Goal: Task Accomplishment & Management: Manage account settings

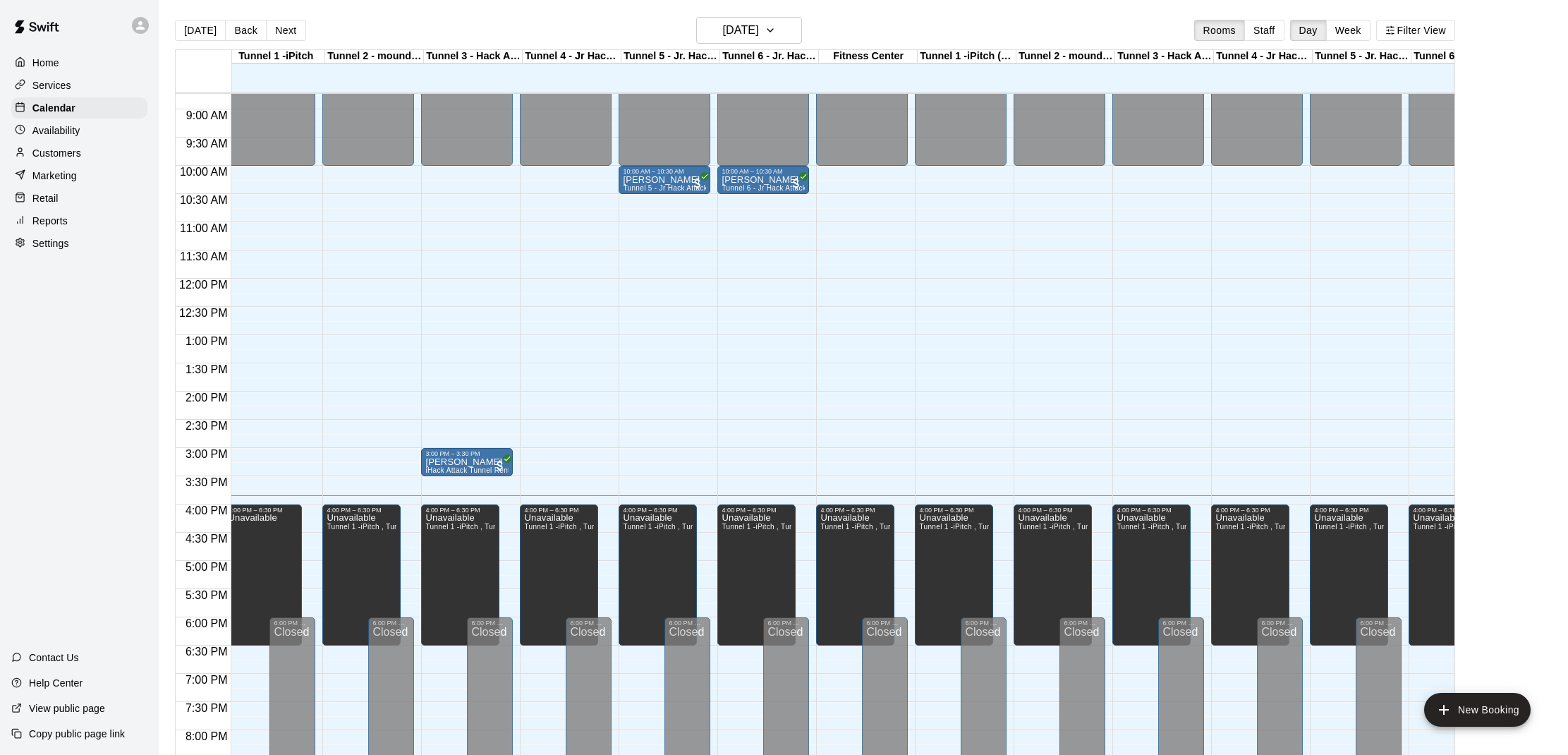
scroll to position [0, 8]
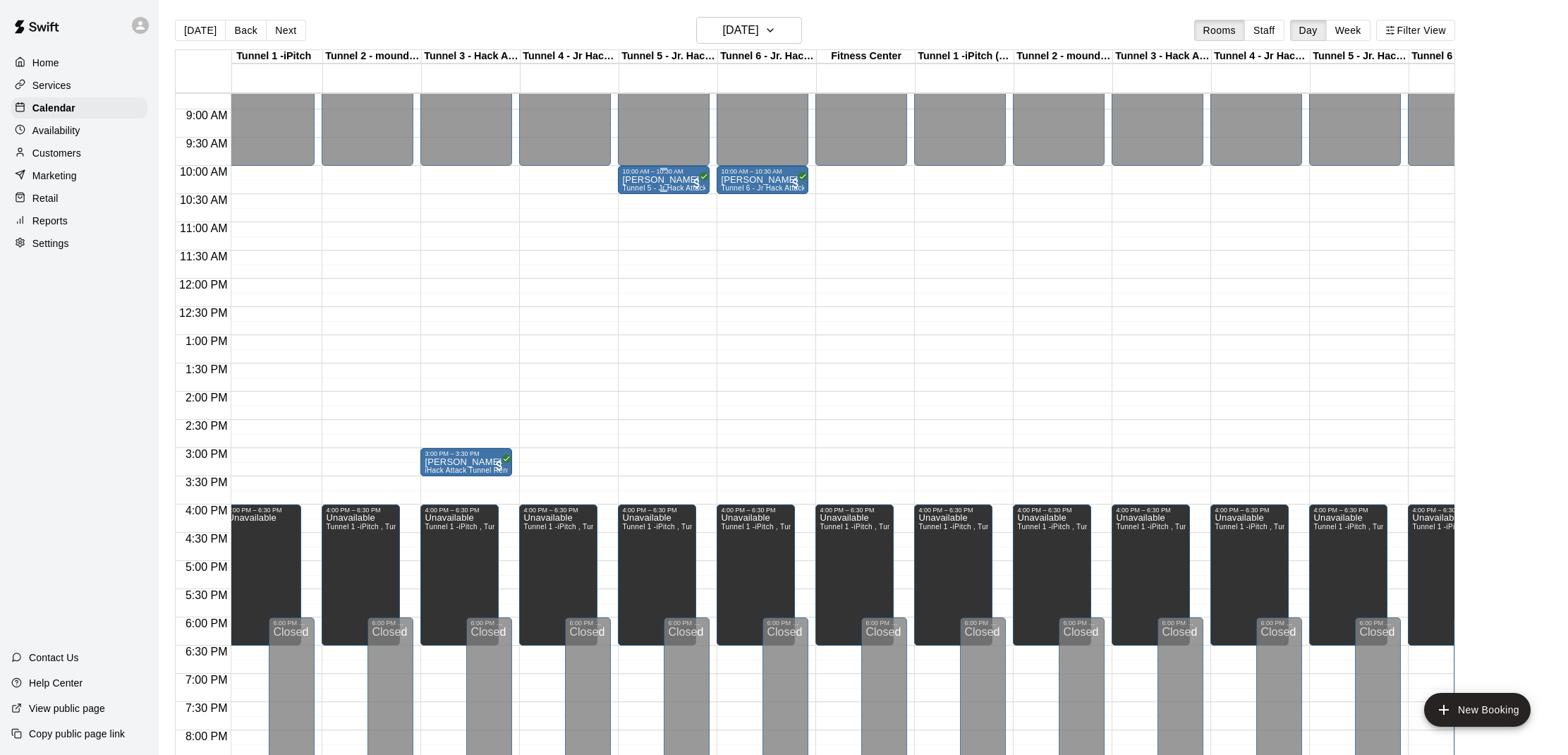
click at [657, 184] on div "[PERSON_NAME] Tunnel 5 - Jr Hack Attack Rental (Baseball)" at bounding box center [663, 552] width 83 height 755
click at [623, 228] on button "edit" at bounding box center [637, 224] width 29 height 28
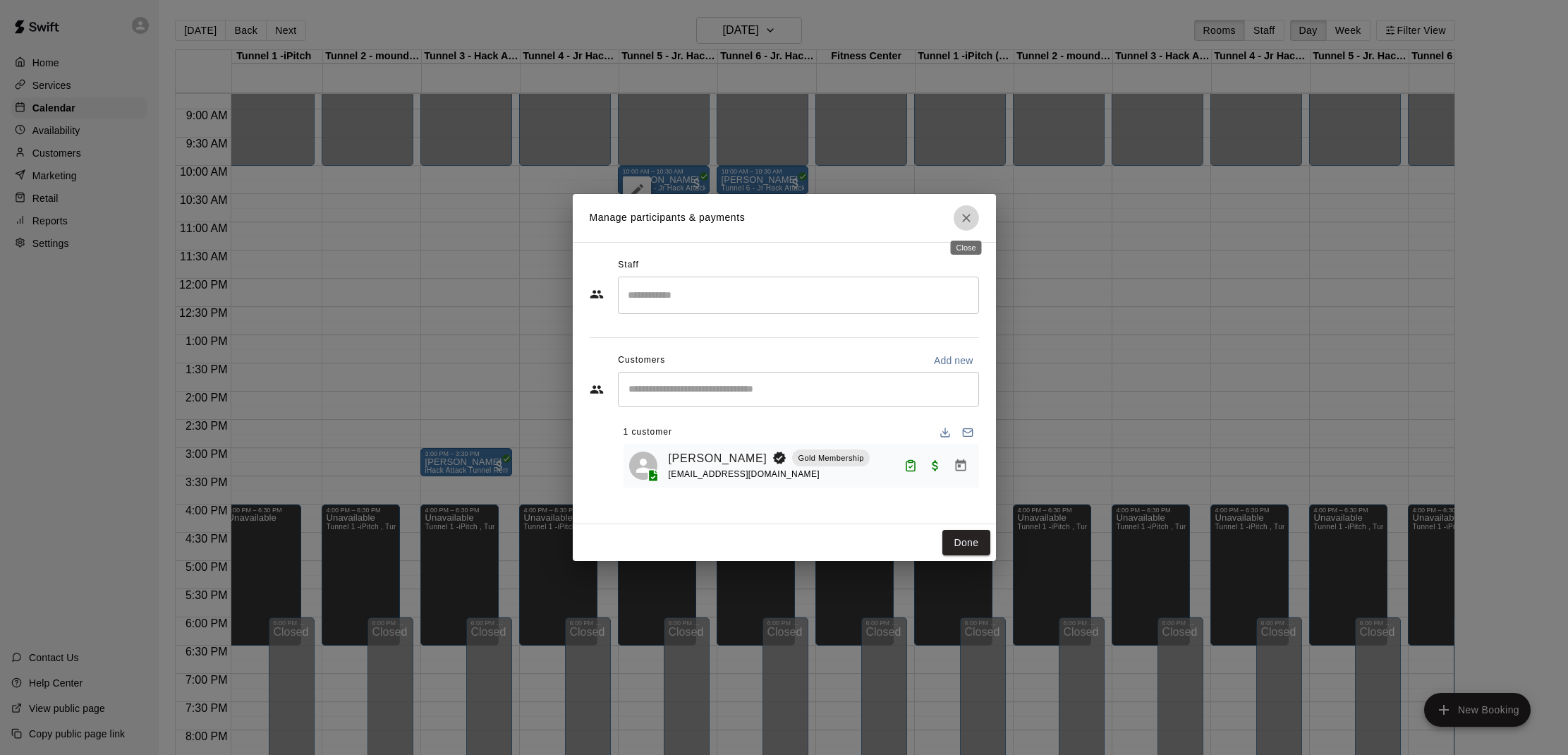
click at [970, 211] on icon "Close" at bounding box center [966, 218] width 14 height 14
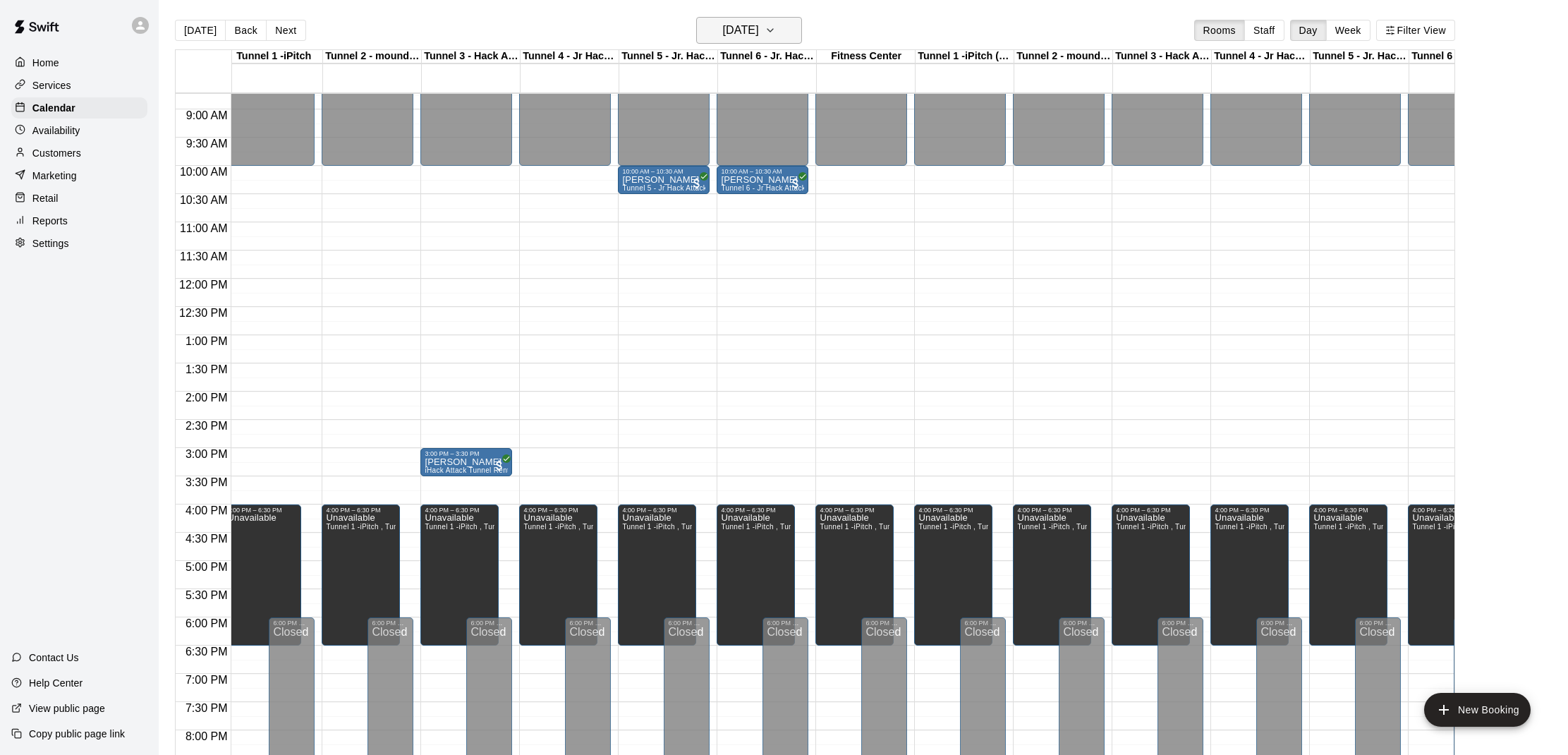
click at [755, 37] on h6 "[DATE]" at bounding box center [740, 30] width 36 height 20
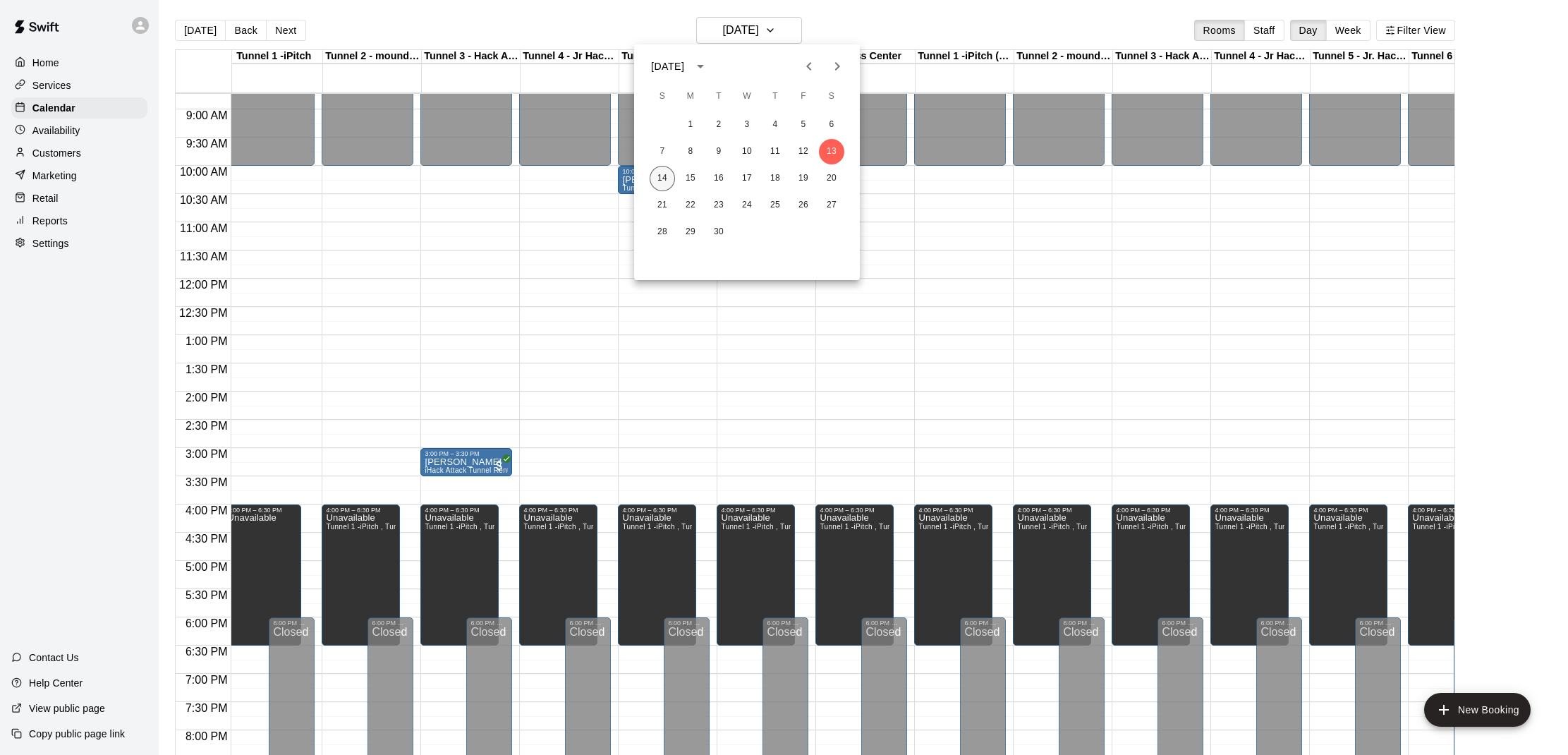
click at [656, 178] on button "14" at bounding box center [662, 178] width 25 height 25
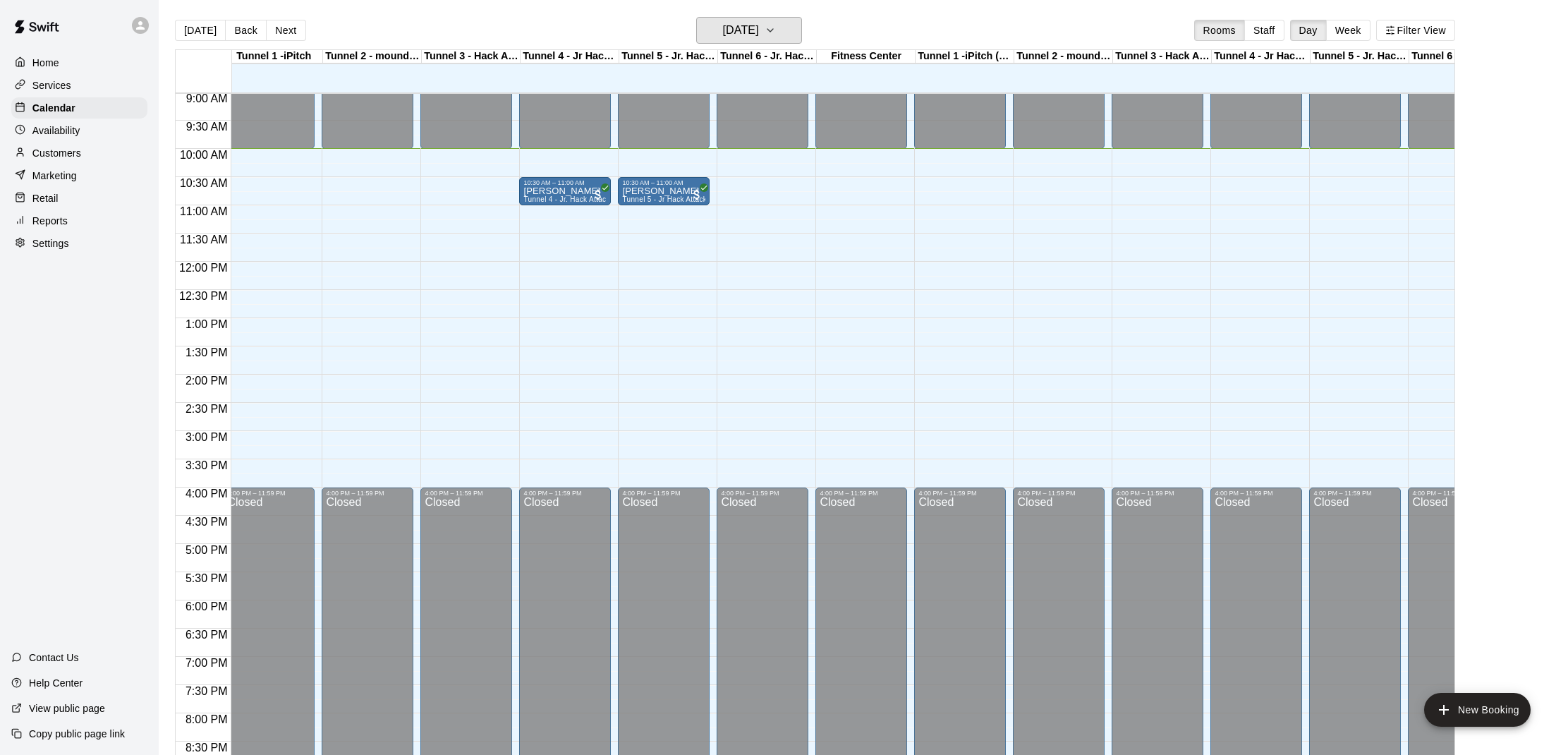
scroll to position [463, 8]
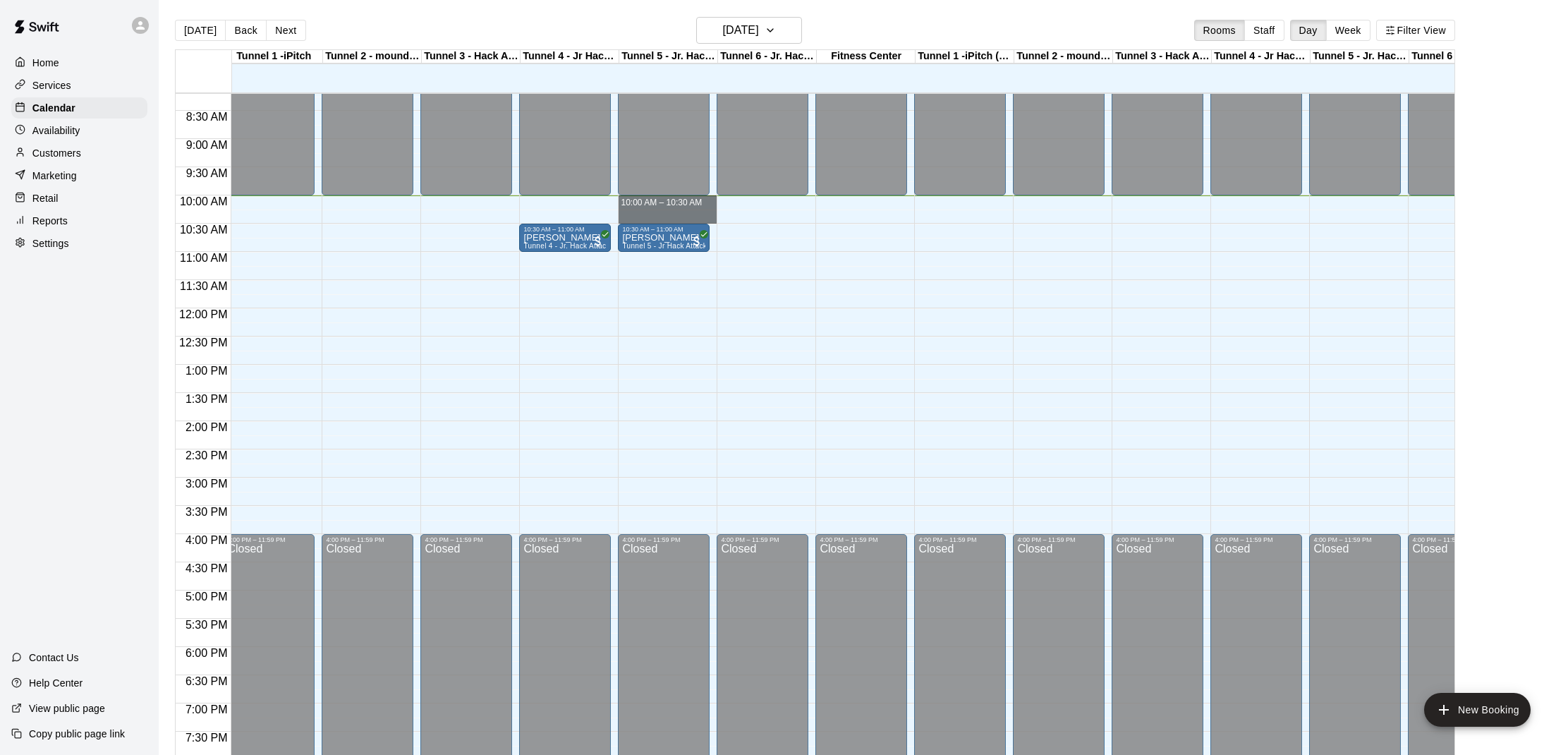
drag, startPoint x: 636, startPoint y: 205, endPoint x: 636, endPoint y: 218, distance: 13.0
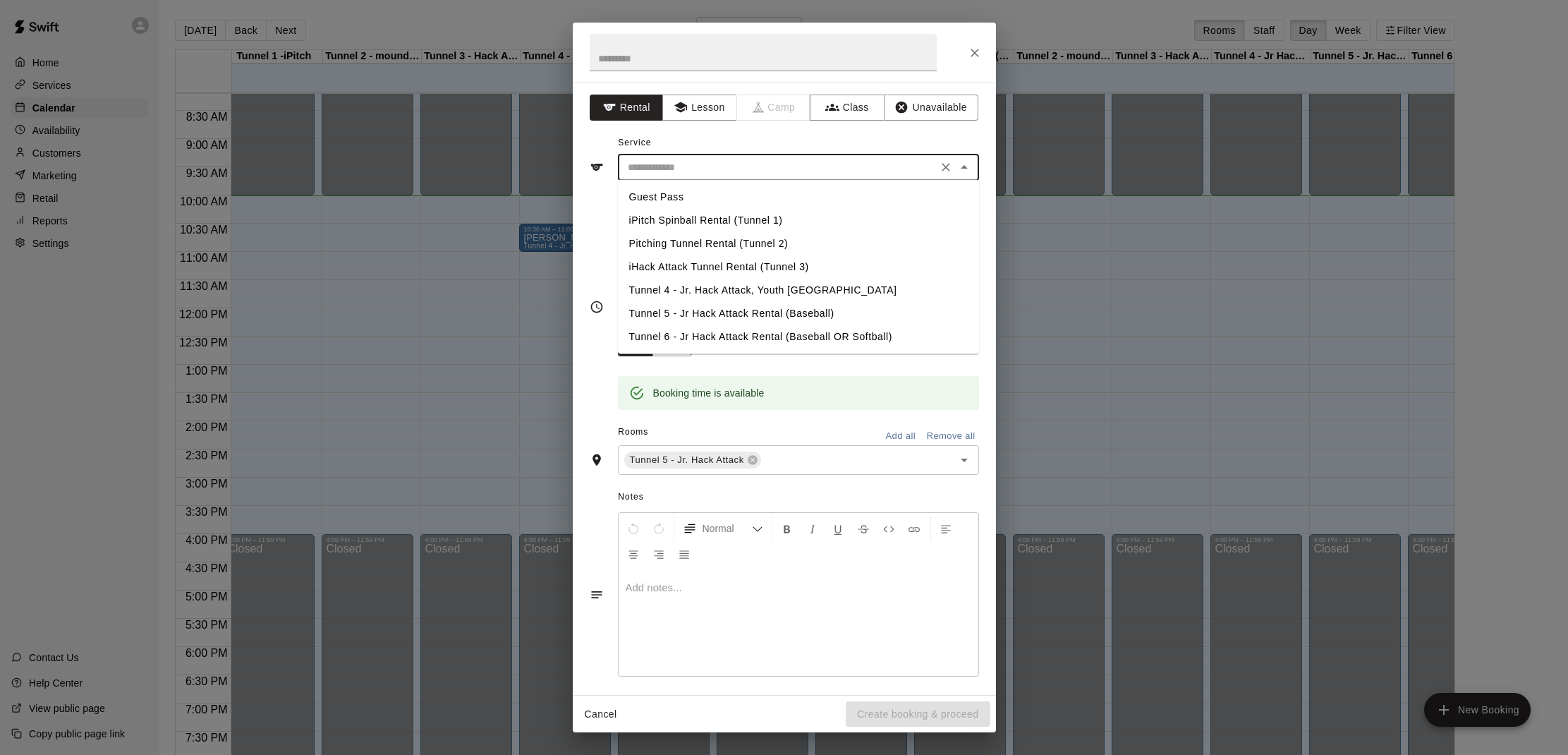
click at [684, 167] on input "text" at bounding box center [777, 168] width 311 height 18
click at [665, 309] on li "Tunnel 5 - Jr Hack Attack Rental (Baseball)" at bounding box center [798, 313] width 361 height 23
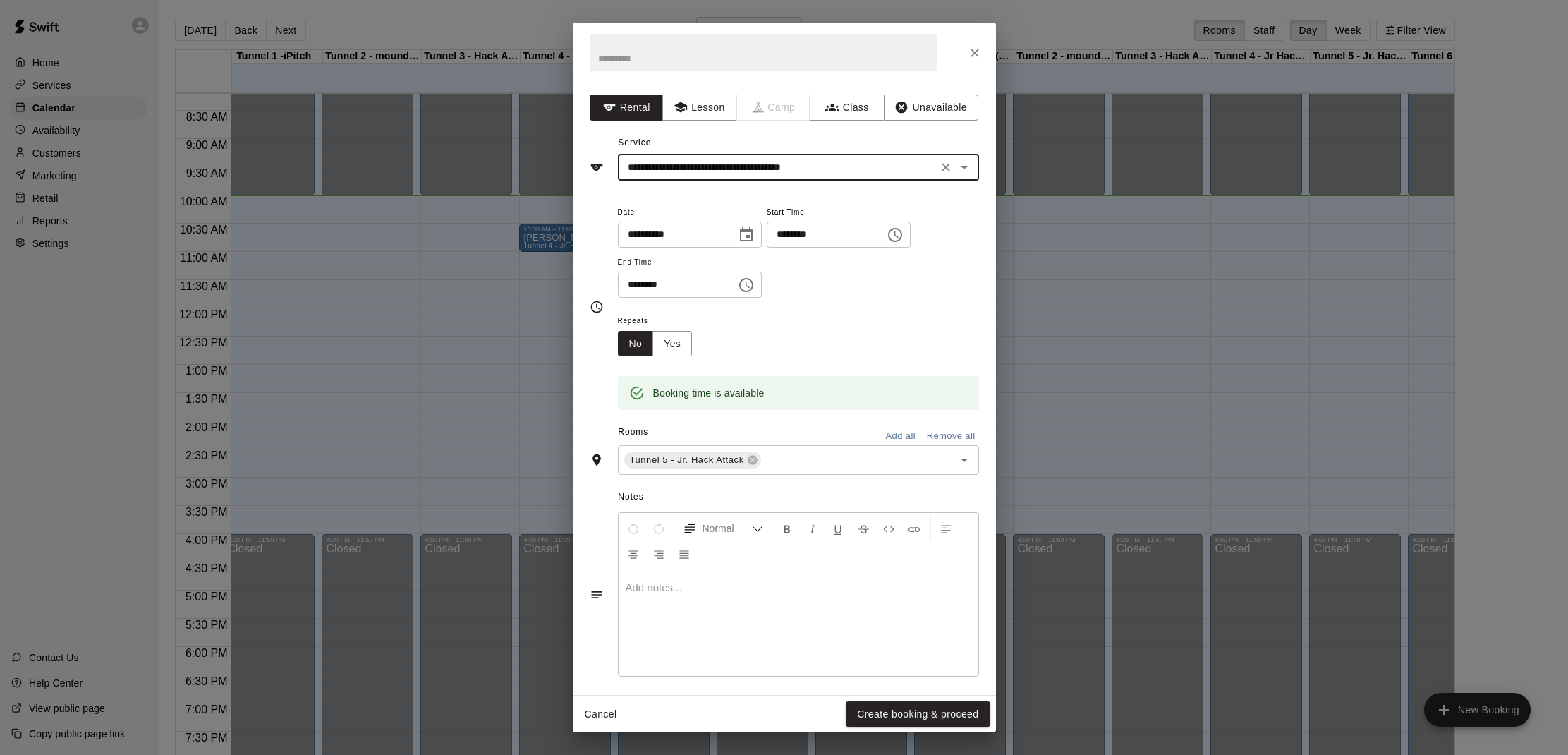
type input "**********"
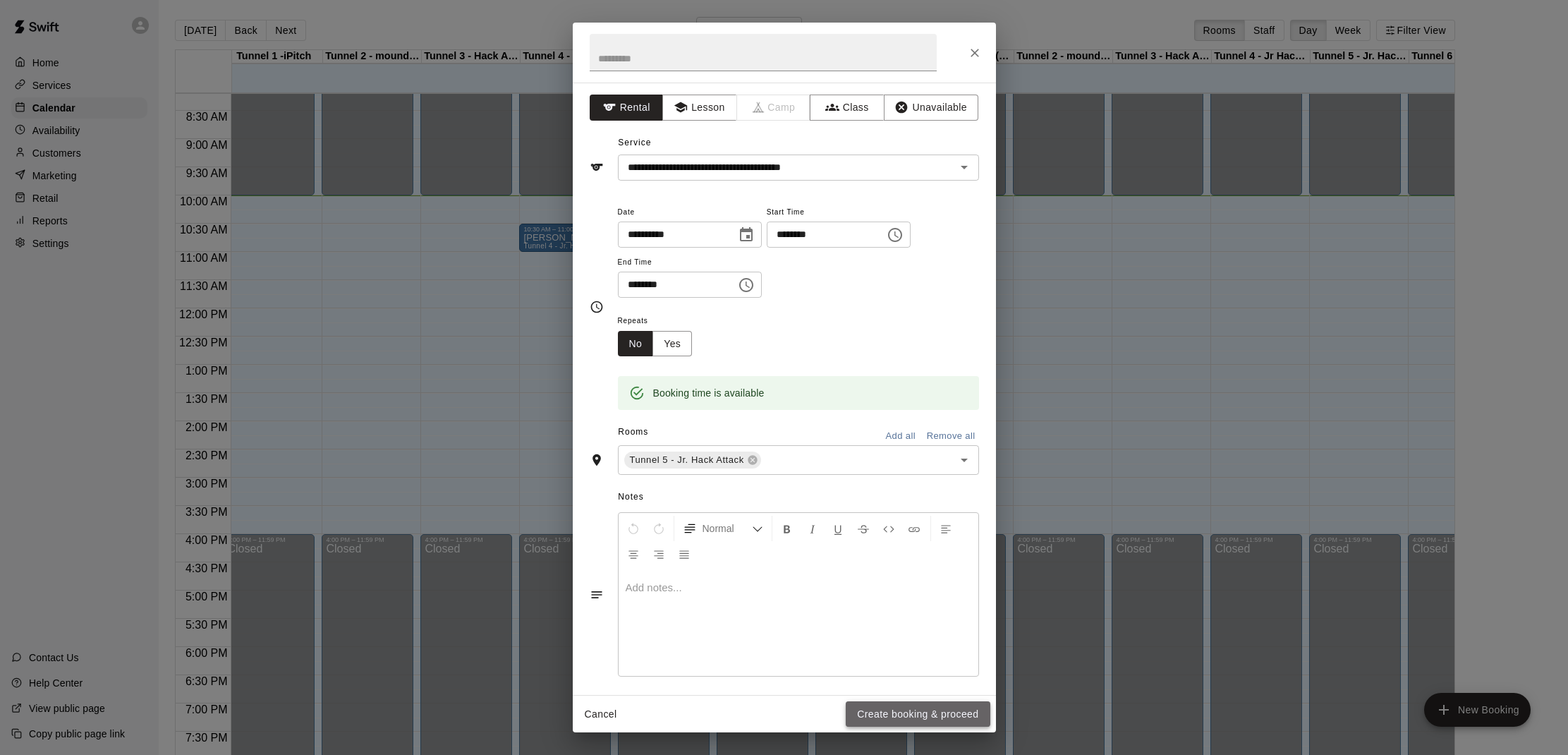
click at [895, 708] on button "Create booking & proceed" at bounding box center [917, 714] width 144 height 26
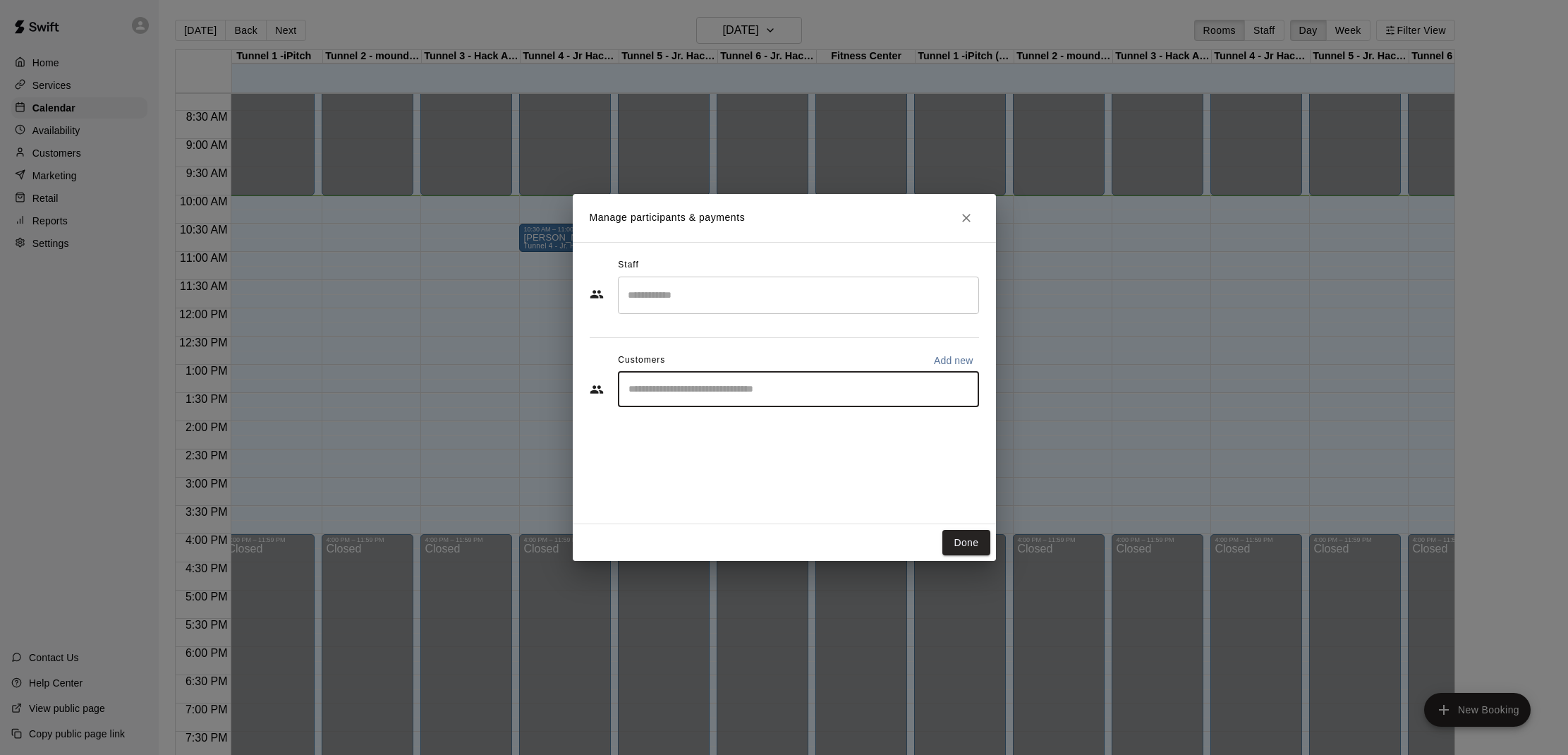
click at [711, 388] on input "Start typing to search customers..." at bounding box center [798, 390] width 349 height 14
type input "******"
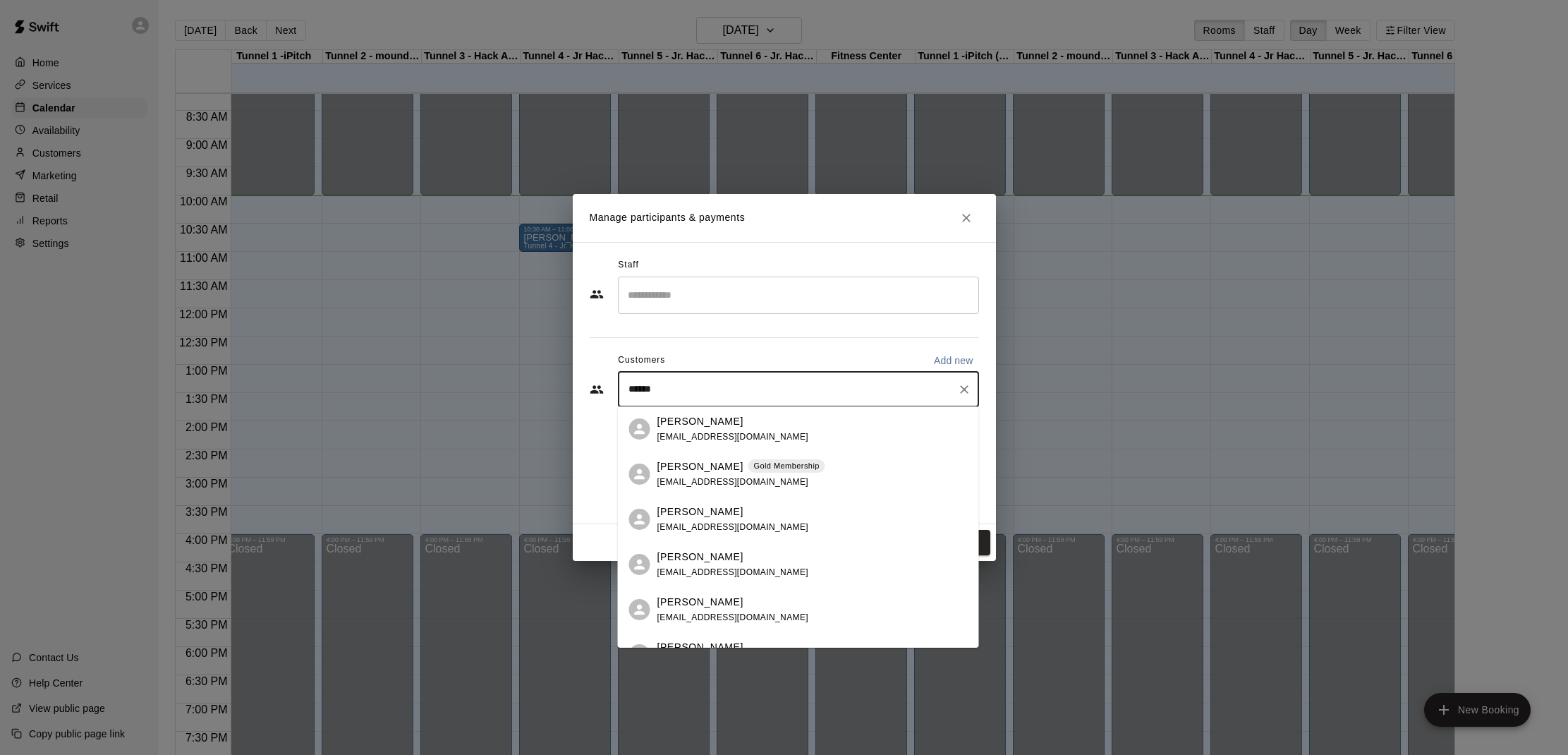
click at [704, 468] on p "[PERSON_NAME]" at bounding box center [700, 467] width 86 height 15
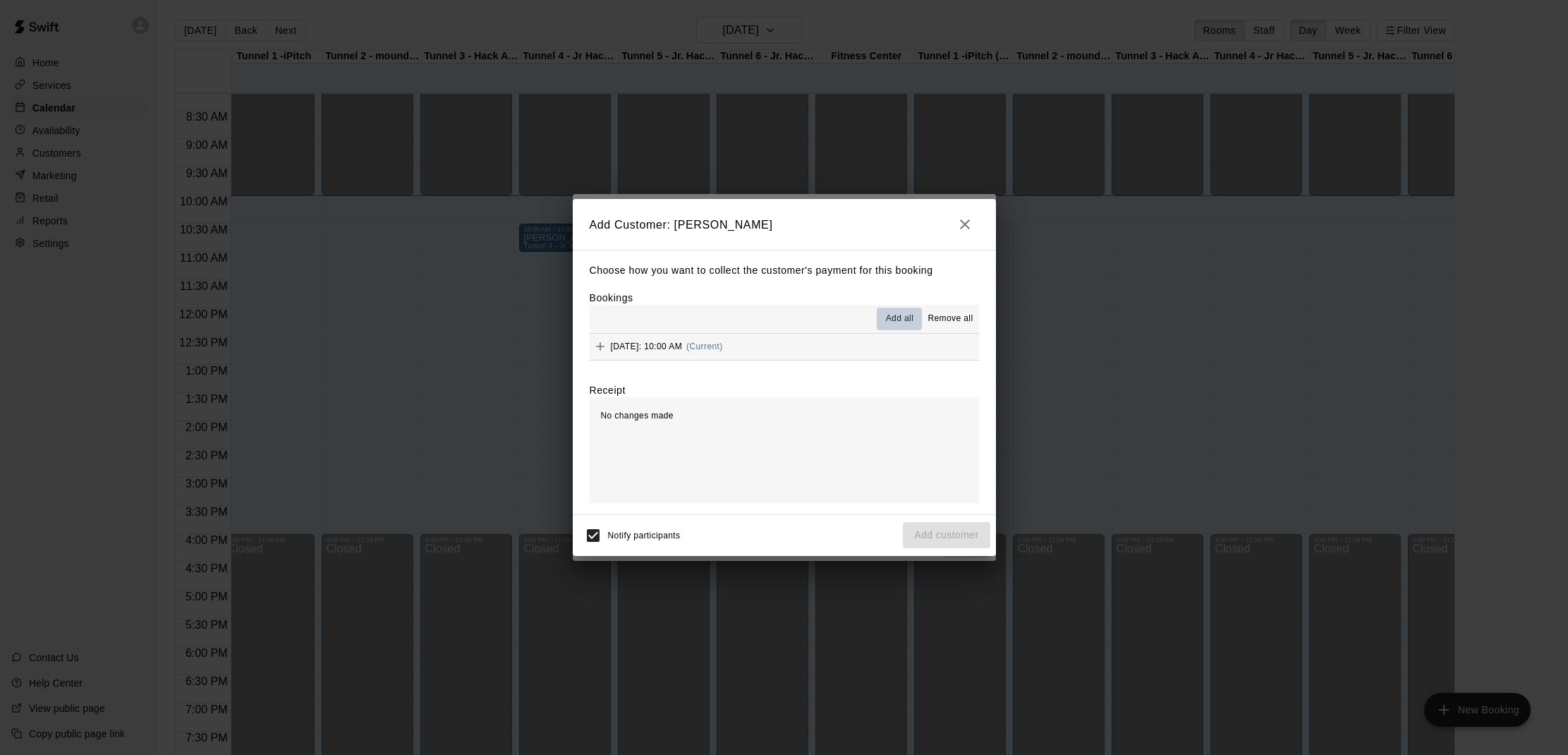
click at [897, 314] on span "Add all" at bounding box center [900, 319] width 29 height 14
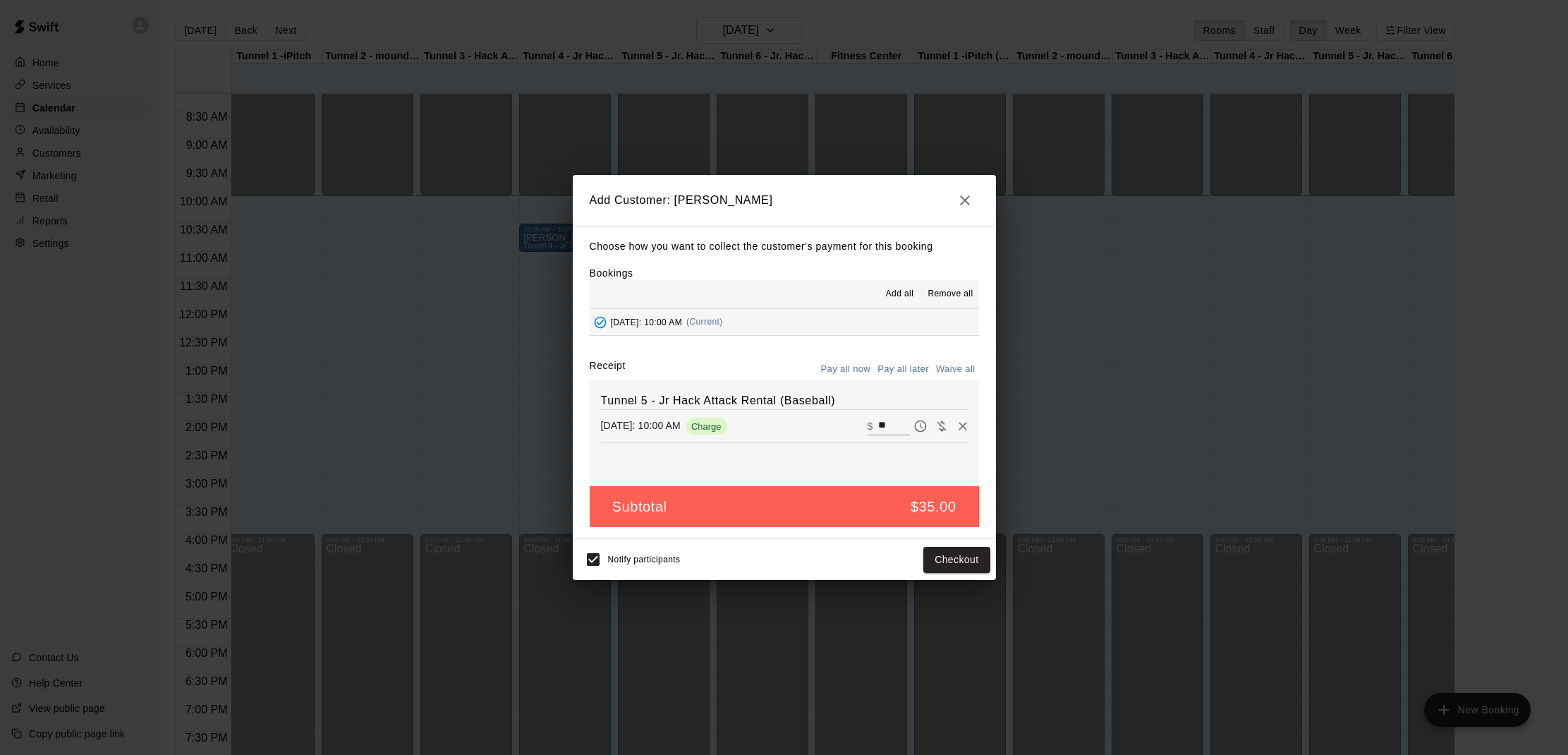
click at [947, 369] on button "Waive all" at bounding box center [955, 369] width 46 height 22
type input "*"
click at [949, 558] on button "Add customer" at bounding box center [945, 560] width 87 height 26
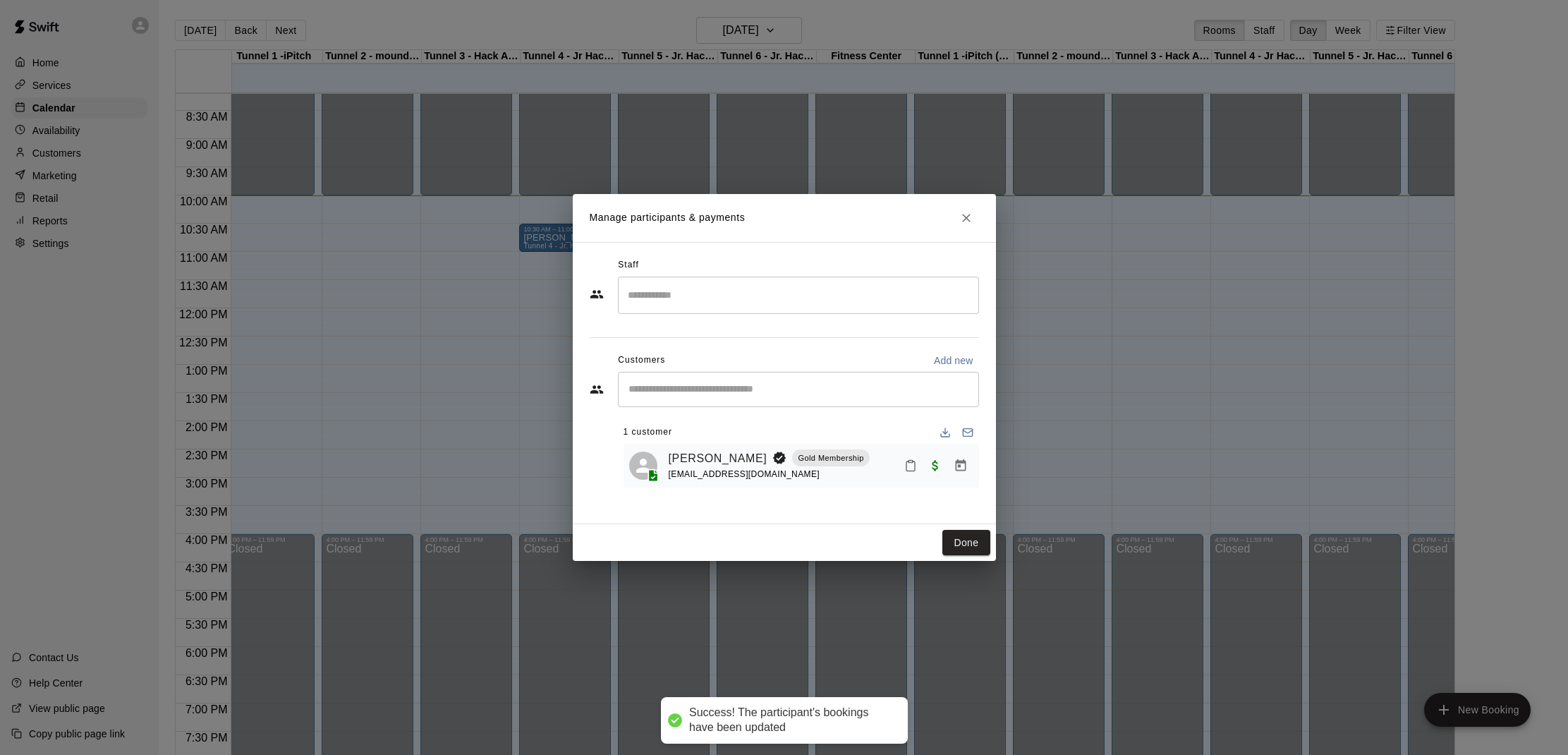
click at [906, 474] on button "Mark attendance" at bounding box center [910, 465] width 24 height 24
click at [953, 469] on p "[PERSON_NAME] attended" at bounding box center [1001, 464] width 125 height 14
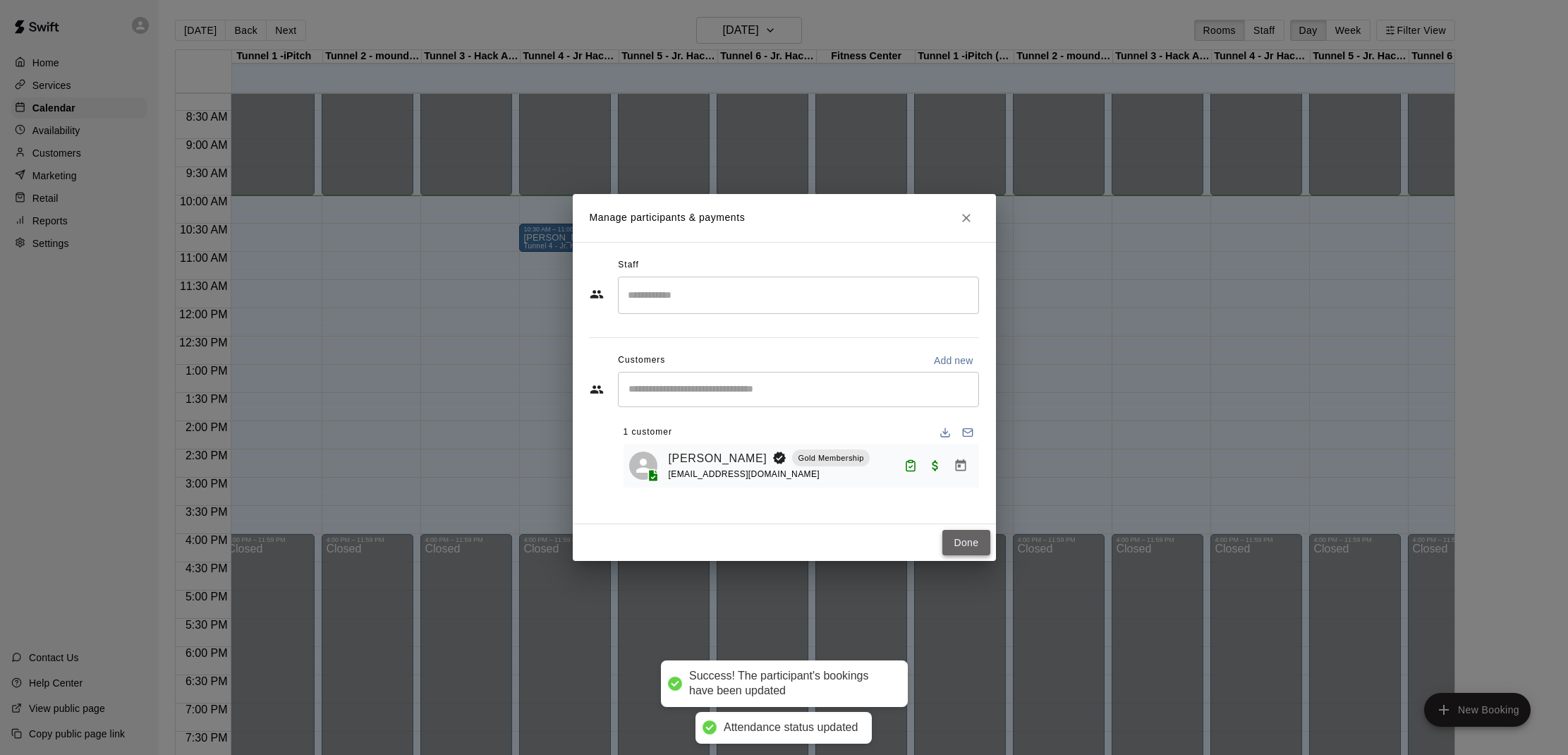
click at [951, 544] on button "Done" at bounding box center [965, 543] width 47 height 26
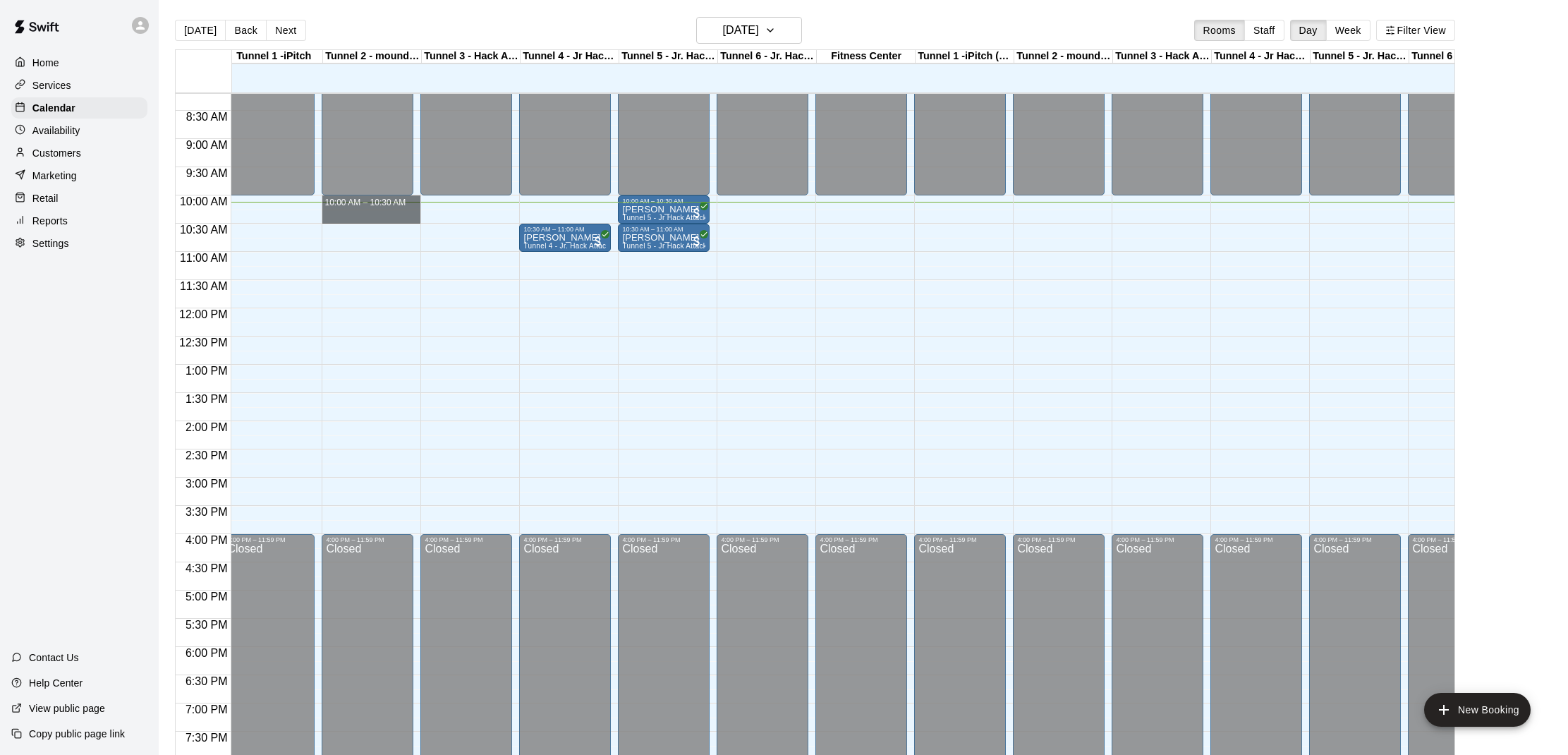
drag, startPoint x: 382, startPoint y: 208, endPoint x: 383, endPoint y: 216, distance: 8.1
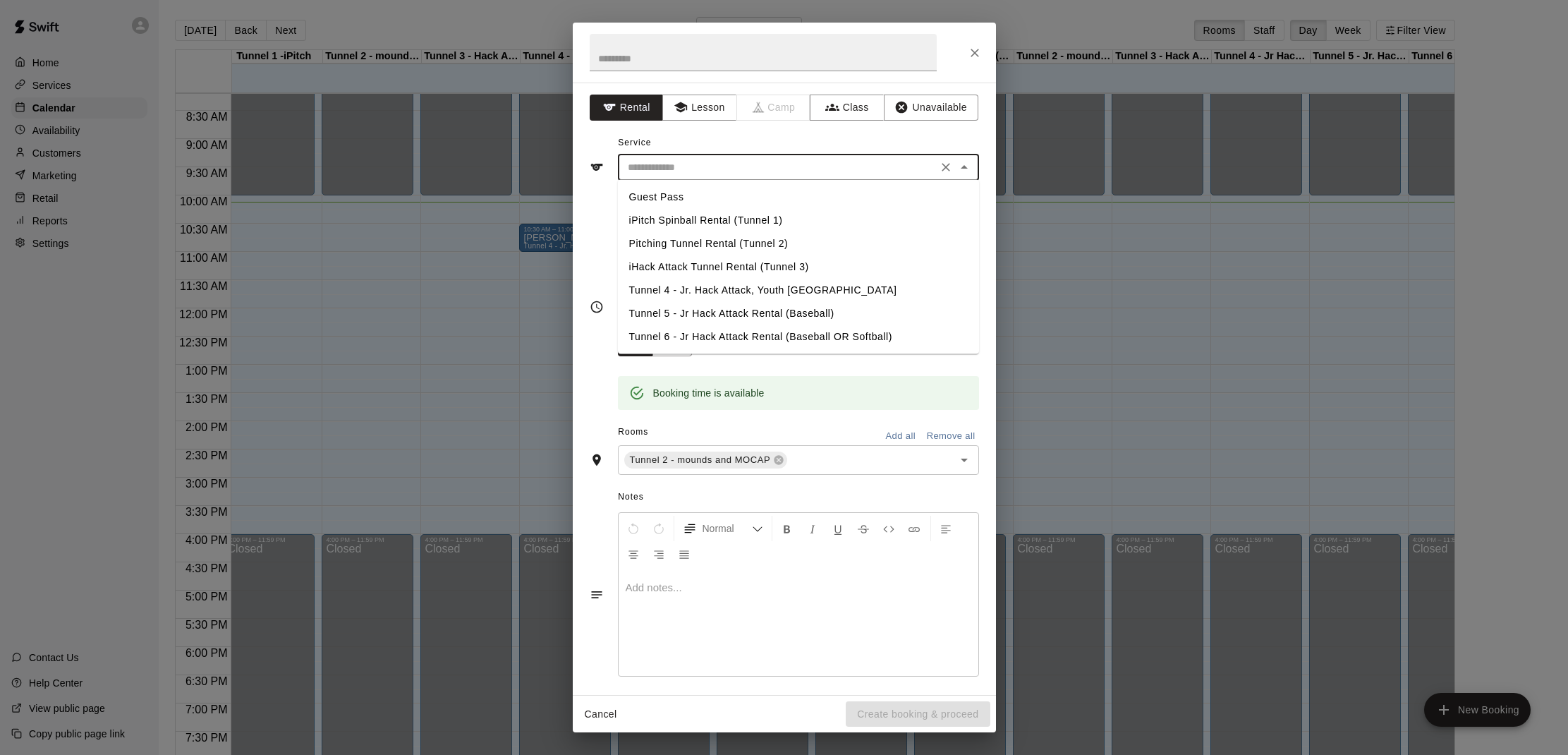
click at [709, 173] on input "text" at bounding box center [777, 168] width 311 height 18
click at [722, 245] on li "Pitching Tunnel Rental (Tunnel 2)" at bounding box center [798, 244] width 361 height 23
type input "**********"
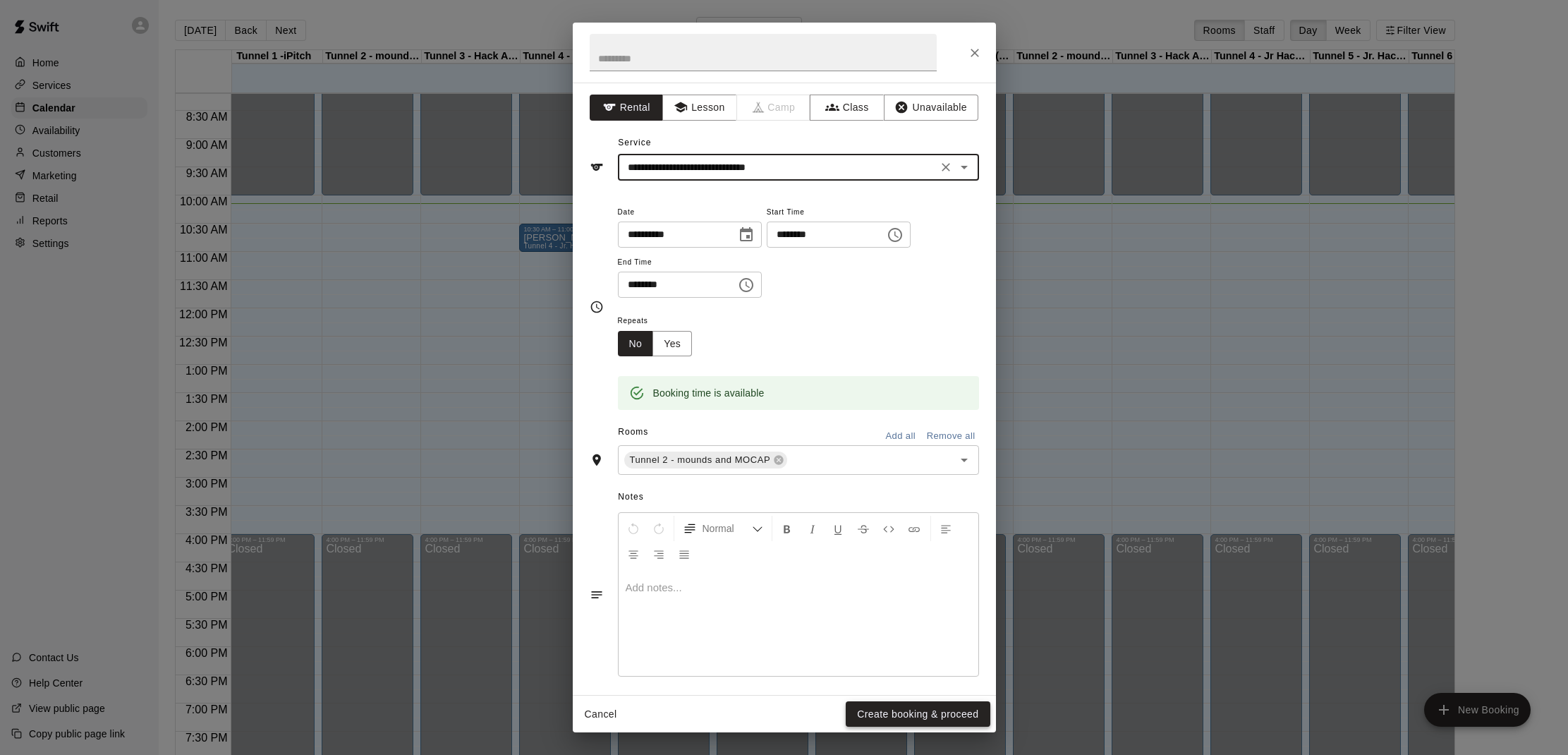
click at [942, 713] on button "Create booking & proceed" at bounding box center [917, 714] width 144 height 26
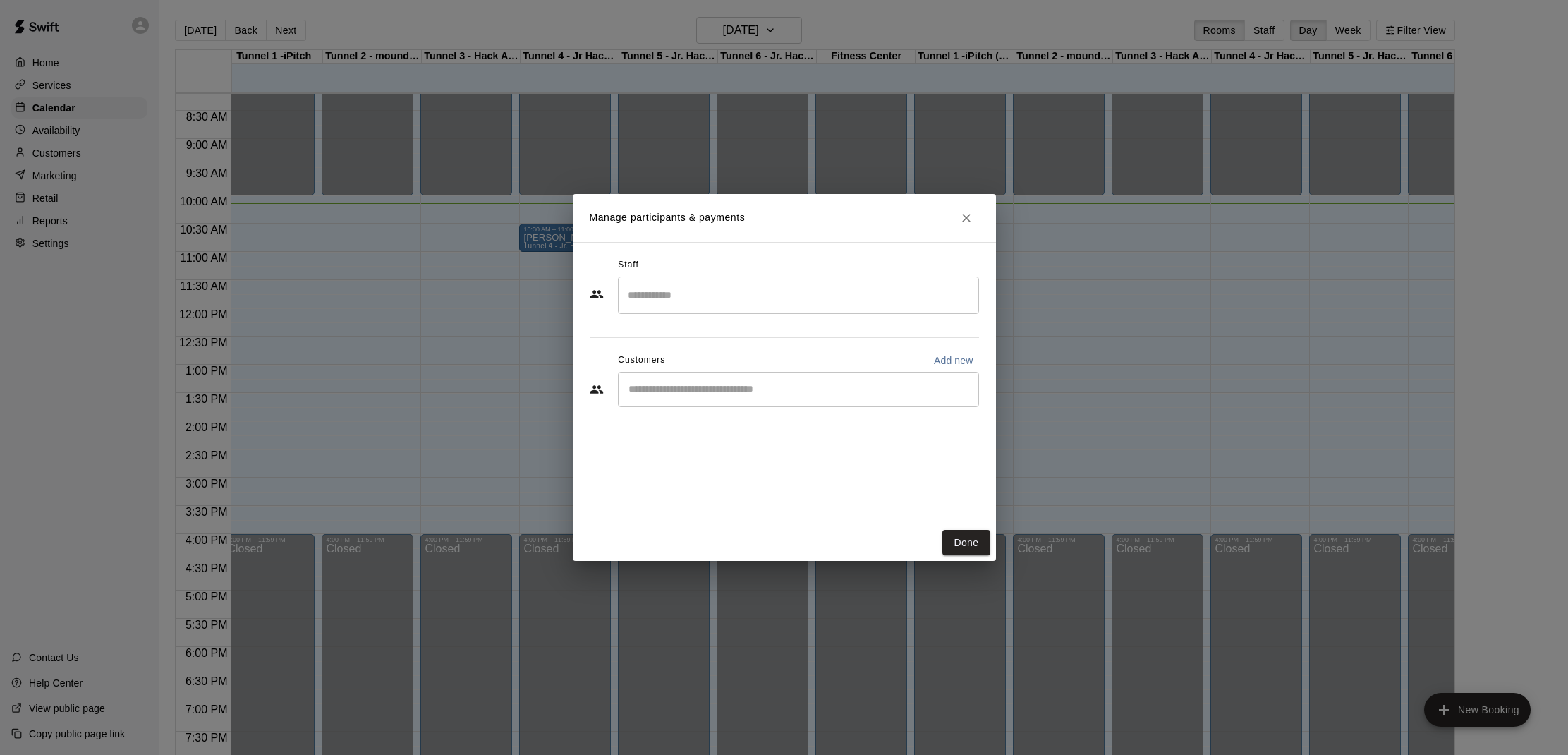
click at [706, 384] on input "Start typing to search customers..." at bounding box center [798, 390] width 349 height 14
type input "*"
drag, startPoint x: 795, startPoint y: 230, endPoint x: 705, endPoint y: 239, distance: 90.4
click at [625, 236] on h2 "Manage participants & payments" at bounding box center [784, 218] width 423 height 48
click at [965, 218] on icon "Close" at bounding box center [965, 218] width 8 height 8
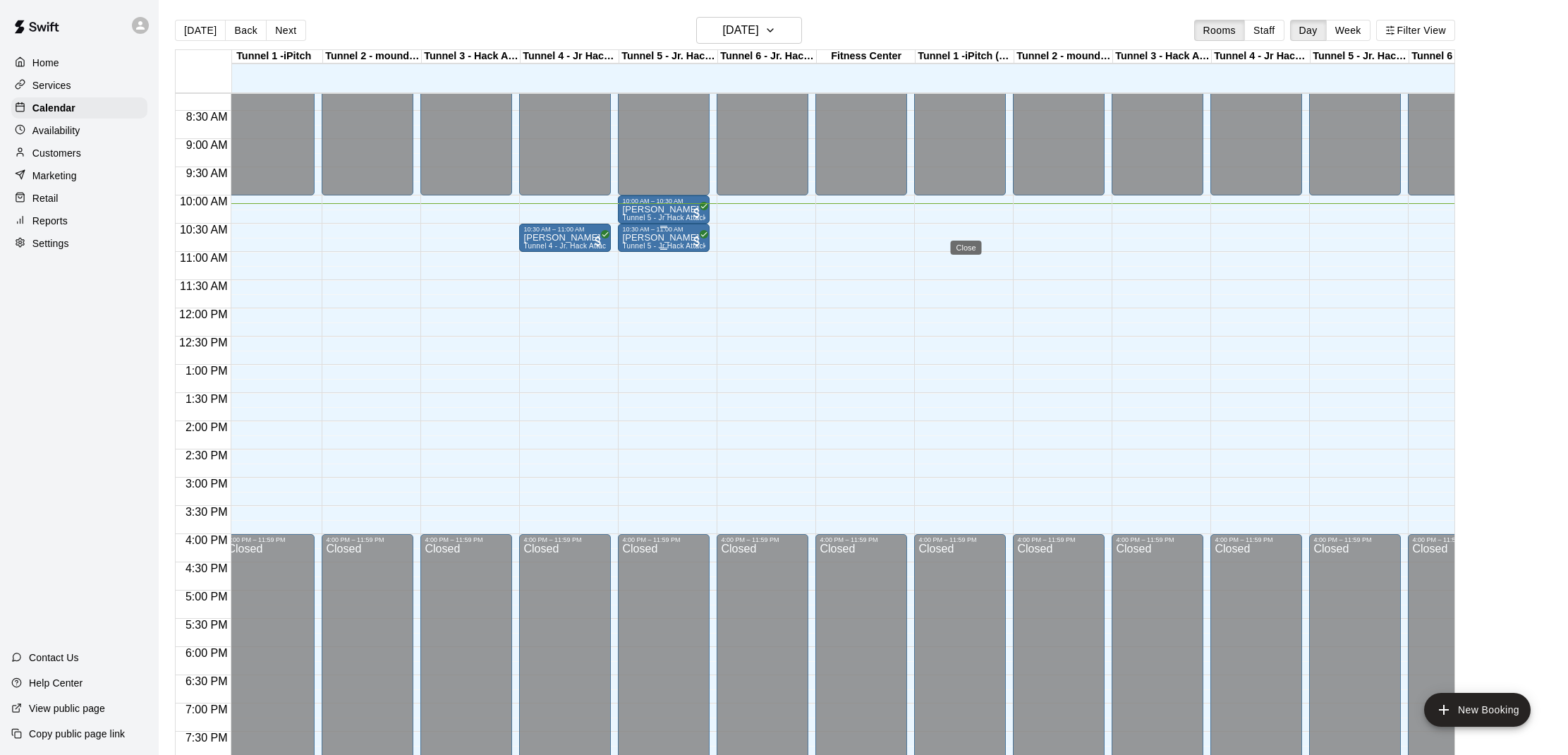
scroll to position [466, 8]
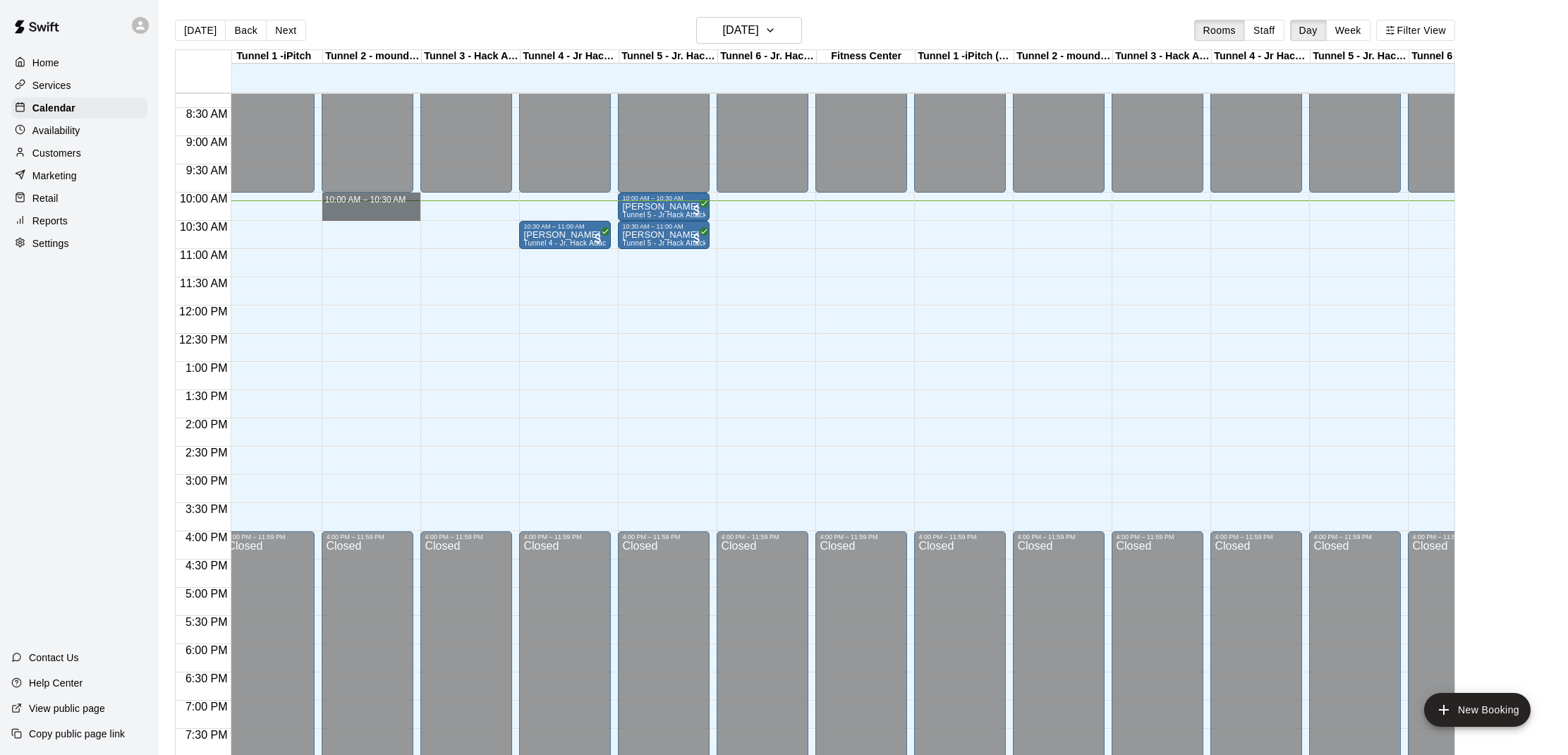
drag, startPoint x: 365, startPoint y: 200, endPoint x: 367, endPoint y: 210, distance: 10.2
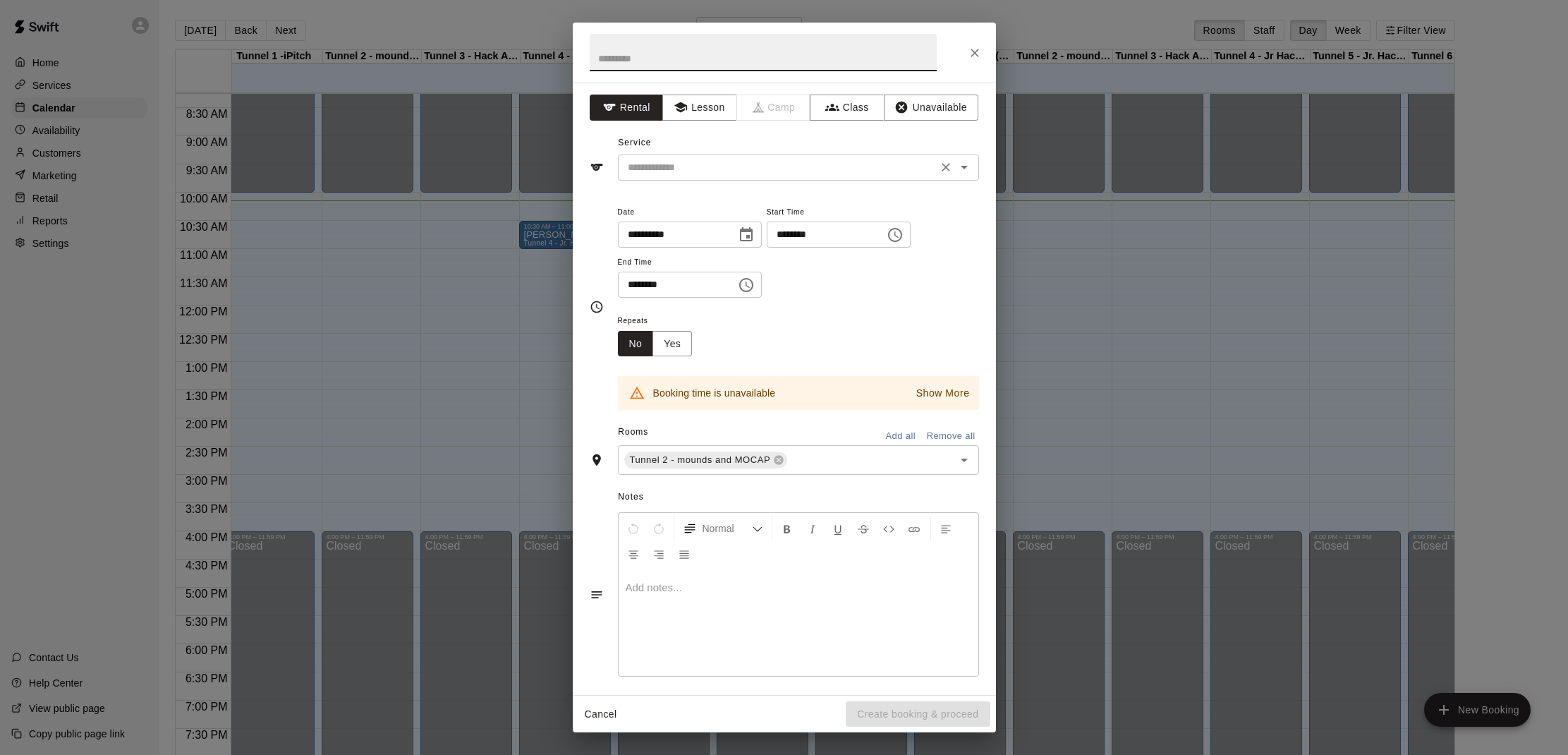
click at [689, 163] on input "text" at bounding box center [777, 168] width 311 height 18
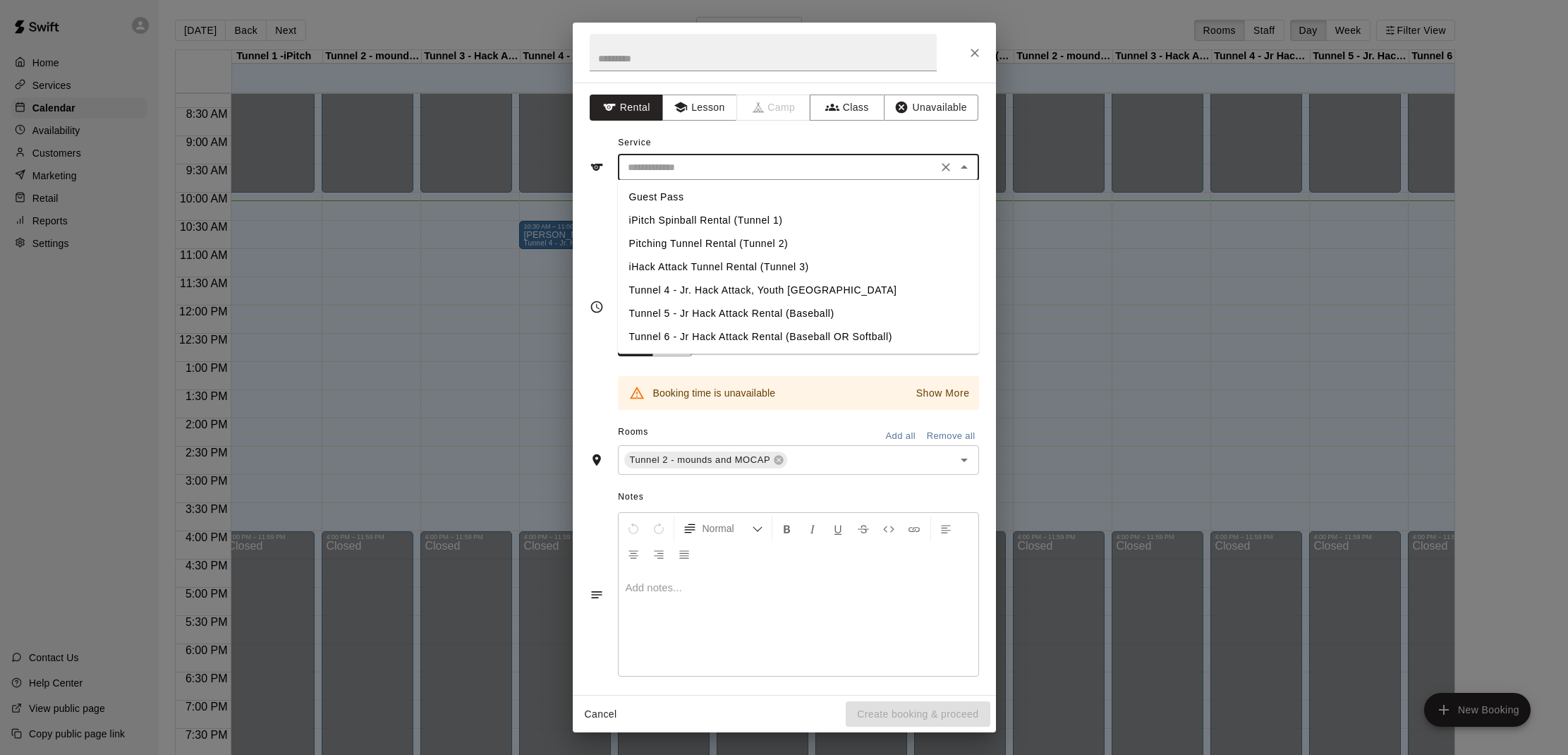
click at [712, 241] on li "Pitching Tunnel Rental (Tunnel 2)" at bounding box center [798, 244] width 361 height 23
type input "**********"
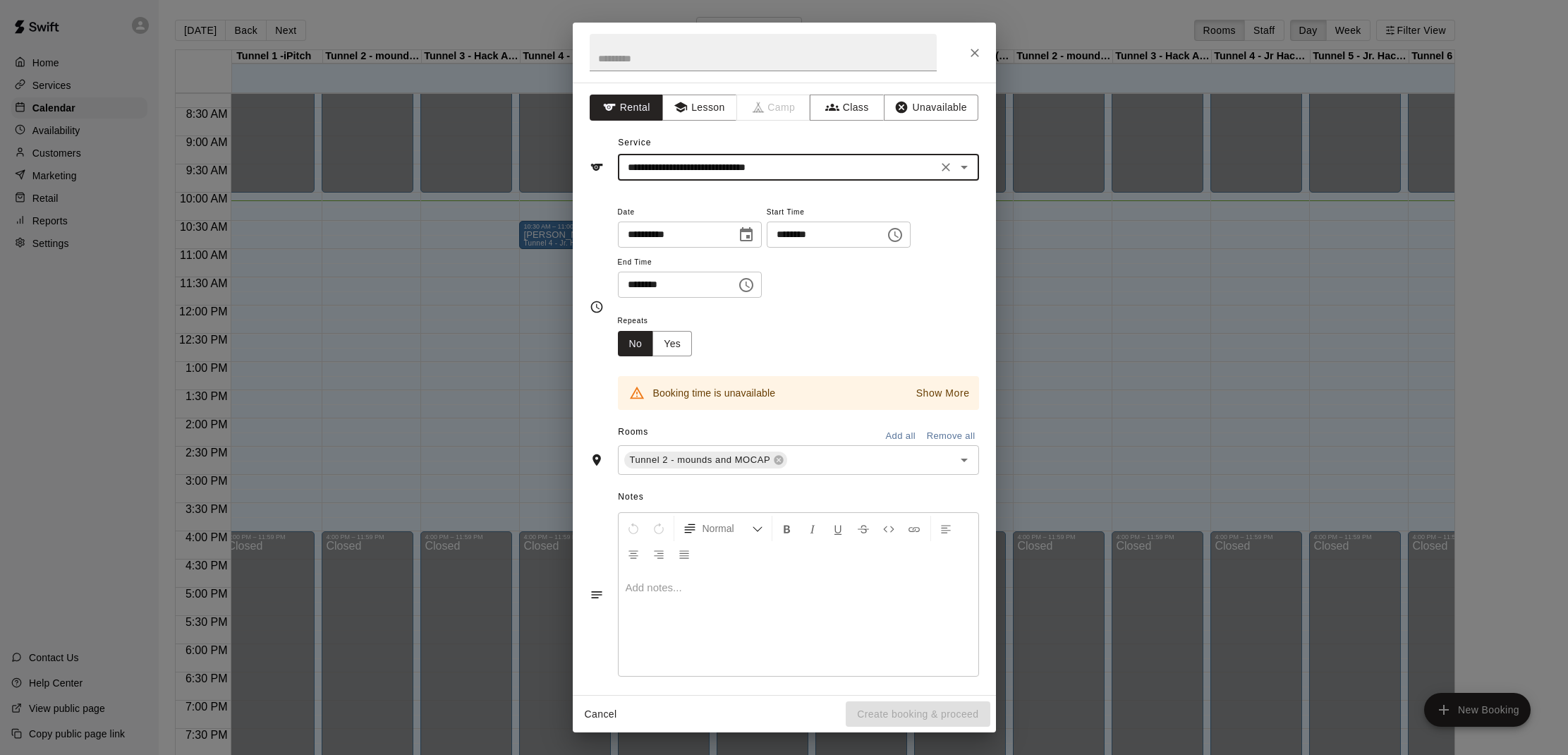
click at [970, 41] on div at bounding box center [784, 52] width 423 height 60
click at [974, 44] on button "Close" at bounding box center [974, 53] width 25 height 25
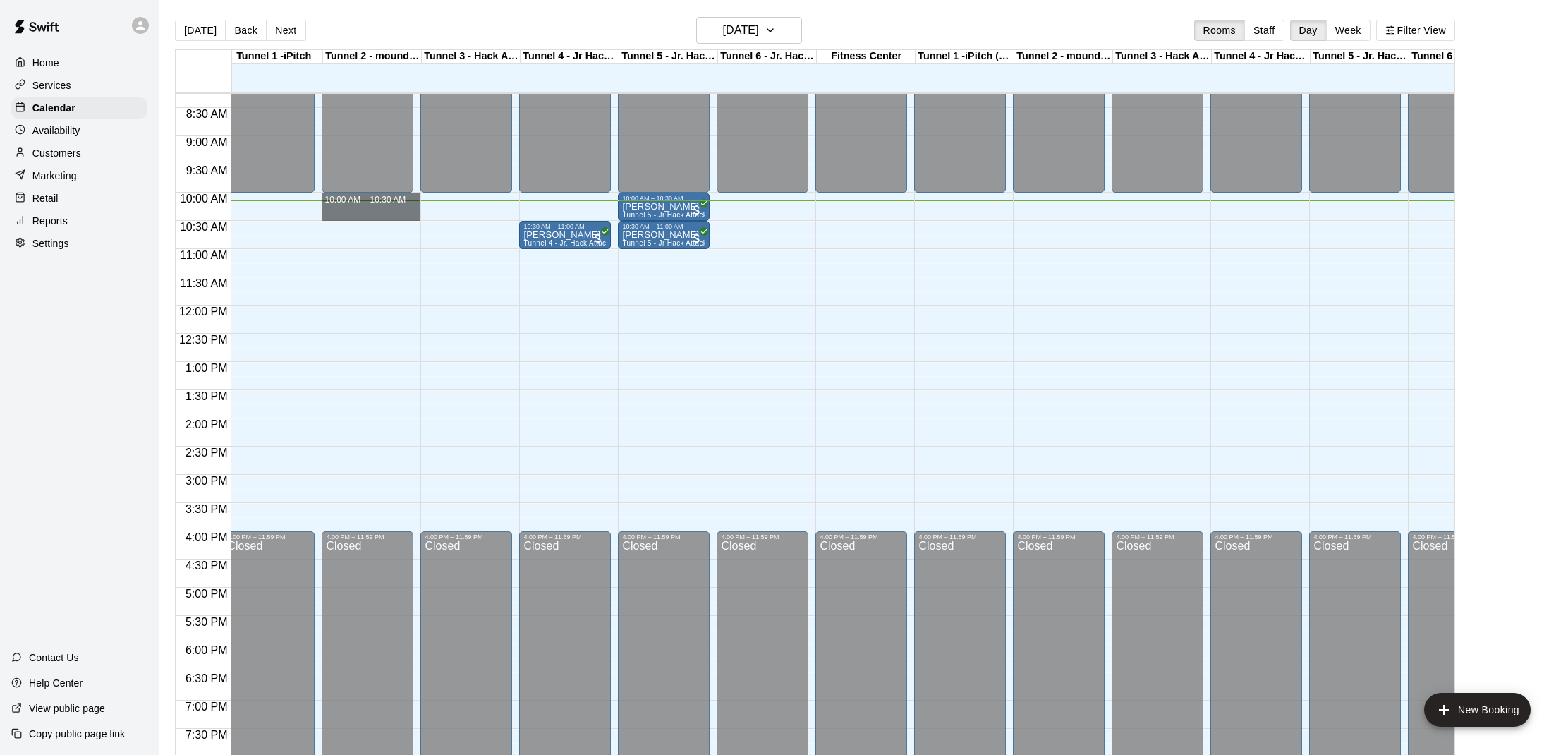
drag, startPoint x: 354, startPoint y: 203, endPoint x: 356, endPoint y: 212, distance: 9.2
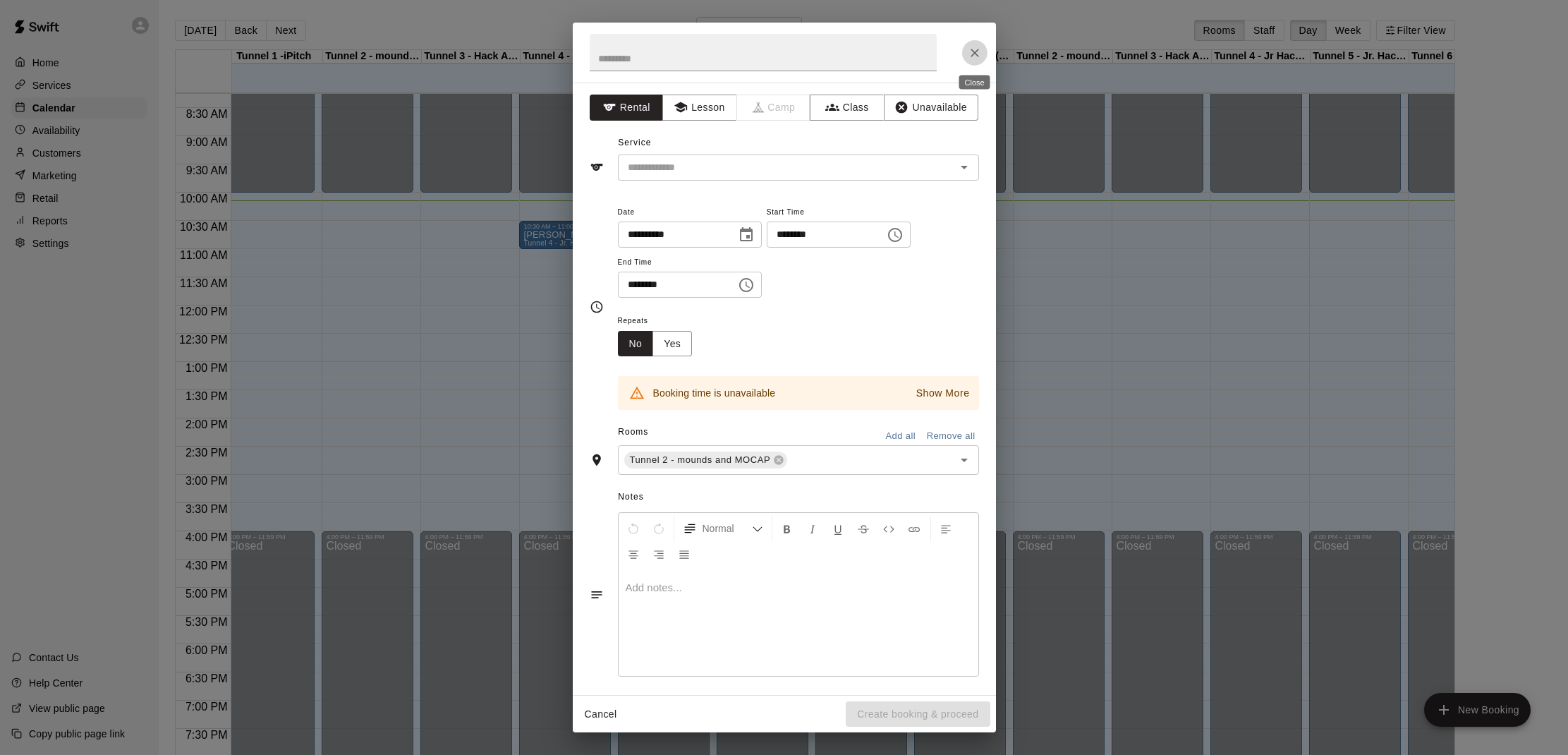
click at [964, 54] on button "Close" at bounding box center [974, 53] width 25 height 25
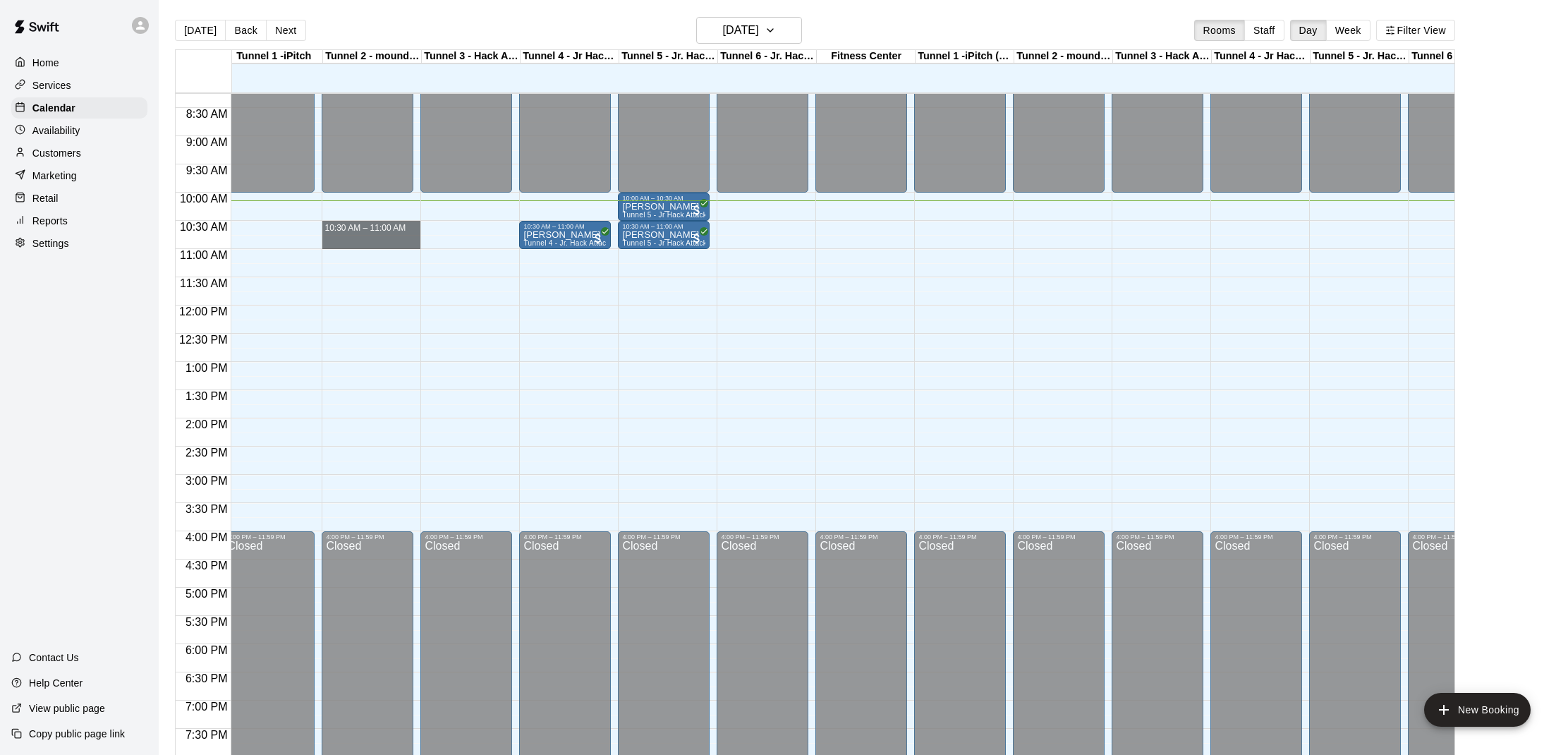
drag, startPoint x: 342, startPoint y: 234, endPoint x: 345, endPoint y: 241, distance: 7.6
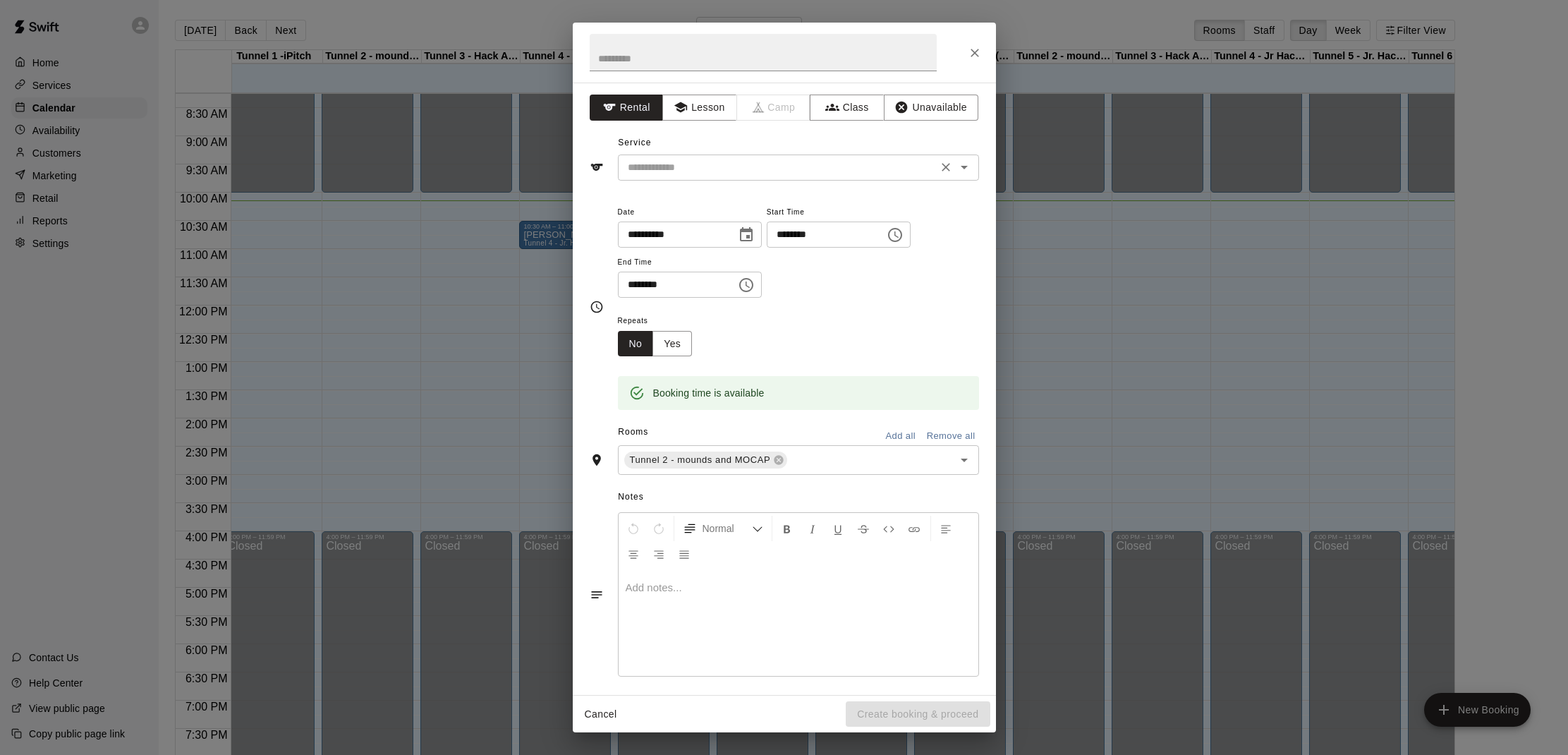
drag, startPoint x: 713, startPoint y: 180, endPoint x: 713, endPoint y: 173, distance: 7.0
click at [713, 179] on div "**********" at bounding box center [784, 389] width 423 height 612
click at [713, 173] on input "text" at bounding box center [777, 168] width 311 height 18
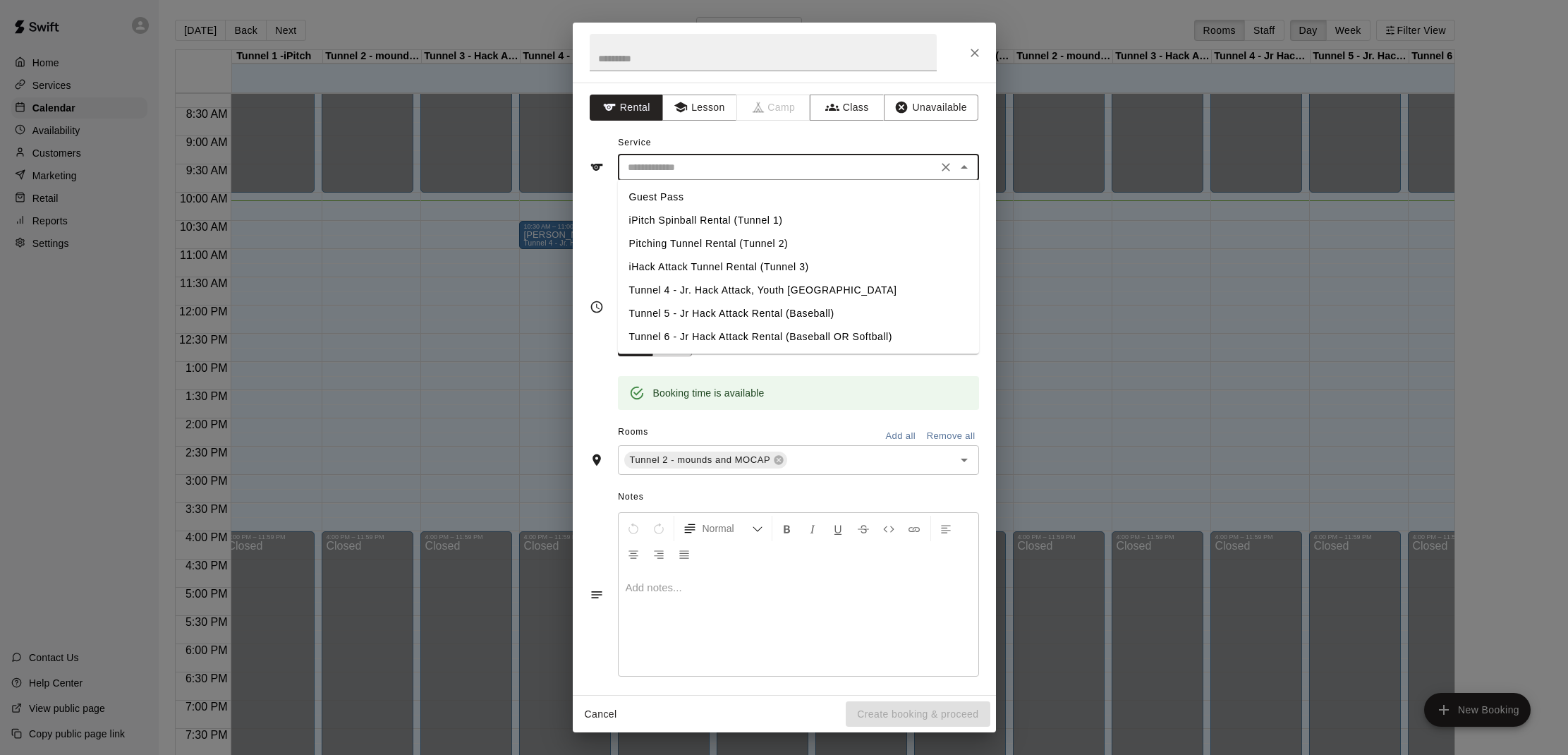
click at [729, 247] on li "Pitching Tunnel Rental (Tunnel 2)" at bounding box center [798, 244] width 361 height 23
type input "**********"
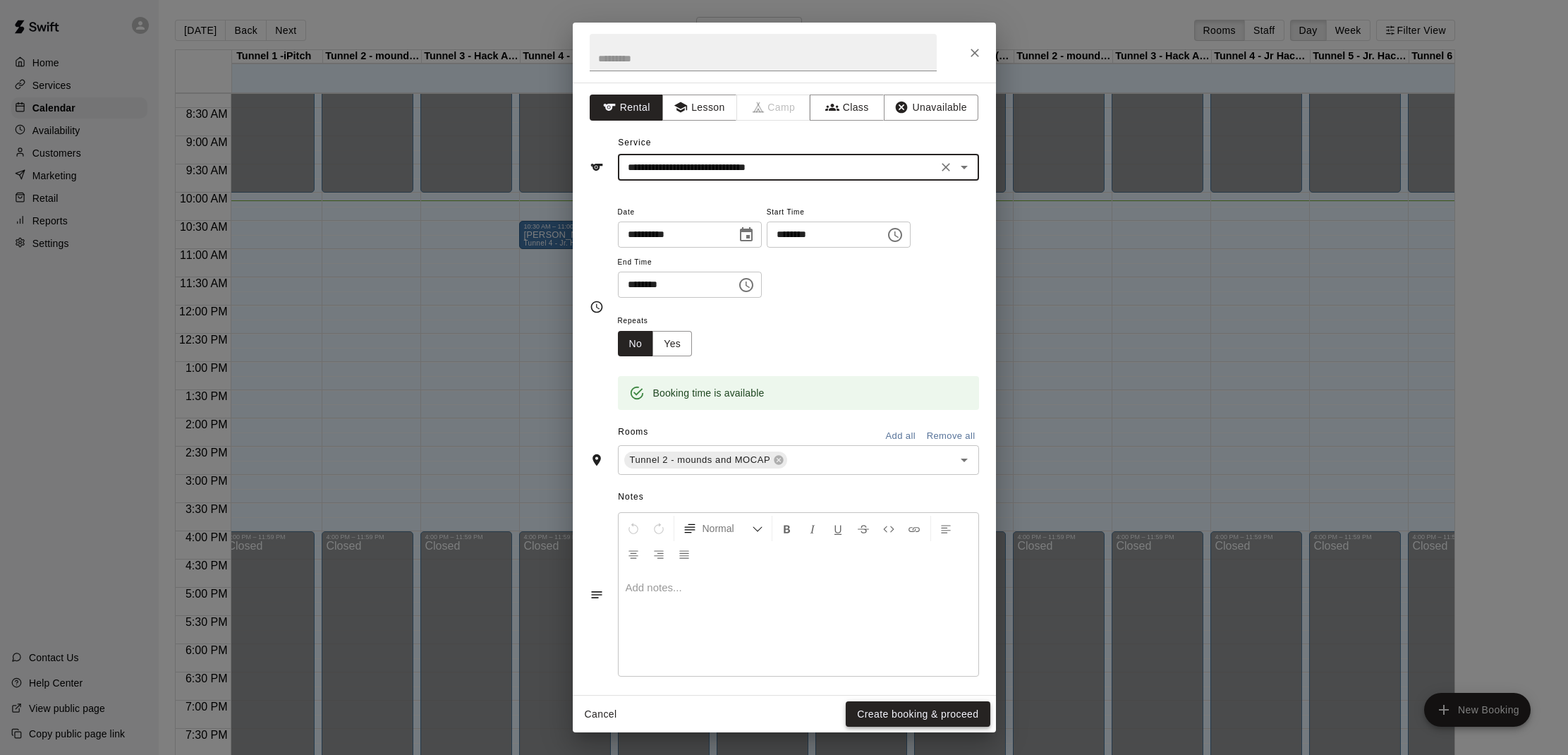
click at [878, 719] on button "Create booking & proceed" at bounding box center [917, 714] width 144 height 26
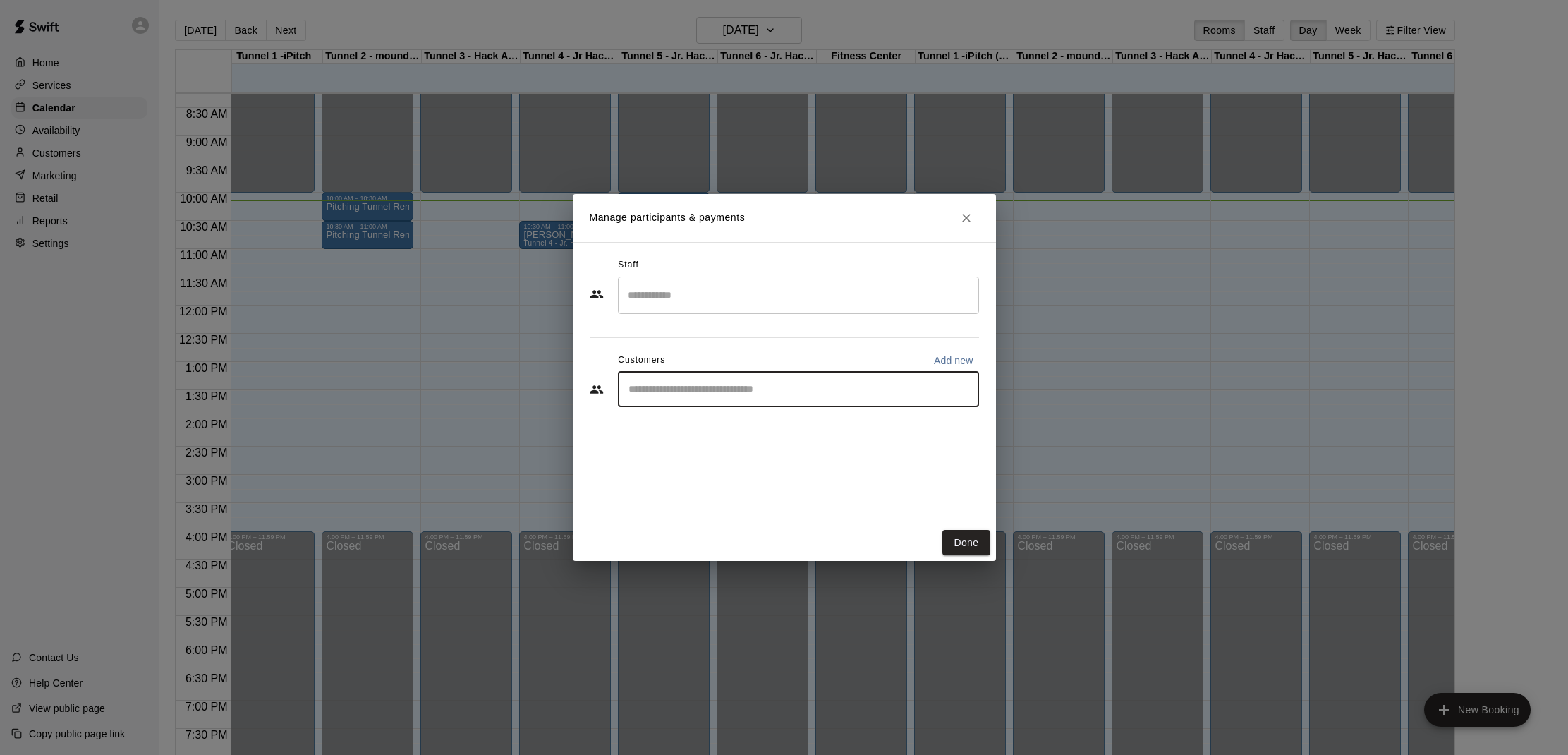
click at [723, 390] on input "Start typing to search customers..." at bounding box center [798, 390] width 349 height 14
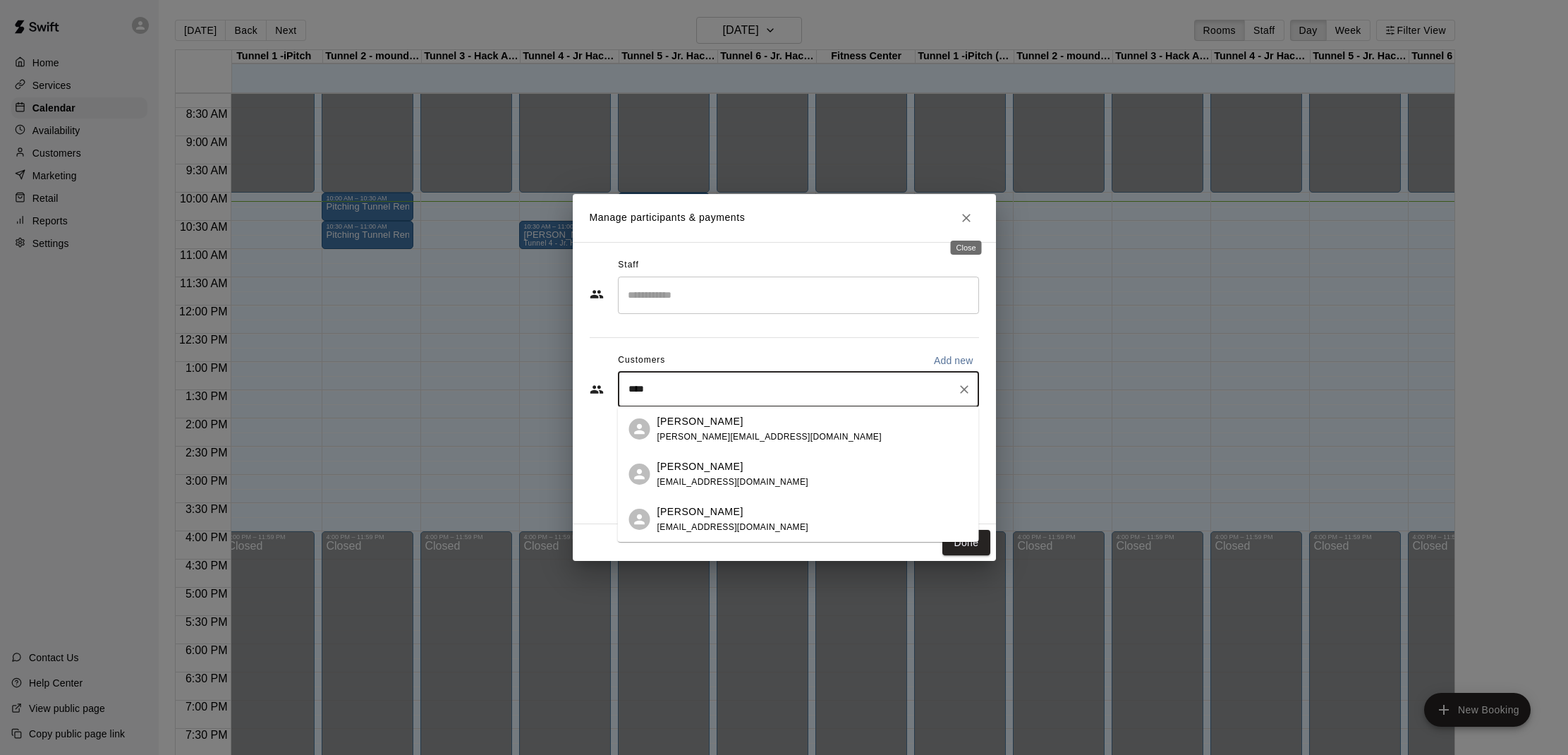
type input "****"
click at [970, 217] on icon "Close" at bounding box center [966, 218] width 14 height 14
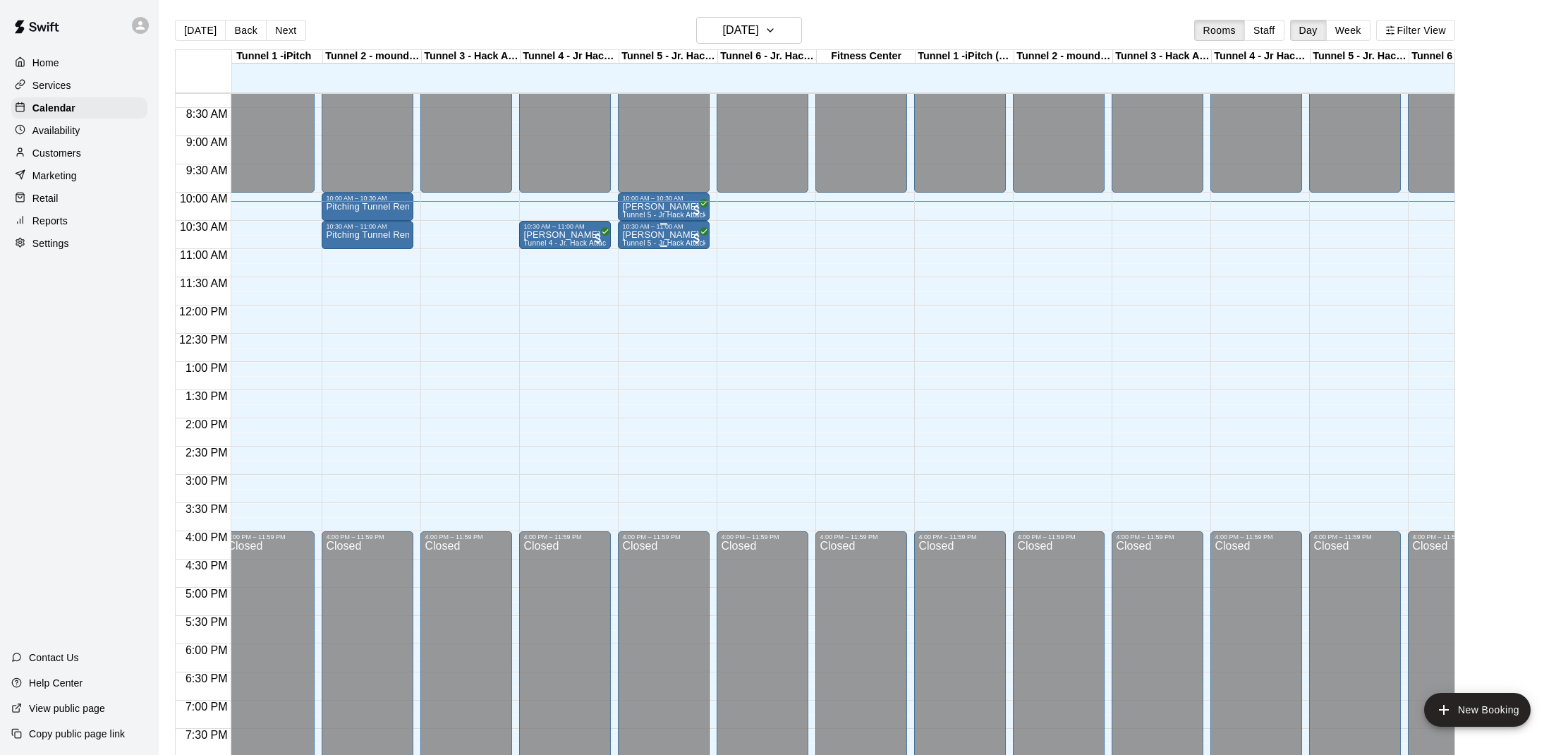
click at [665, 235] on p "[PERSON_NAME]" at bounding box center [663, 235] width 83 height 0
click at [638, 278] on img "edit" at bounding box center [637, 284] width 16 height 16
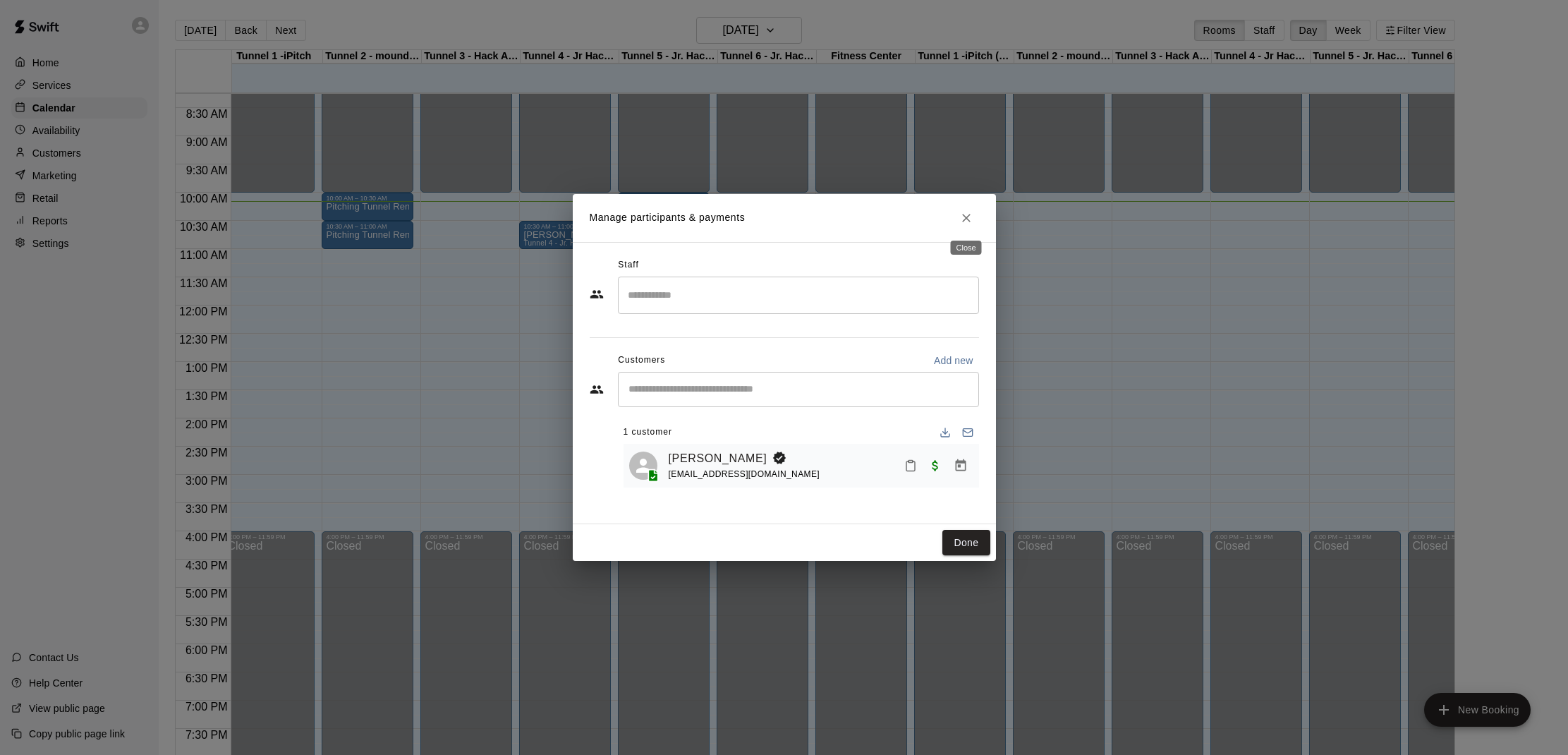
click at [963, 215] on icon "Close" at bounding box center [965, 218] width 8 height 8
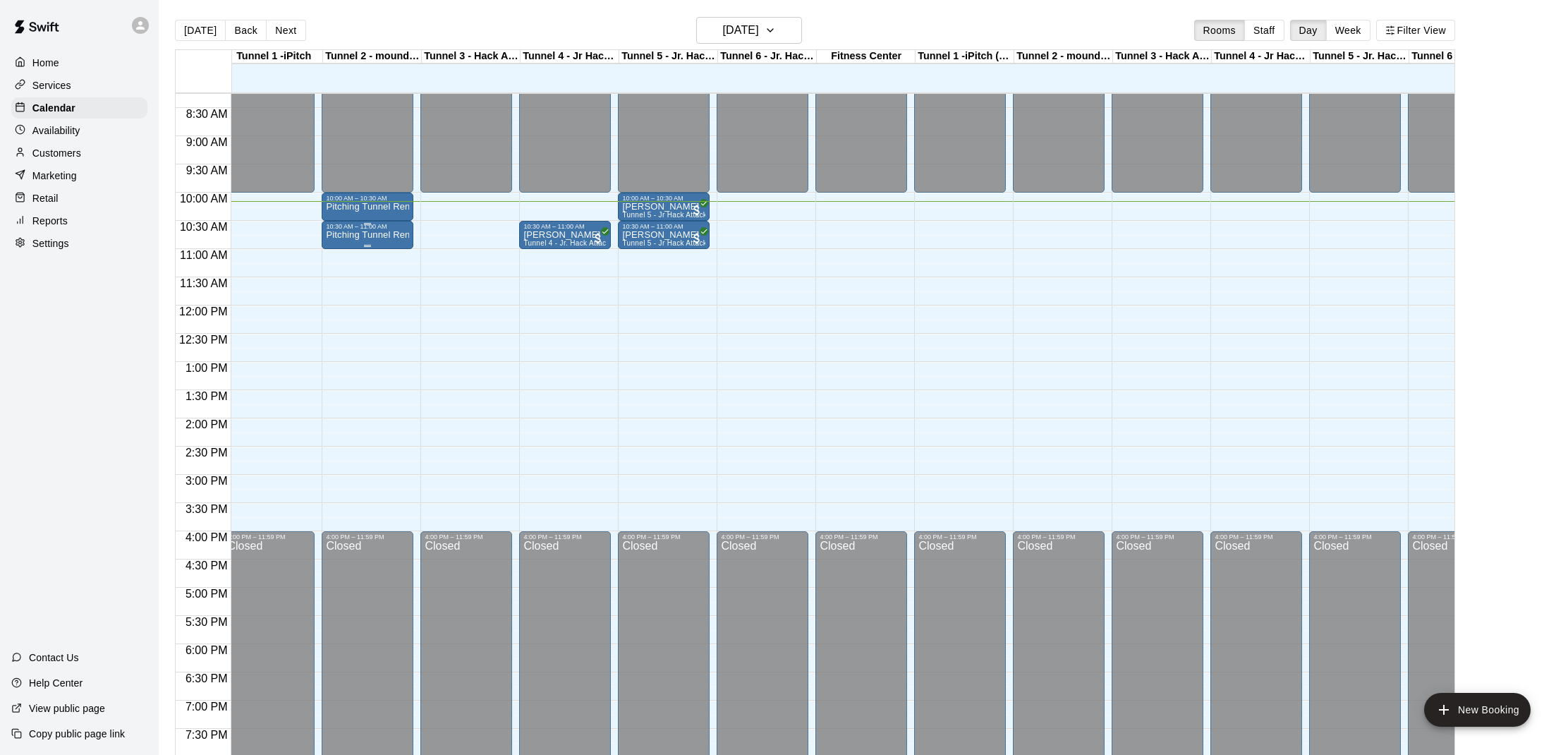
click at [355, 228] on div "10:30 AM – 11:00 AM" at bounding box center [367, 227] width 83 height 7
click at [335, 276] on img "edit" at bounding box center [341, 271] width 16 height 16
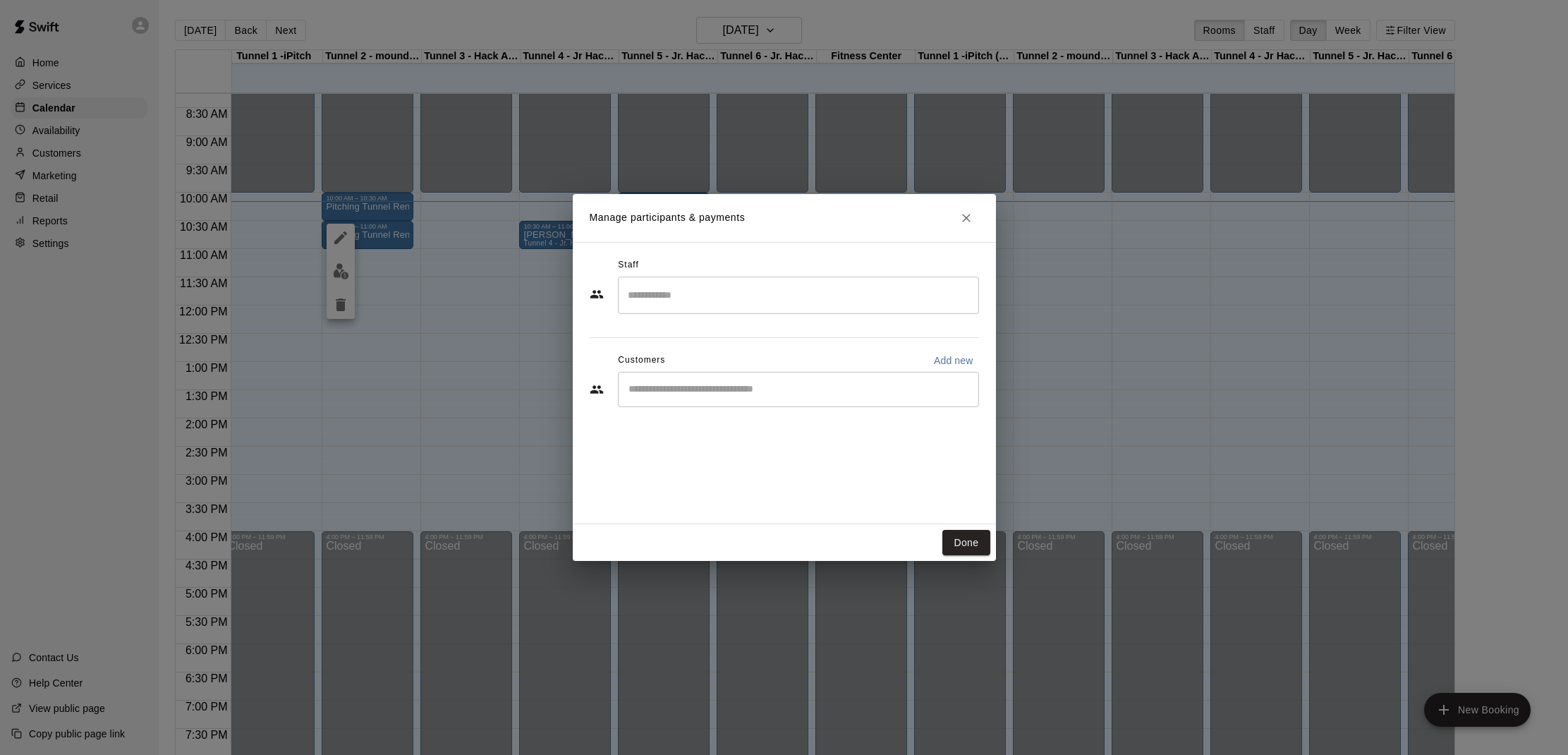
click at [735, 376] on div "​" at bounding box center [798, 390] width 361 height 36
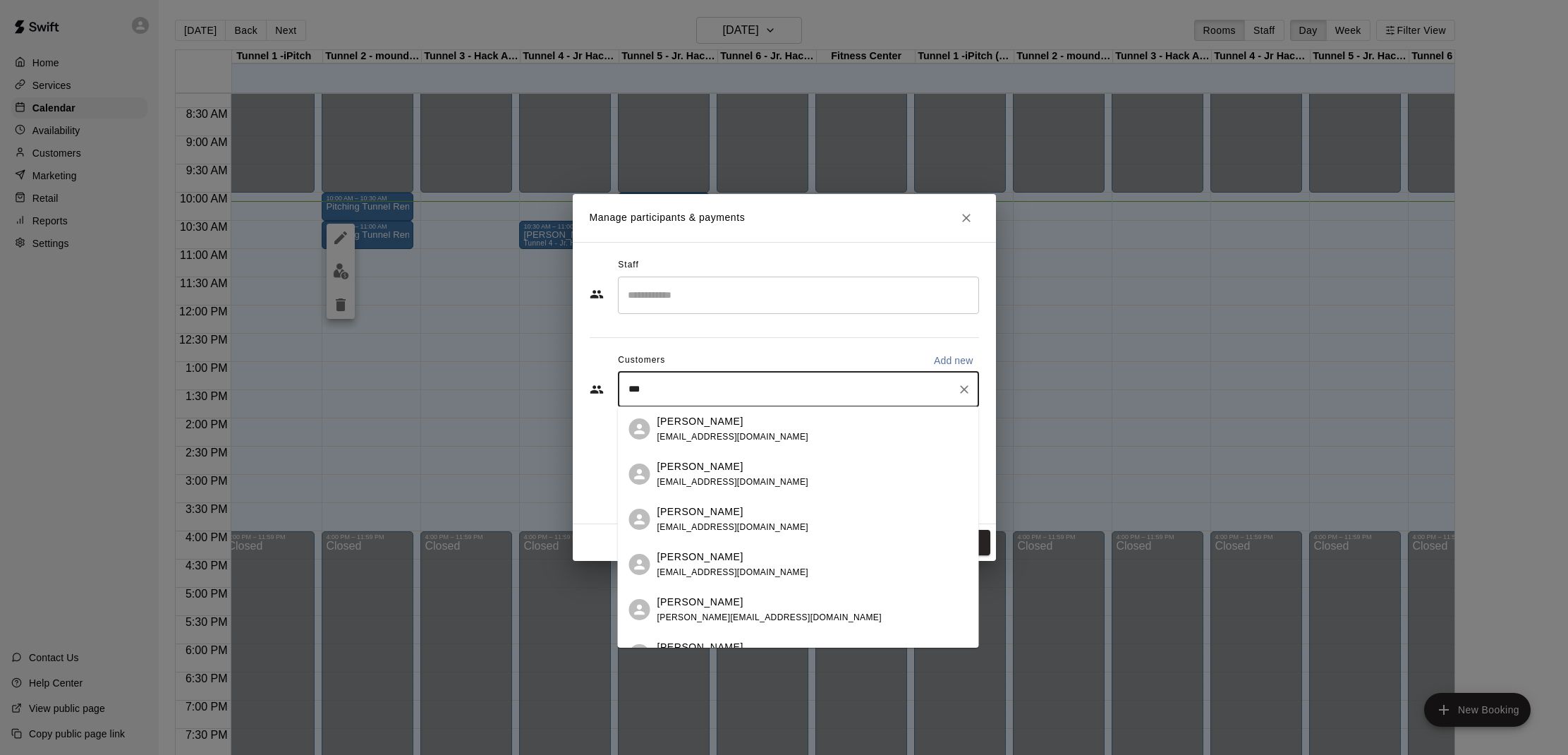
type input "****"
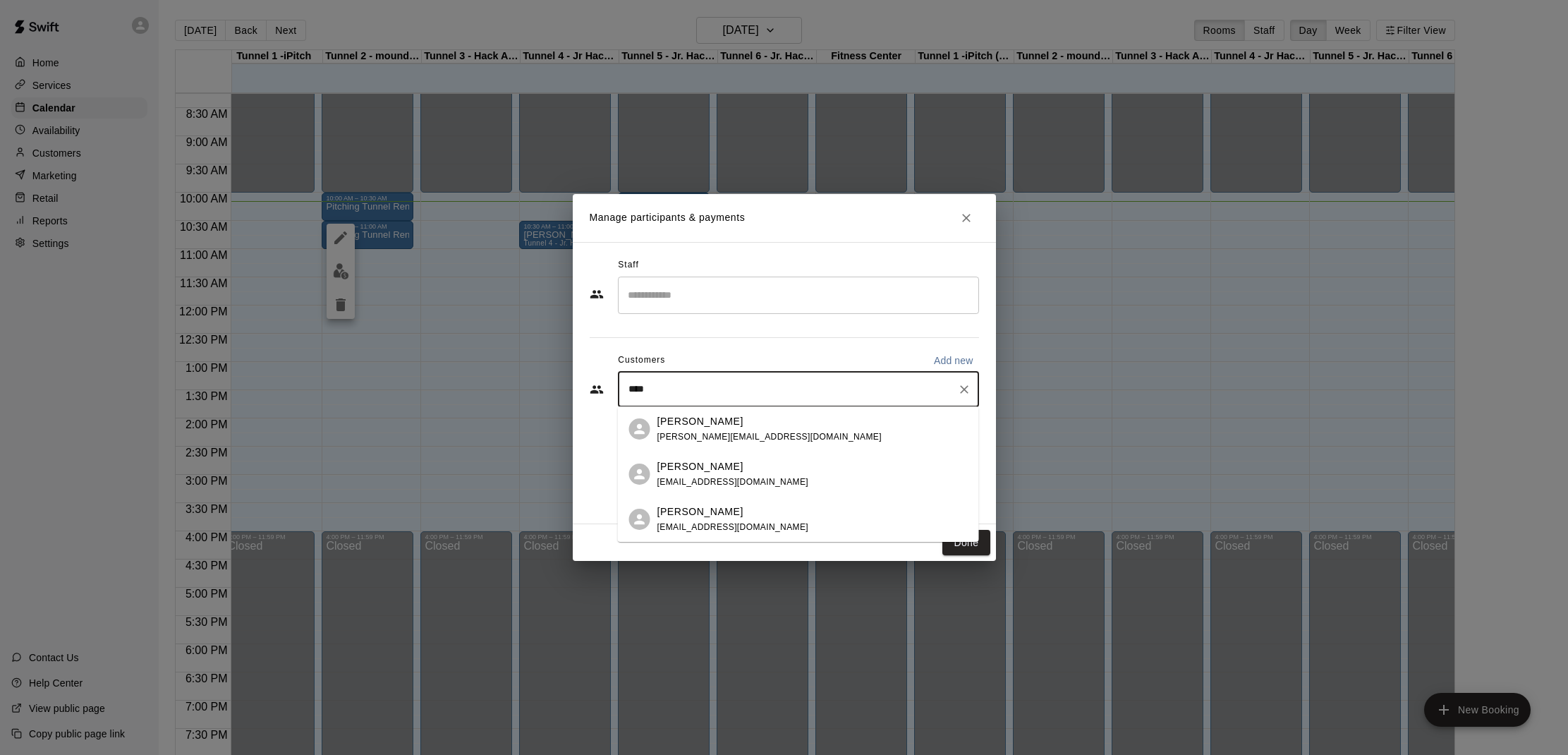
click at [704, 471] on p "[PERSON_NAME]" at bounding box center [700, 467] width 86 height 15
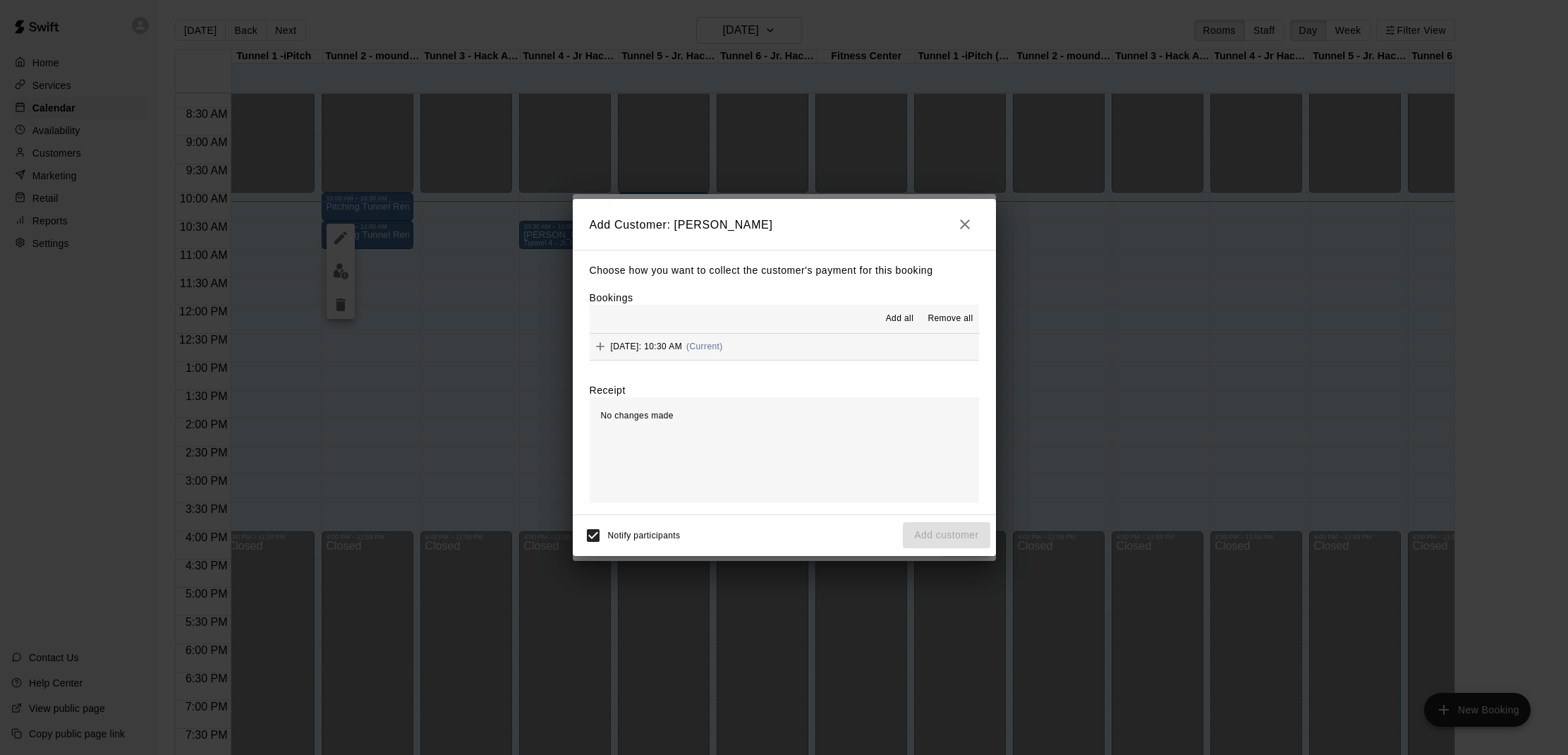
click at [890, 320] on span "Add all" at bounding box center [900, 319] width 29 height 14
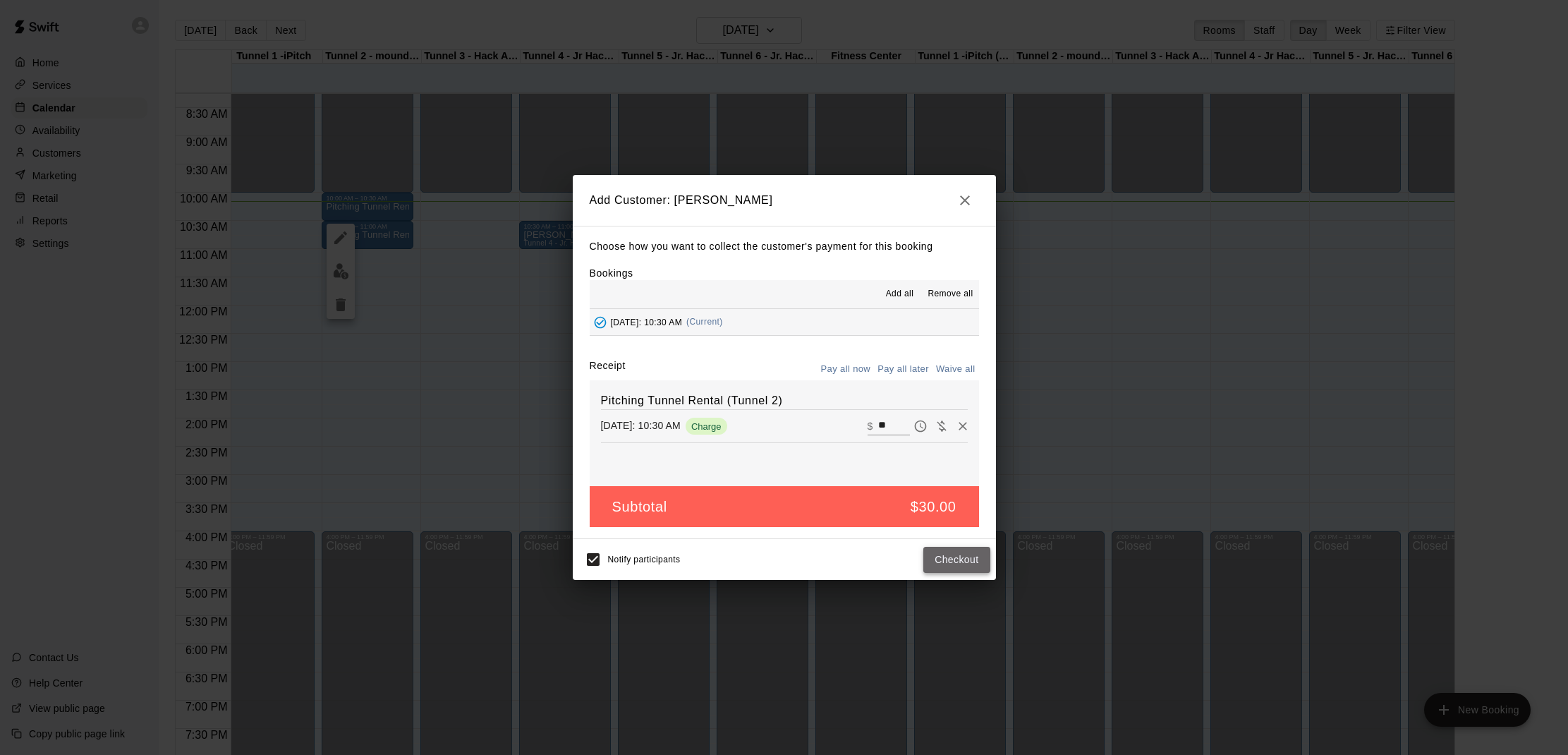
click at [952, 560] on button "Checkout" at bounding box center [956, 560] width 66 height 26
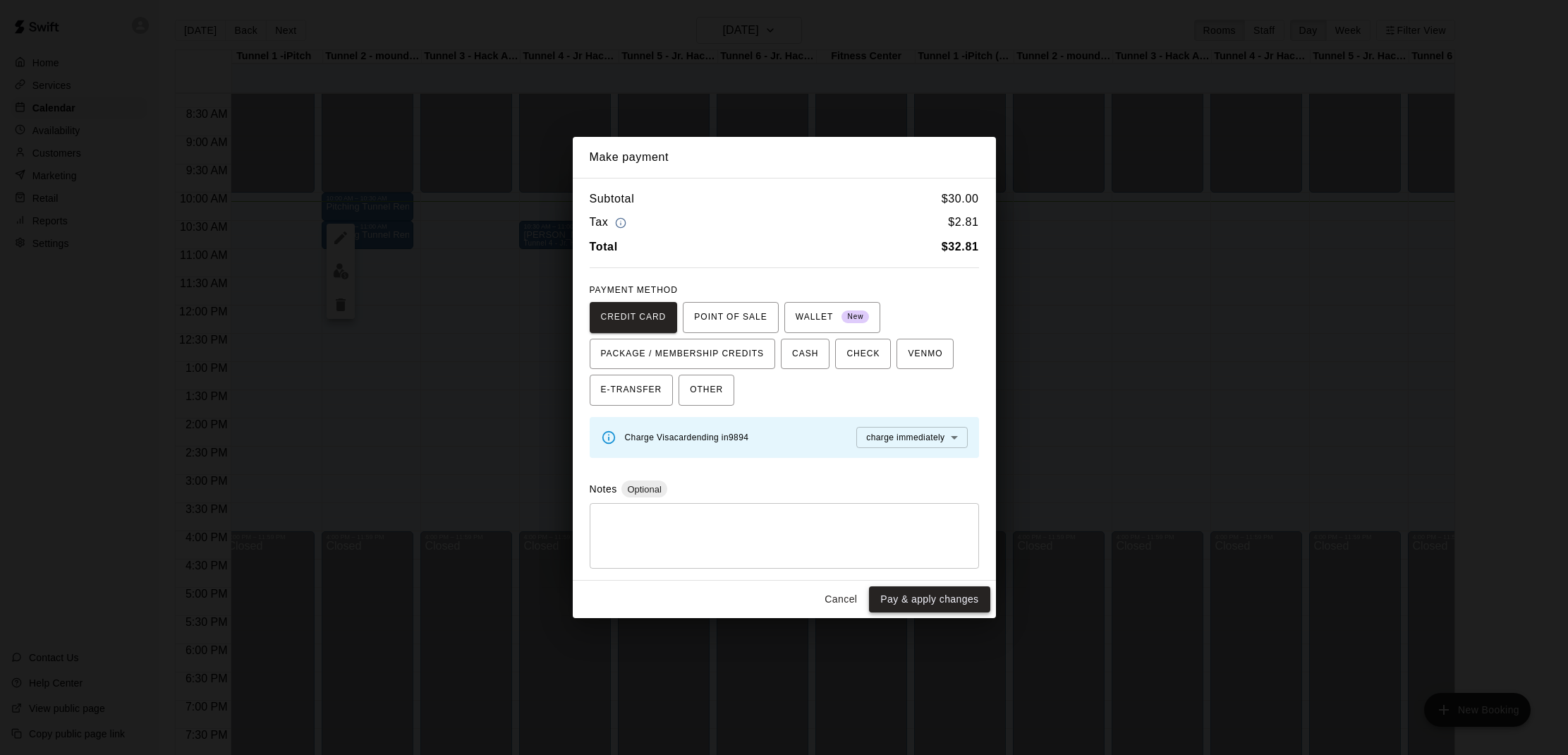
click at [928, 593] on button "Pay & apply changes" at bounding box center [928, 599] width 120 height 26
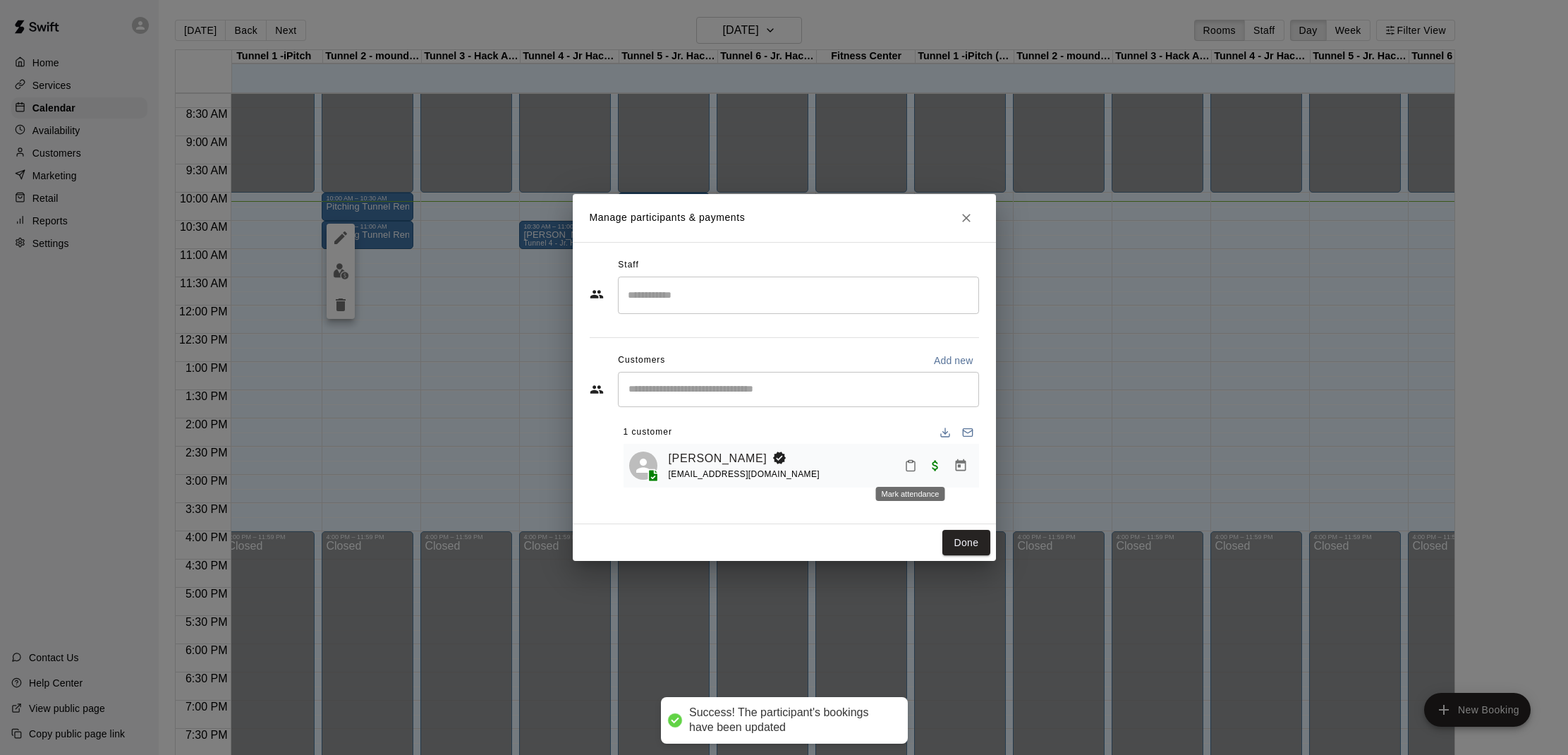
click at [910, 460] on icon "Mark attendance" at bounding box center [911, 466] width 12 height 12
click at [945, 468] on p "[PERSON_NAME] attended" at bounding box center [1007, 470] width 125 height 14
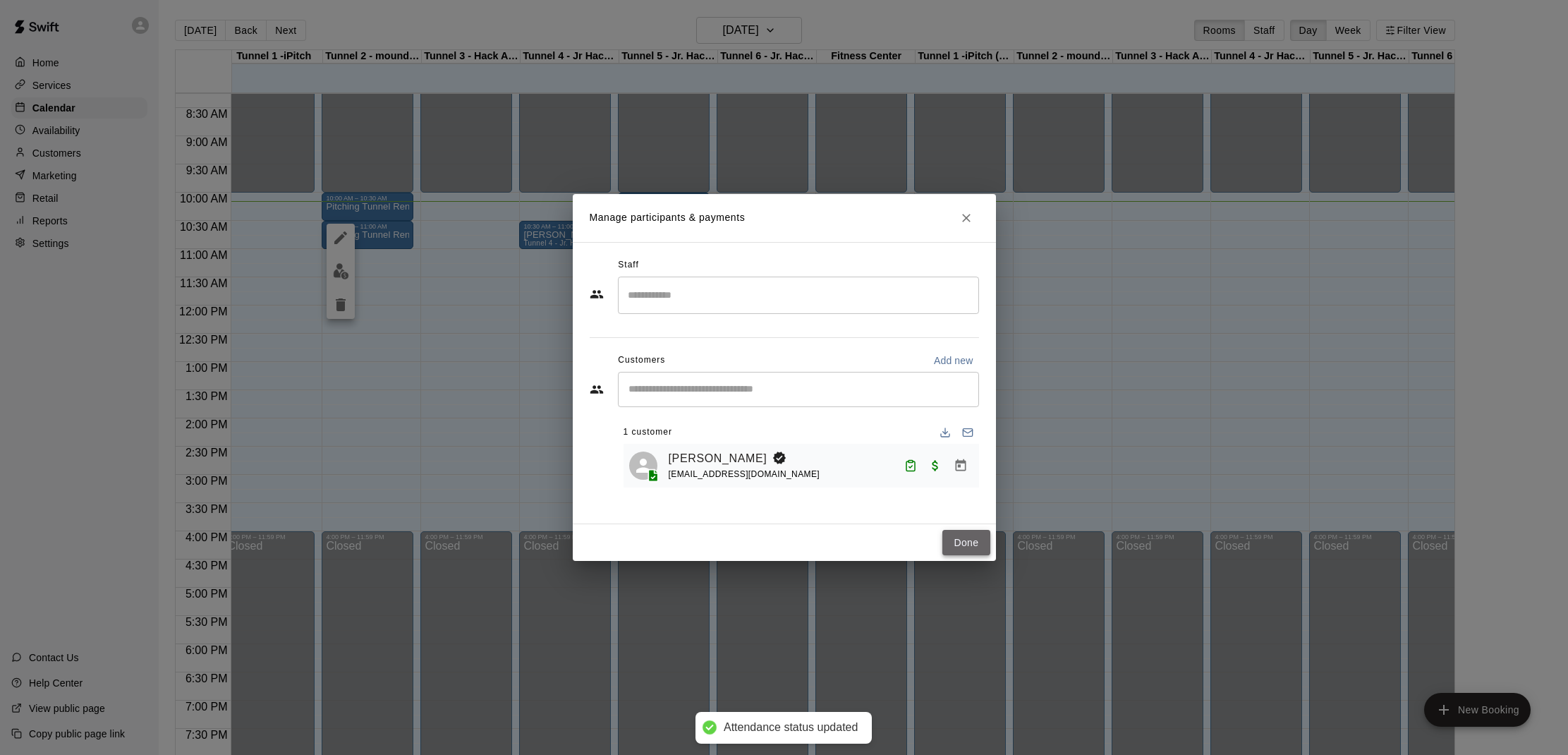
click at [977, 535] on button "Done" at bounding box center [965, 543] width 47 height 26
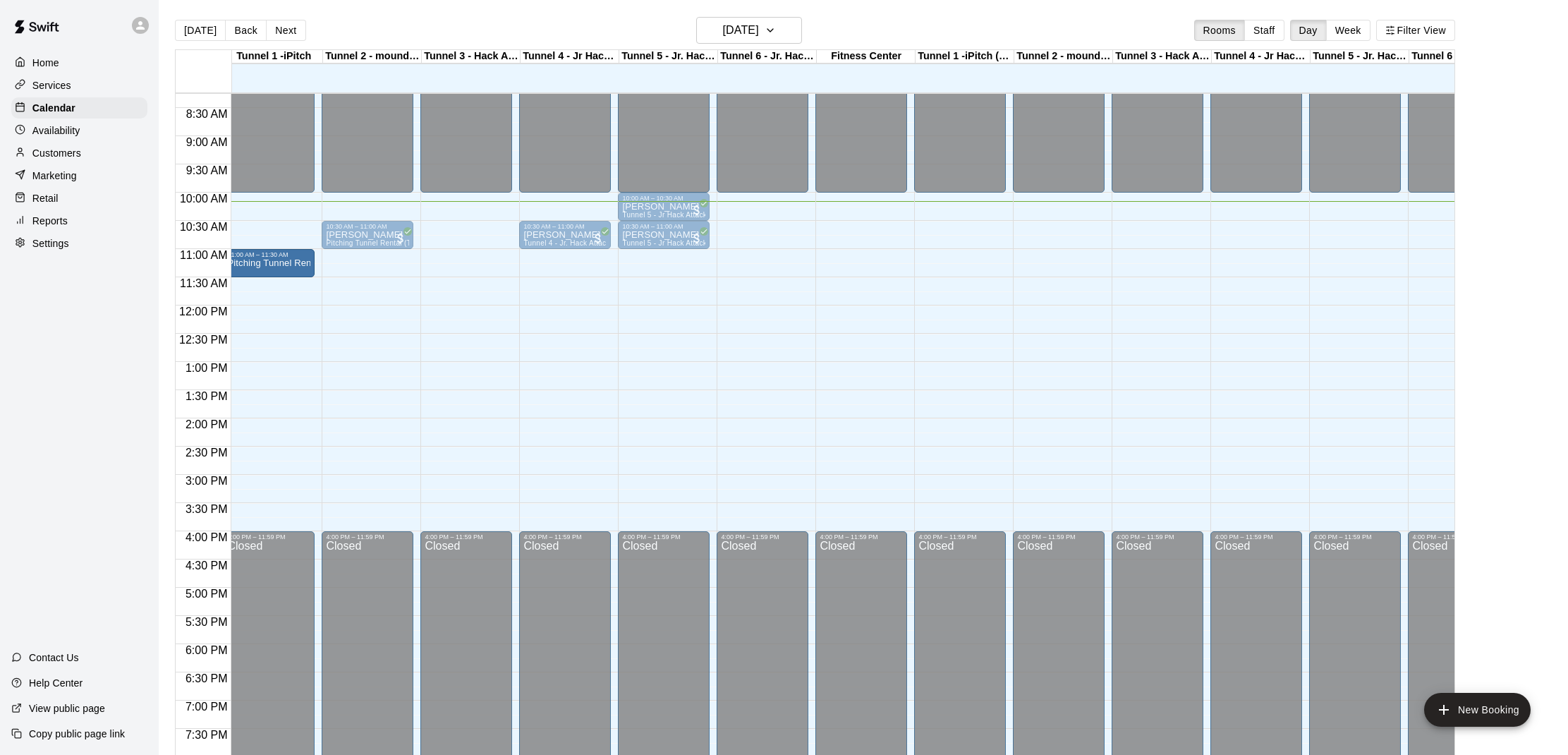
drag, startPoint x: 352, startPoint y: 207, endPoint x: 302, endPoint y: 265, distance: 76.6
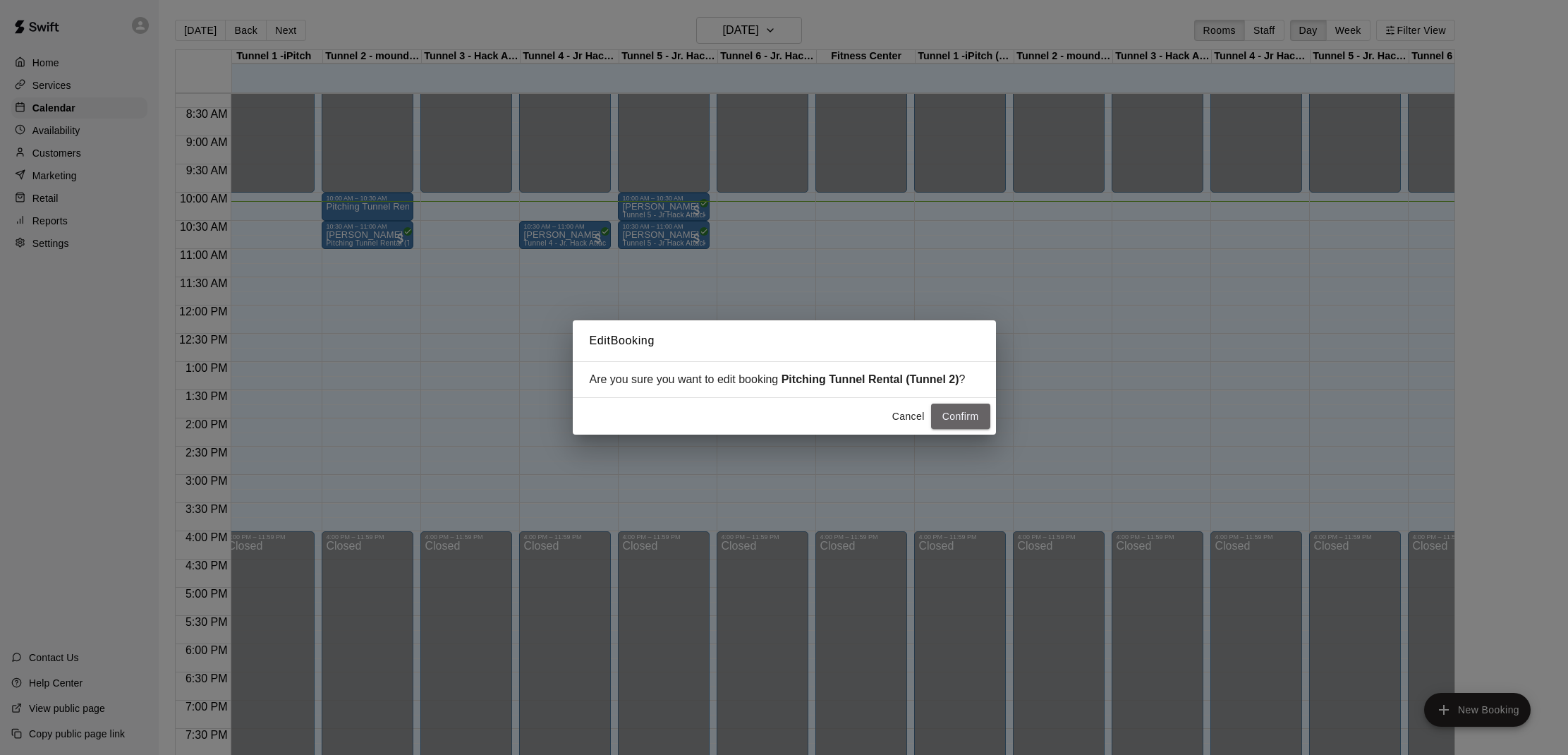
drag, startPoint x: 938, startPoint y: 412, endPoint x: 420, endPoint y: 319, distance: 526.3
click at [938, 412] on button "Confirm" at bounding box center [961, 416] width 59 height 26
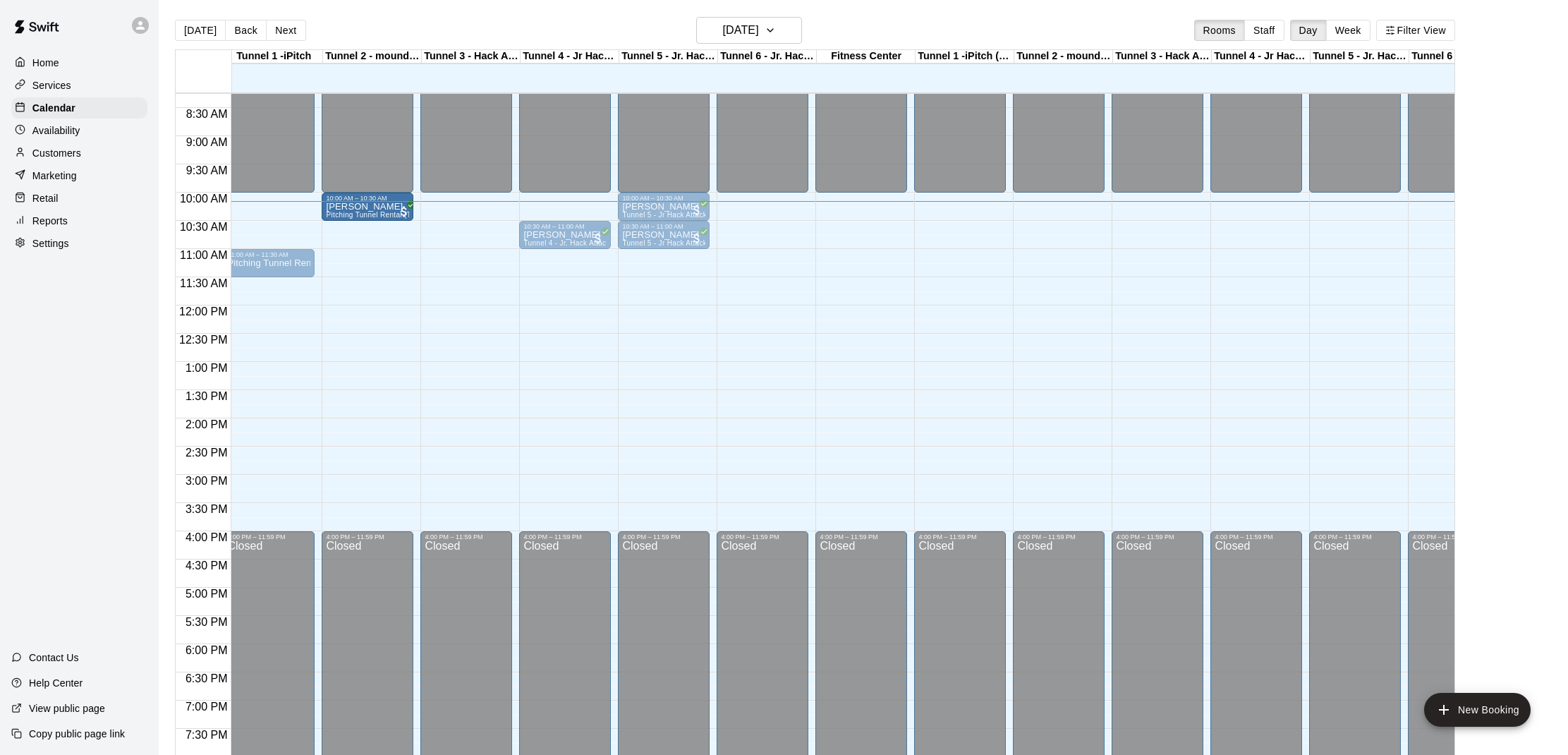
drag, startPoint x: 352, startPoint y: 241, endPoint x: 355, endPoint y: 222, distance: 19.2
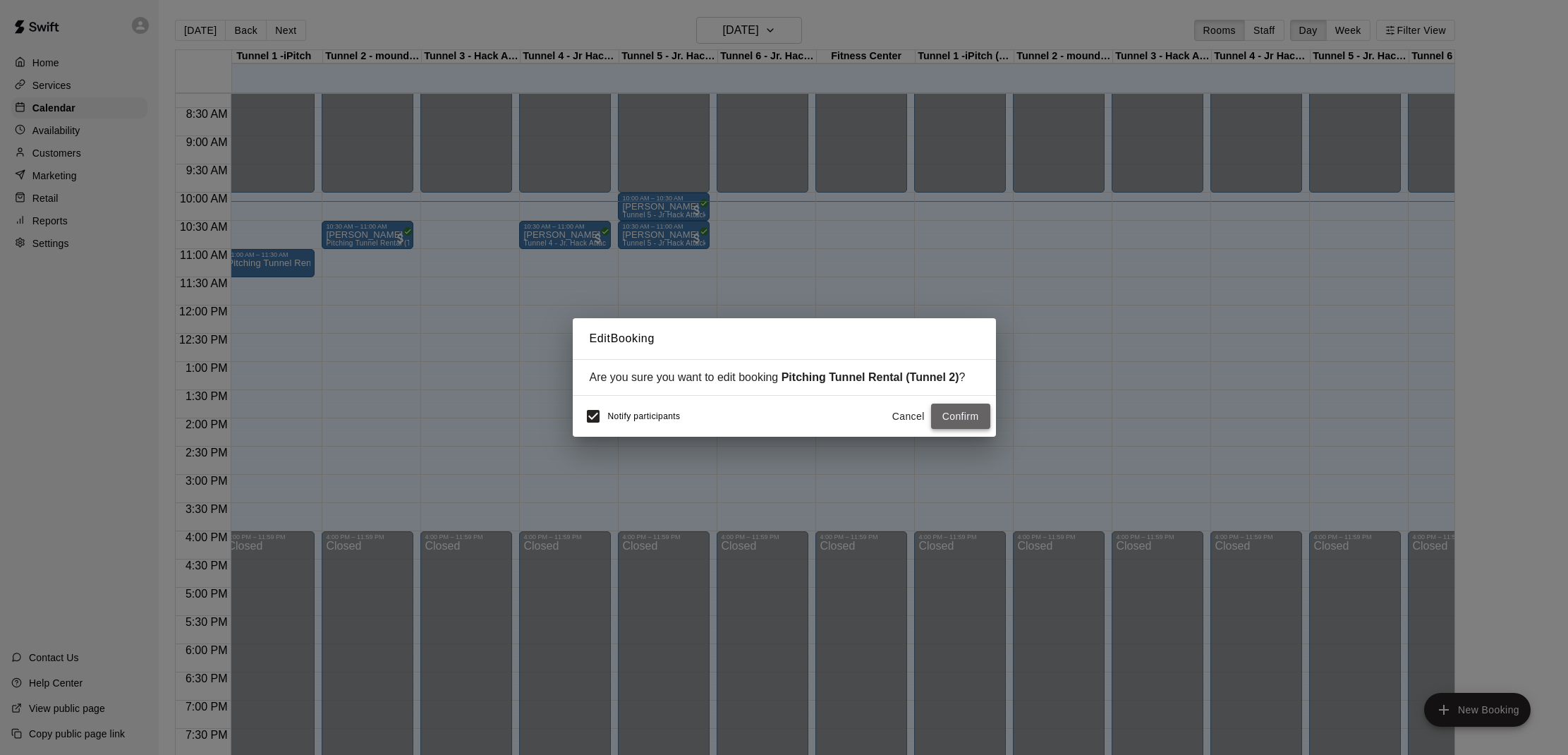
click at [953, 421] on button "Confirm" at bounding box center [961, 416] width 59 height 26
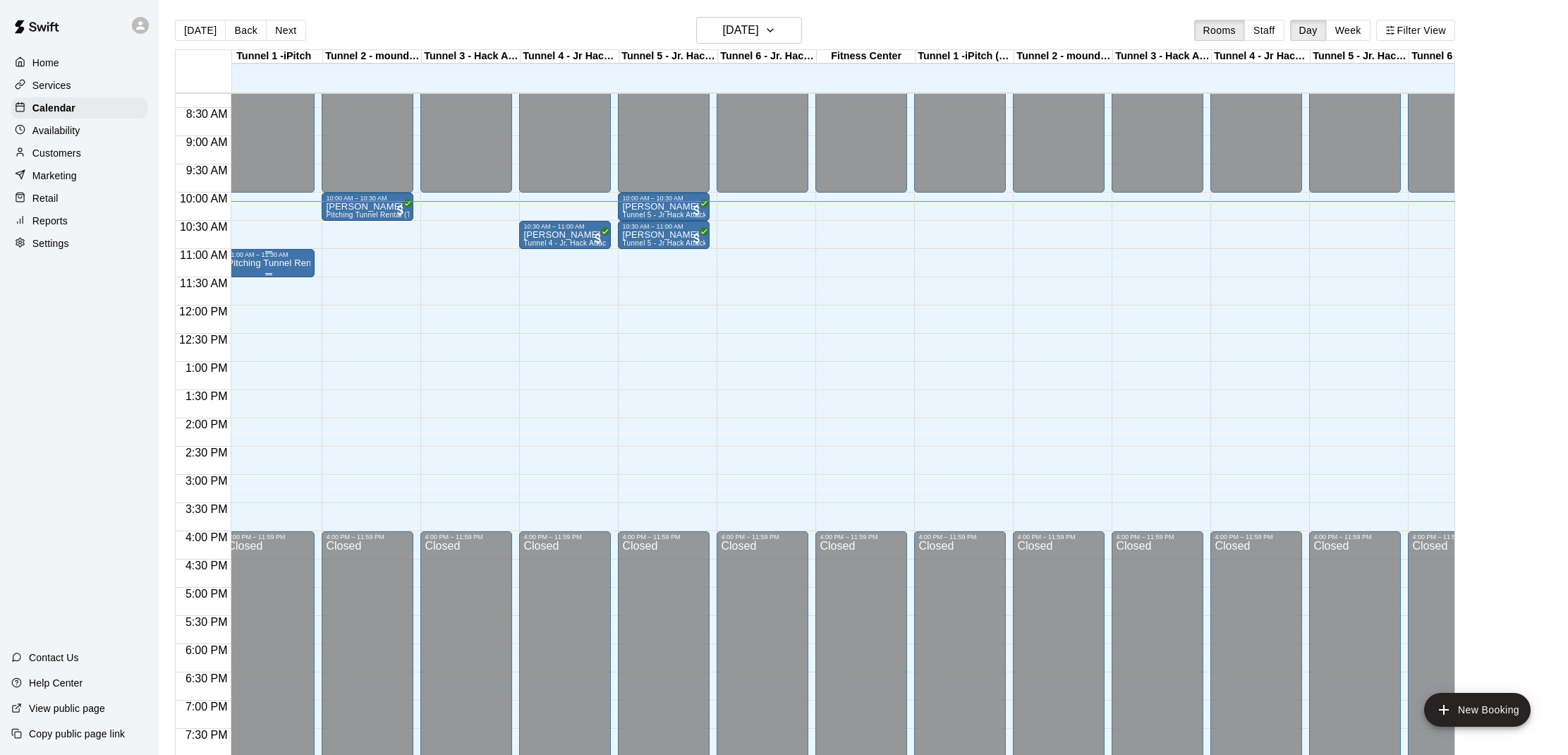
click at [292, 263] on p "Pitching Tunnel Rental (Tunnel 2)" at bounding box center [268, 263] width 83 height 0
click at [292, 266] on div at bounding box center [784, 378] width 1568 height 755
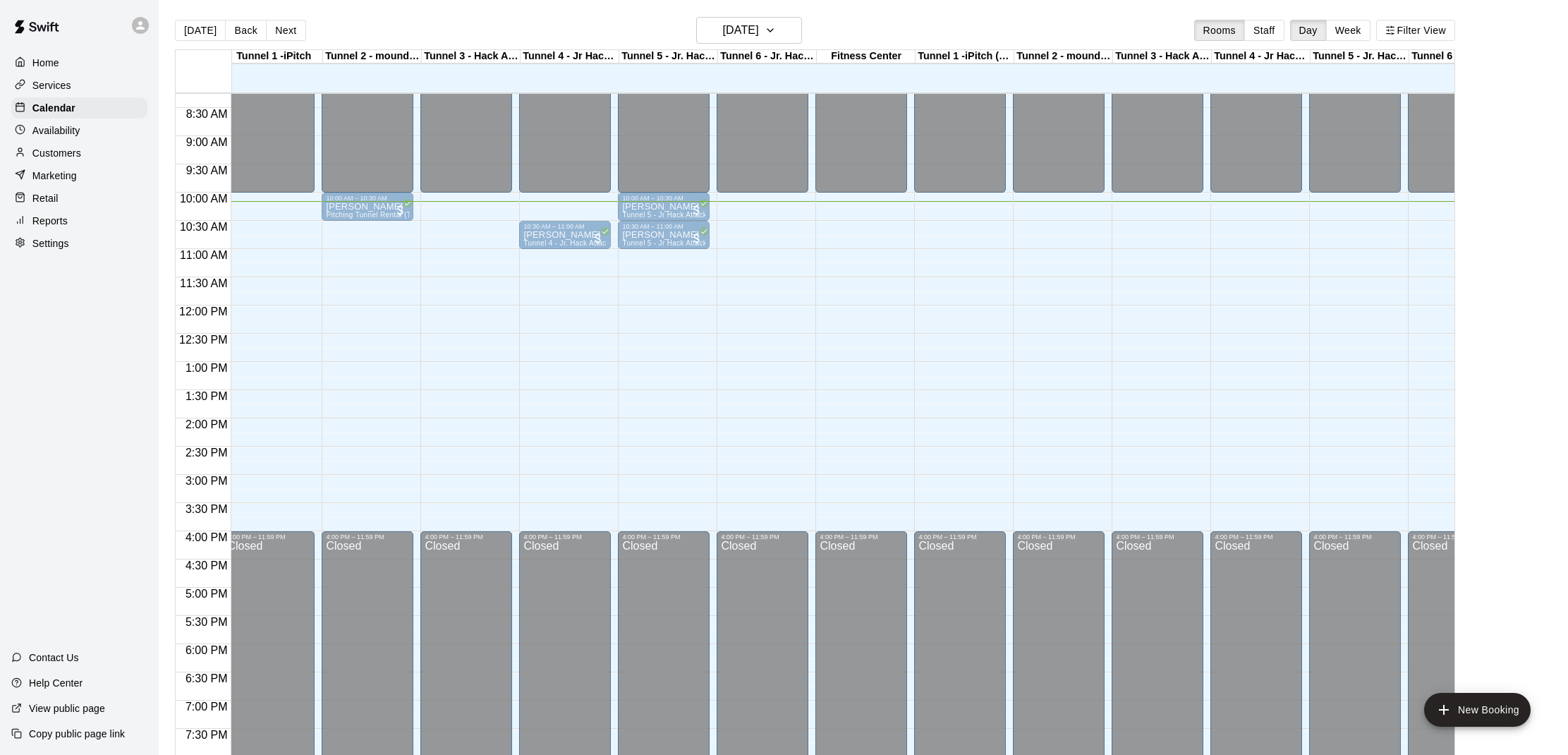
click at [281, 263] on p "Pitching Tunnel Rental (Tunnel 2)" at bounding box center [268, 263] width 83 height 0
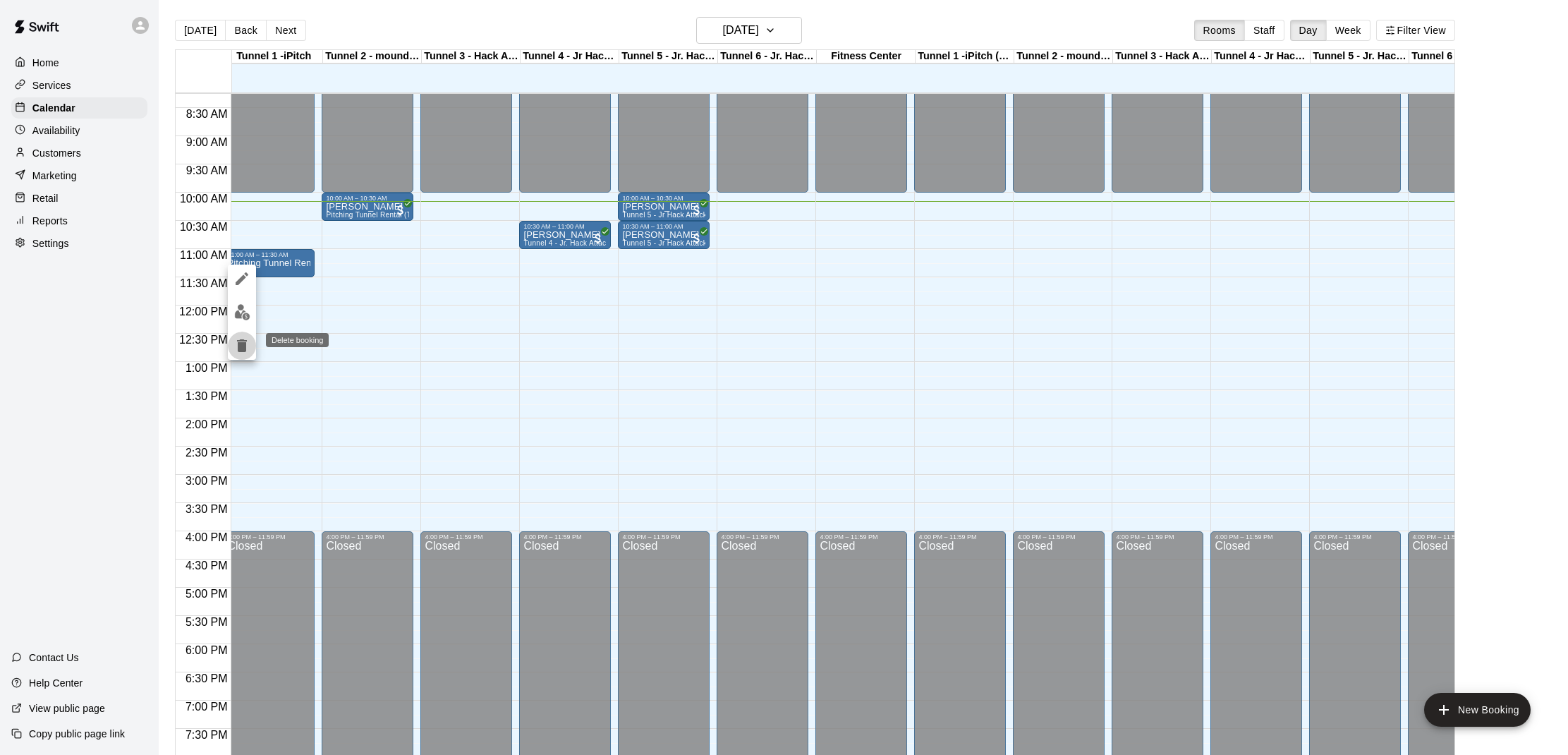
click at [241, 344] on icon "delete" at bounding box center [242, 345] width 10 height 12
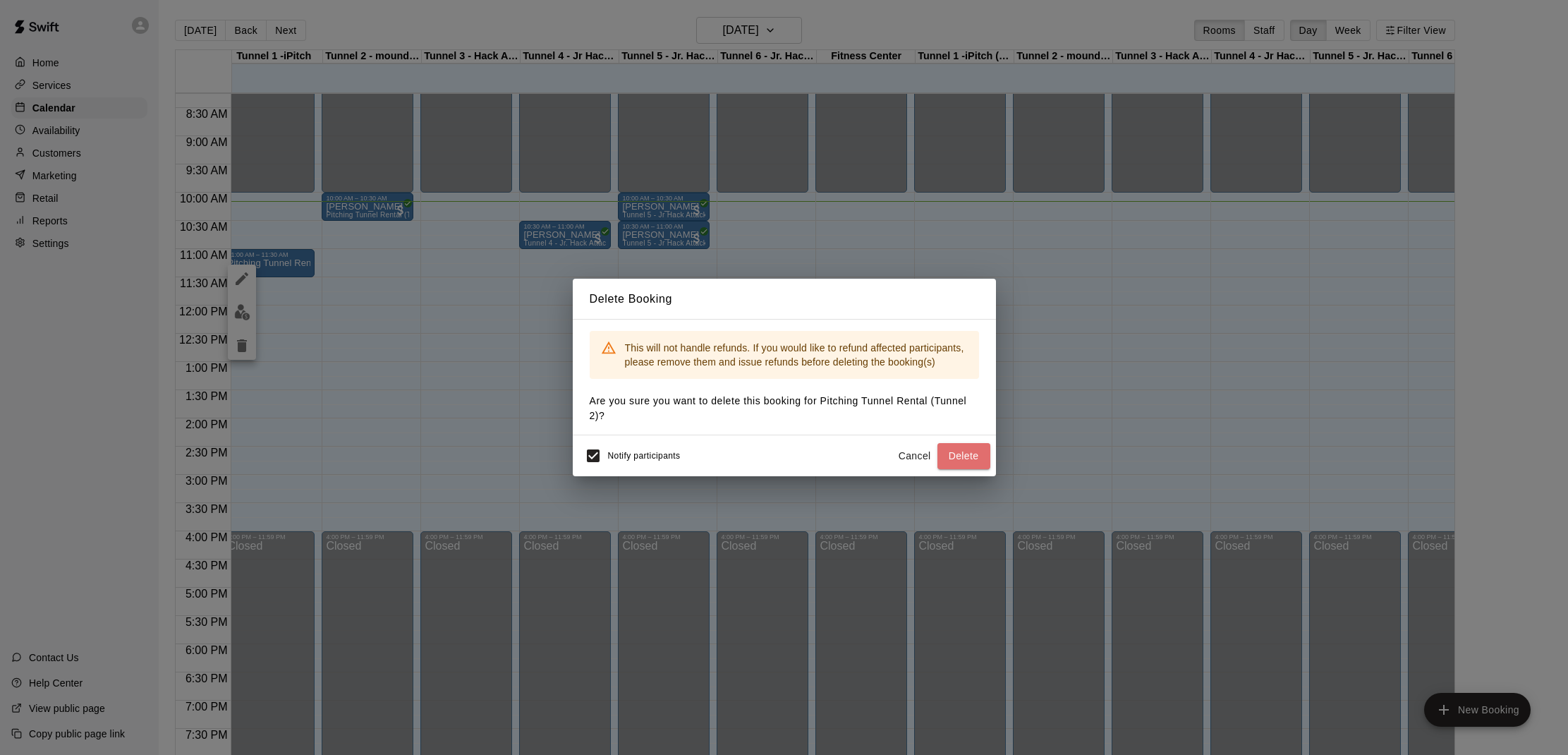
drag, startPoint x: 978, startPoint y: 450, endPoint x: 767, endPoint y: 411, distance: 214.6
click at [978, 450] on button "Delete" at bounding box center [963, 456] width 53 height 26
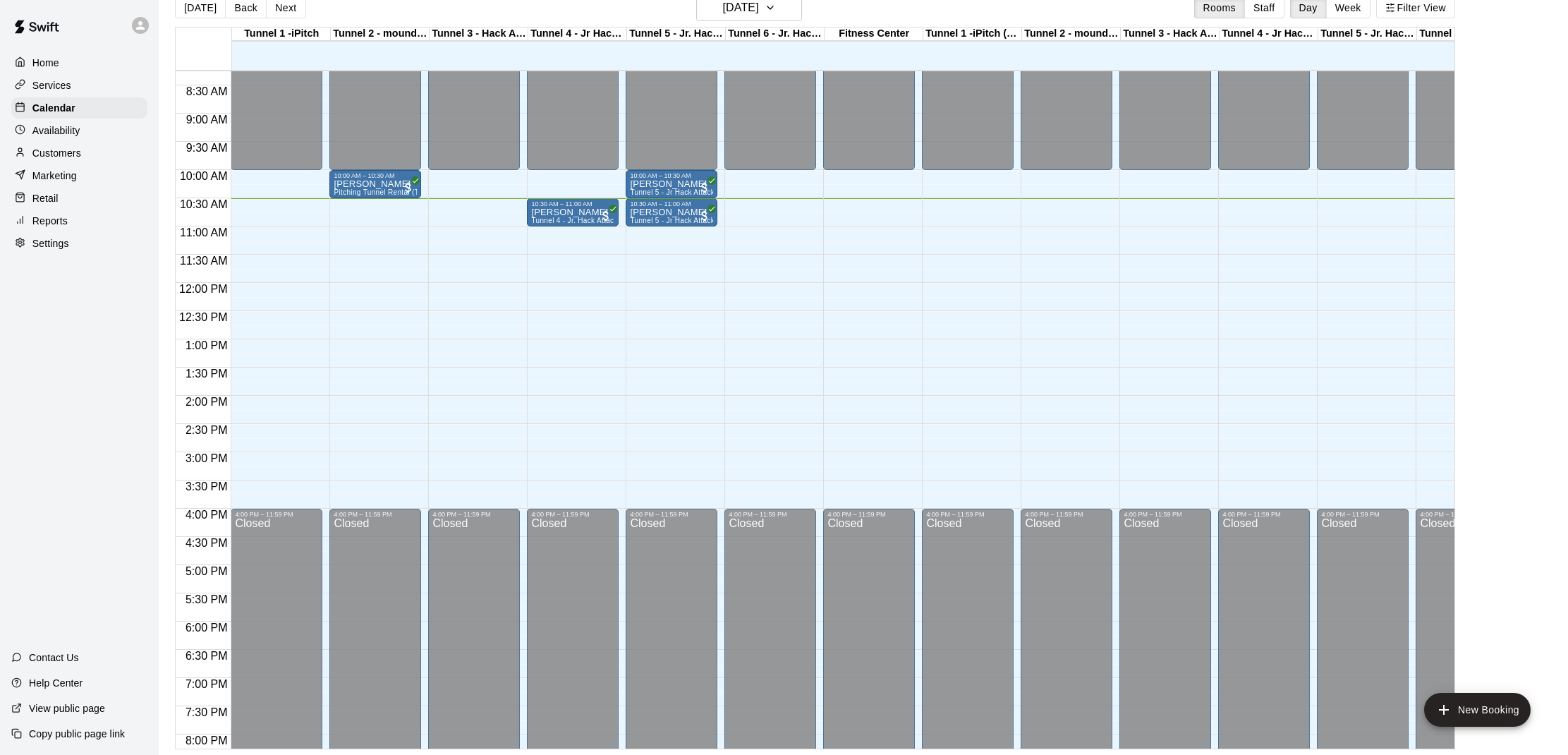
scroll to position [466, 0]
click at [656, 184] on p "[PERSON_NAME]" at bounding box center [671, 184] width 83 height 0
click at [642, 231] on img "edit" at bounding box center [645, 233] width 16 height 16
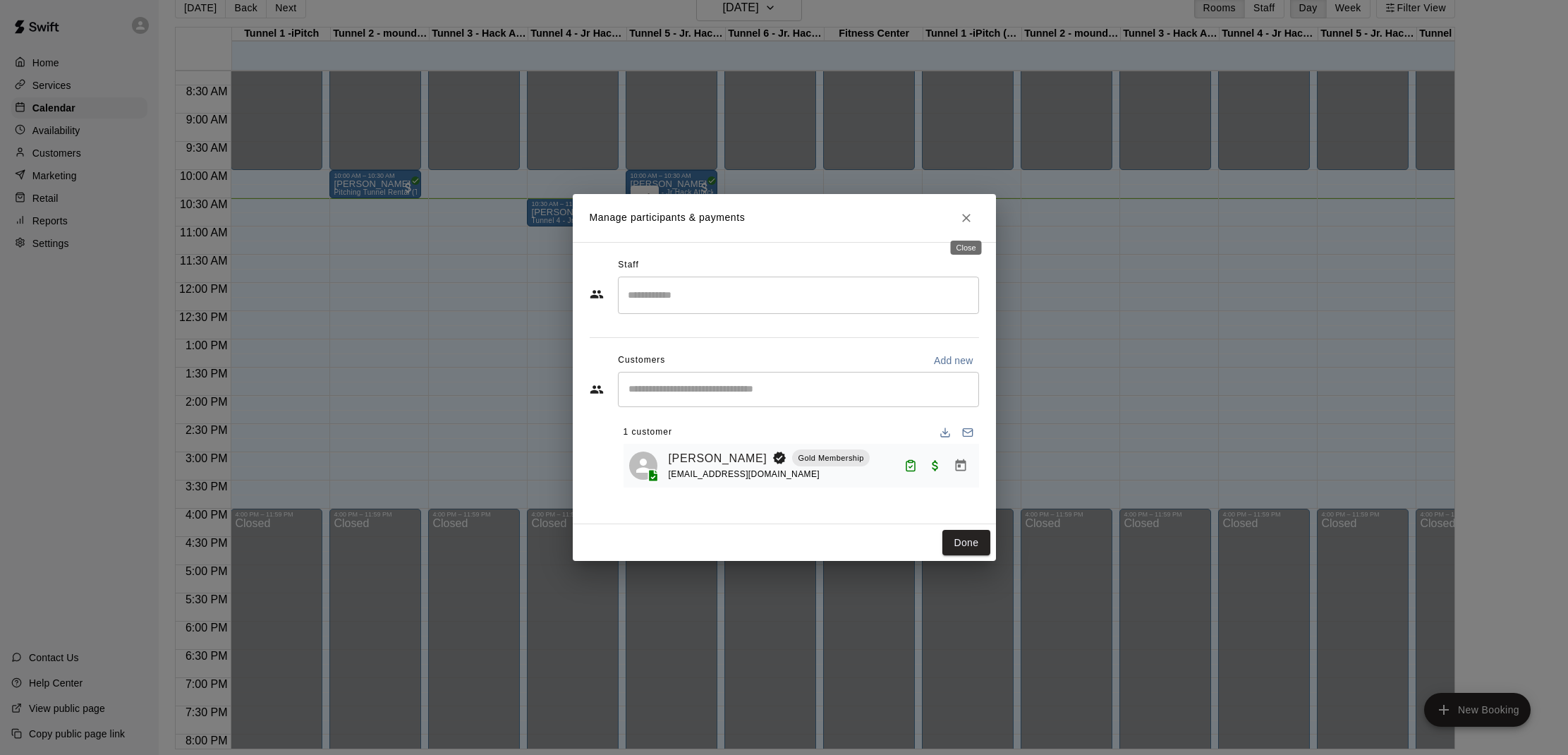
click at [972, 222] on icon "Close" at bounding box center [966, 218] width 14 height 14
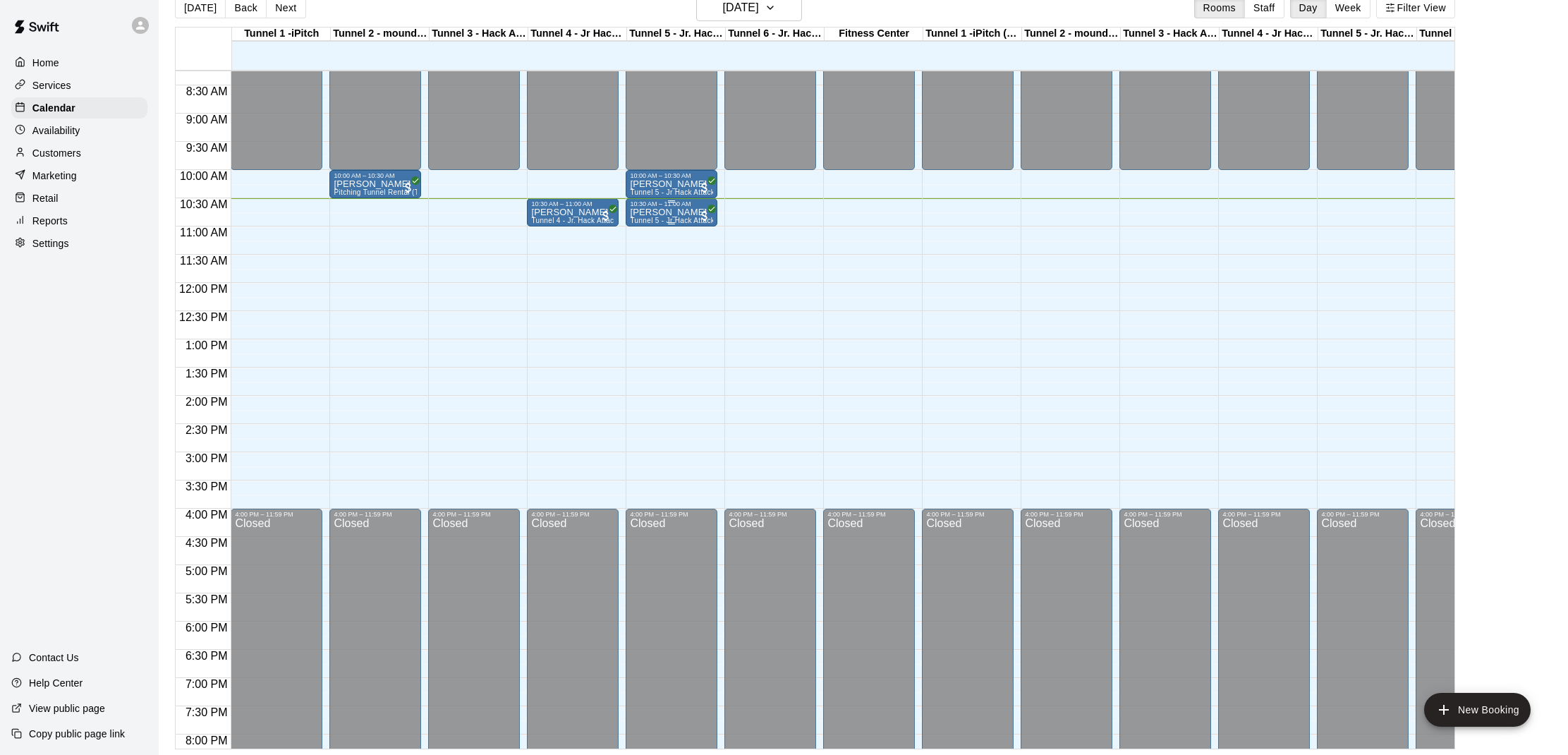
click at [659, 212] on p "[PERSON_NAME]" at bounding box center [671, 212] width 83 height 0
click at [652, 261] on img "edit" at bounding box center [645, 261] width 16 height 16
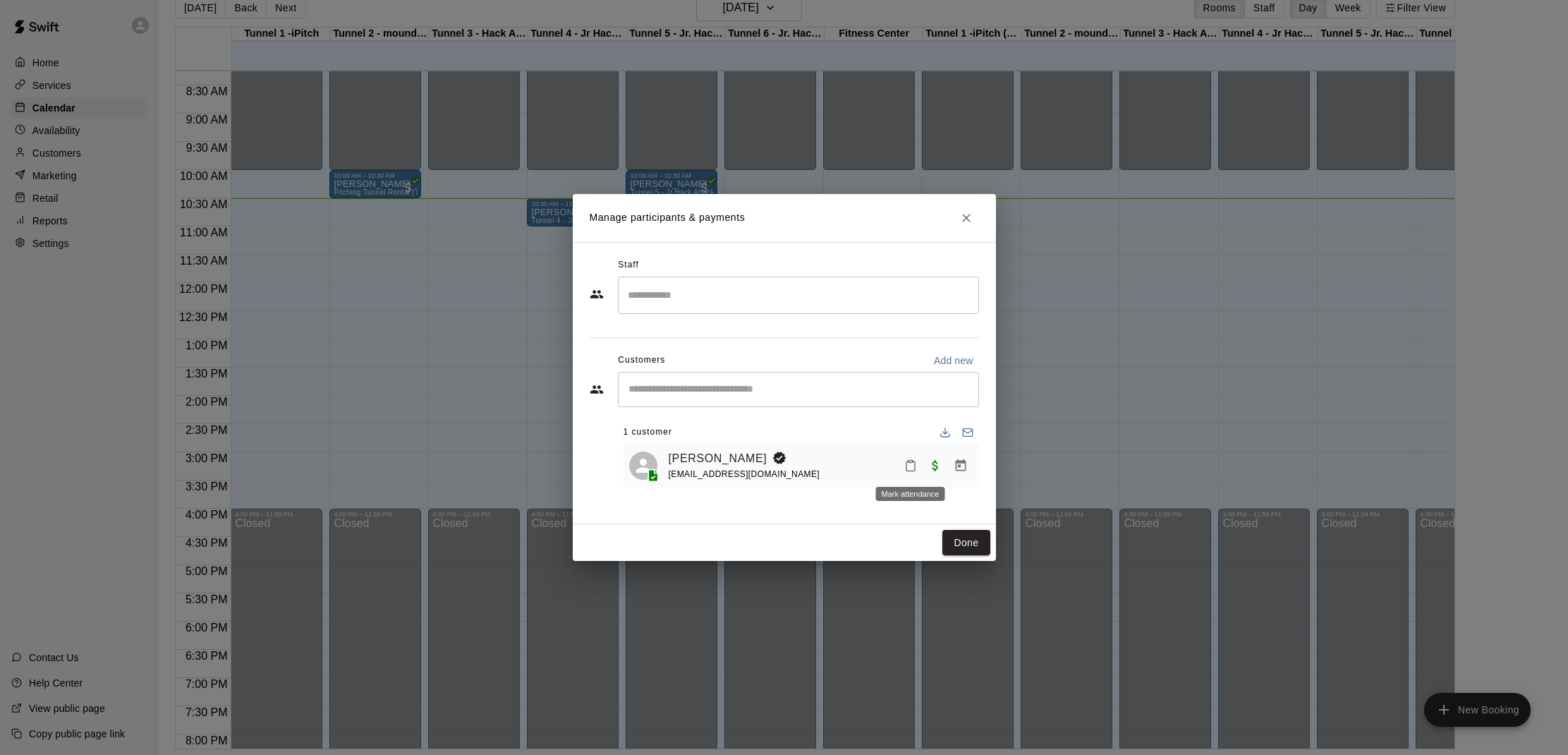
click at [908, 464] on icon "Mark attendance" at bounding box center [911, 466] width 12 height 12
click at [953, 467] on p "[PERSON_NAME] attended" at bounding box center [1007, 470] width 125 height 14
click at [969, 542] on button "Done" at bounding box center [965, 543] width 47 height 26
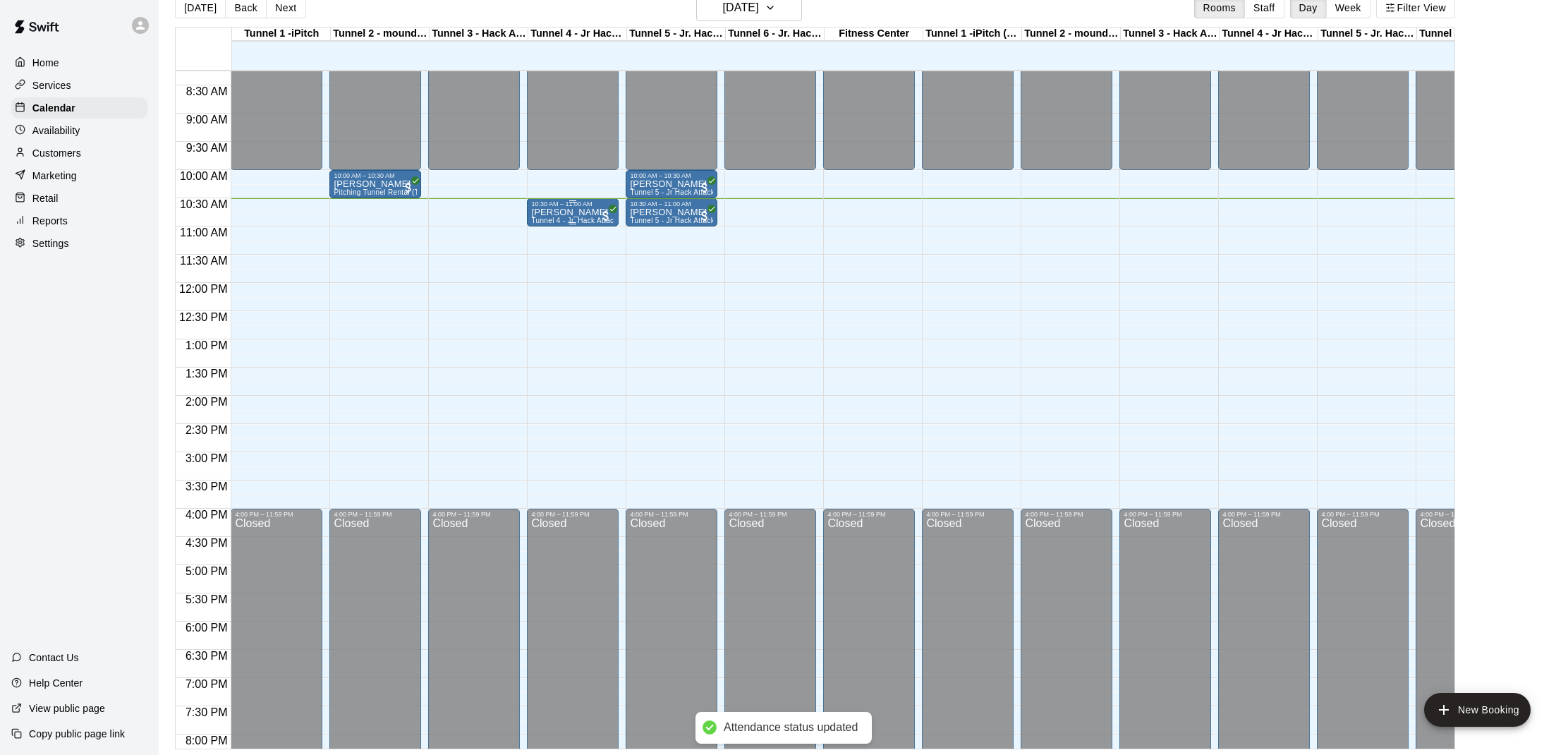
click at [540, 212] on p "[PERSON_NAME]" at bounding box center [572, 212] width 83 height 0
click at [630, 272] on div at bounding box center [784, 378] width 1568 height 755
click at [343, 184] on p "[PERSON_NAME]" at bounding box center [375, 184] width 83 height 0
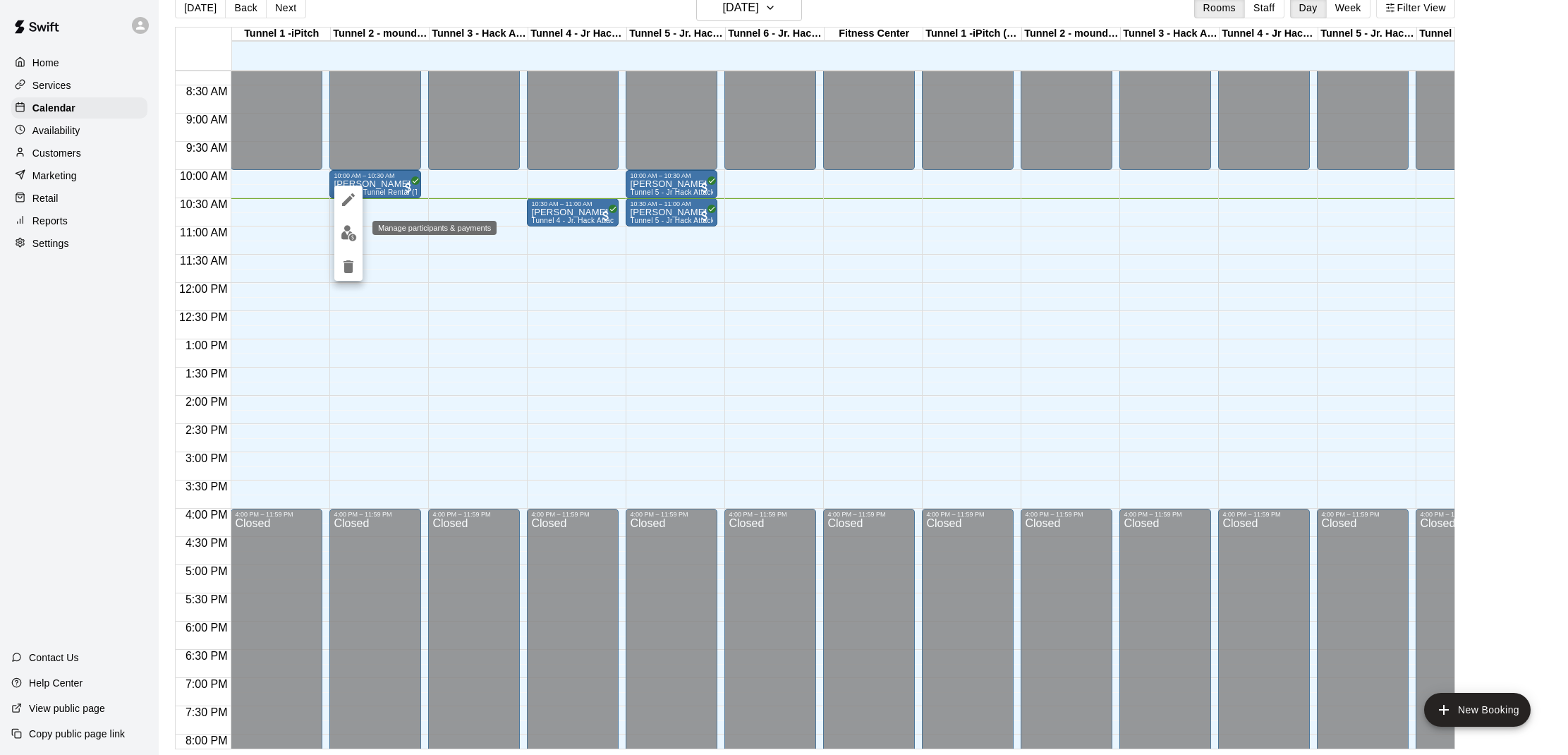
click at [355, 223] on button "edit" at bounding box center [349, 233] width 29 height 28
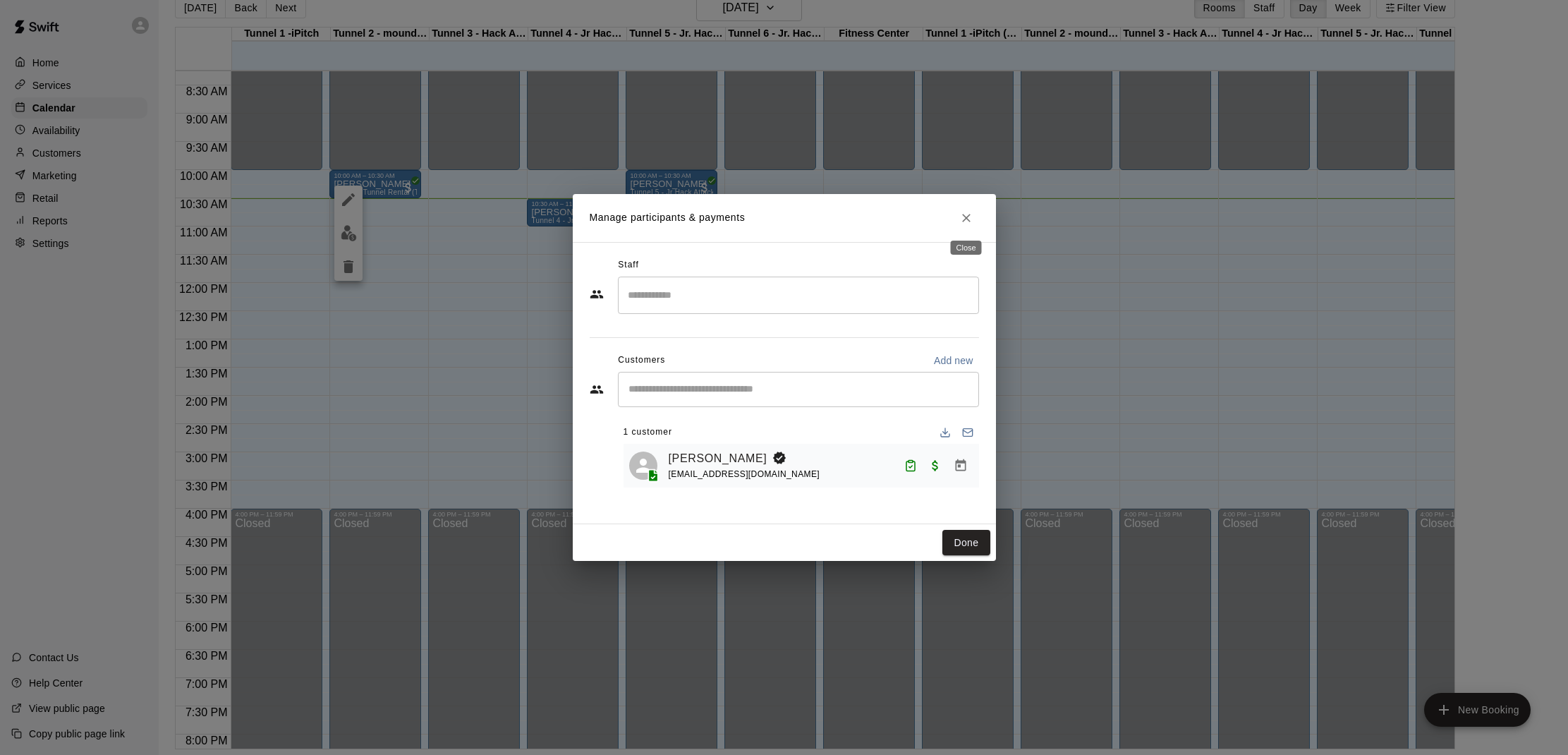
click at [970, 224] on icon "Close" at bounding box center [966, 218] width 14 height 14
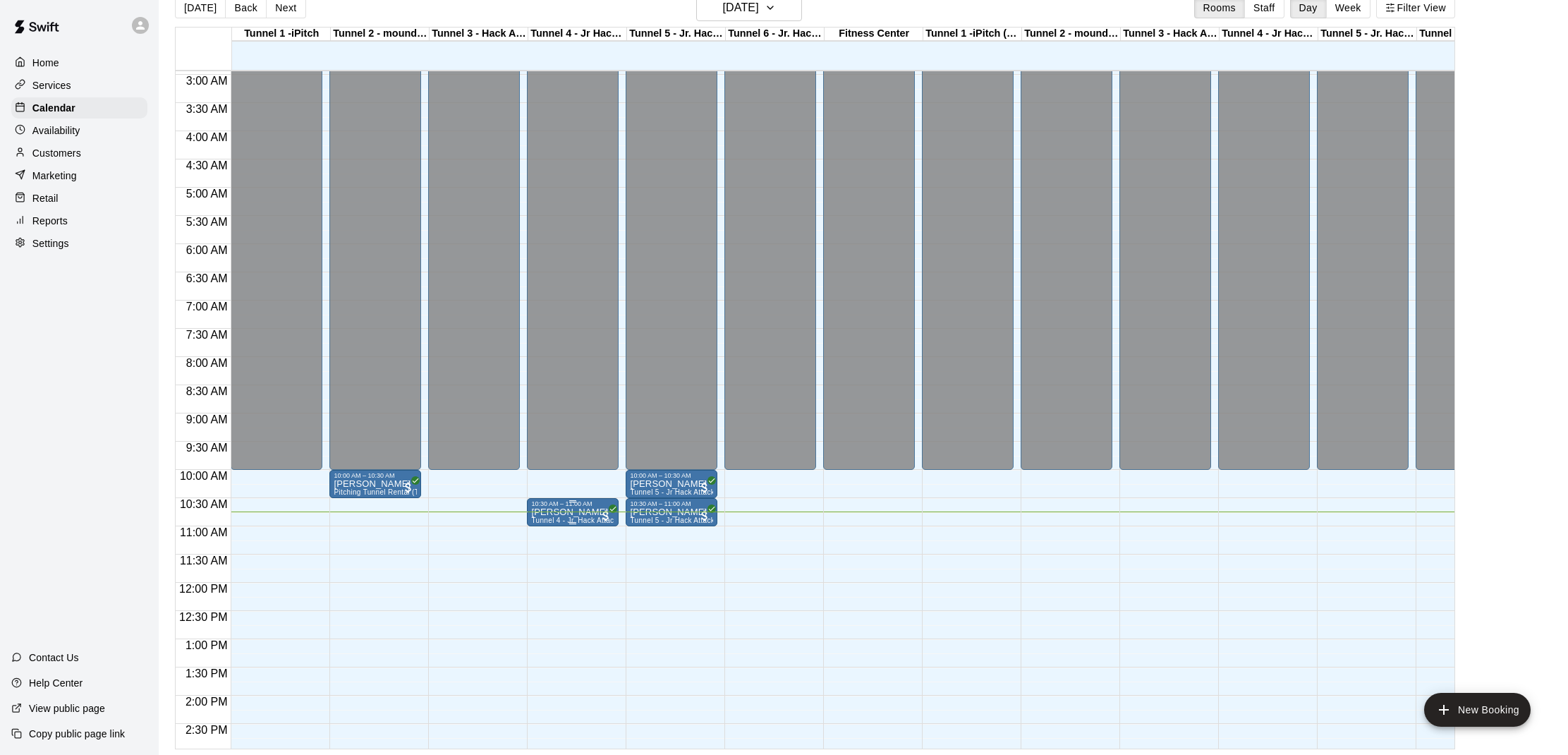
scroll to position [167, 0]
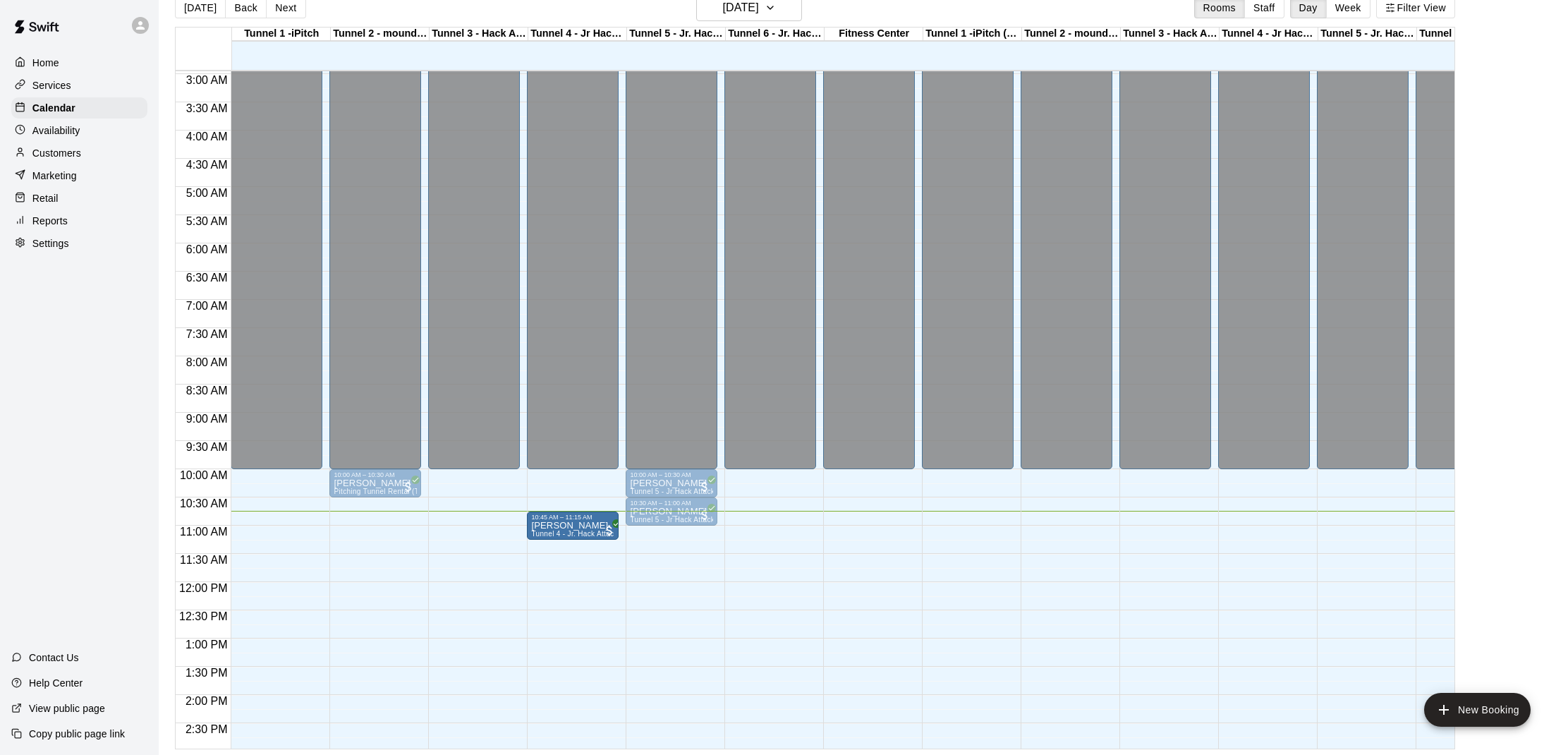
drag, startPoint x: 539, startPoint y: 516, endPoint x: 541, endPoint y: 533, distance: 17.1
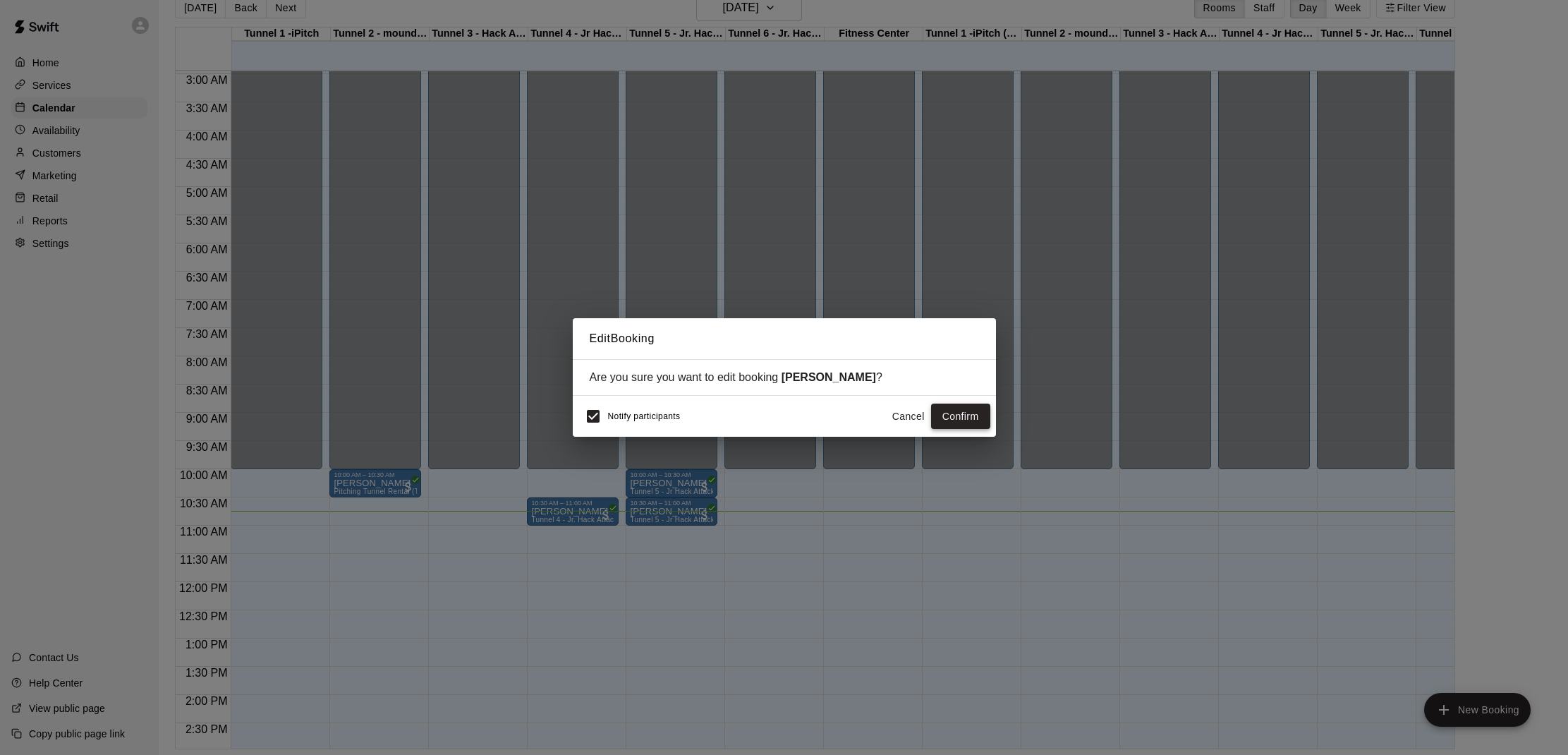
click at [945, 421] on button "Confirm" at bounding box center [961, 416] width 59 height 26
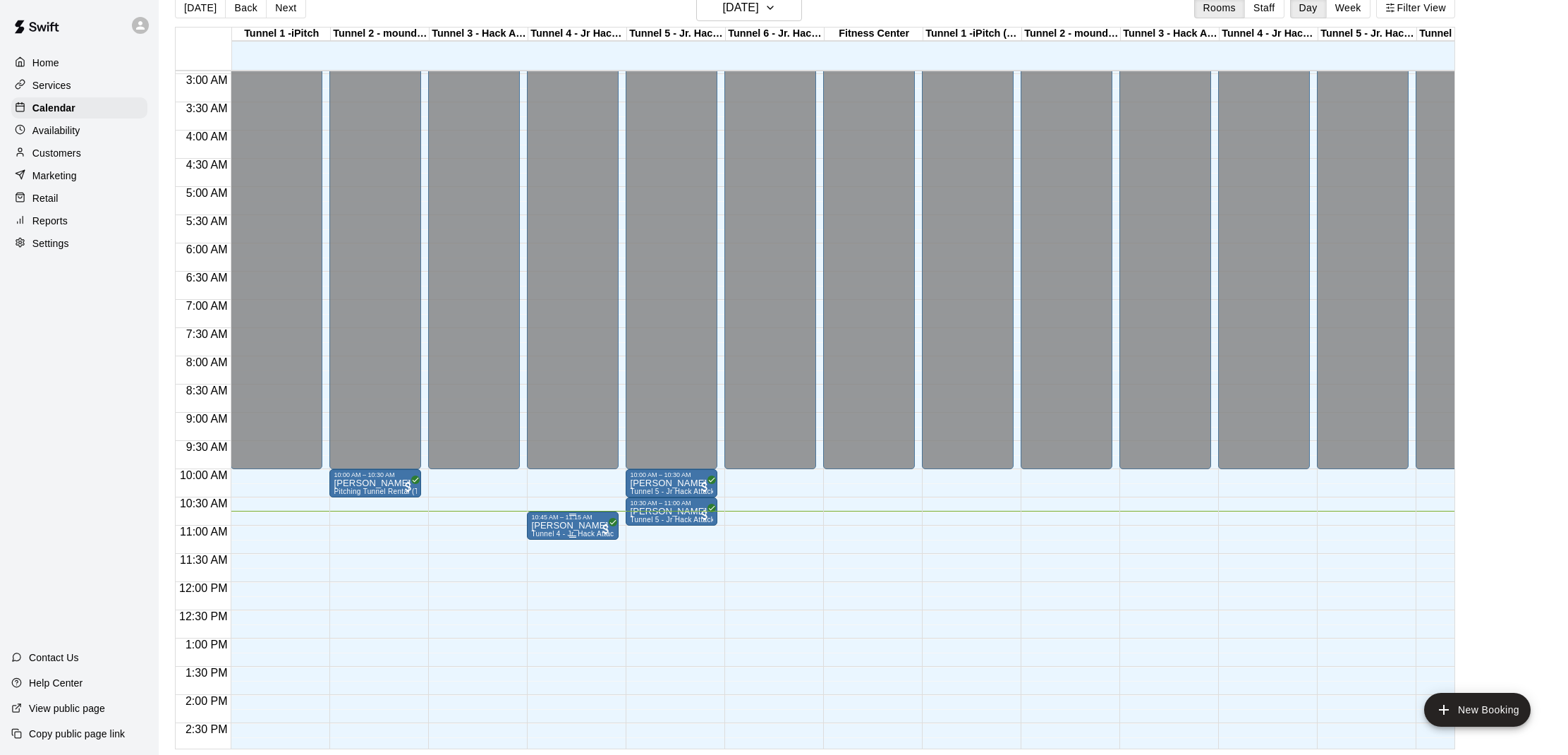
click at [556, 565] on button "edit" at bounding box center [546, 569] width 29 height 28
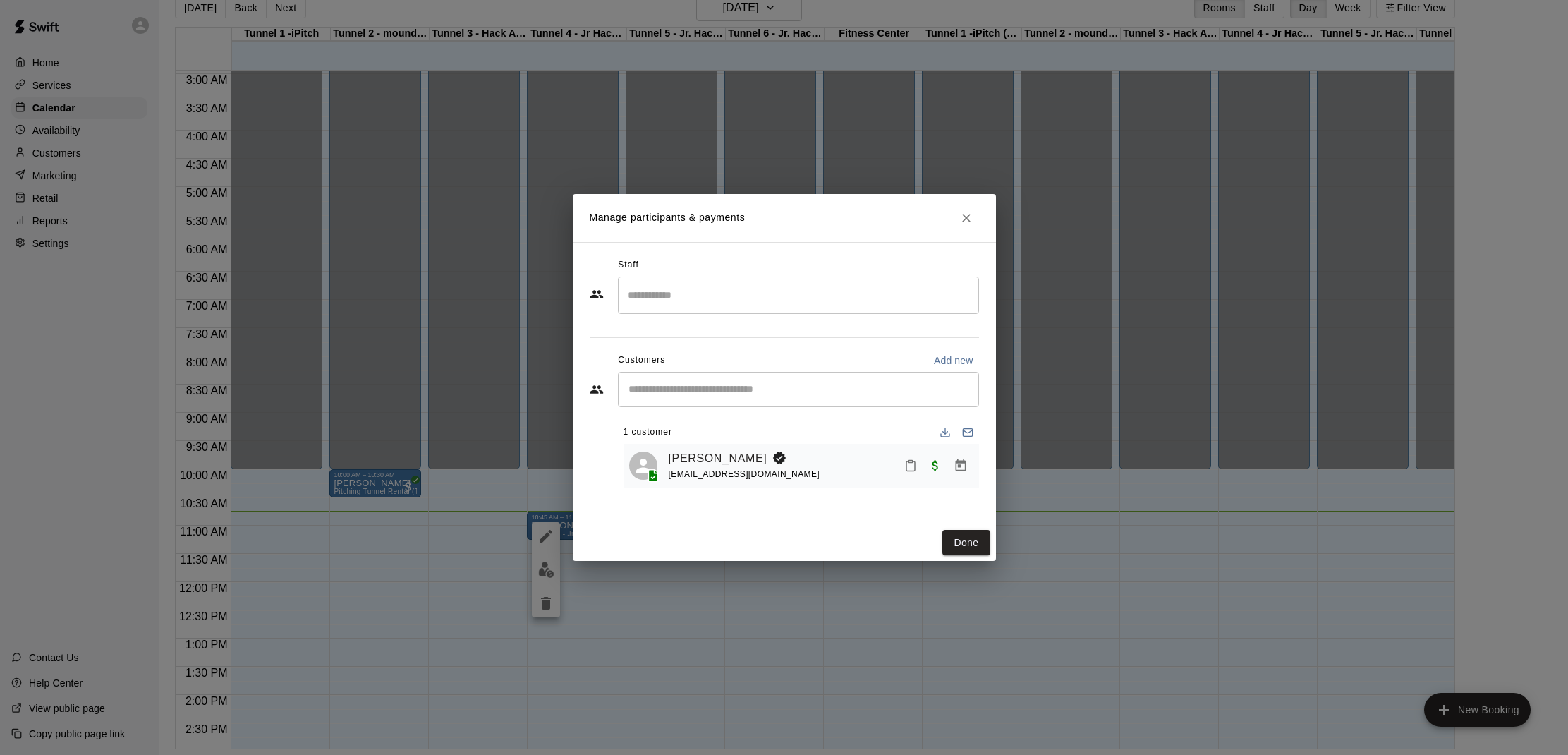
click at [903, 464] on button "Mark attendance" at bounding box center [910, 465] width 24 height 24
click at [926, 465] on icon at bounding box center [928, 465] width 4 height 2
click at [953, 546] on button "Done" at bounding box center [965, 543] width 47 height 26
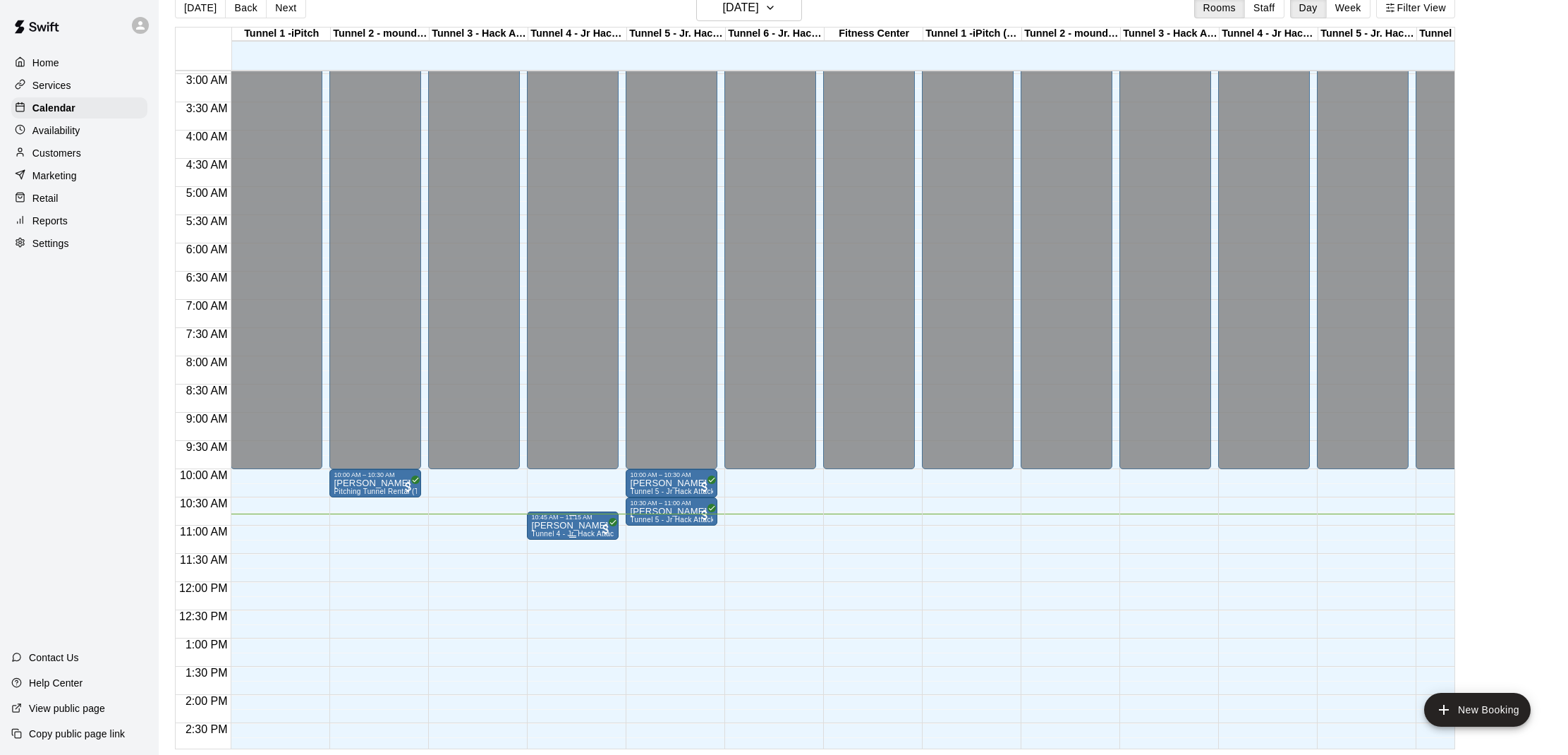
click at [556, 526] on p "[PERSON_NAME]" at bounding box center [572, 526] width 83 height 0
click at [555, 578] on button "edit" at bounding box center [546, 575] width 29 height 28
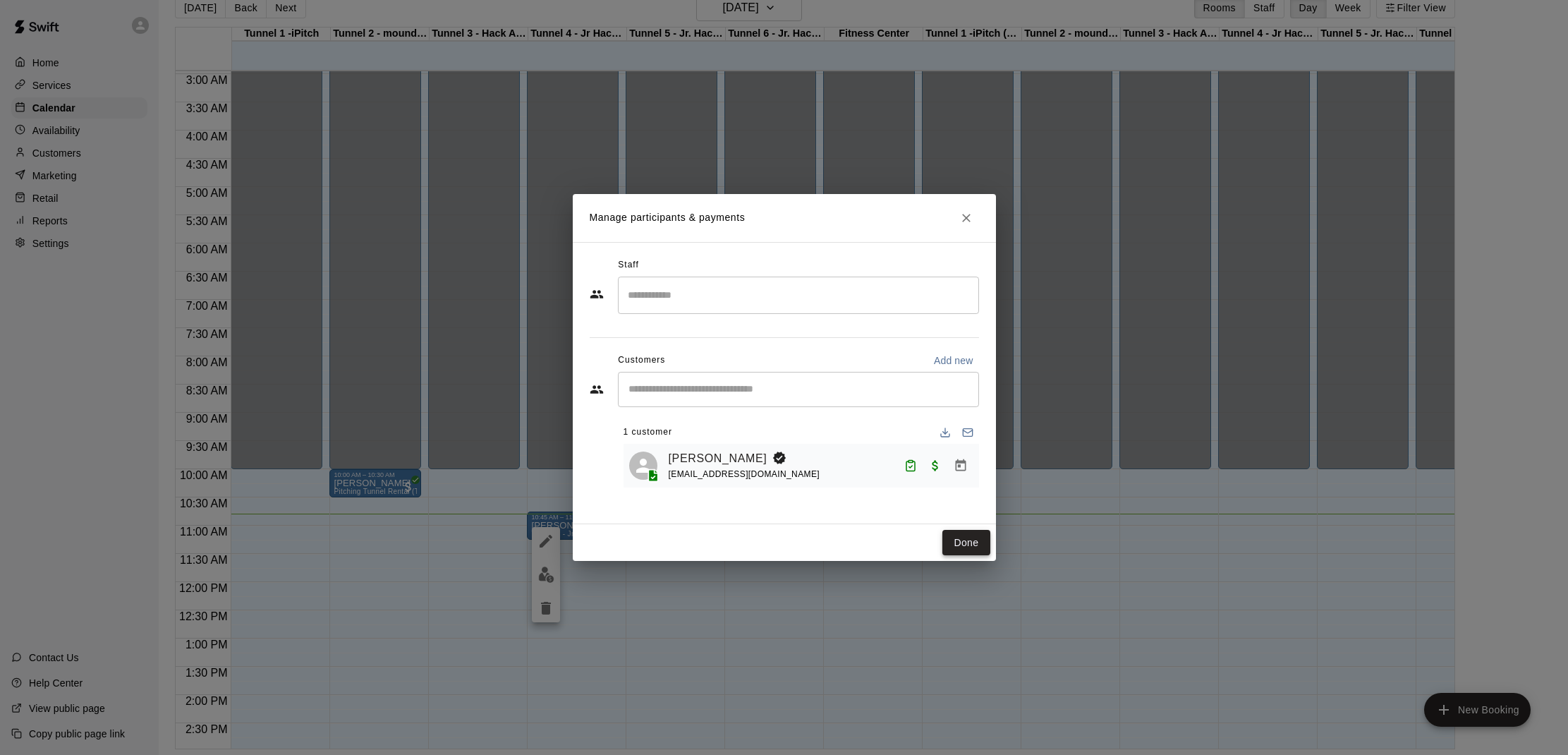
click at [969, 534] on button "Done" at bounding box center [965, 543] width 47 height 26
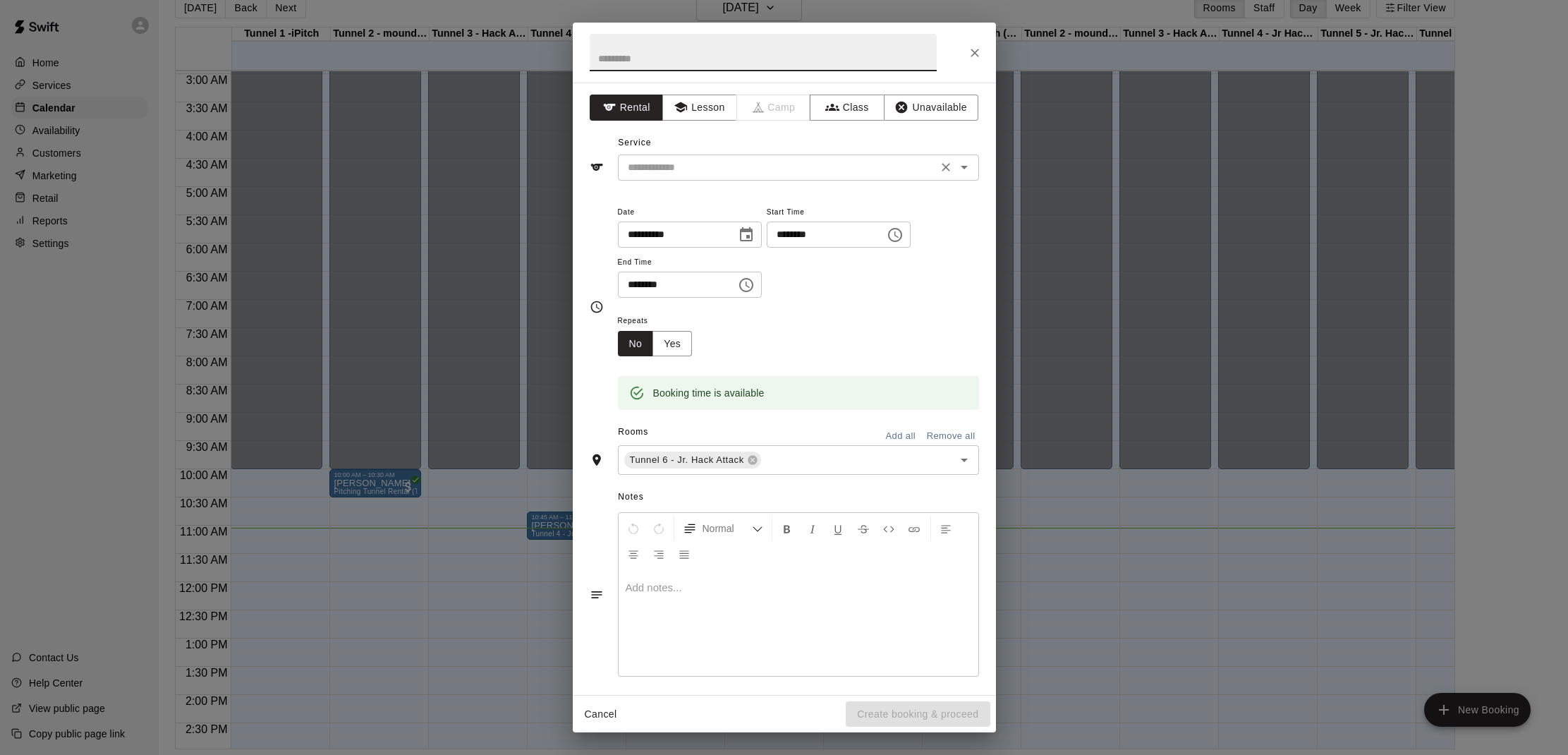
click at [887, 167] on input "text" at bounding box center [777, 168] width 311 height 18
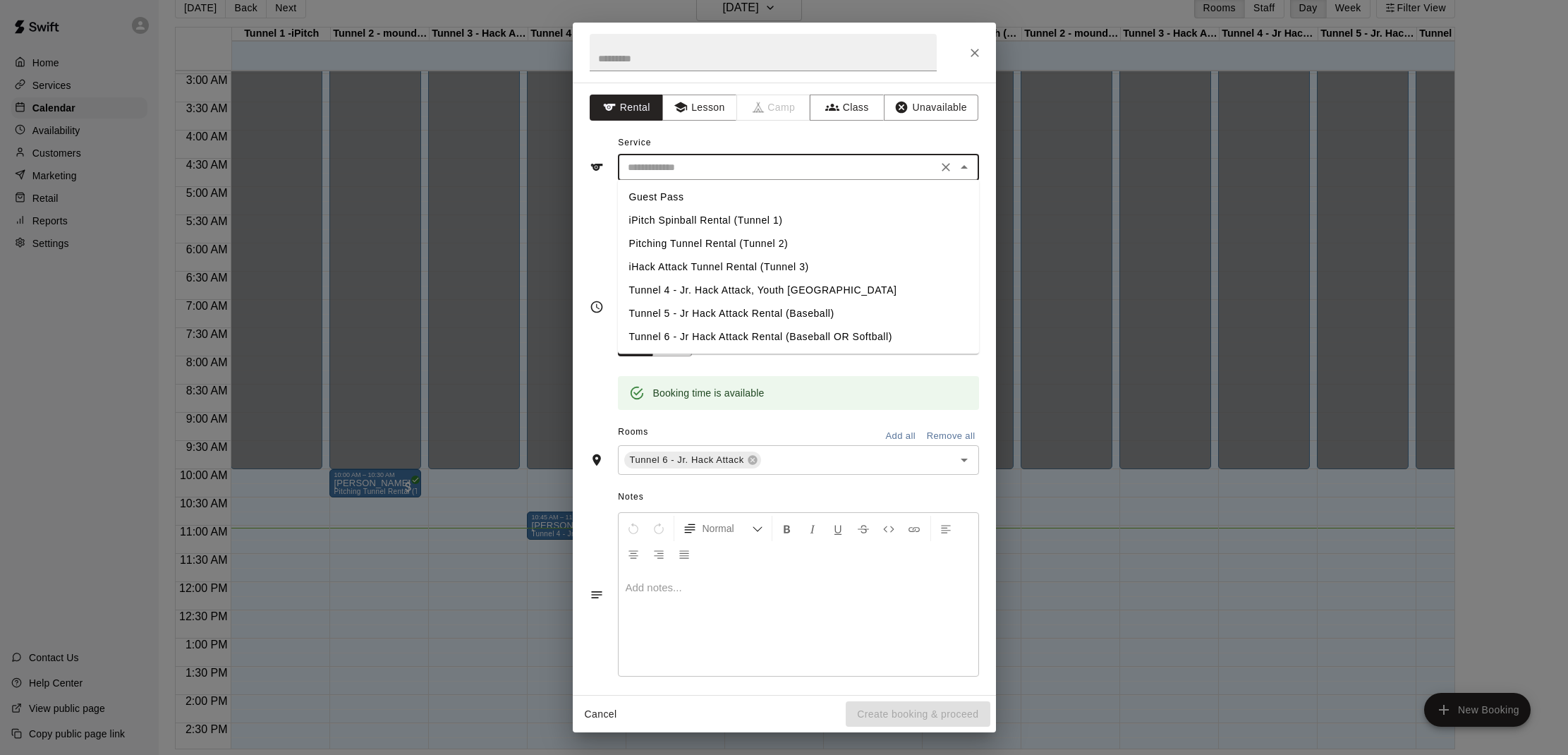
click at [763, 330] on li "Tunnel 6 - Jr Hack Attack Rental (Baseball OR Softball)" at bounding box center [798, 336] width 361 height 23
type input "**********"
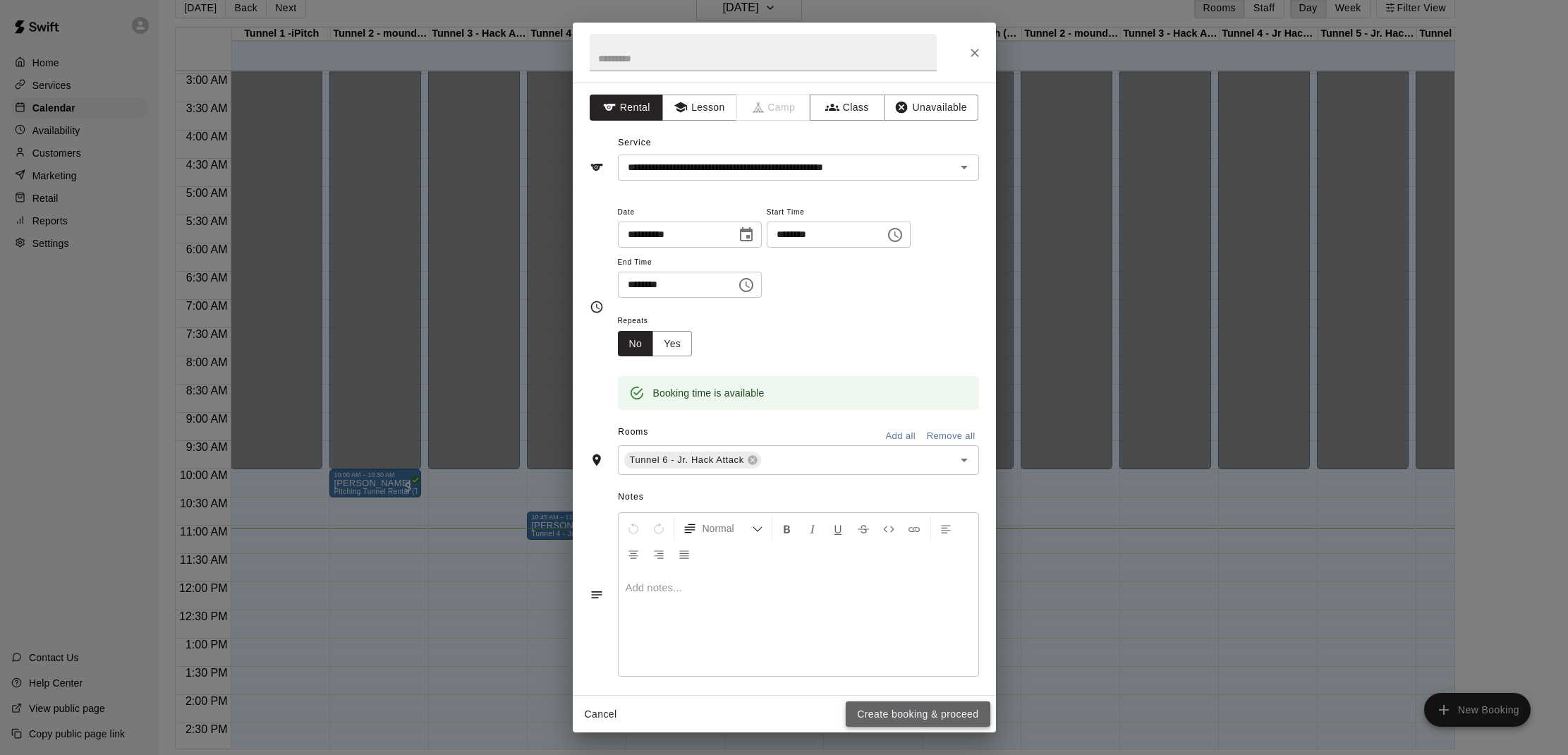
click at [923, 717] on button "Create booking & proceed" at bounding box center [917, 714] width 144 height 26
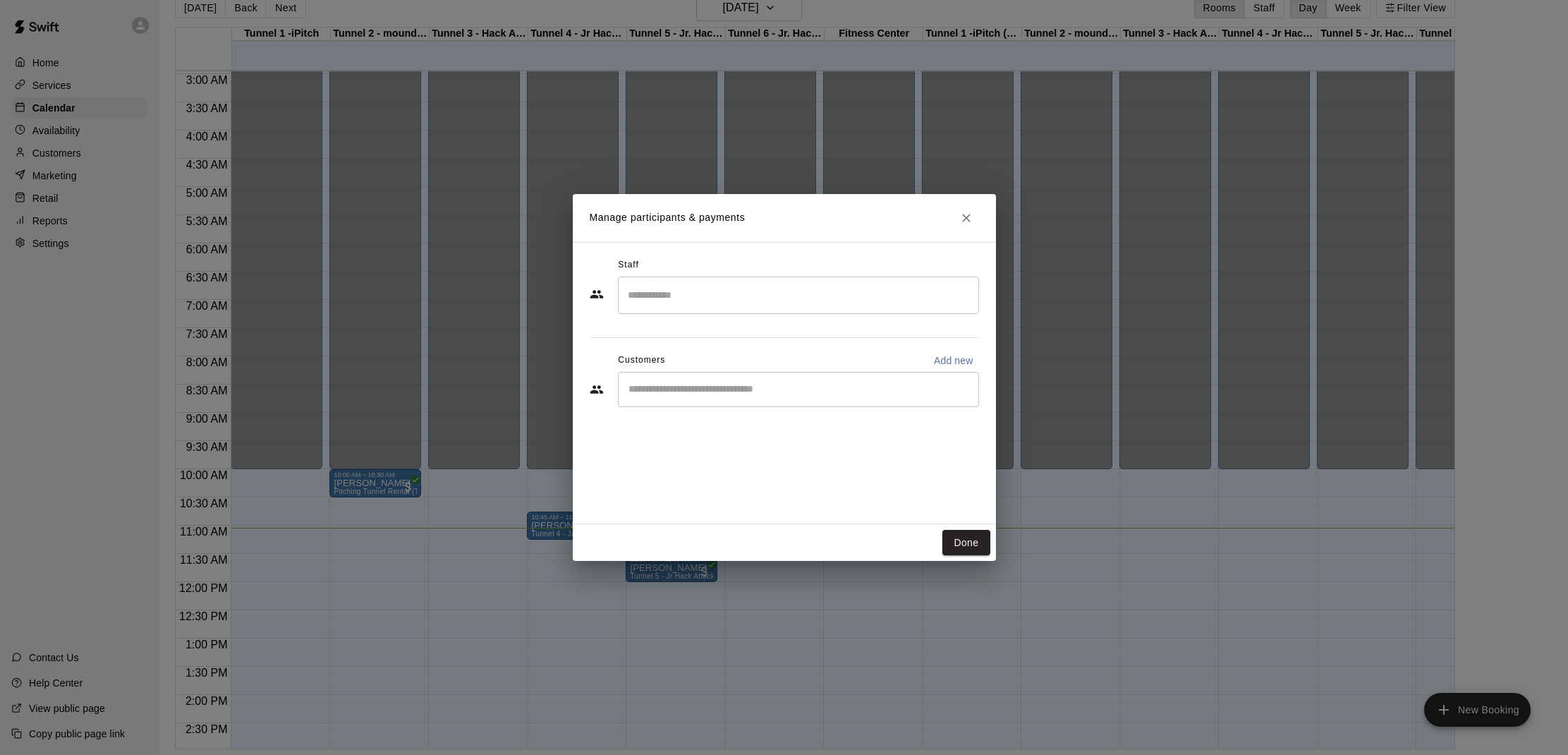
click at [742, 389] on input "Start typing to search customers..." at bounding box center [798, 390] width 349 height 14
type input "****"
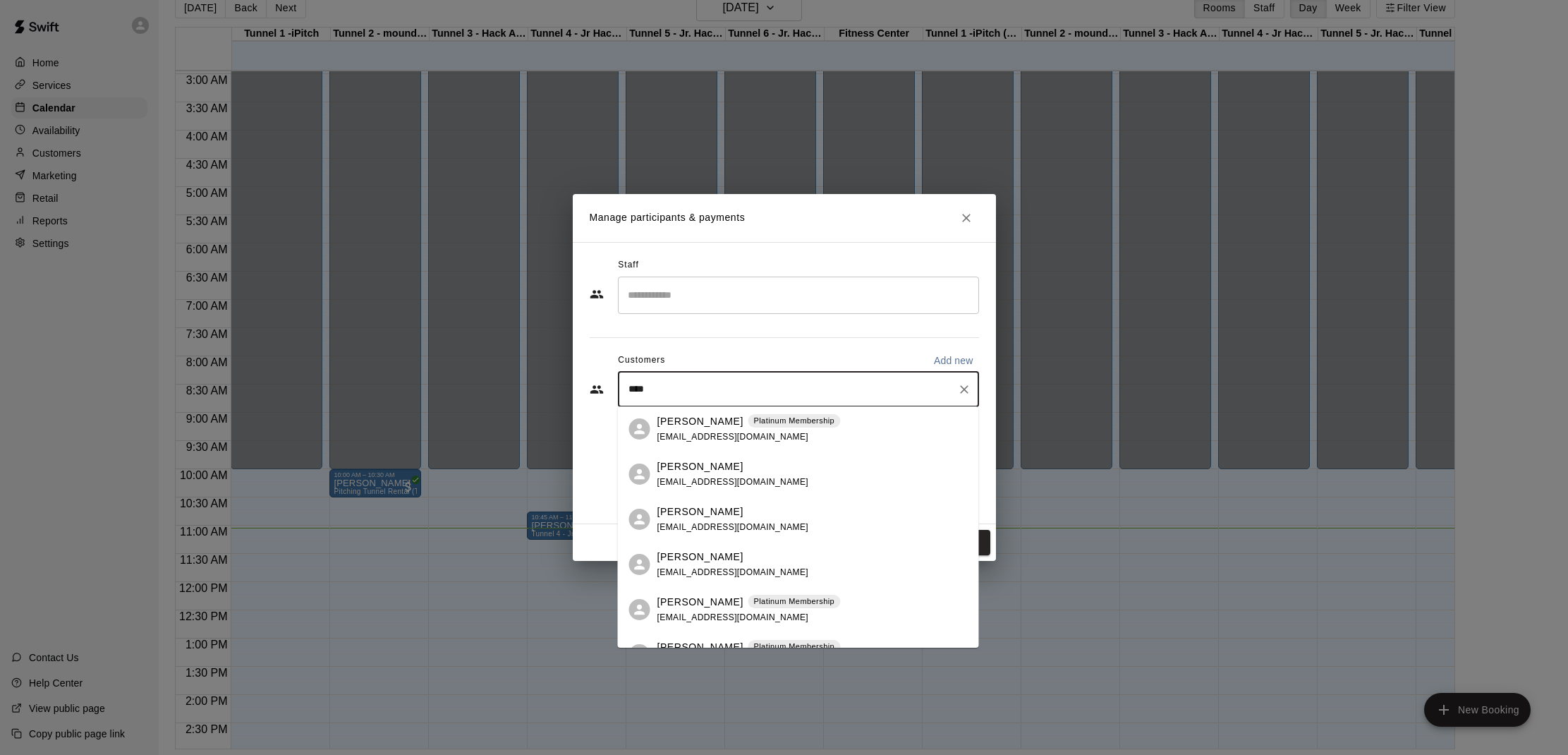
click at [682, 471] on p "[PERSON_NAME]" at bounding box center [700, 467] width 86 height 15
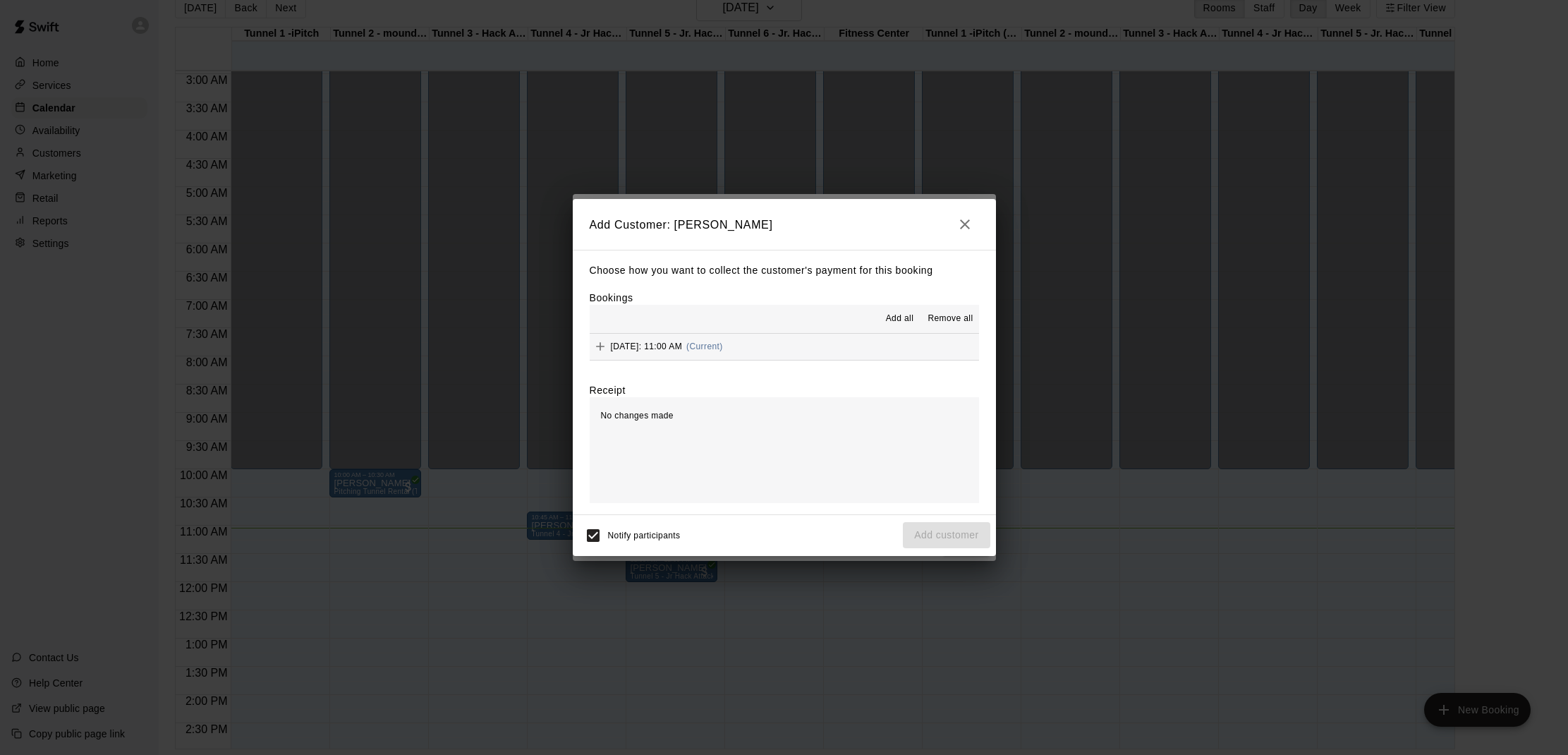
click at [889, 322] on span "Add all" at bounding box center [900, 319] width 29 height 14
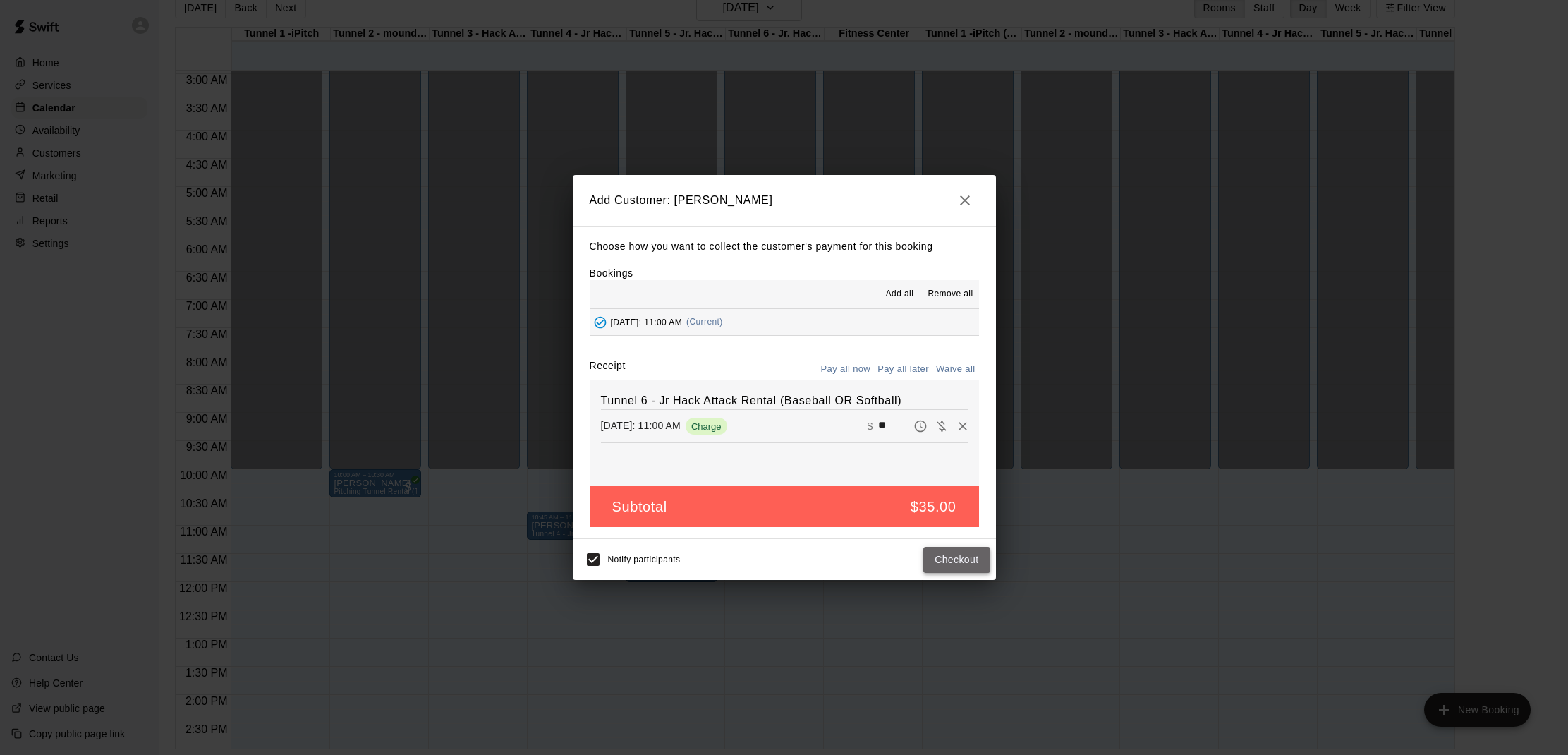
click at [960, 560] on button "Checkout" at bounding box center [956, 560] width 66 height 26
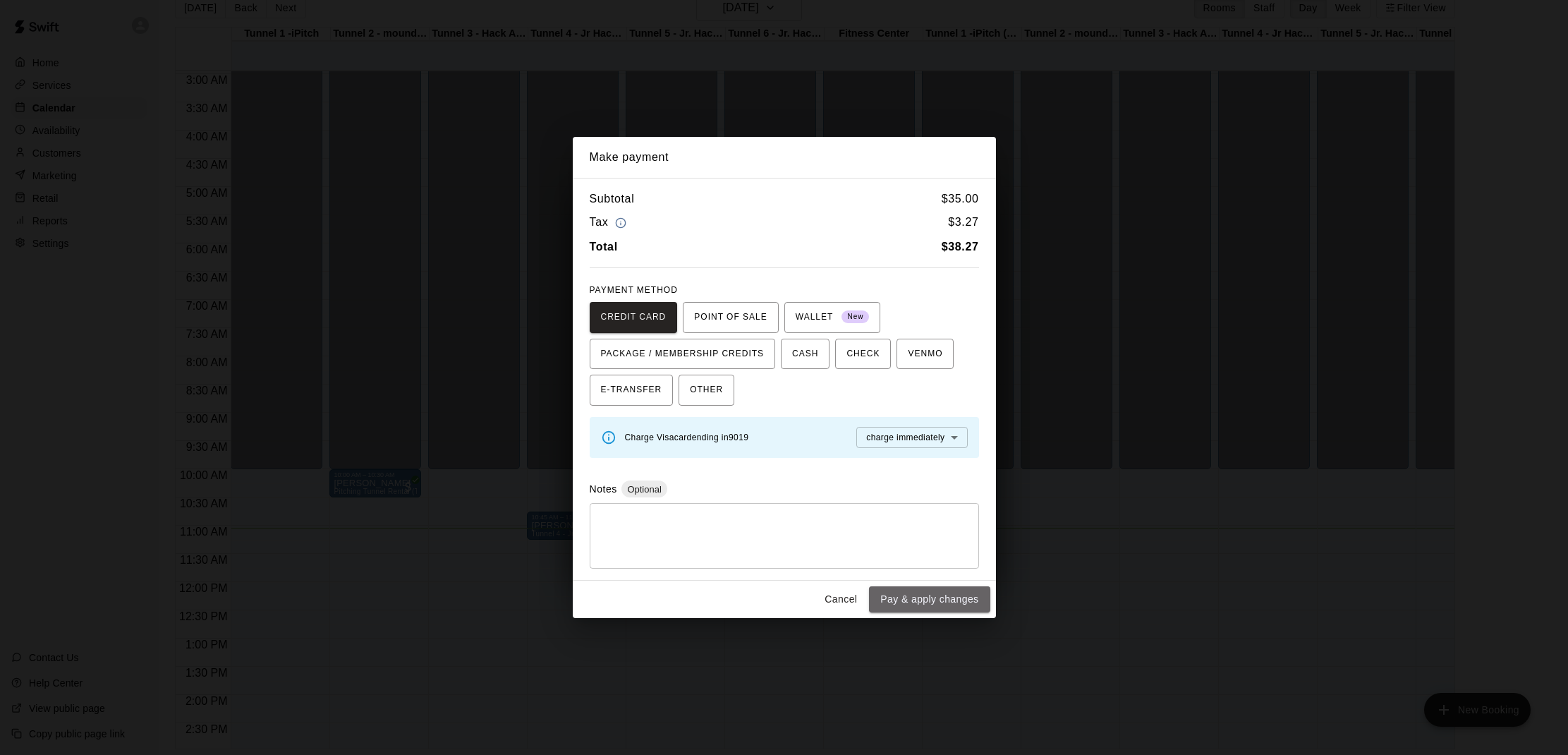
click at [928, 588] on button "Pay & apply changes" at bounding box center [928, 599] width 120 height 26
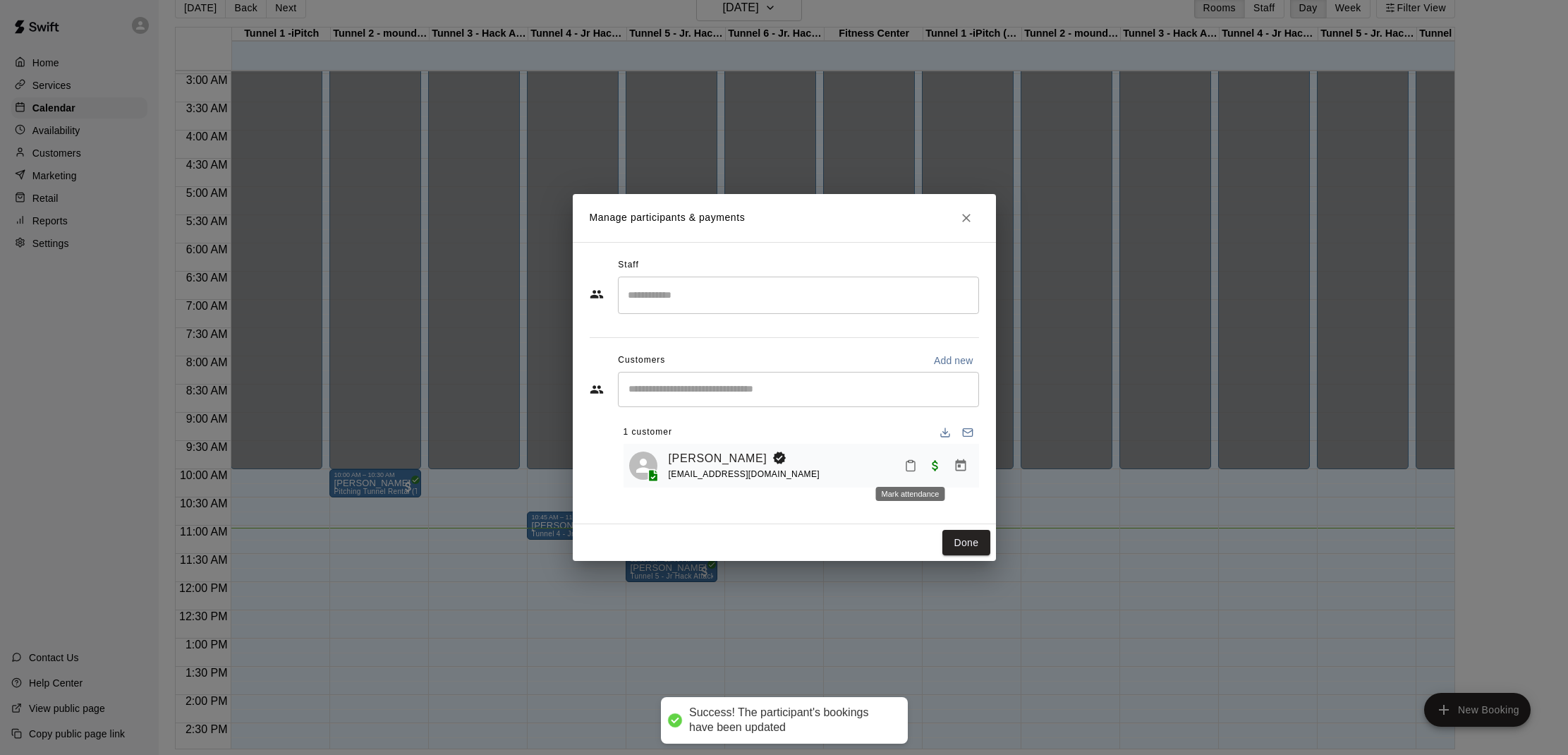
click at [919, 464] on button "Mark attendance" at bounding box center [910, 465] width 24 height 24
click at [928, 468] on icon at bounding box center [928, 464] width 12 height 12
click at [959, 545] on button "Done" at bounding box center [965, 543] width 47 height 26
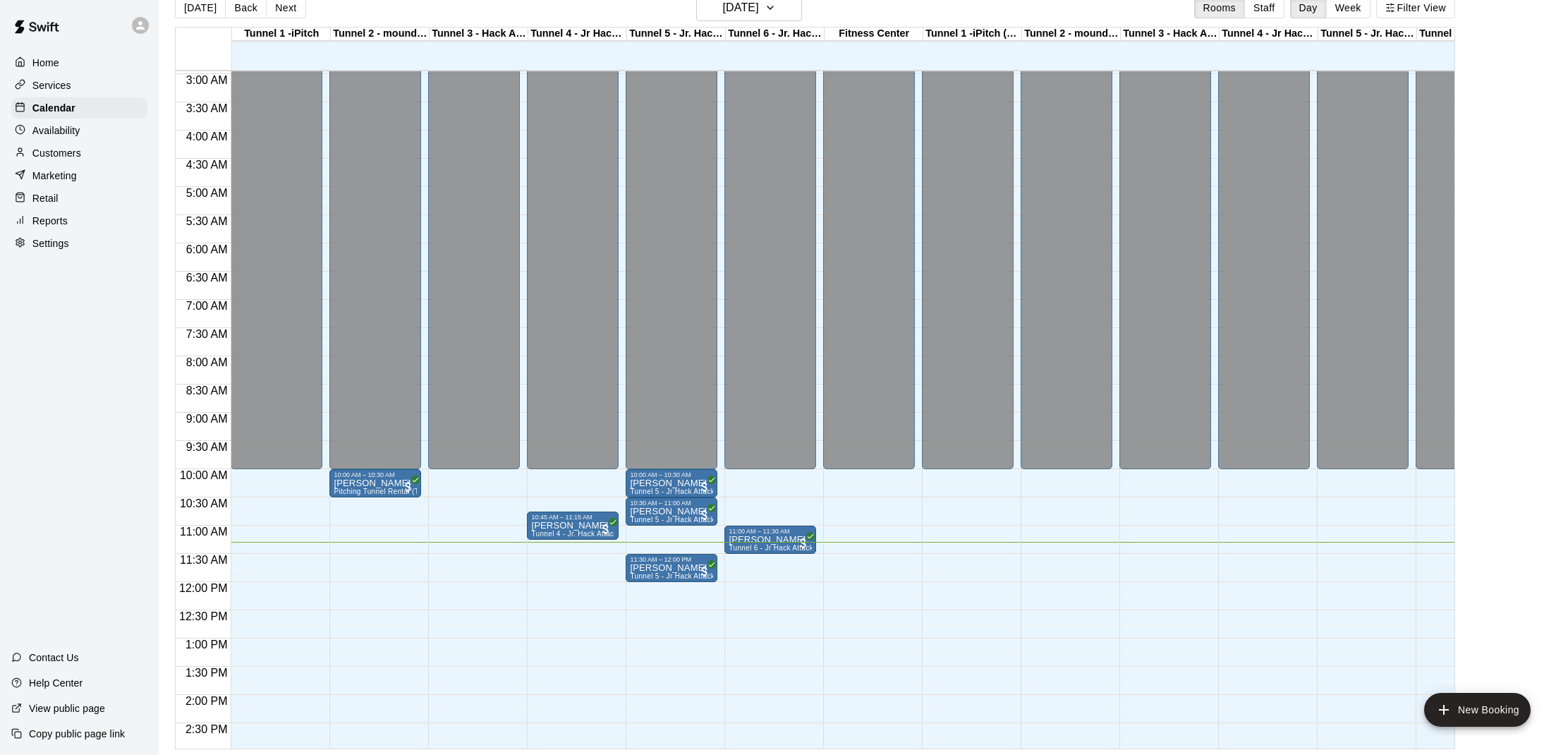
click at [75, 194] on div "Retail" at bounding box center [79, 198] width 136 height 21
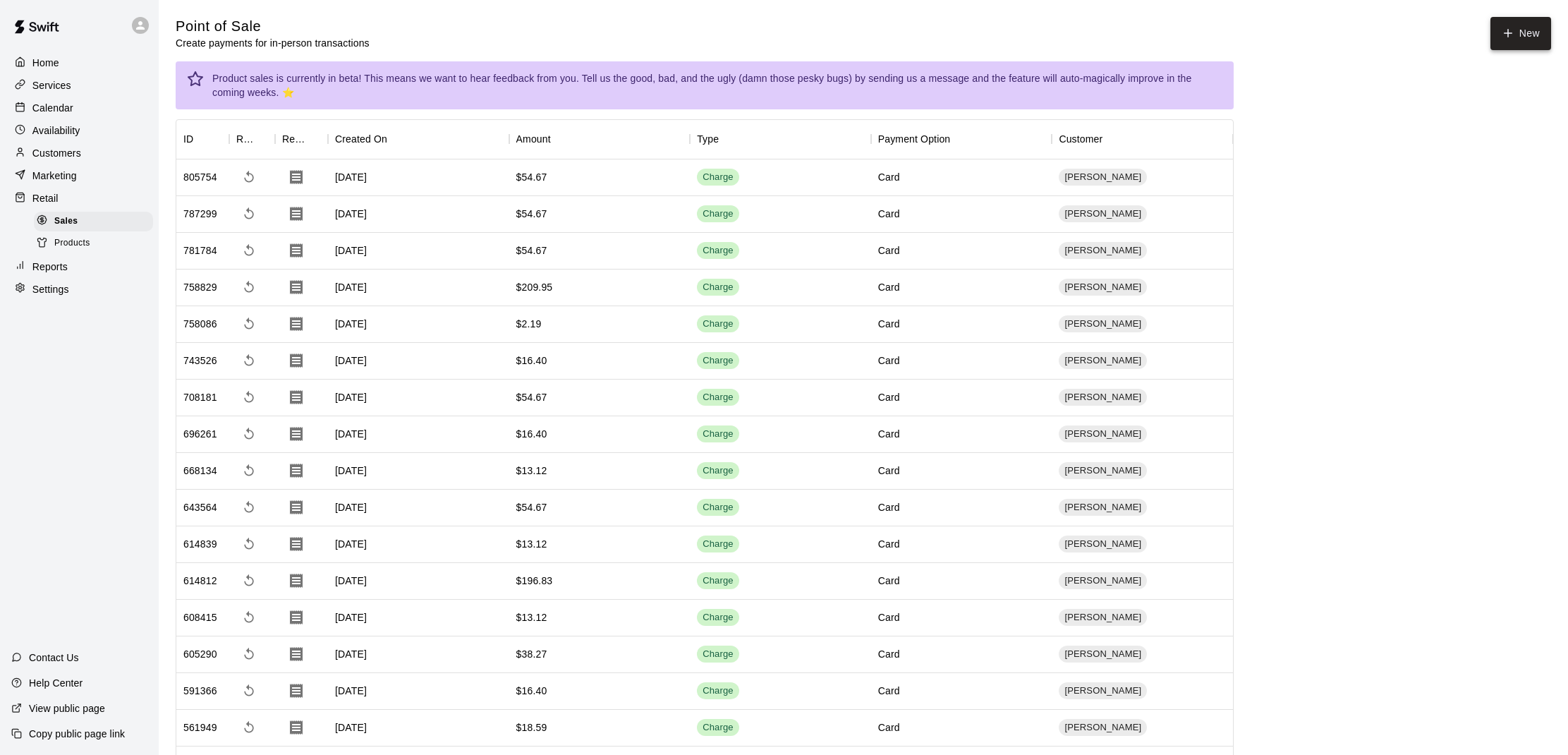
click at [1522, 47] on button "New" at bounding box center [1521, 33] width 61 height 33
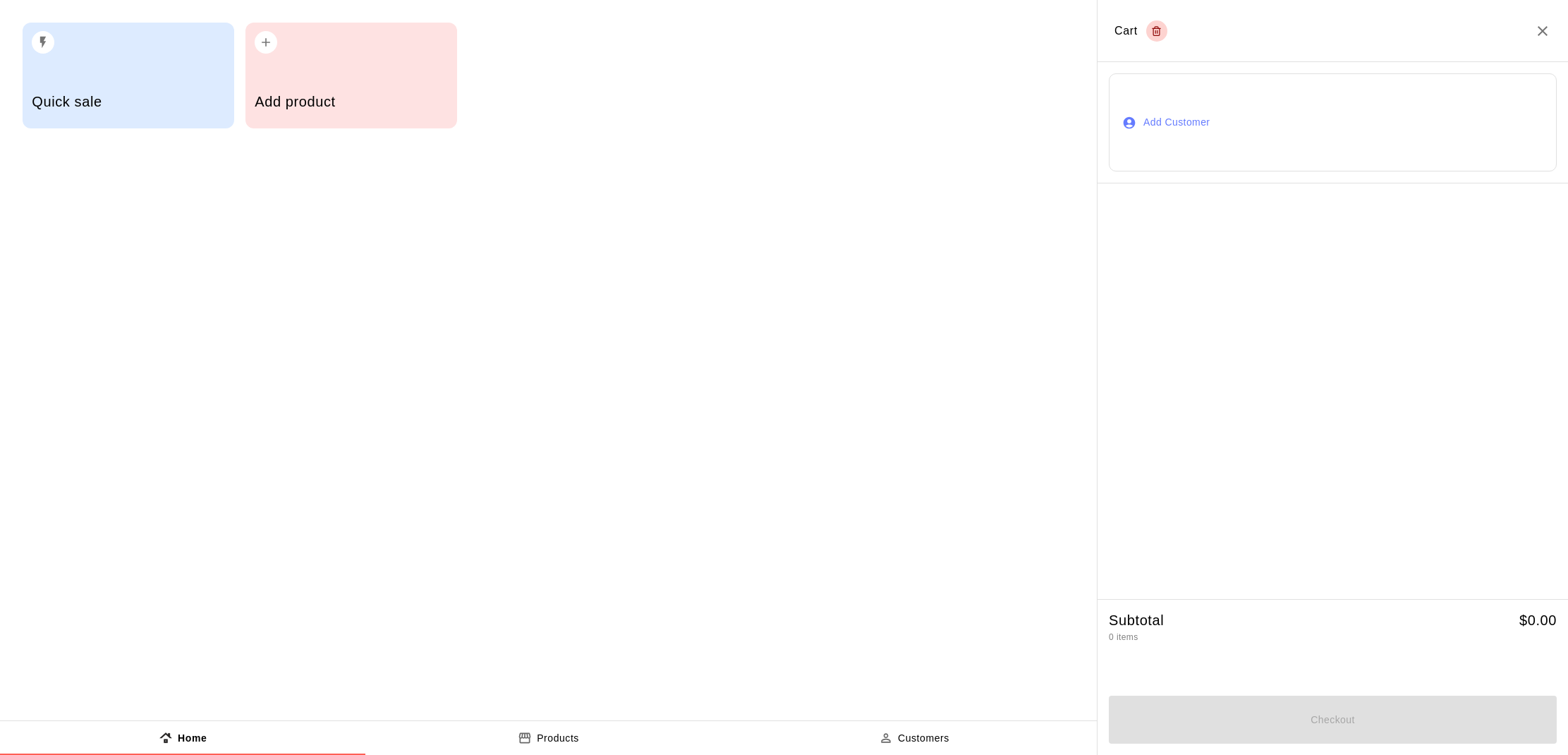
click at [100, 93] on div "Quick sale" at bounding box center [128, 104] width 193 height 50
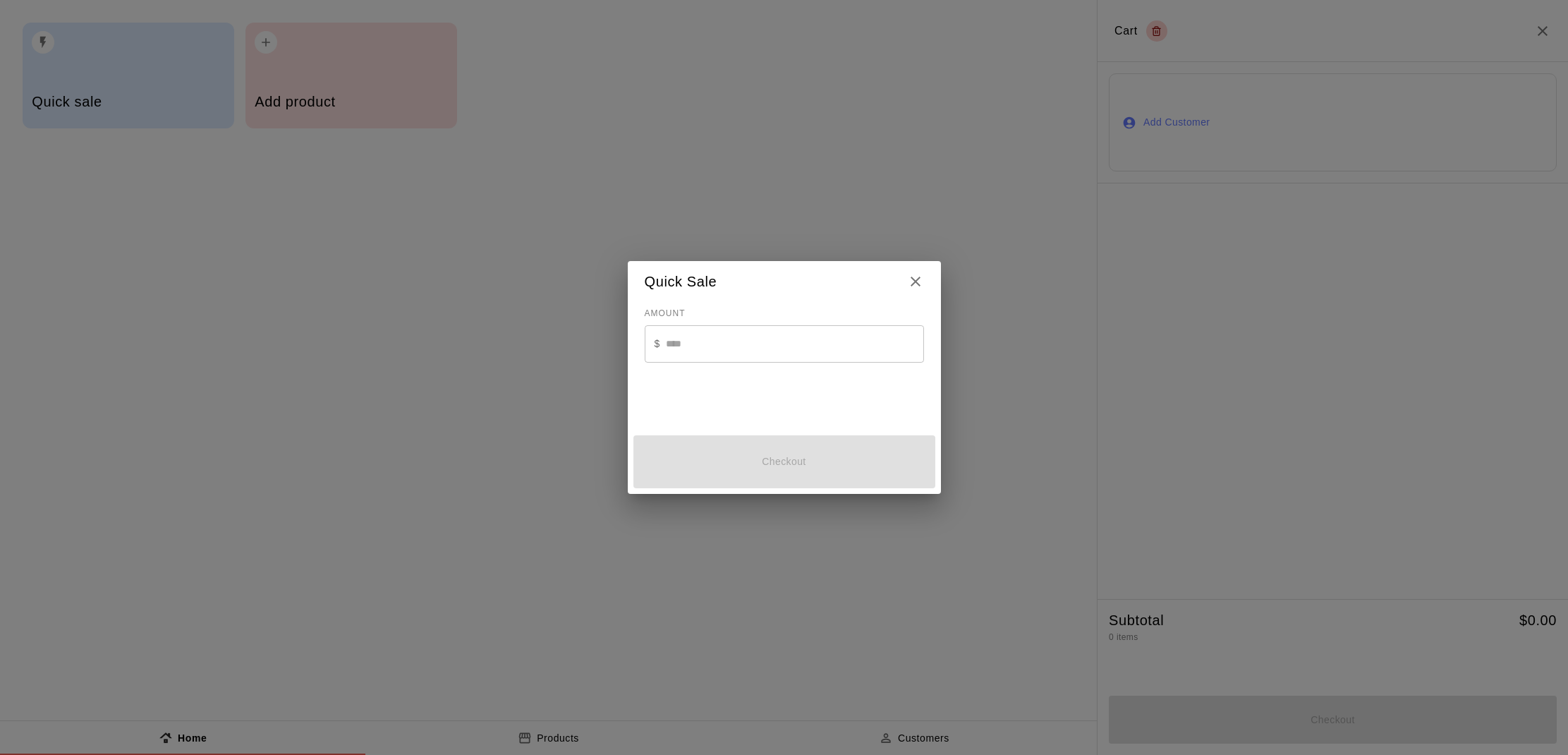
click at [709, 348] on input "text" at bounding box center [794, 344] width 258 height 37
click at [912, 281] on icon "Close" at bounding box center [915, 281] width 17 height 17
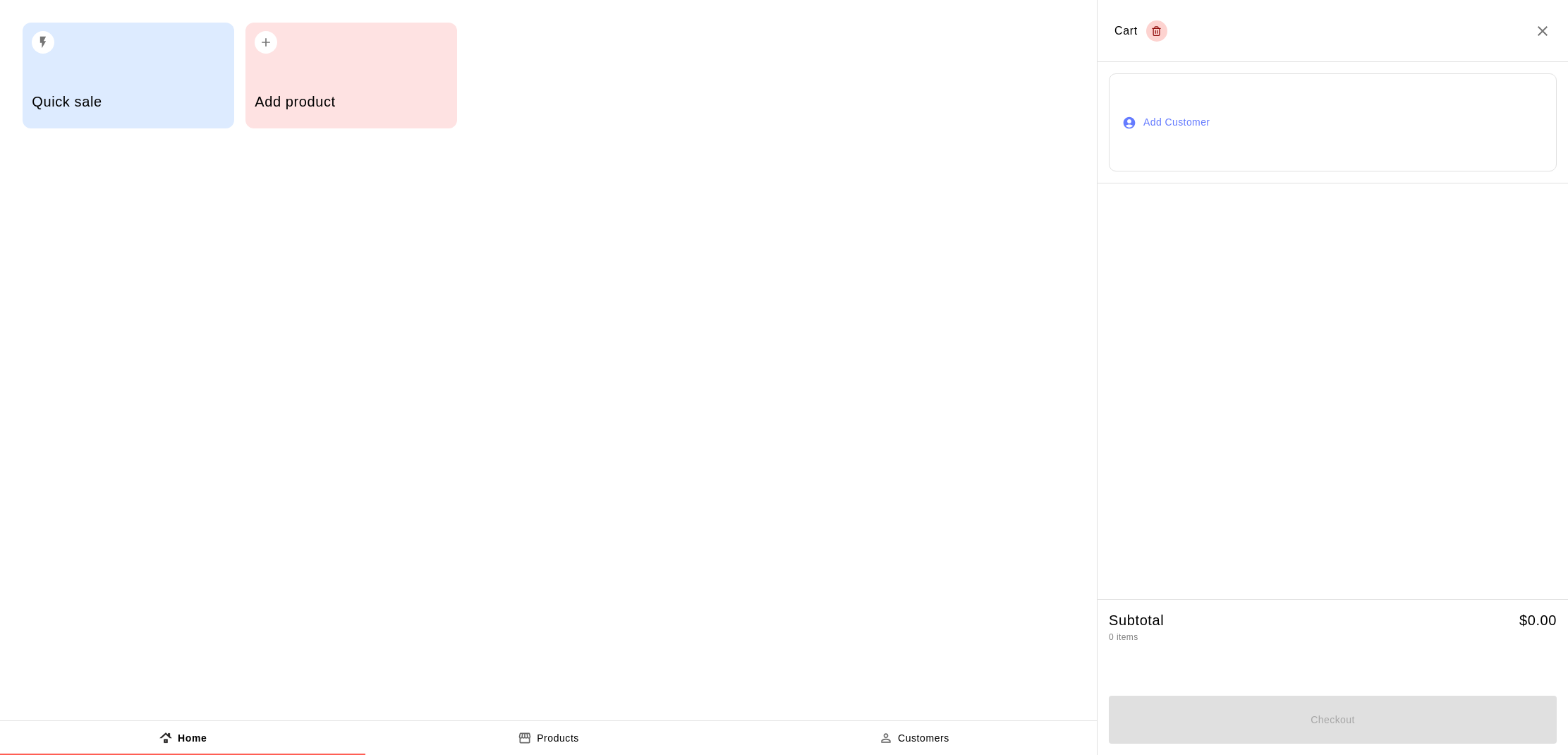
click at [567, 734] on p "Products" at bounding box center [557, 738] width 42 height 15
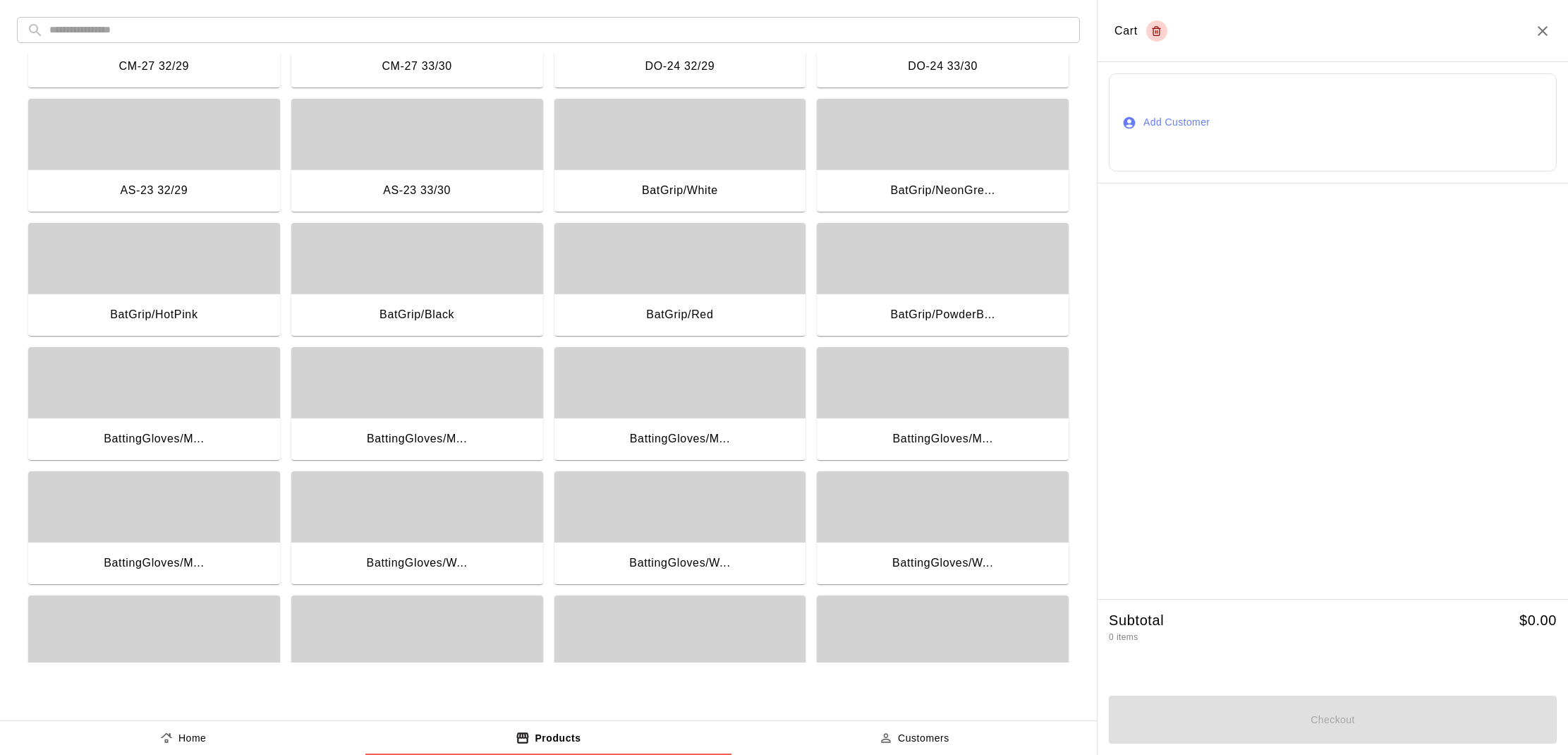
scroll to position [603, 0]
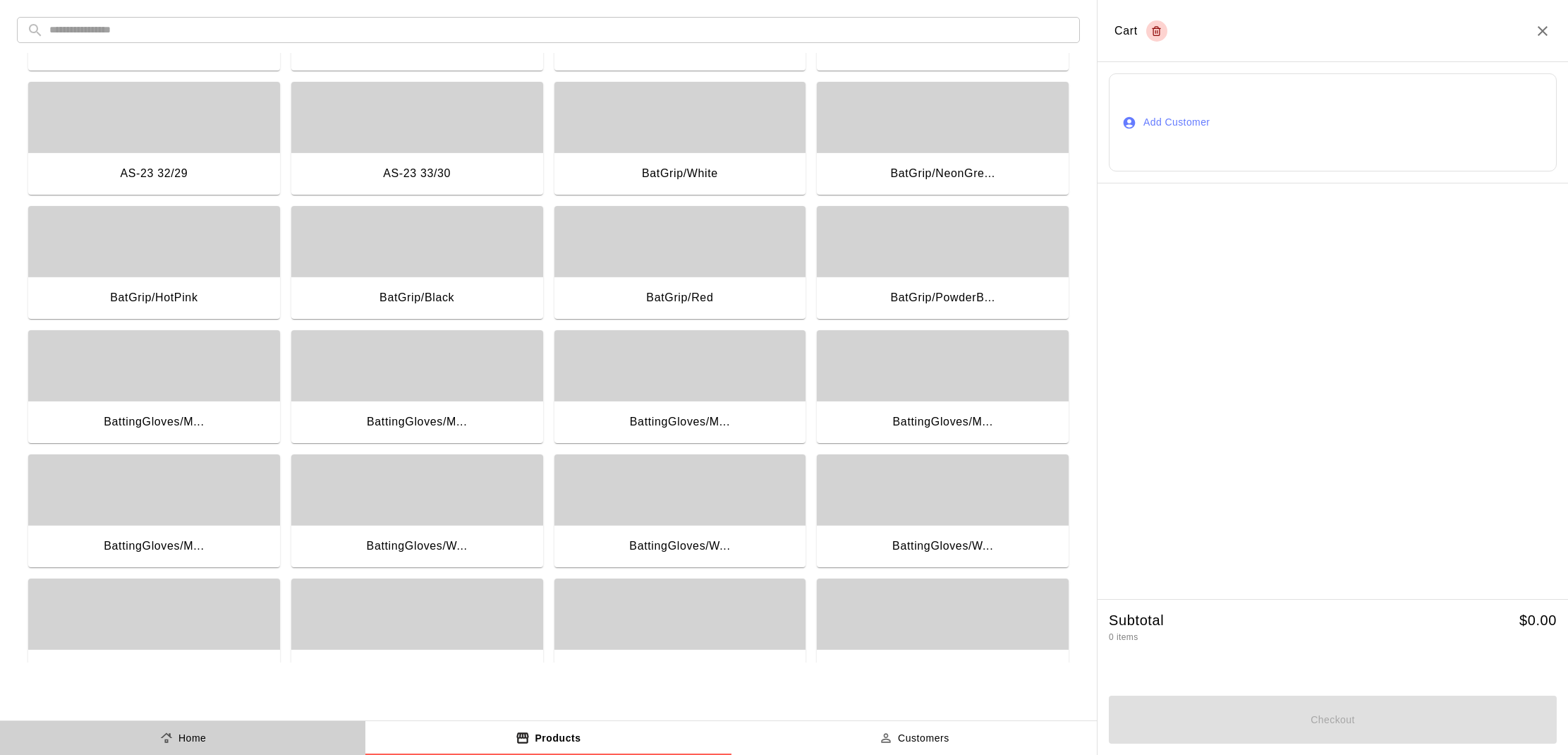
click at [193, 731] on p "Home" at bounding box center [193, 738] width 29 height 15
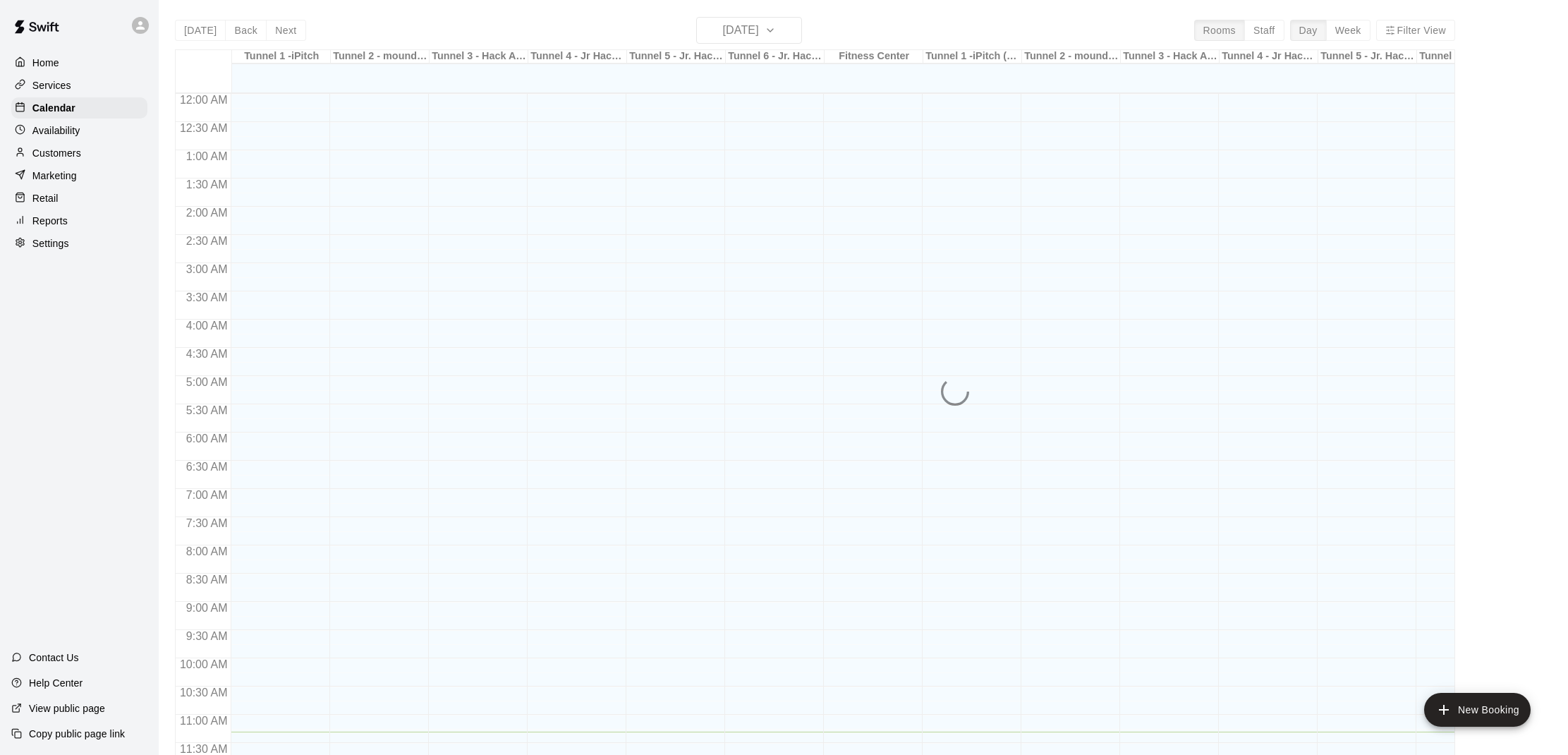
scroll to position [635, 0]
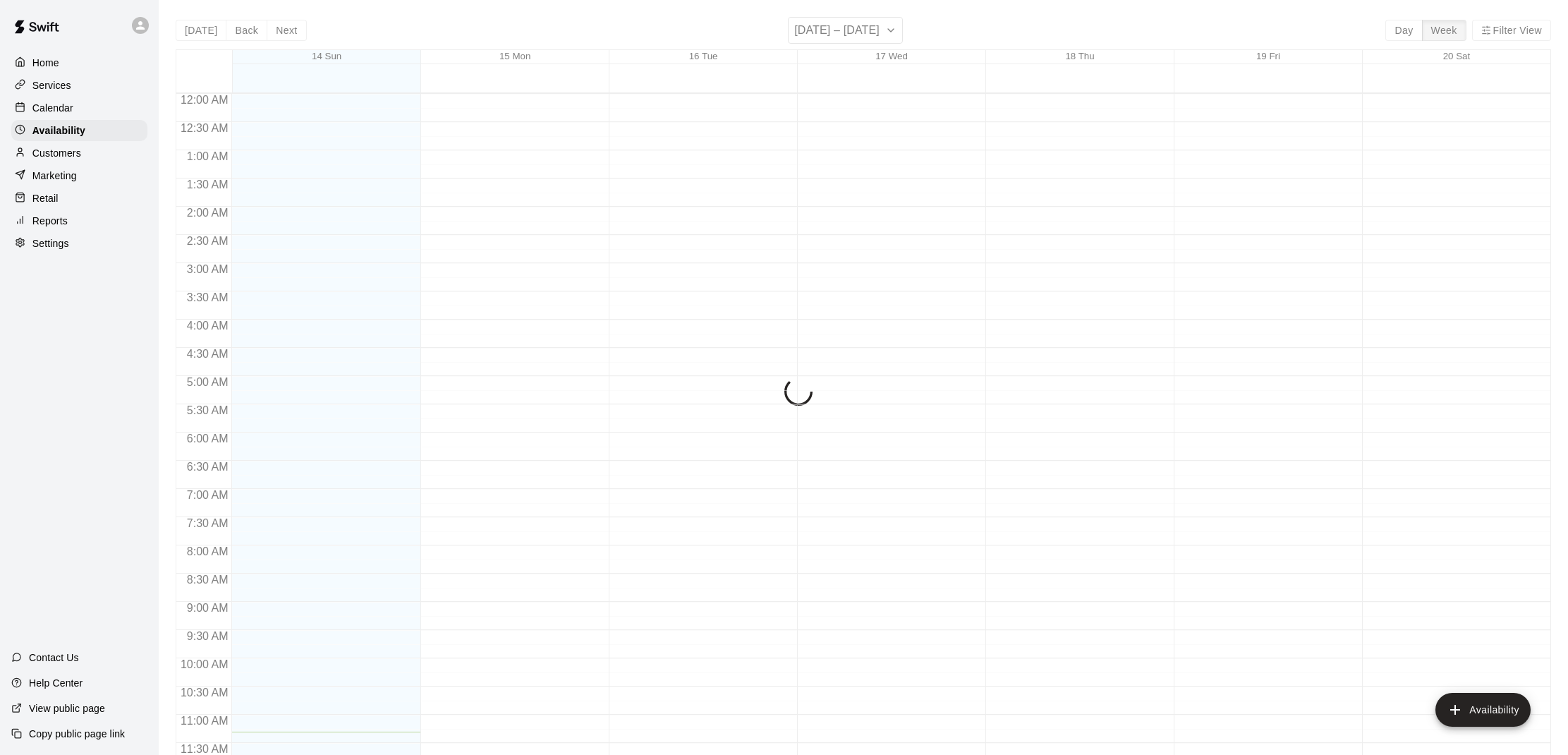
scroll to position [638, 0]
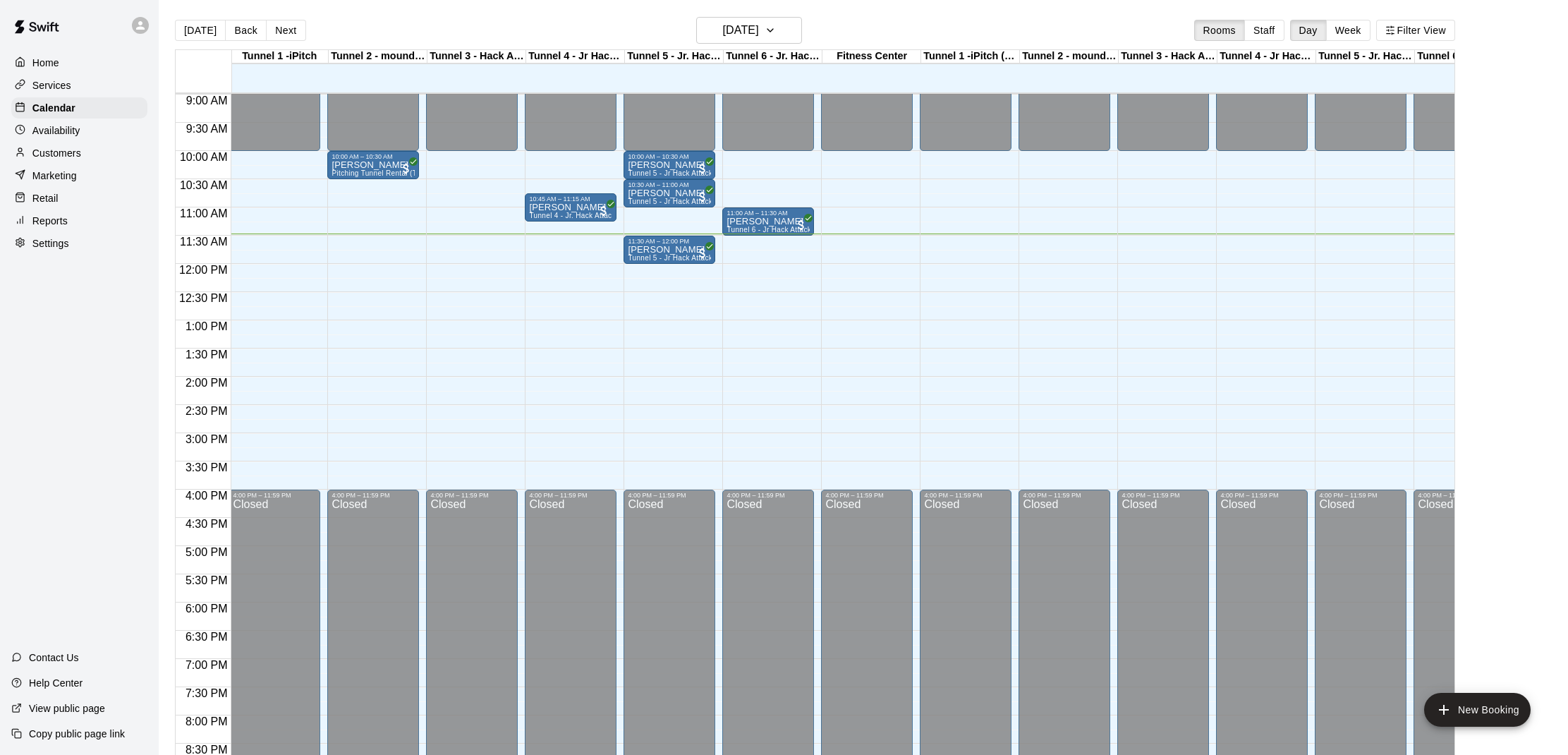
scroll to position [22, 0]
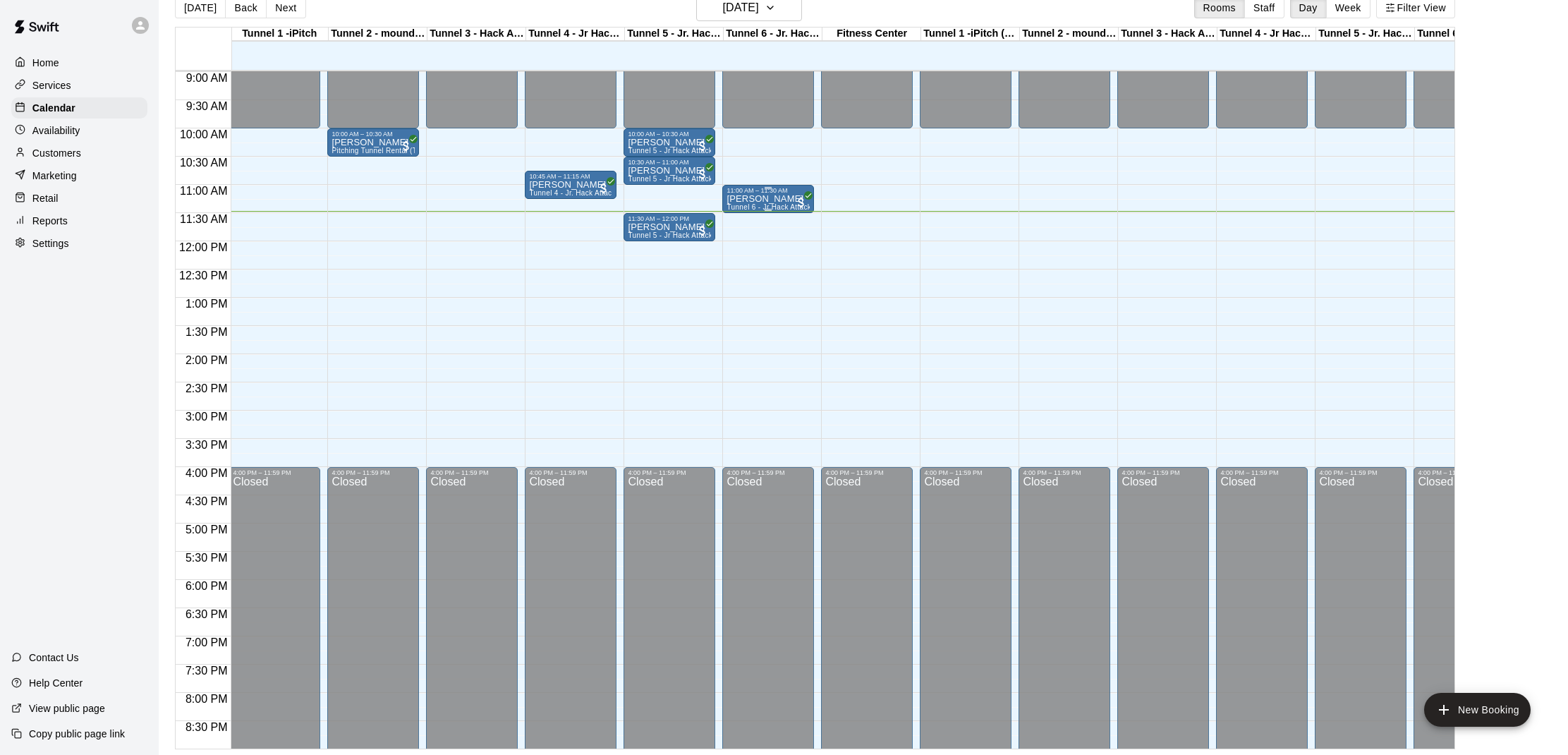
click at [747, 194] on div "11:00 AM – 11:30 AM" at bounding box center [767, 191] width 83 height 7
click at [739, 236] on img "edit" at bounding box center [741, 236] width 16 height 16
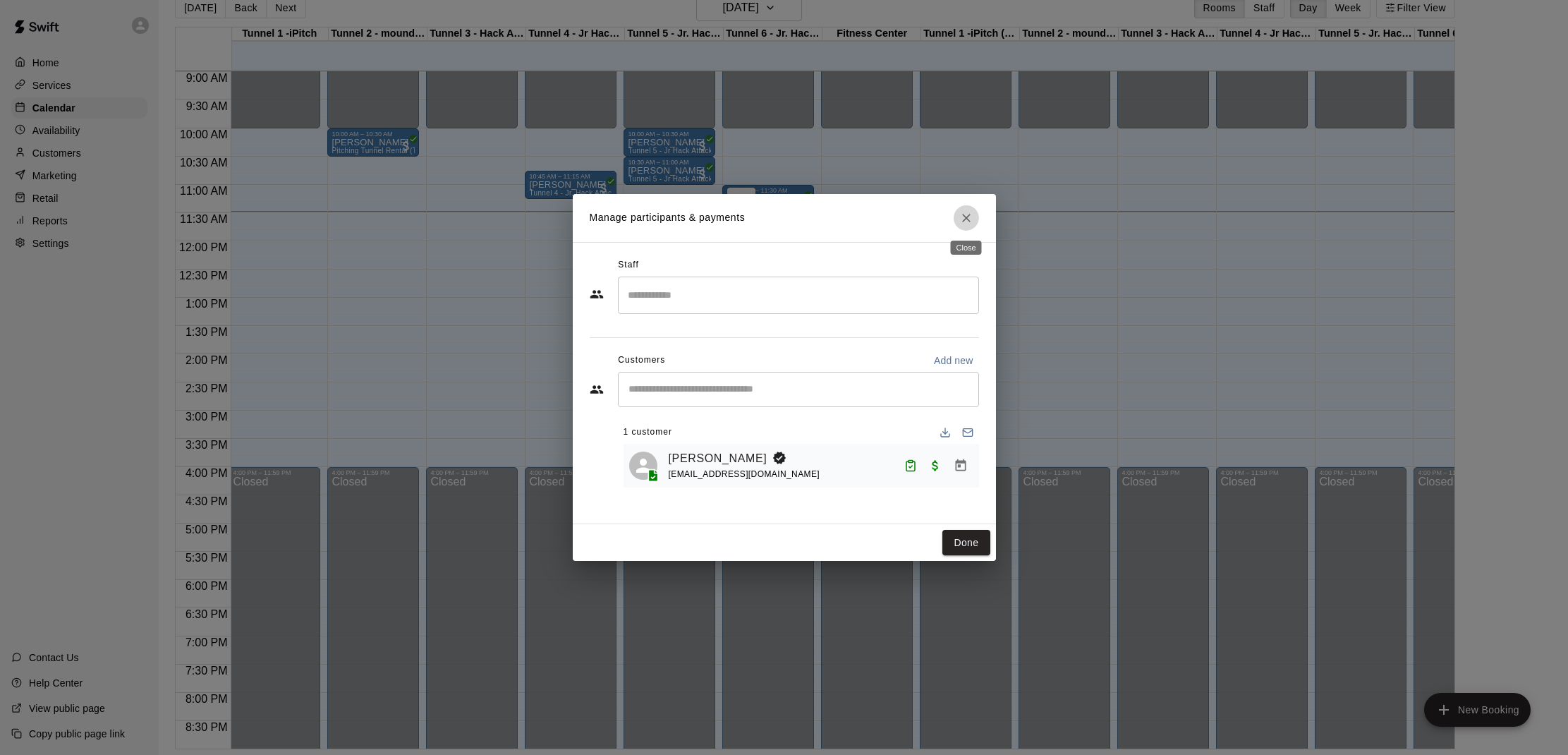
drag, startPoint x: 959, startPoint y: 228, endPoint x: 949, endPoint y: 236, distance: 12.8
click at [960, 228] on button "Close" at bounding box center [966, 218] width 25 height 25
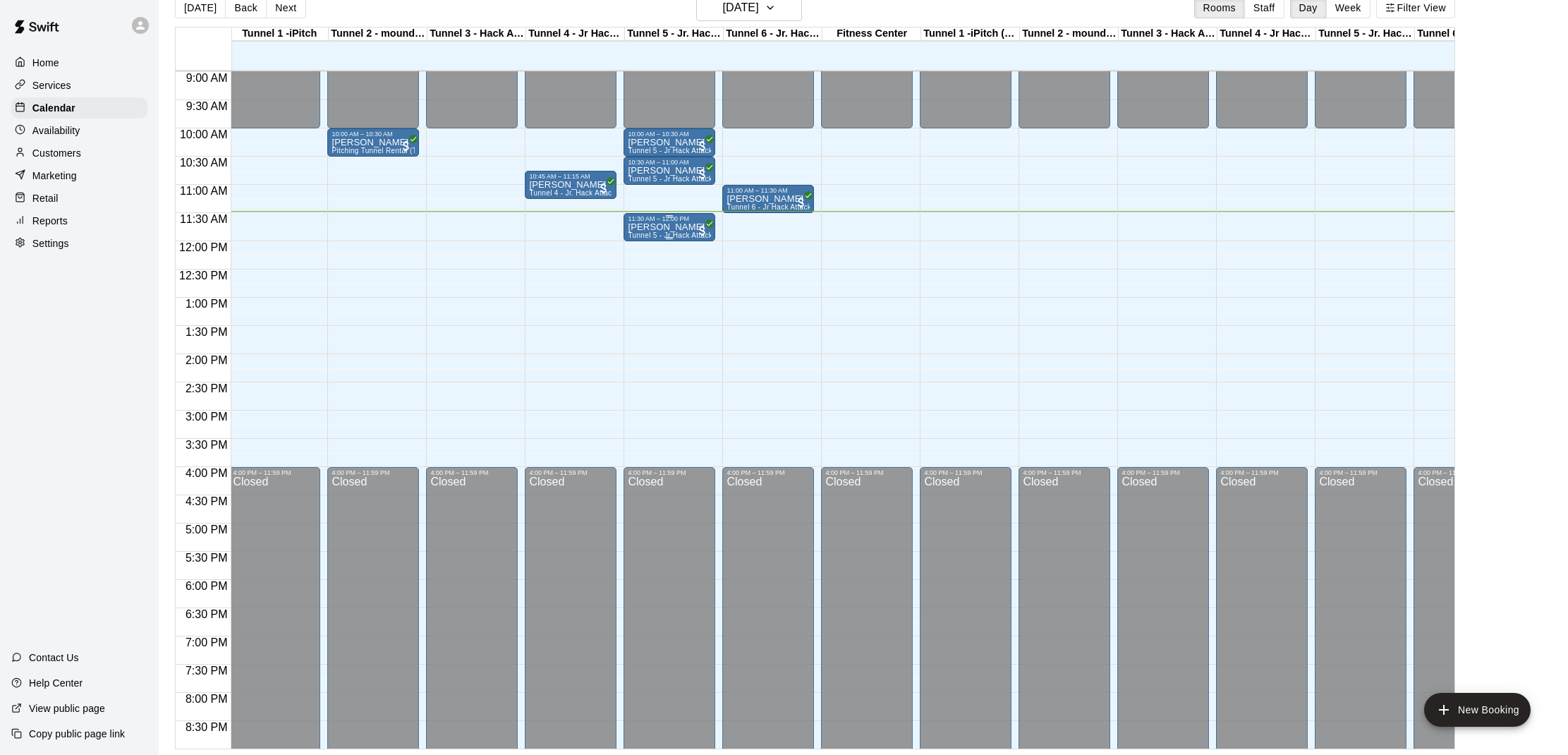
click at [667, 228] on p "[PERSON_NAME]" at bounding box center [669, 228] width 83 height 0
click at [648, 276] on img "edit" at bounding box center [643, 276] width 16 height 16
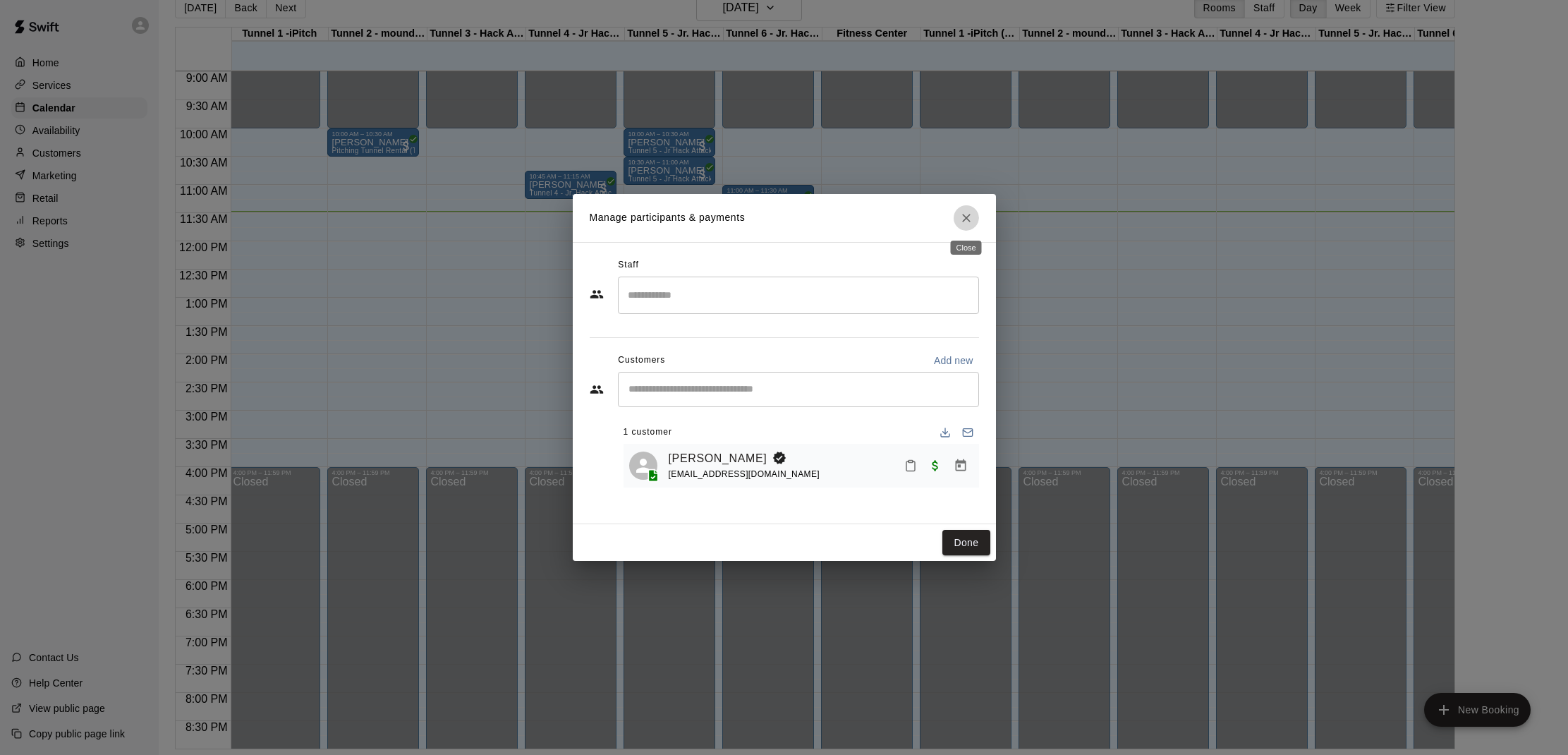
click at [966, 224] on icon "Close" at bounding box center [966, 218] width 14 height 14
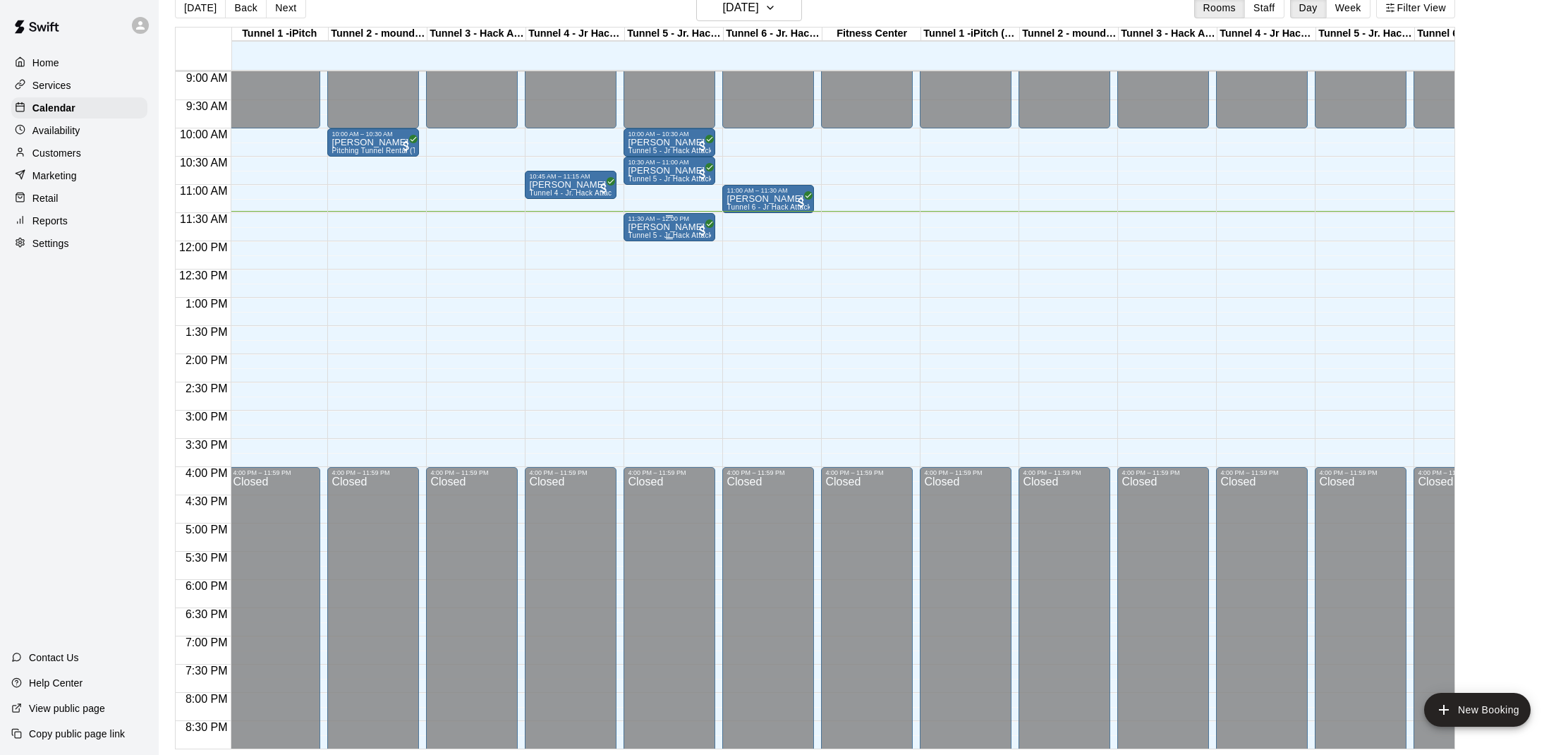
click at [689, 230] on div "[PERSON_NAME] Tunnel 5 - Jr Hack Attack Rental (Baseball)" at bounding box center [669, 600] width 83 height 755
click at [645, 276] on img "edit" at bounding box center [643, 271] width 16 height 16
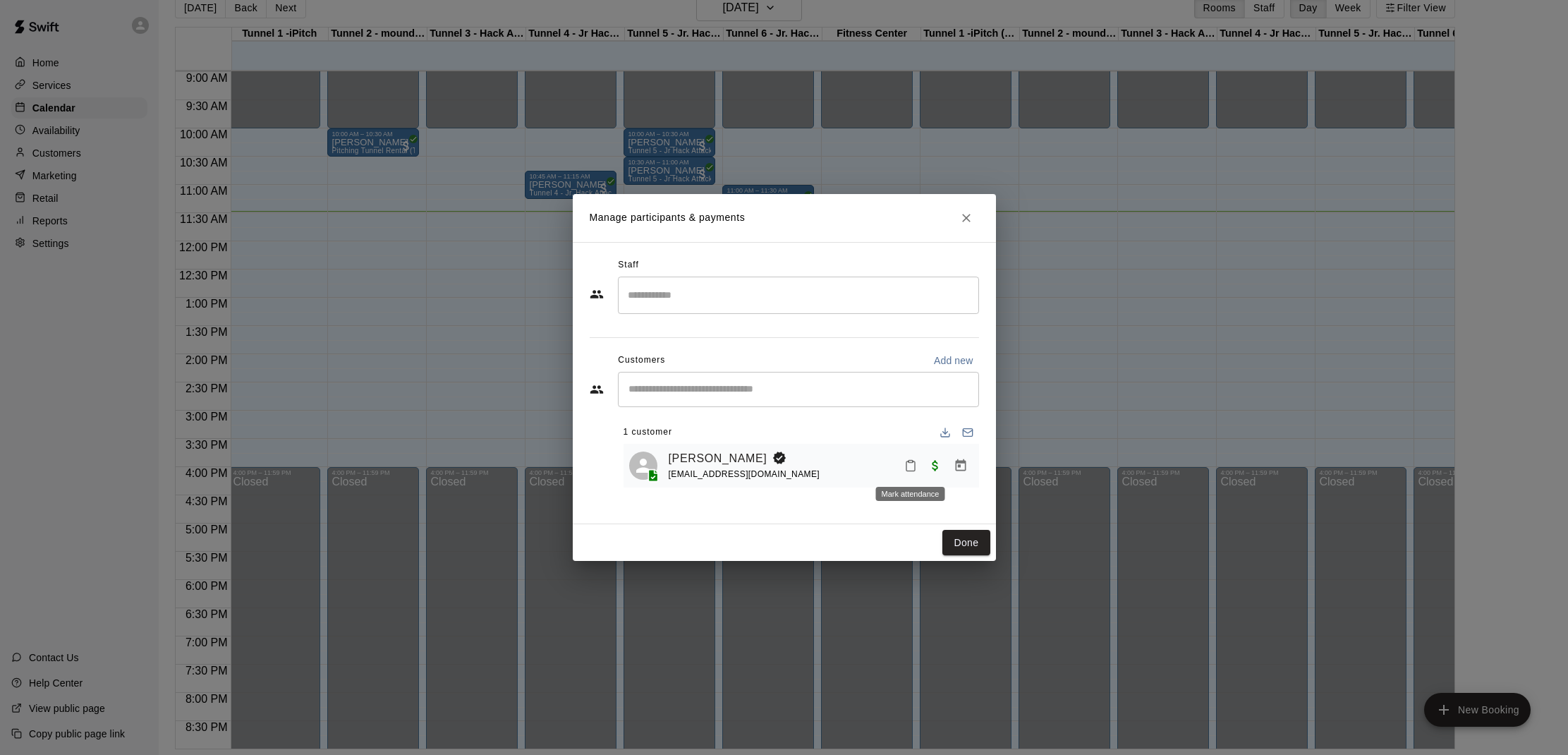
click at [912, 456] on button "Mark attendance" at bounding box center [910, 465] width 24 height 24
drag, startPoint x: 937, startPoint y: 460, endPoint x: 932, endPoint y: 452, distance: 9.4
click at [937, 457] on li "[PERSON_NAME] attended" at bounding box center [992, 464] width 165 height 22
click at [968, 532] on button "Done" at bounding box center [965, 543] width 47 height 26
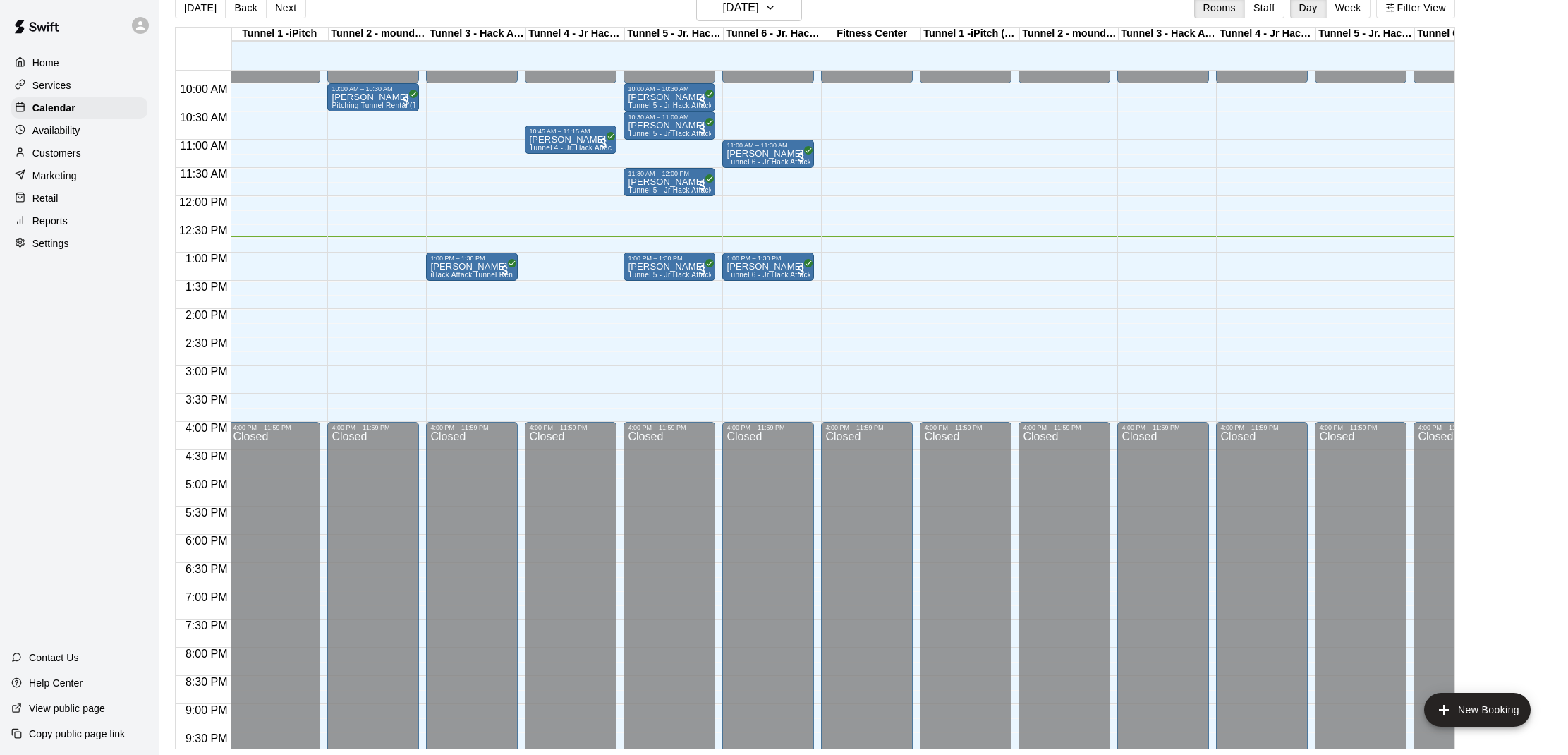
scroll to position [548, 2]
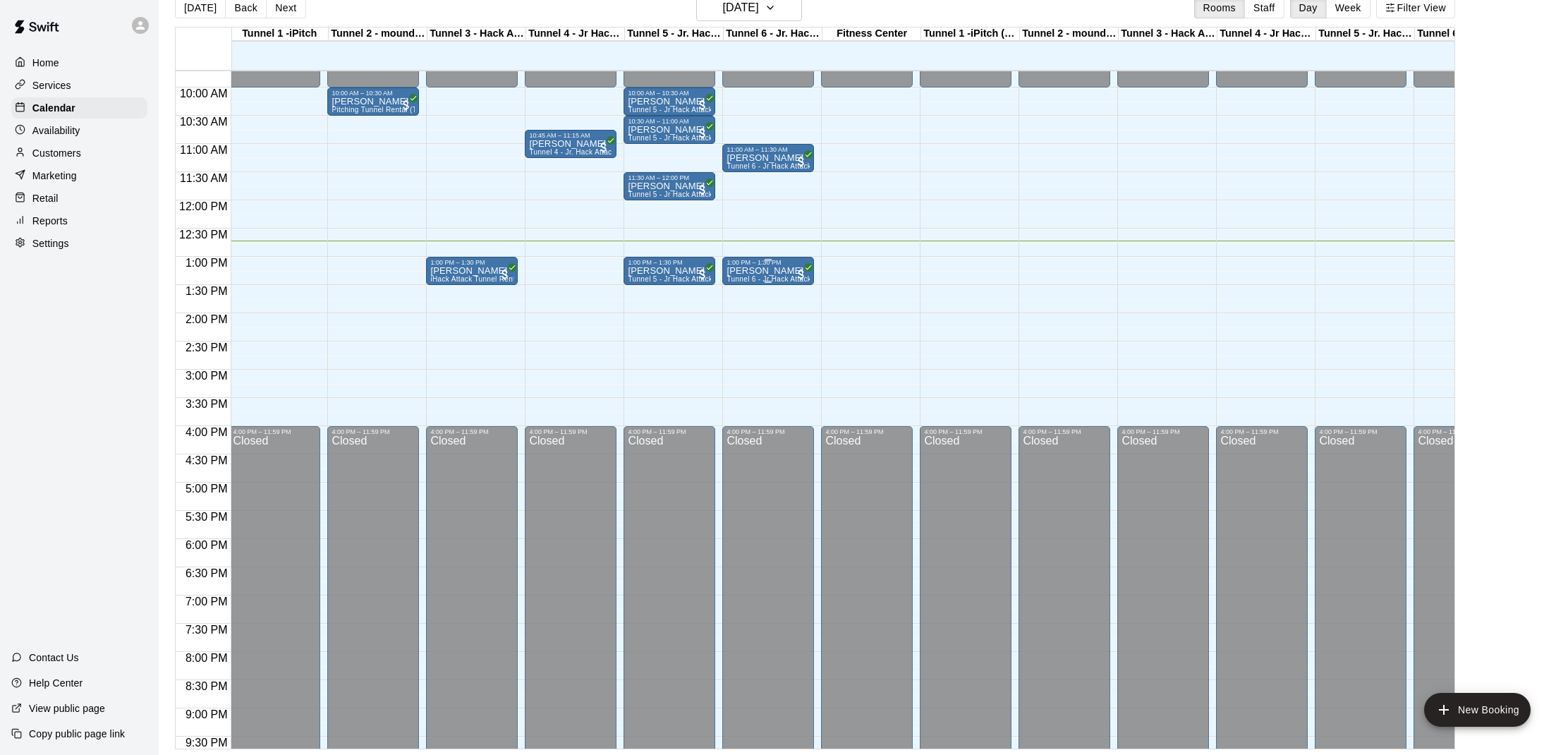
click at [737, 271] on p "[PERSON_NAME]" at bounding box center [767, 271] width 83 height 0
click at [747, 316] on img "edit" at bounding box center [741, 319] width 16 height 16
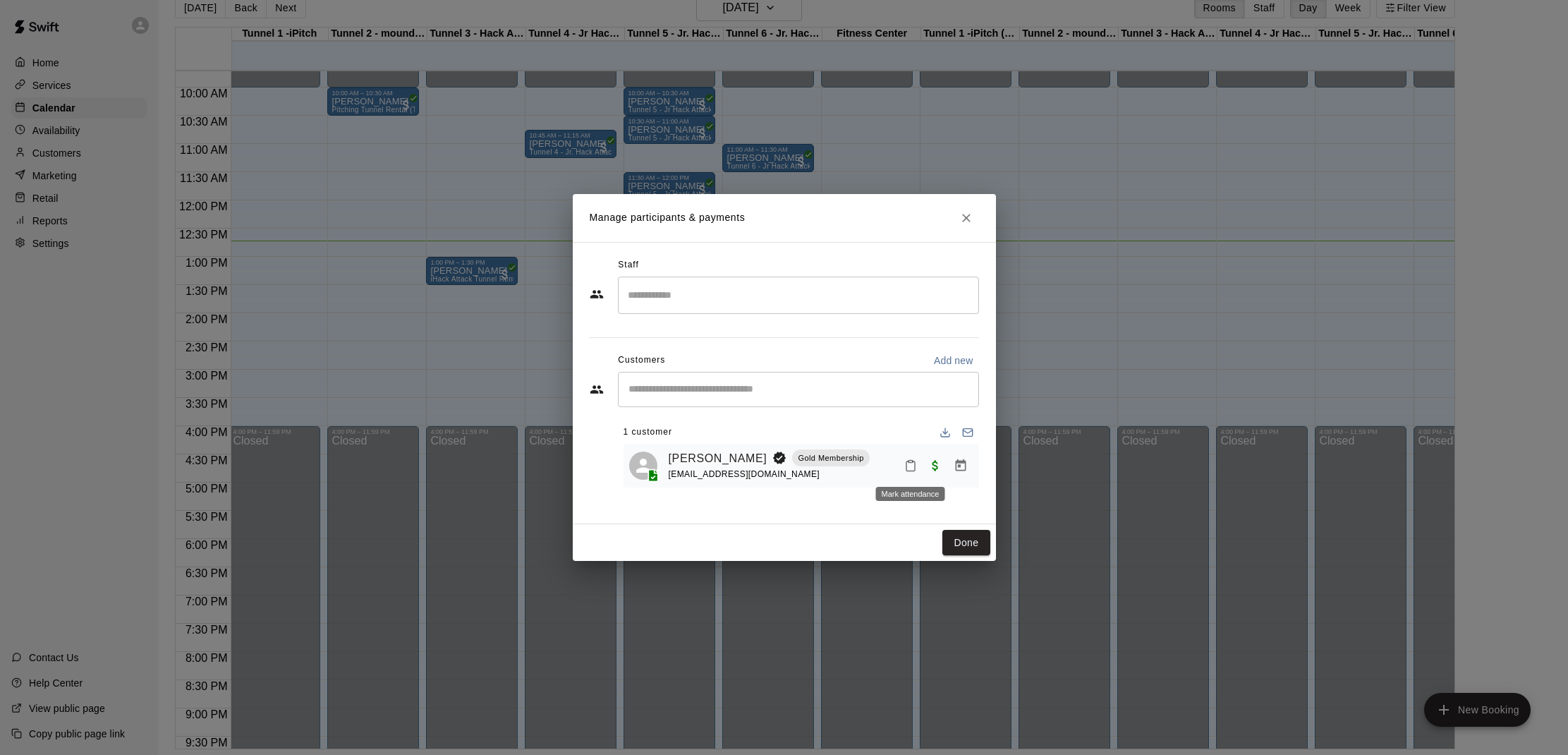
click at [909, 469] on icon "Mark attendance" at bounding box center [911, 466] width 12 height 12
click at [969, 468] on p "[PERSON_NAME] attended" at bounding box center [1007, 470] width 125 height 14
click at [959, 547] on button "Done" at bounding box center [965, 543] width 47 height 26
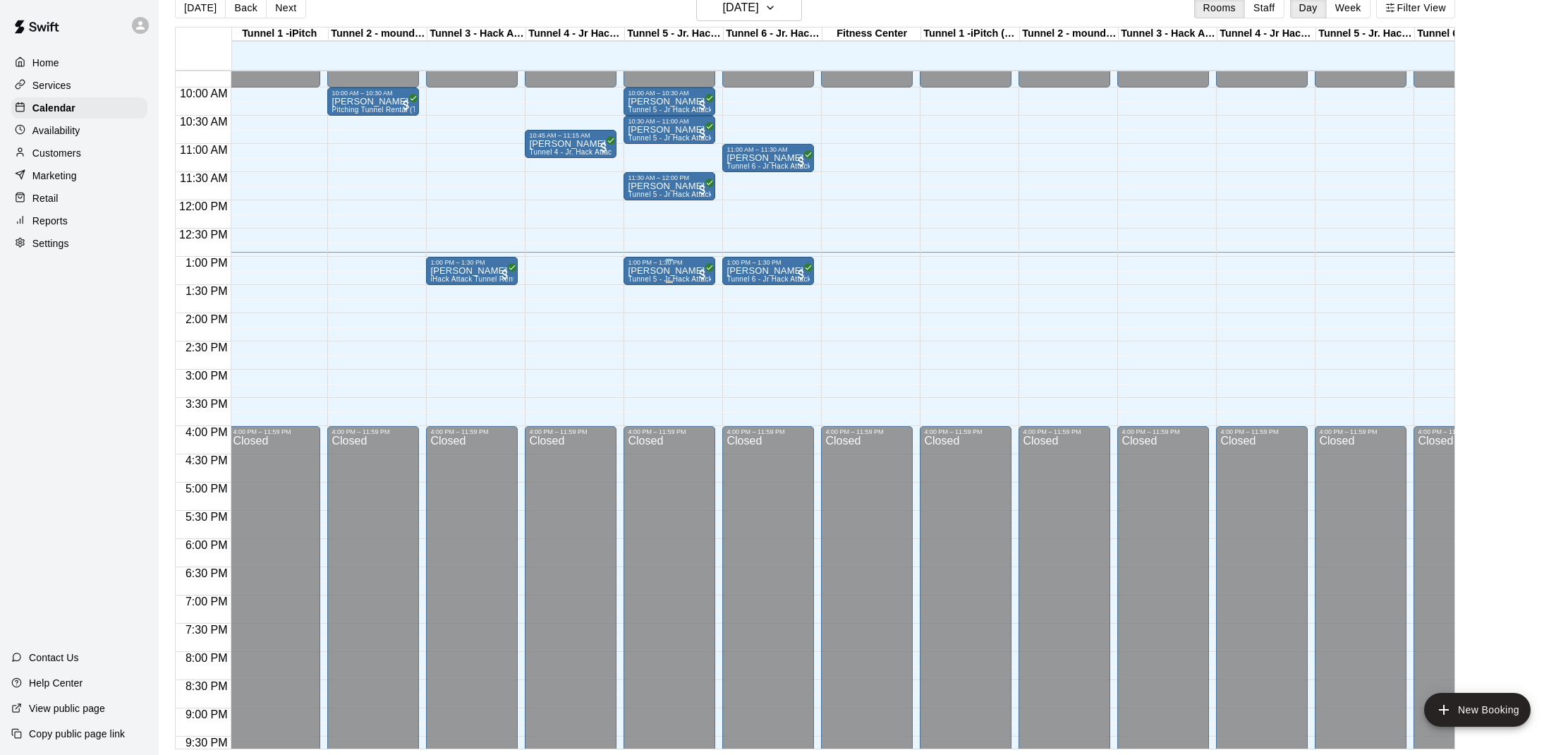
click at [630, 271] on p "[PERSON_NAME]" at bounding box center [669, 271] width 83 height 0
click at [635, 317] on img "edit" at bounding box center [643, 319] width 16 height 16
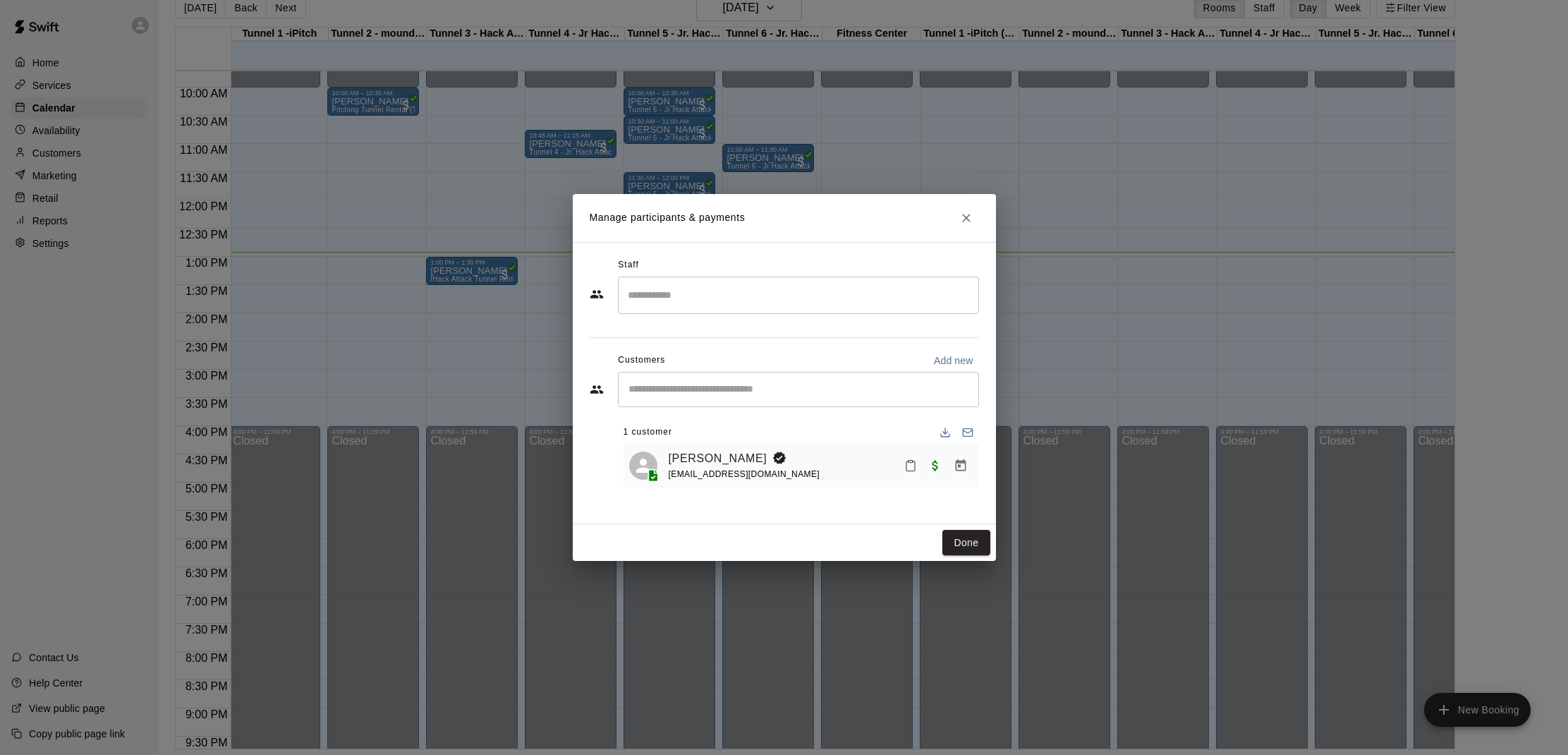
click at [895, 467] on div "[PERSON_NAME] [EMAIL_ADDRESS][DOMAIN_NAME]" at bounding box center [821, 466] width 305 height 33
click at [906, 467] on icon "Mark attendance" at bounding box center [910, 466] width 8 height 10
click at [951, 473] on p "[PERSON_NAME] attended" at bounding box center [1009, 472] width 125 height 14
click at [967, 553] on button "Done" at bounding box center [965, 543] width 47 height 26
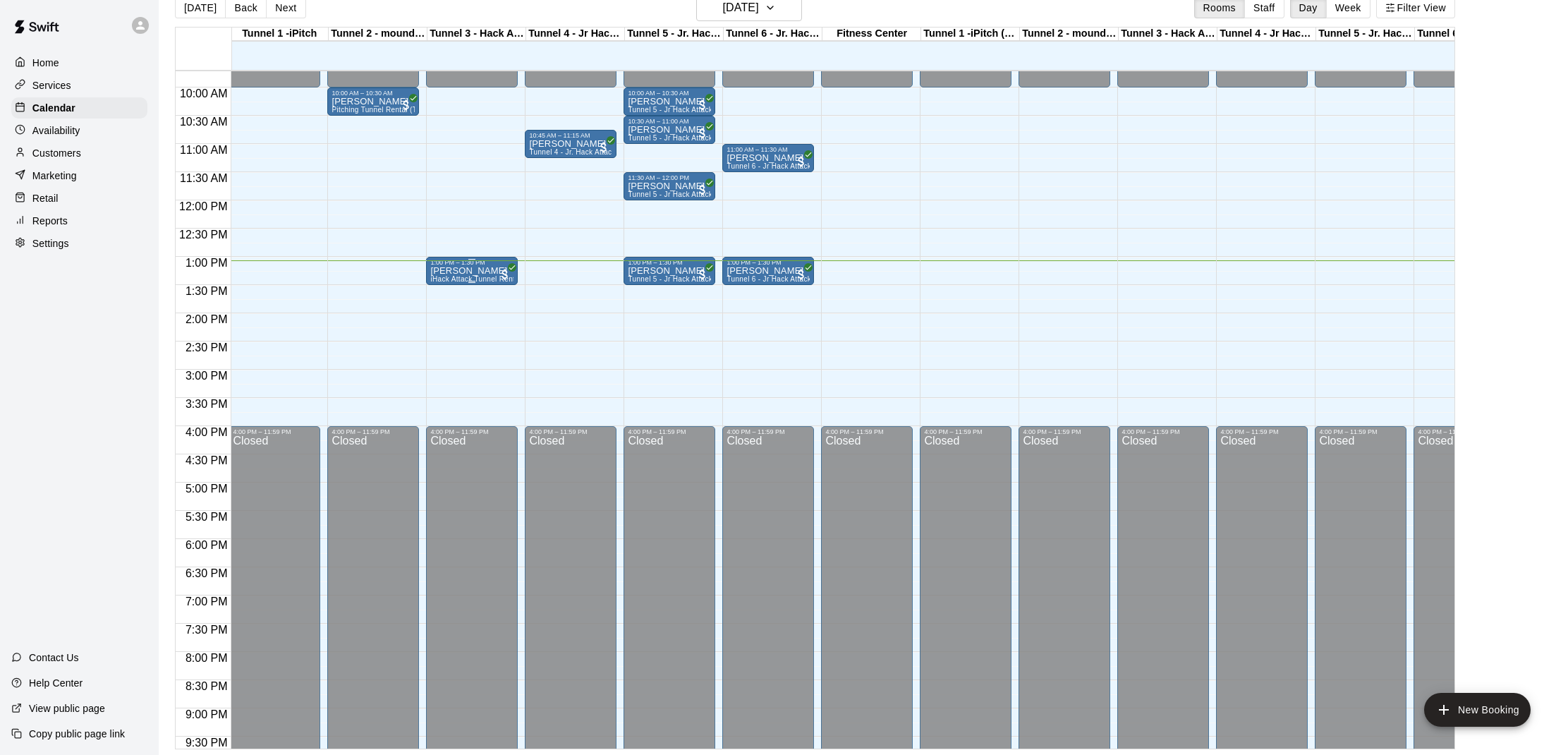
click at [445, 271] on p "[PERSON_NAME]" at bounding box center [471, 271] width 83 height 0
click at [442, 316] on img "edit" at bounding box center [445, 319] width 16 height 16
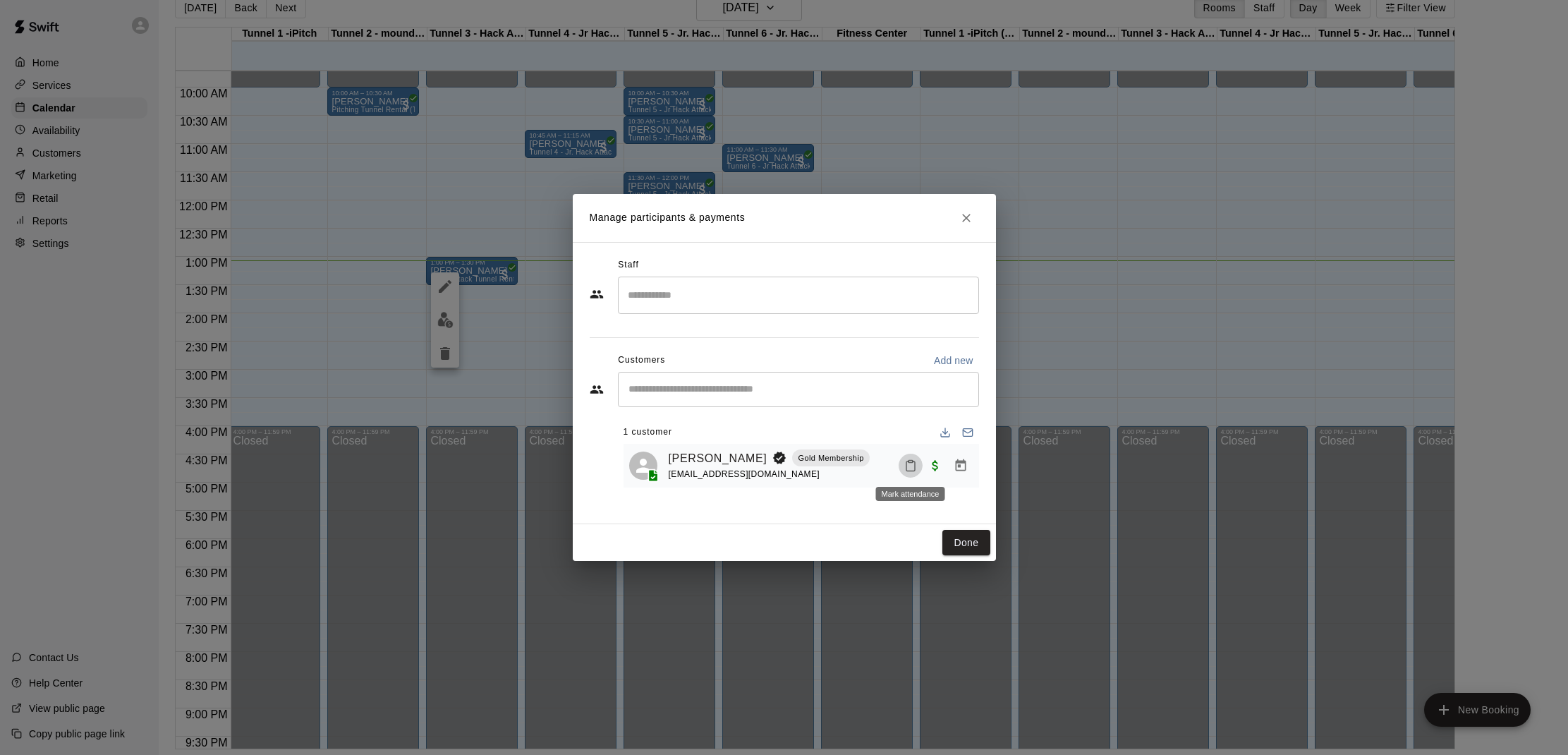
click at [912, 468] on icon "Mark attendance" at bounding box center [911, 466] width 12 height 12
click at [963, 465] on p "[PERSON_NAME] attended" at bounding box center [1007, 470] width 125 height 14
drag, startPoint x: 963, startPoint y: 544, endPoint x: 752, endPoint y: 484, distance: 219.4
click at [963, 543] on button "Done" at bounding box center [965, 543] width 47 height 26
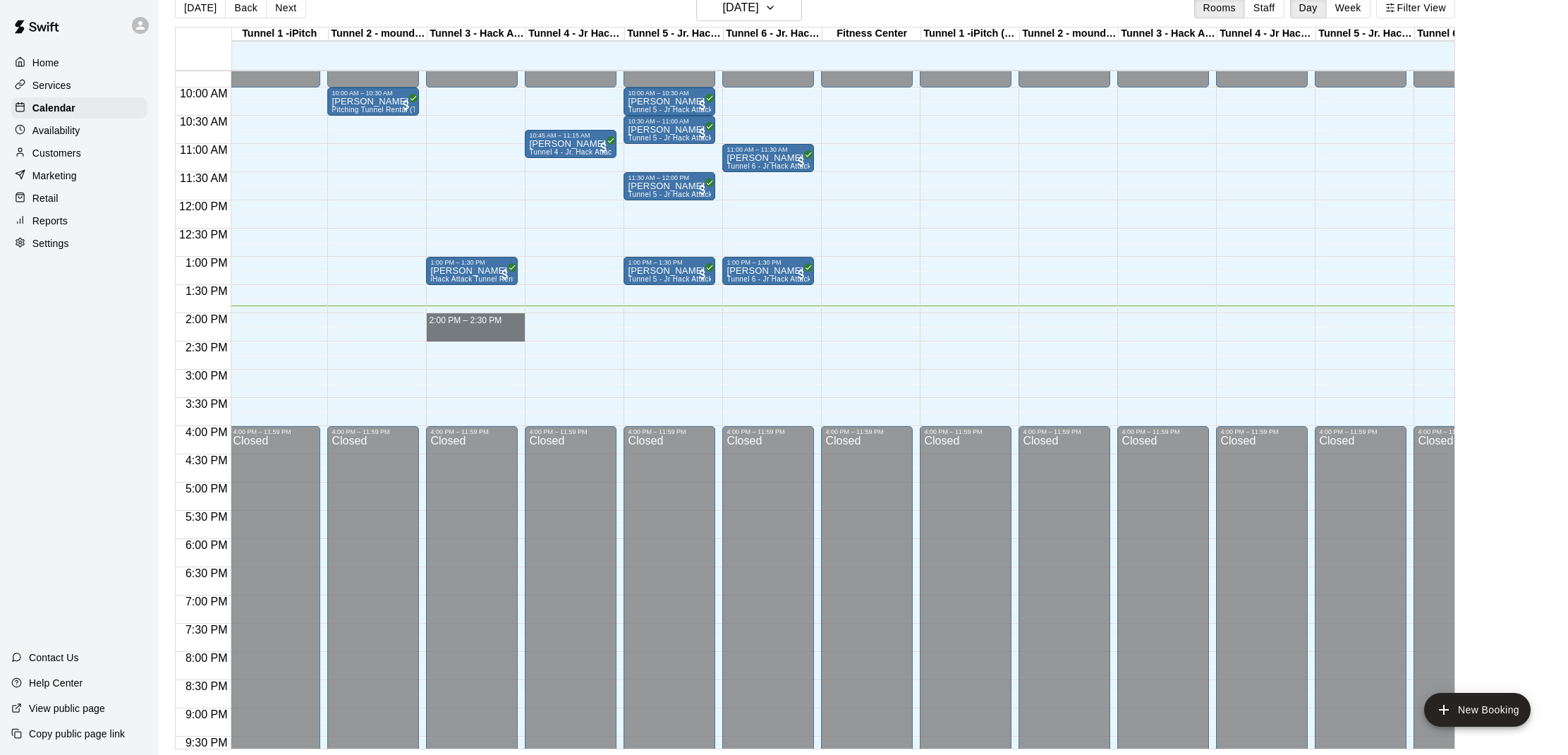
drag, startPoint x: 435, startPoint y: 318, endPoint x: 447, endPoint y: 334, distance: 20.0
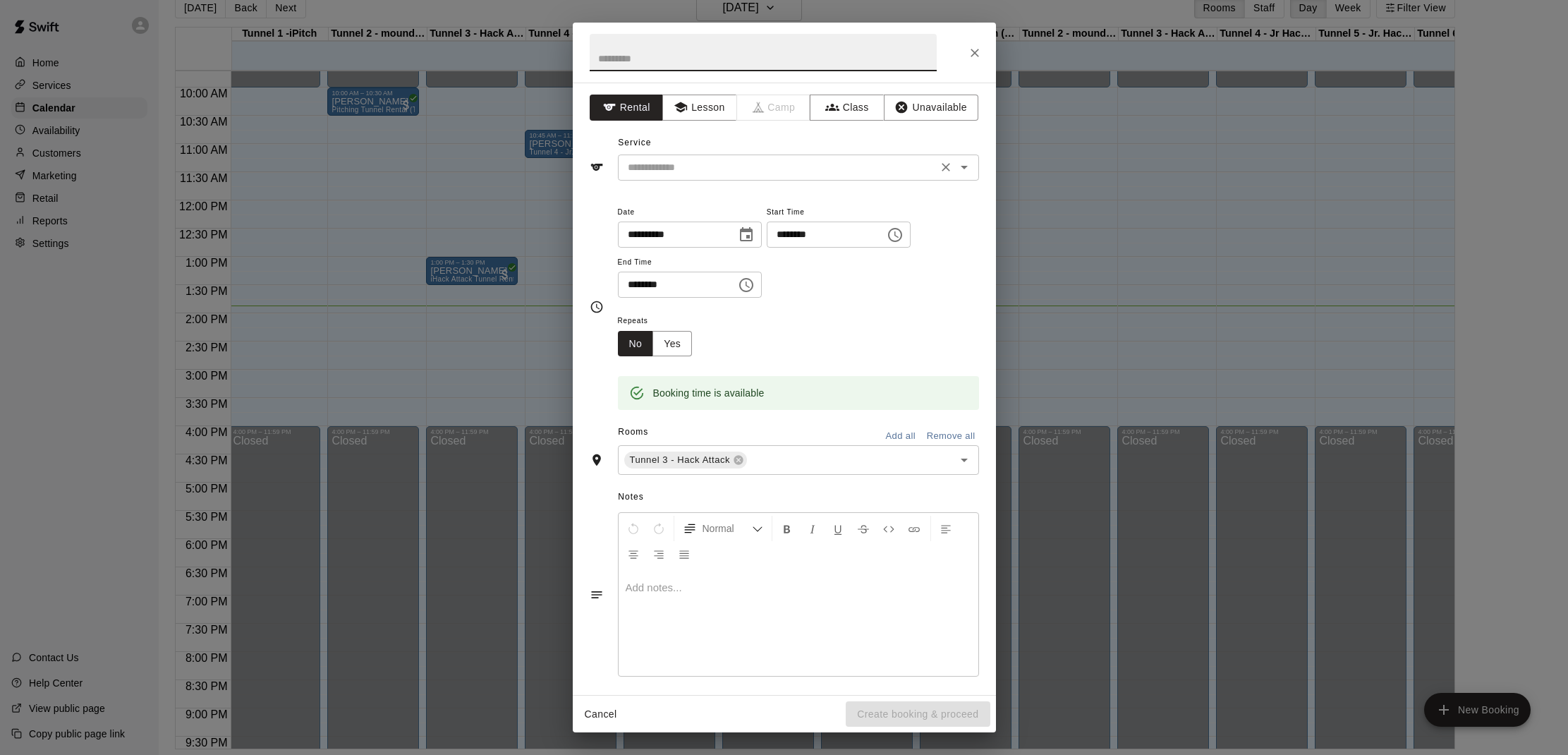
click at [770, 167] on input "text" at bounding box center [777, 168] width 311 height 18
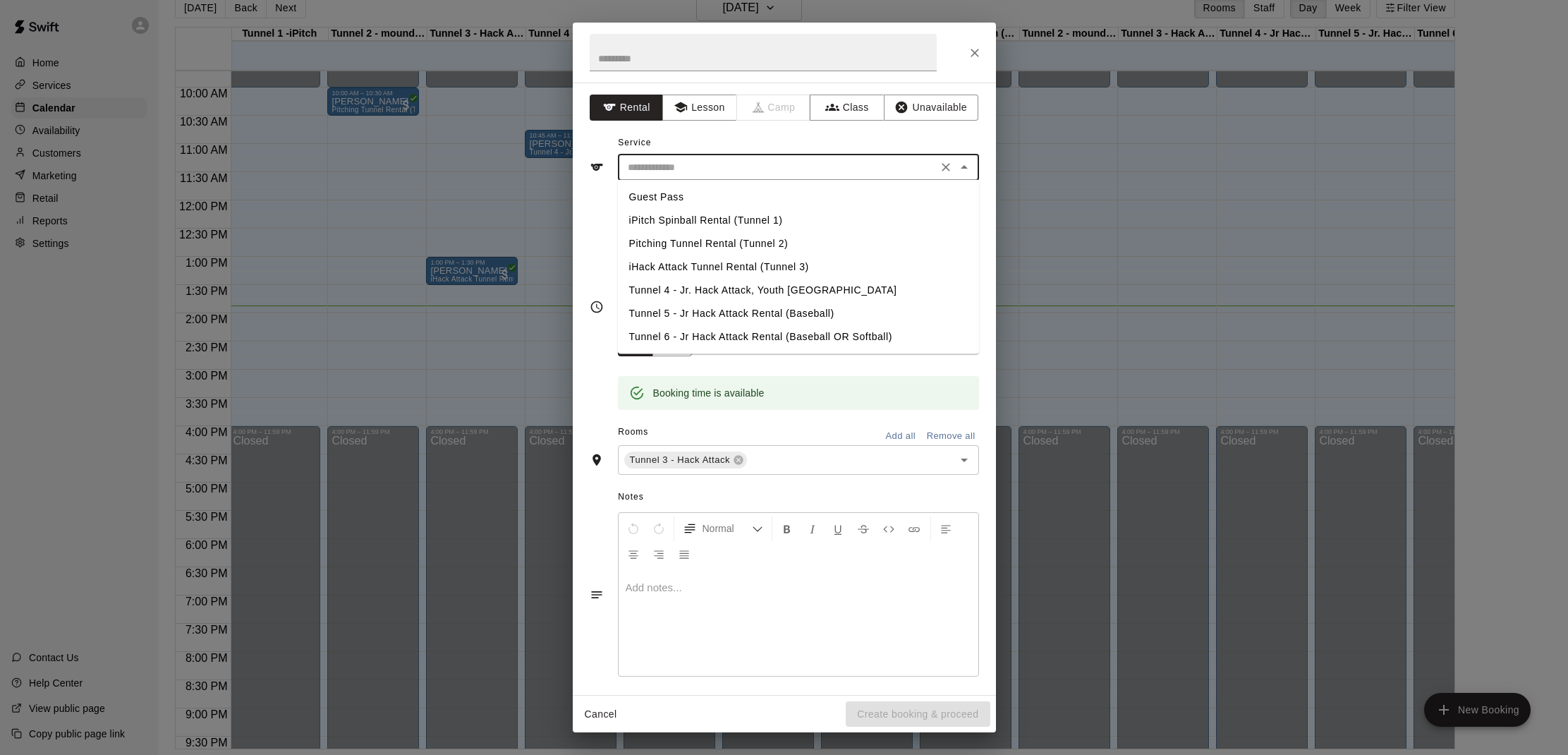
click at [789, 267] on li "iHack Attack Tunnel Rental (Tunnel 3)" at bounding box center [798, 267] width 361 height 23
type input "**********"
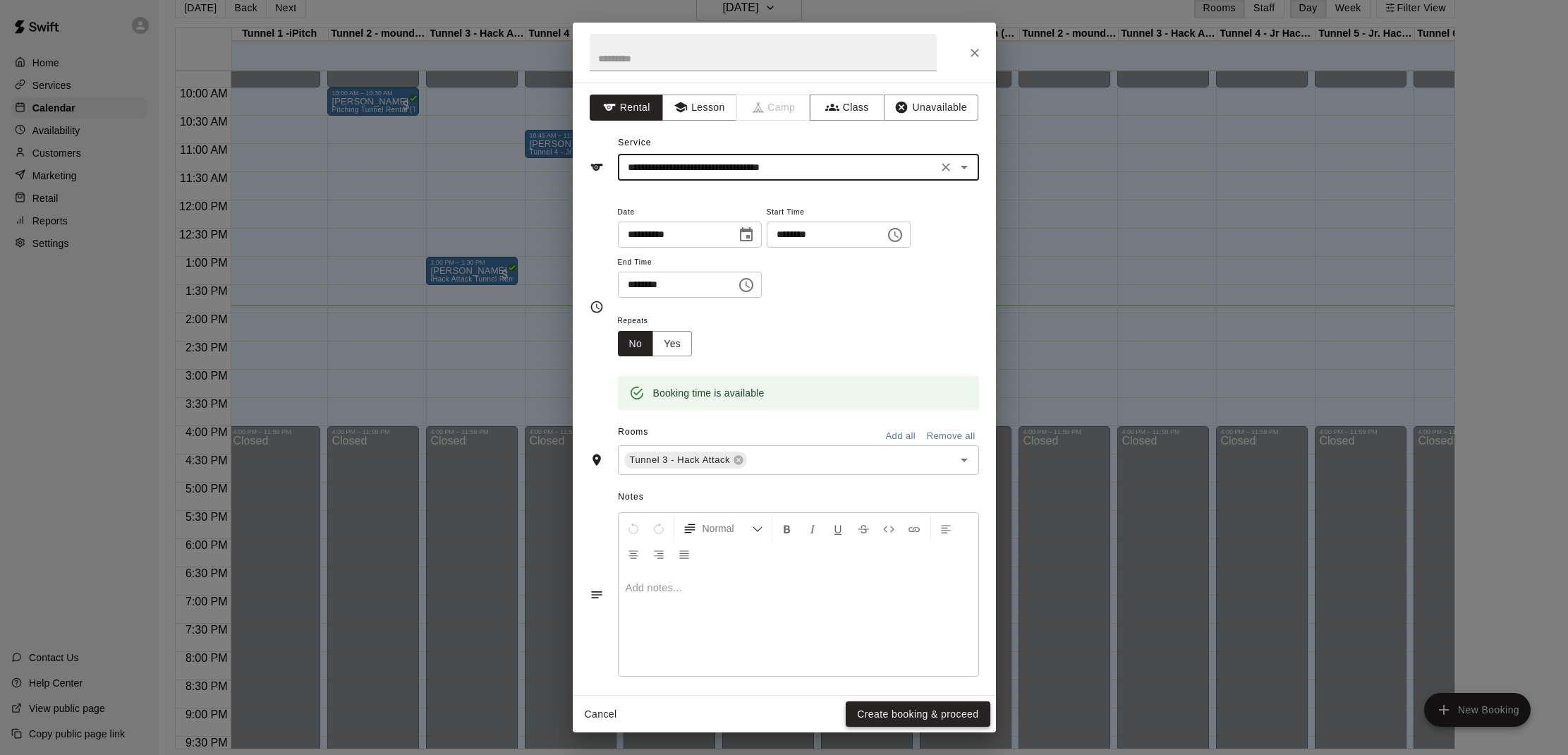
click at [900, 706] on button "Create booking & proceed" at bounding box center [917, 714] width 144 height 26
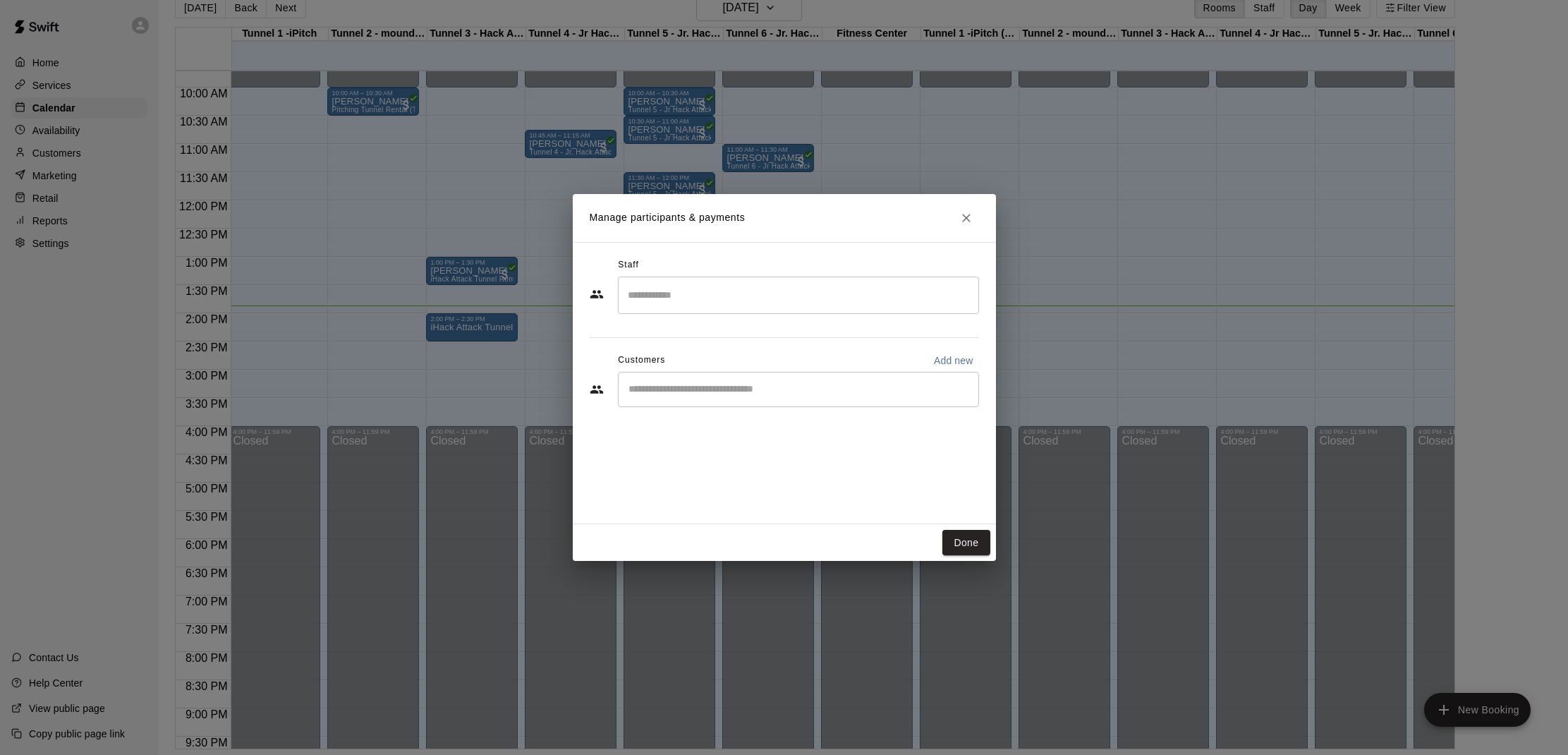
click at [707, 396] on div "​" at bounding box center [798, 390] width 361 height 36
type input "*****"
click at [689, 439] on span "[EMAIL_ADDRESS][DOMAIN_NAME]" at bounding box center [733, 436] width 152 height 10
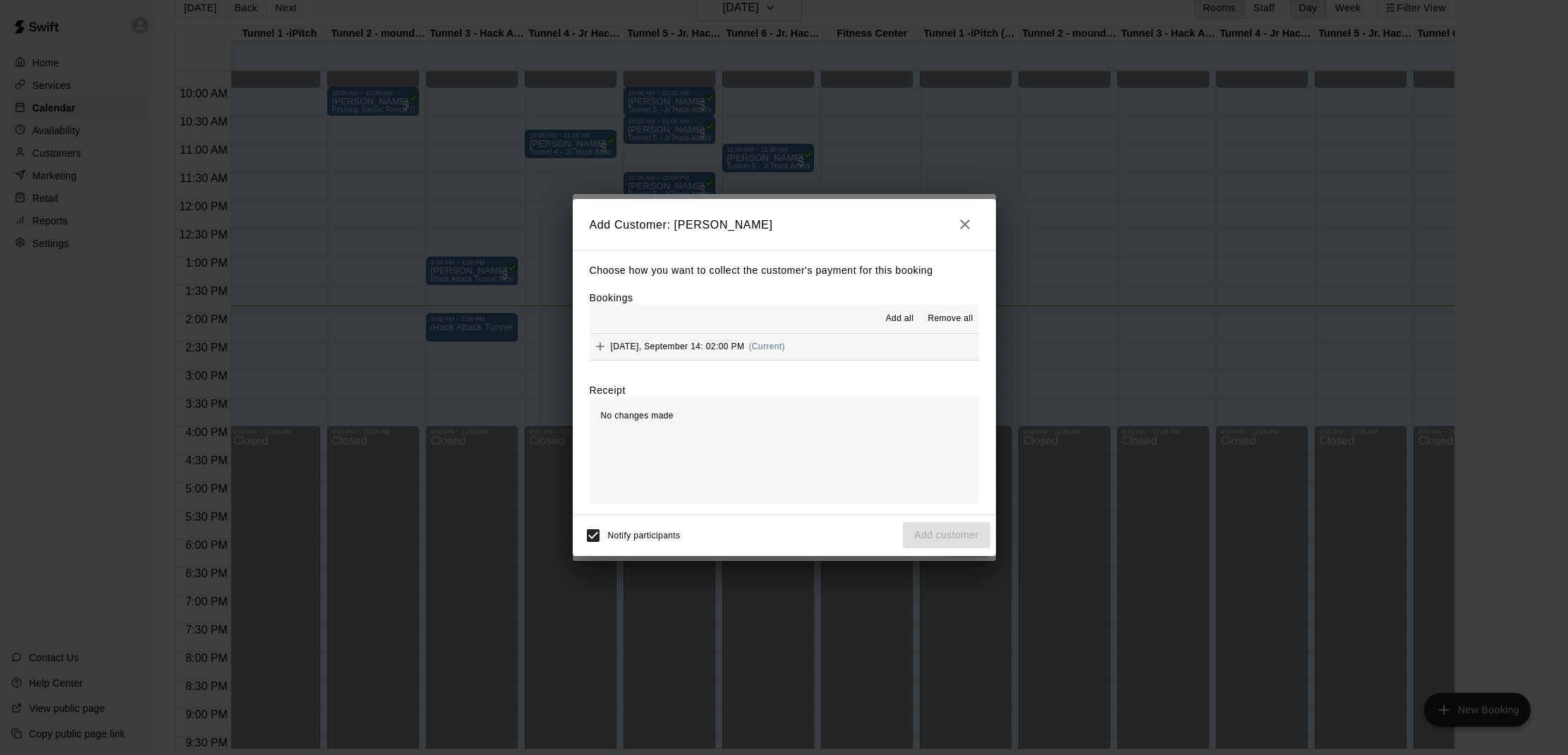
click at [901, 319] on span "Add all" at bounding box center [900, 319] width 29 height 14
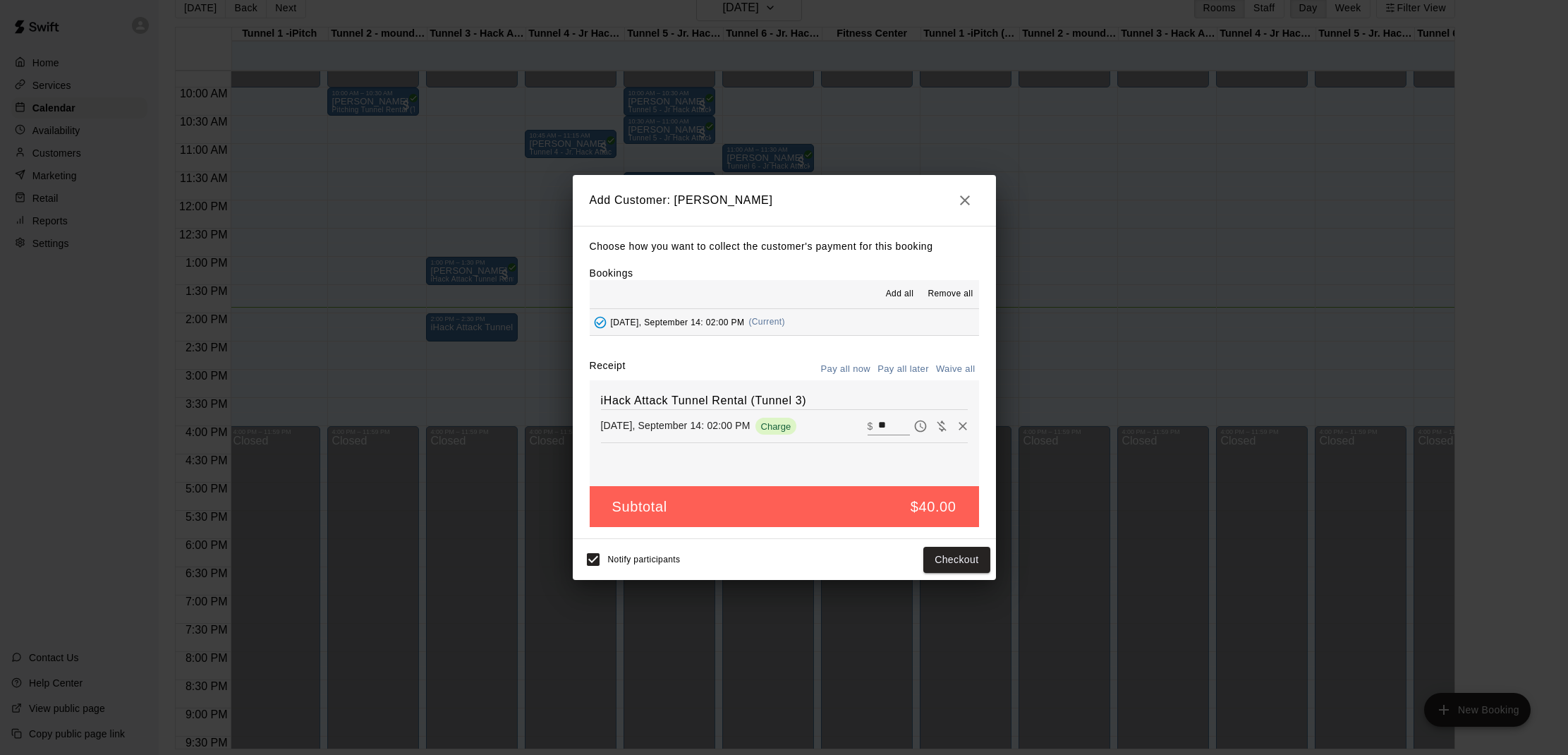
click at [968, 203] on icon "button" at bounding box center [964, 200] width 17 height 17
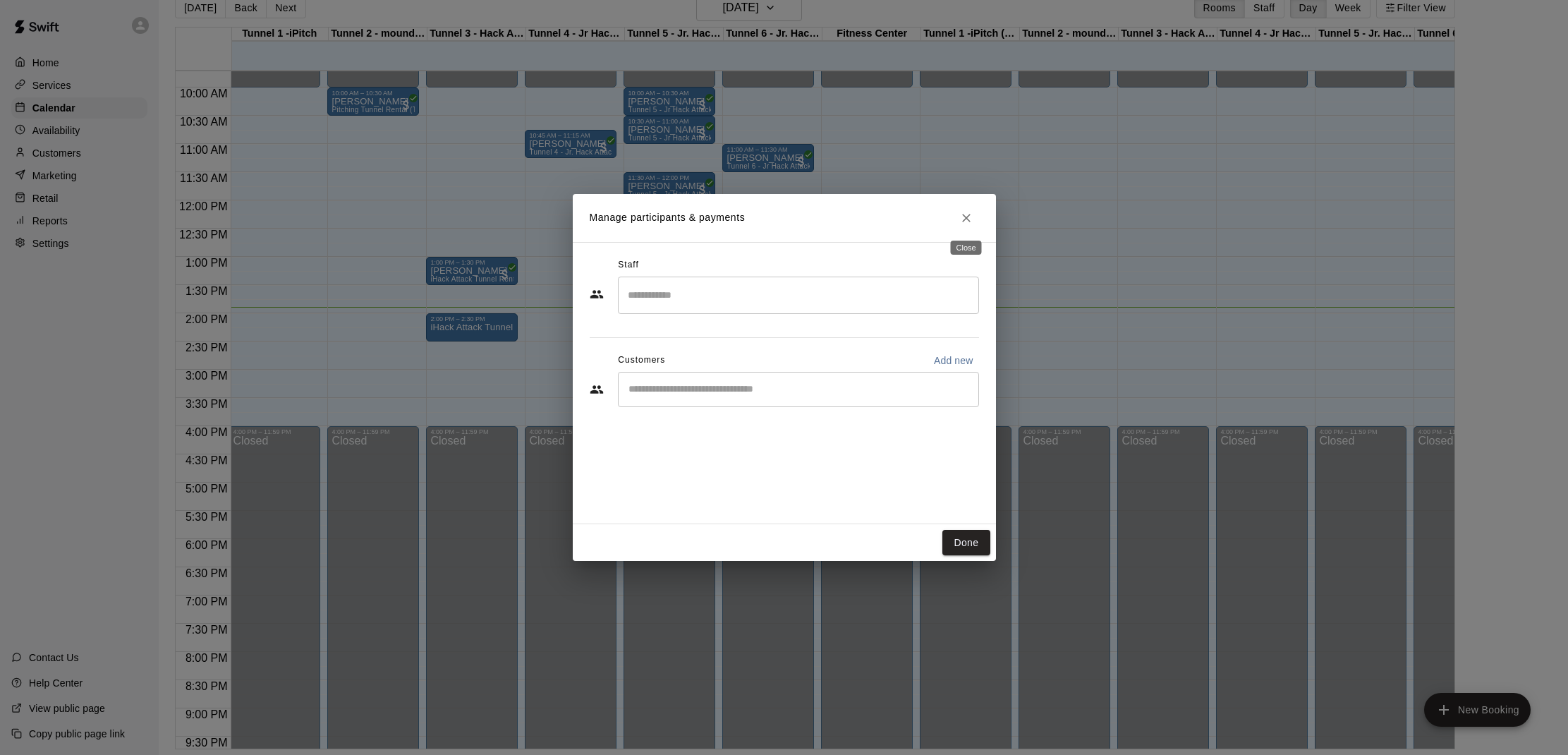
click at [965, 215] on icon "Close" at bounding box center [966, 218] width 14 height 14
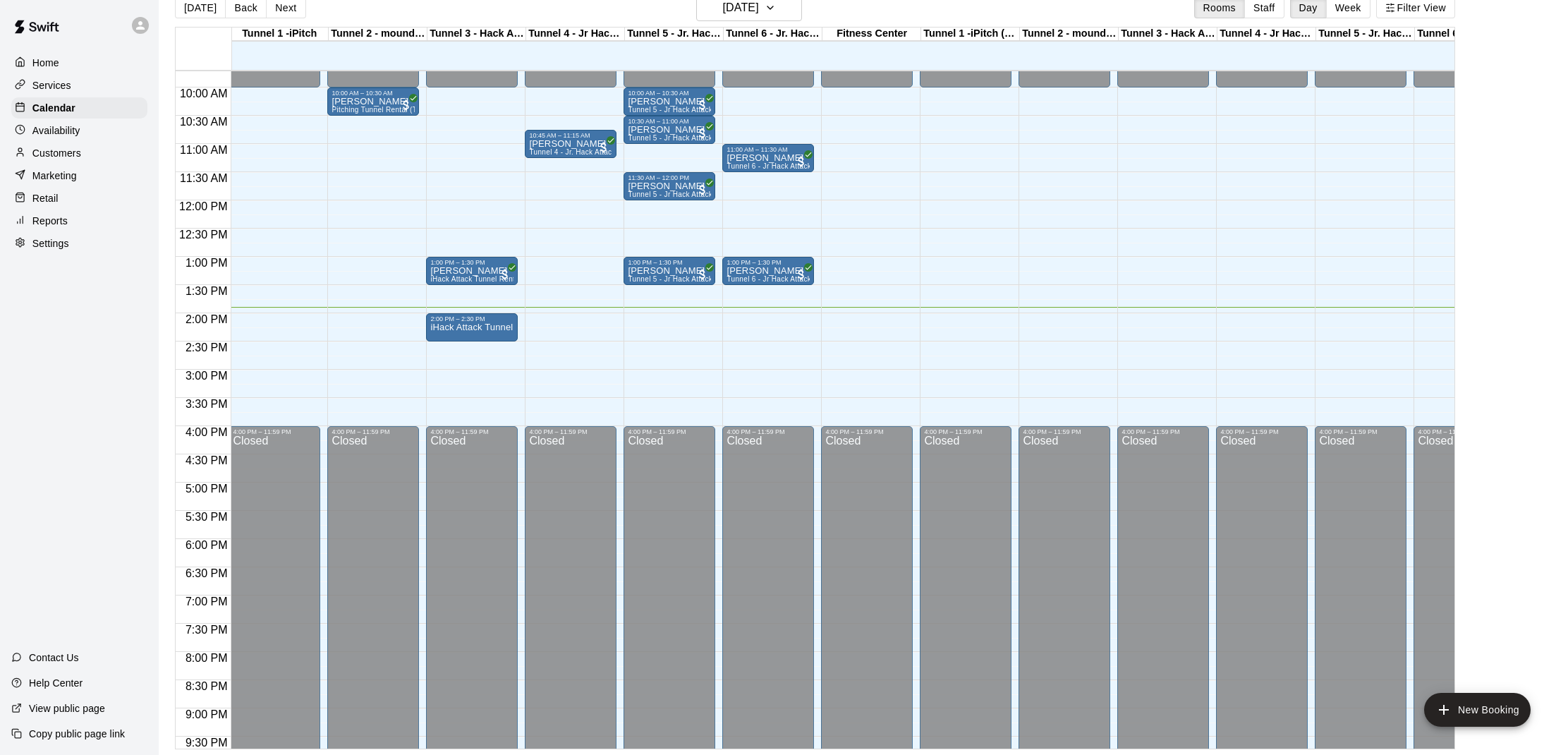
click at [78, 154] on p "Customers" at bounding box center [56, 153] width 49 height 14
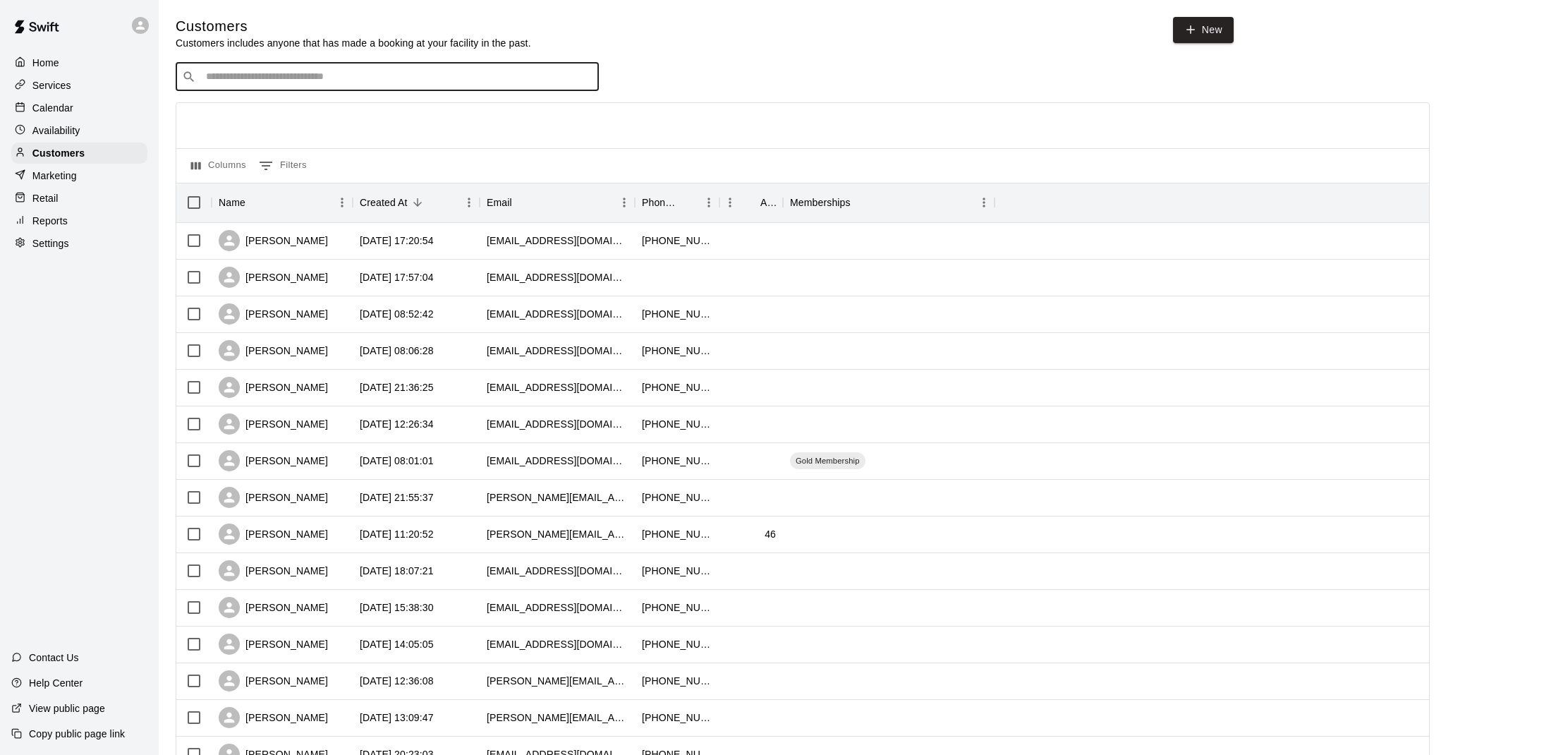
click at [363, 81] on input "Search customers by name or email" at bounding box center [397, 77] width 391 height 14
click at [311, 283] on div "[PERSON_NAME]" at bounding box center [282, 278] width 141 height 37
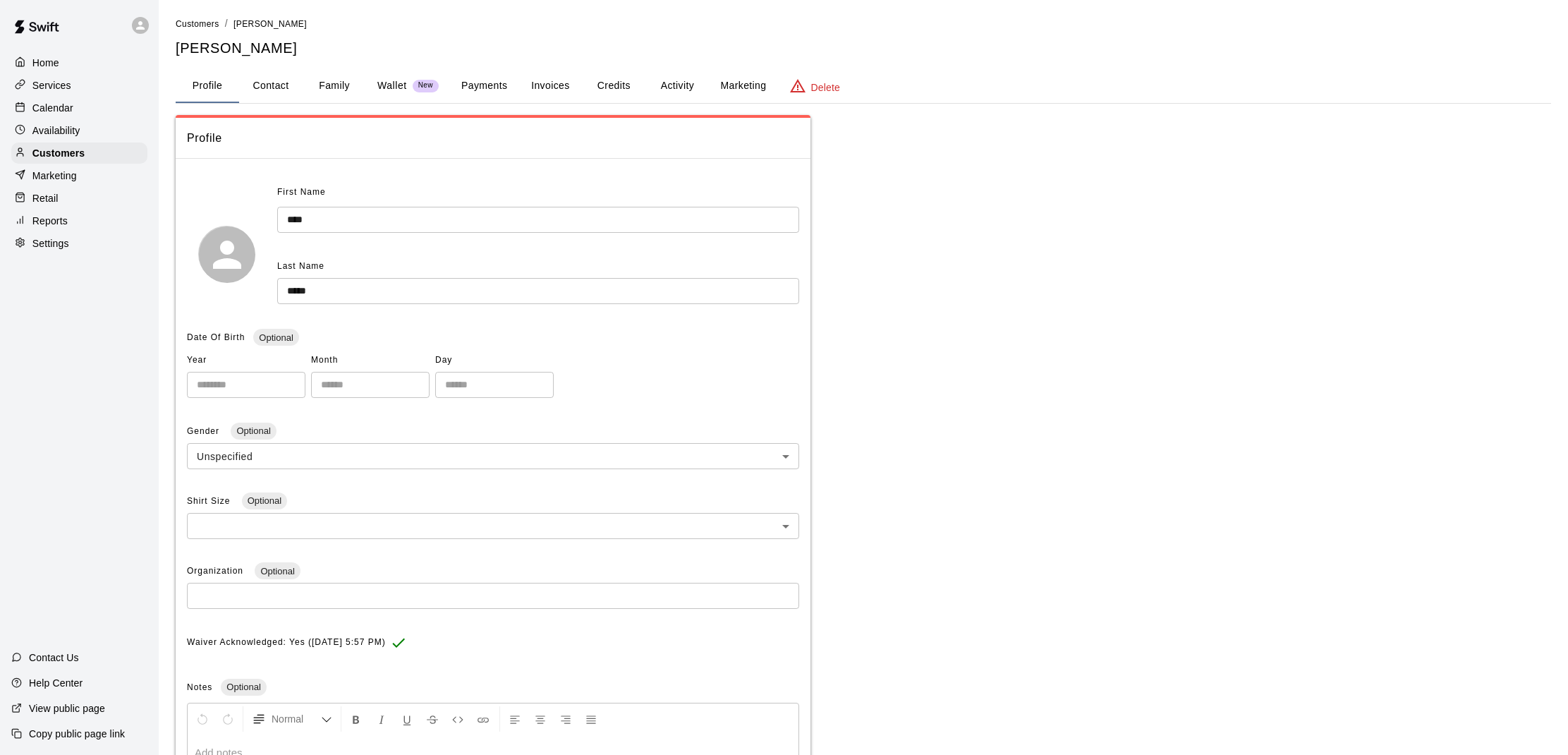
scroll to position [3, 0]
click at [398, 83] on p "Wallet" at bounding box center [392, 83] width 29 height 15
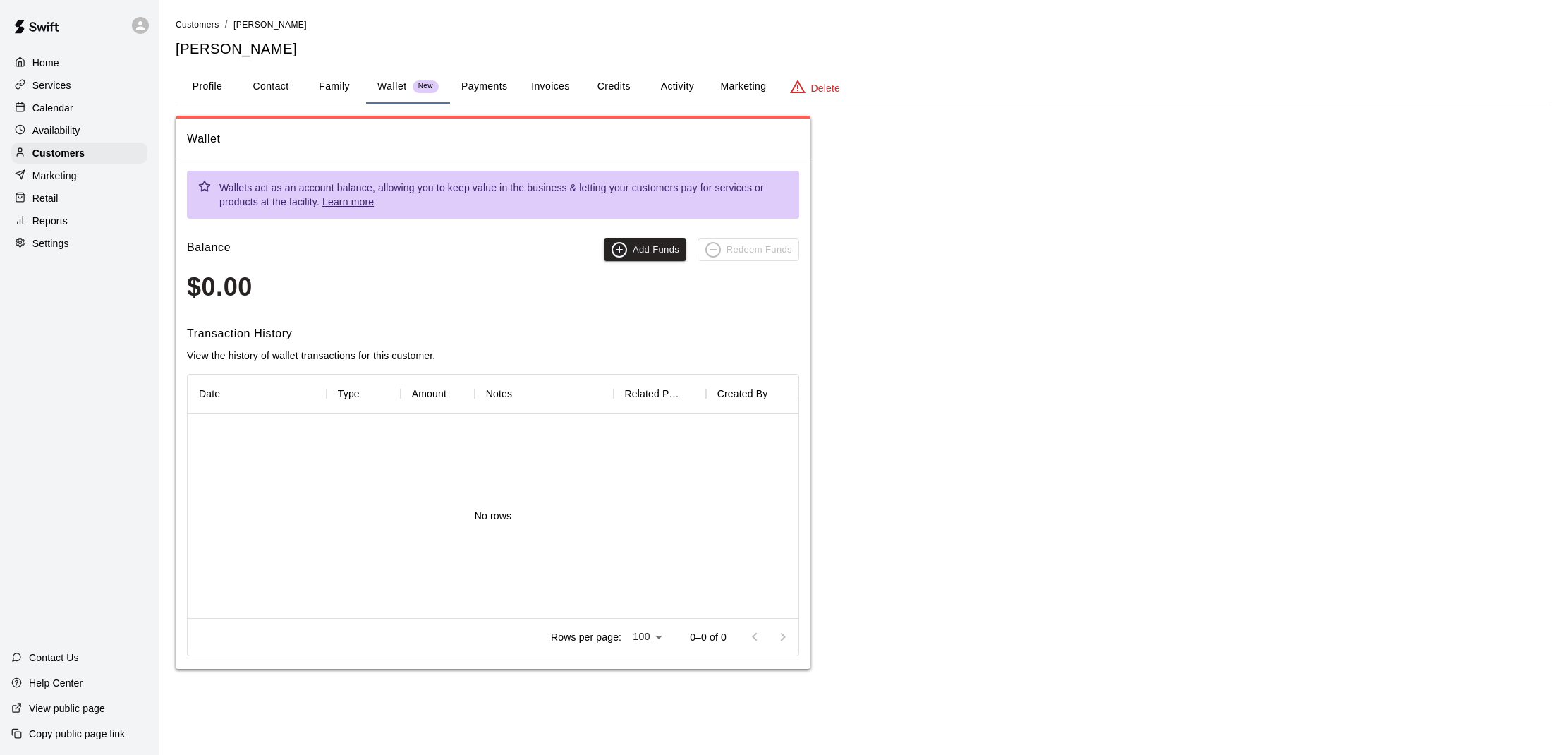
drag, startPoint x: 281, startPoint y: 95, endPoint x: 318, endPoint y: 91, distance: 37.2
click at [282, 94] on button "Contact" at bounding box center [270, 87] width 63 height 34
select select "**"
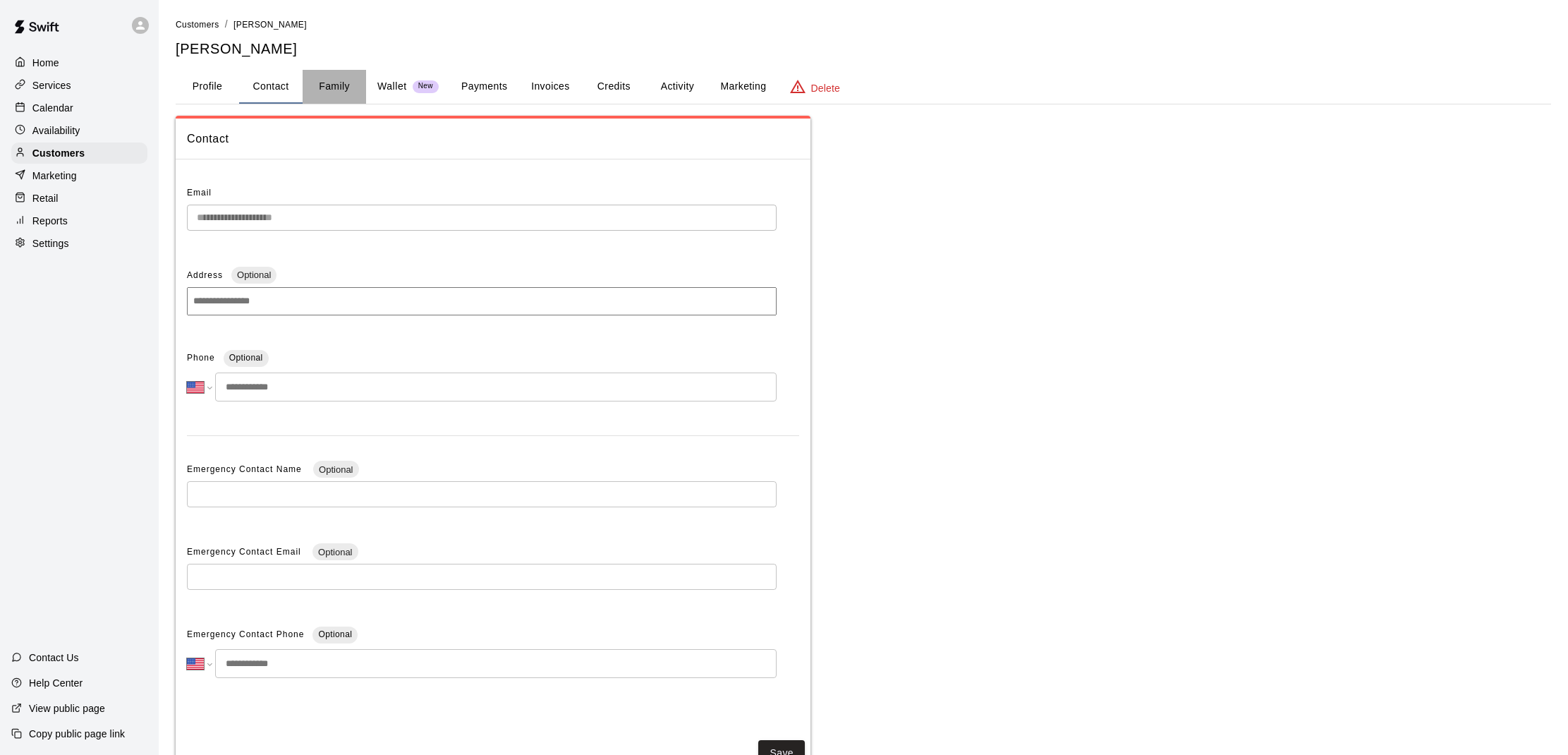
click at [344, 87] on button "Family" at bounding box center [334, 87] width 63 height 34
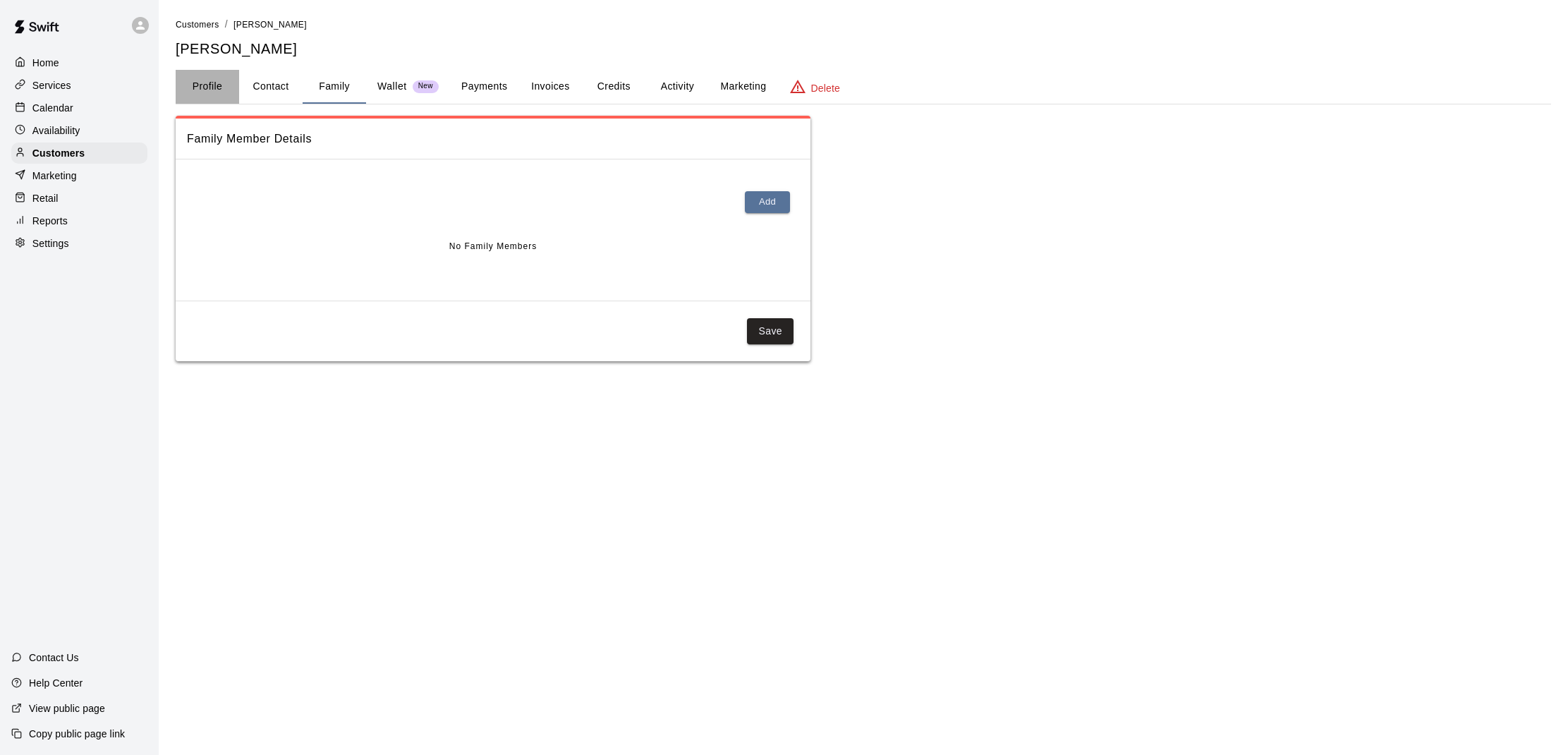
click at [216, 90] on button "Profile" at bounding box center [207, 87] width 63 height 34
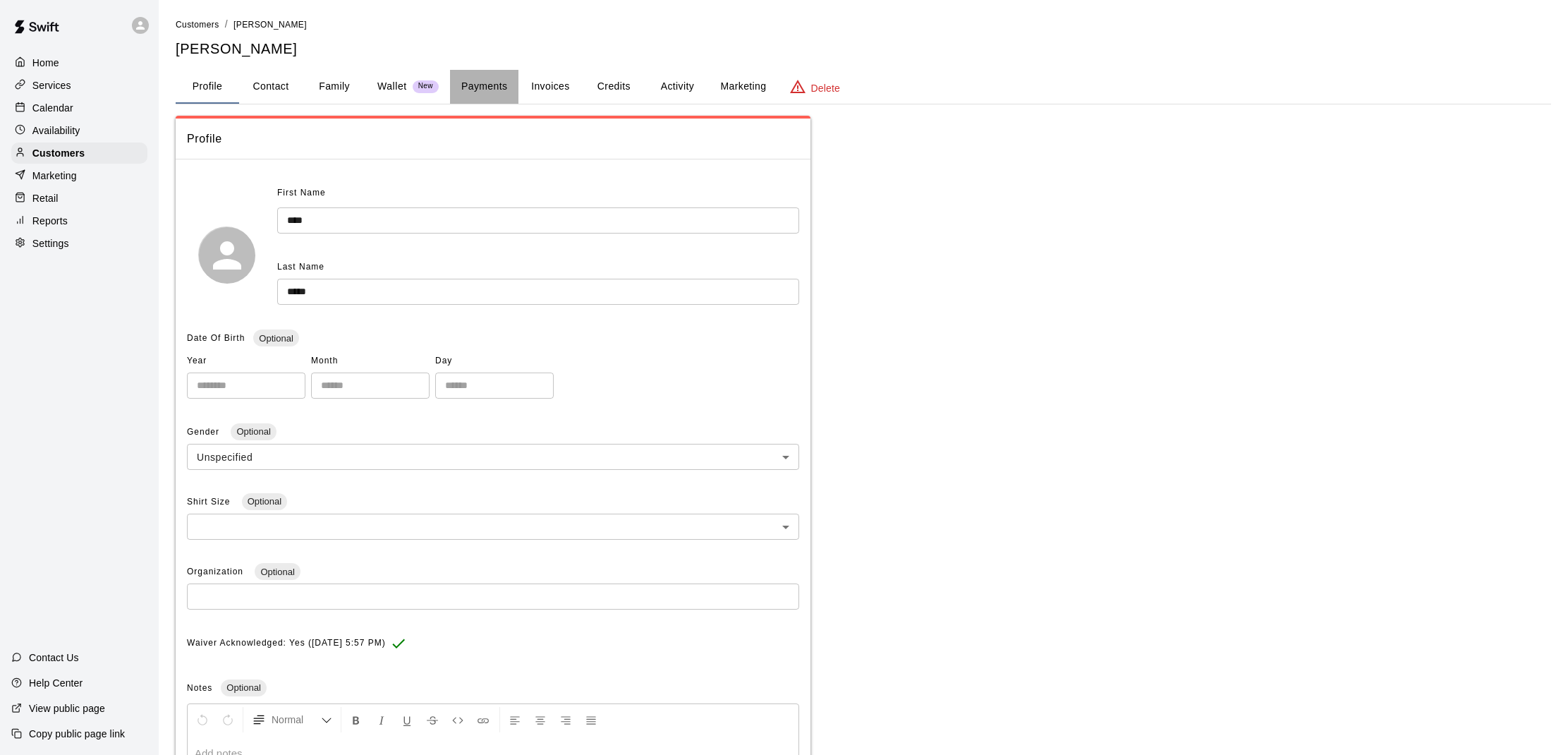
click at [470, 83] on button "Payments" at bounding box center [483, 87] width 69 height 34
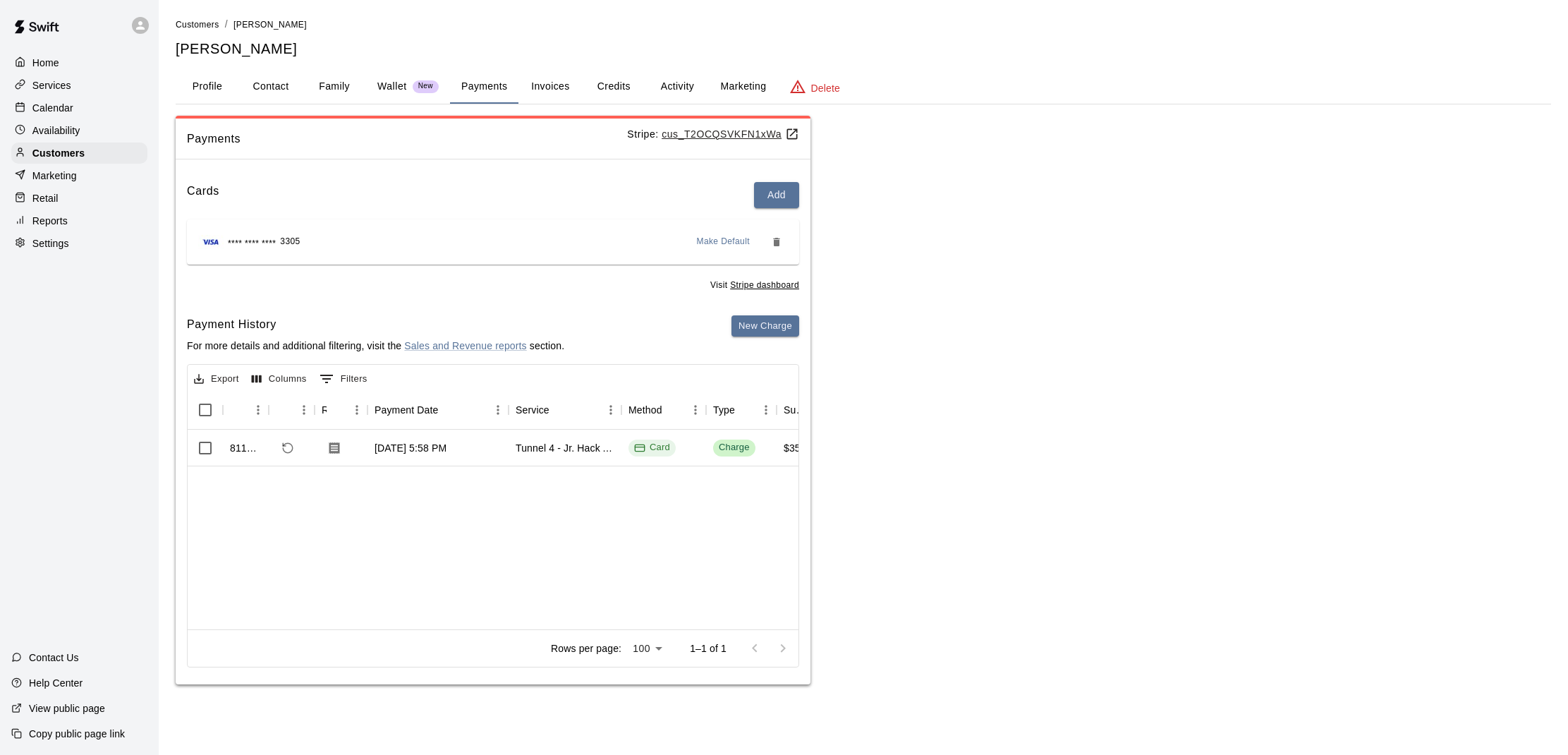
click at [59, 79] on p "Services" at bounding box center [51, 86] width 38 height 14
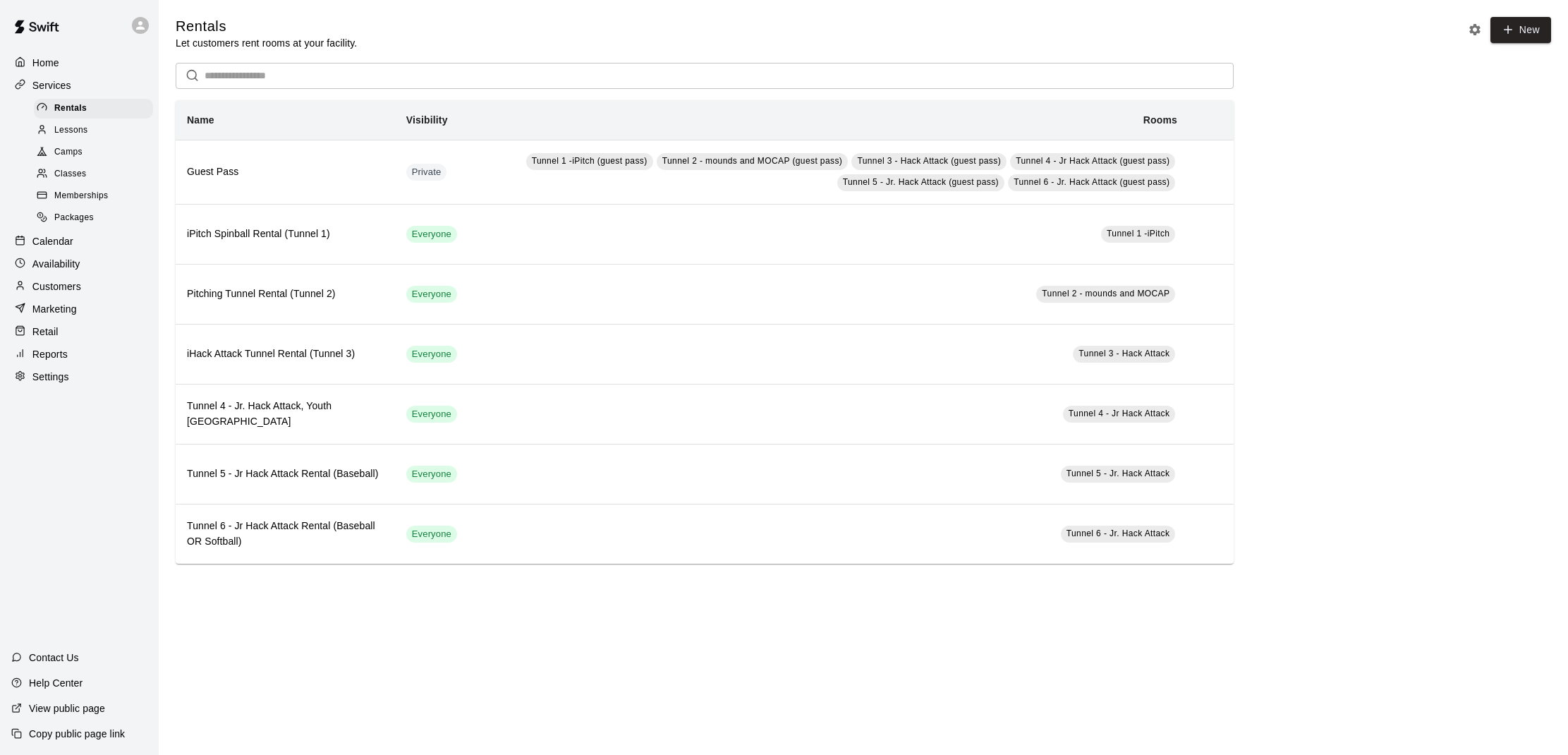
click at [85, 238] on div "Calendar" at bounding box center [79, 242] width 136 height 21
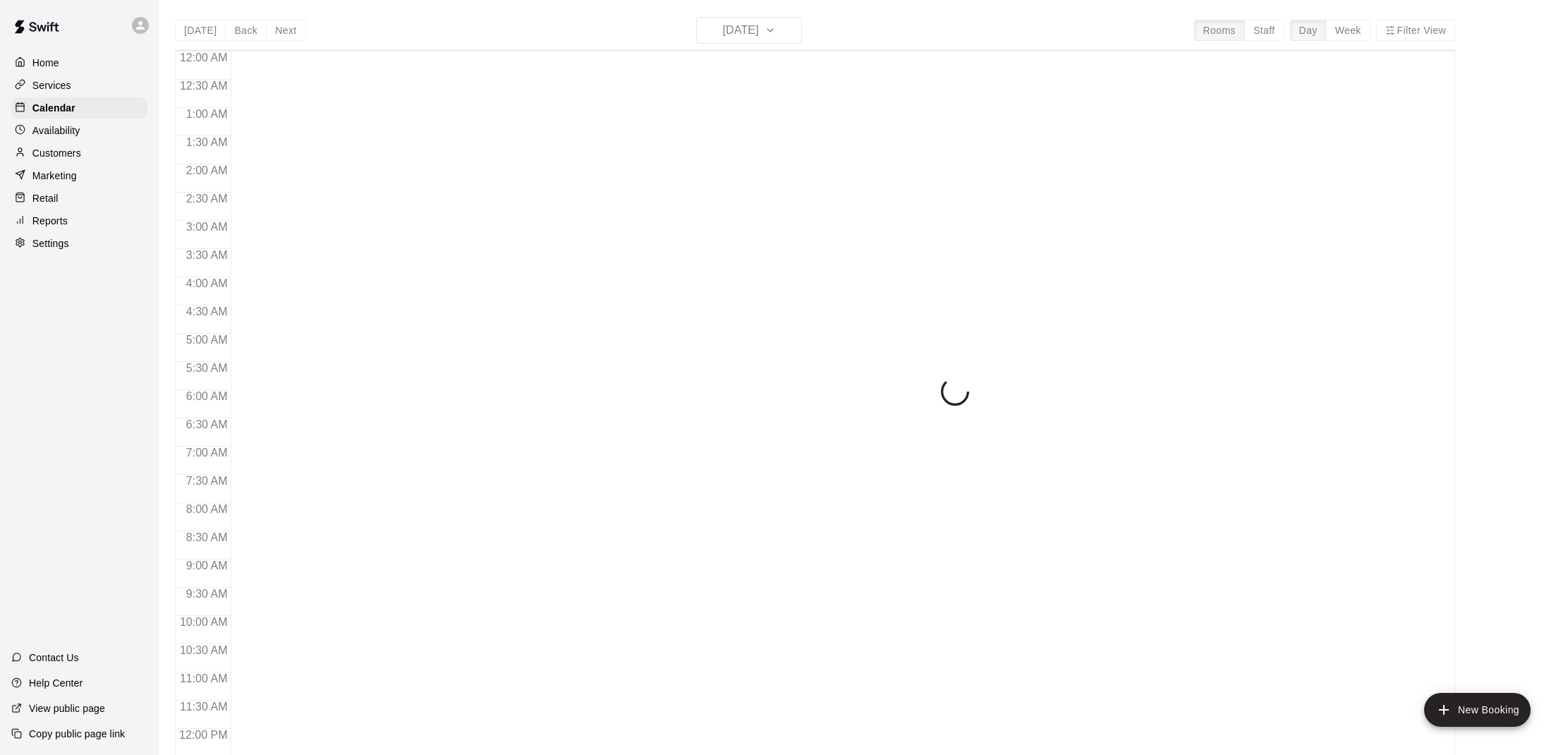
scroll to position [635, 0]
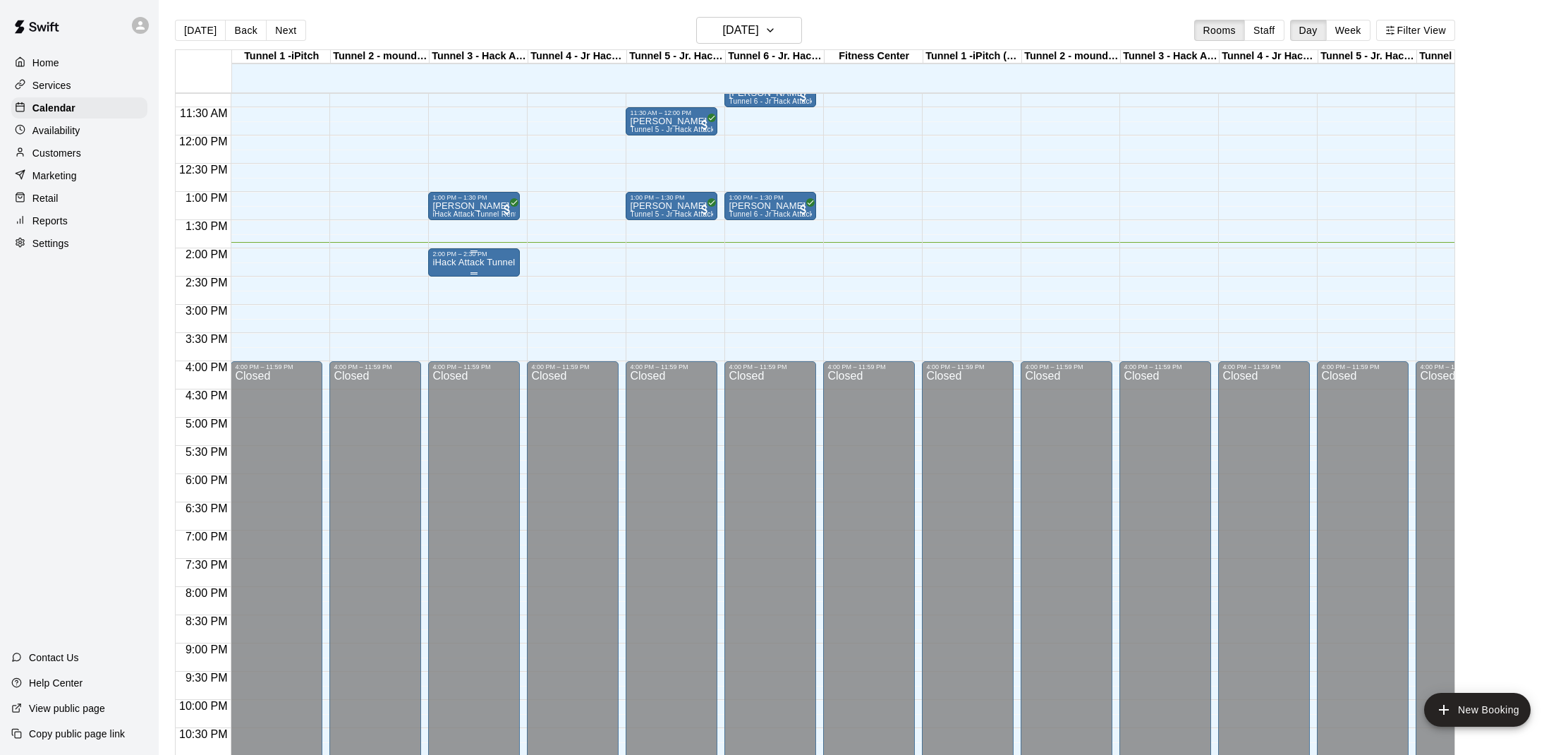
click at [481, 262] on p "iHack Attack Tunnel Rental (Tunnel 3)" at bounding box center [474, 262] width 83 height 0
click at [449, 308] on img "edit" at bounding box center [448, 311] width 16 height 16
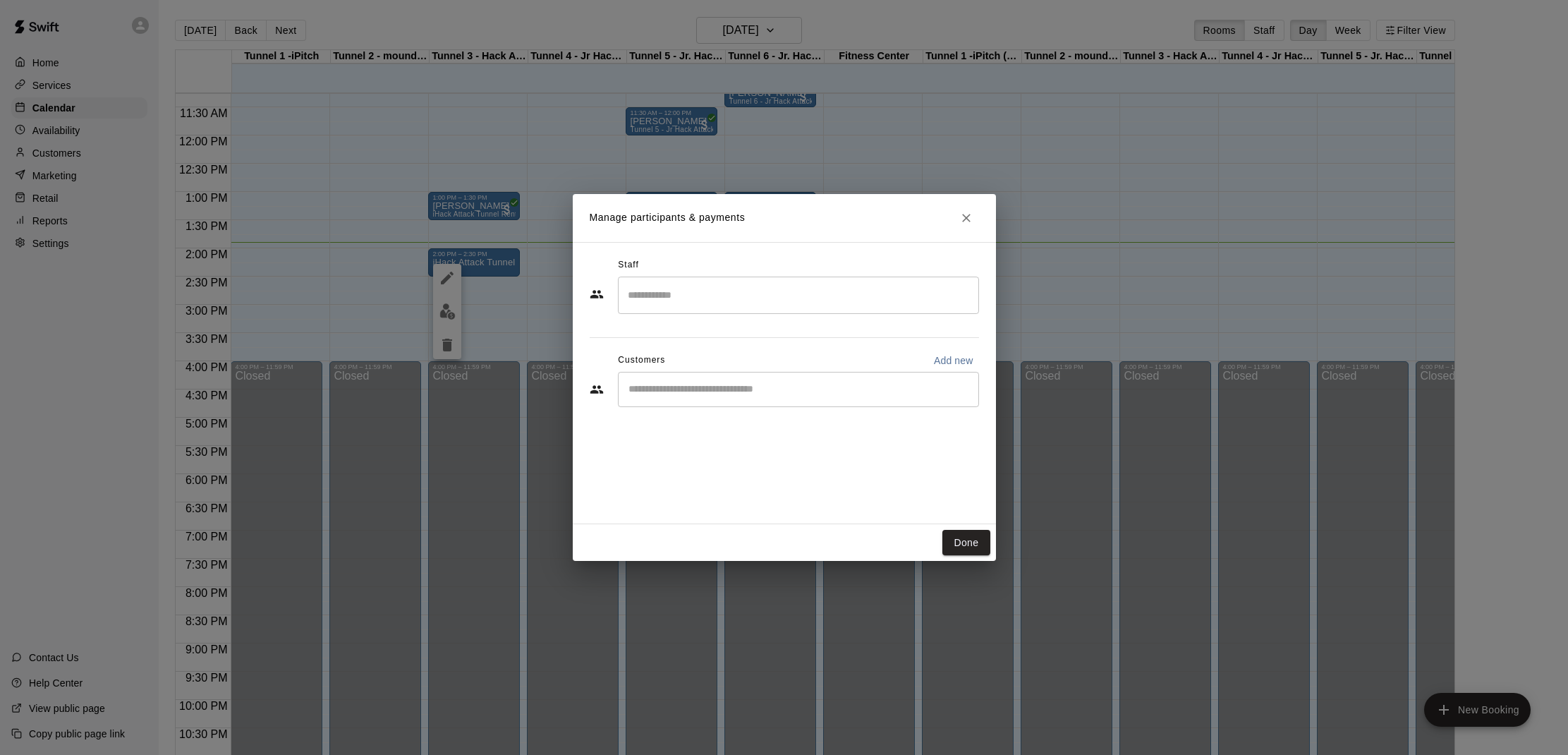
click at [808, 393] on input "Start typing to search customers..." at bounding box center [798, 390] width 349 height 14
type input "*****"
click at [733, 422] on div "[PERSON_NAME]" at bounding box center [733, 421] width 152 height 15
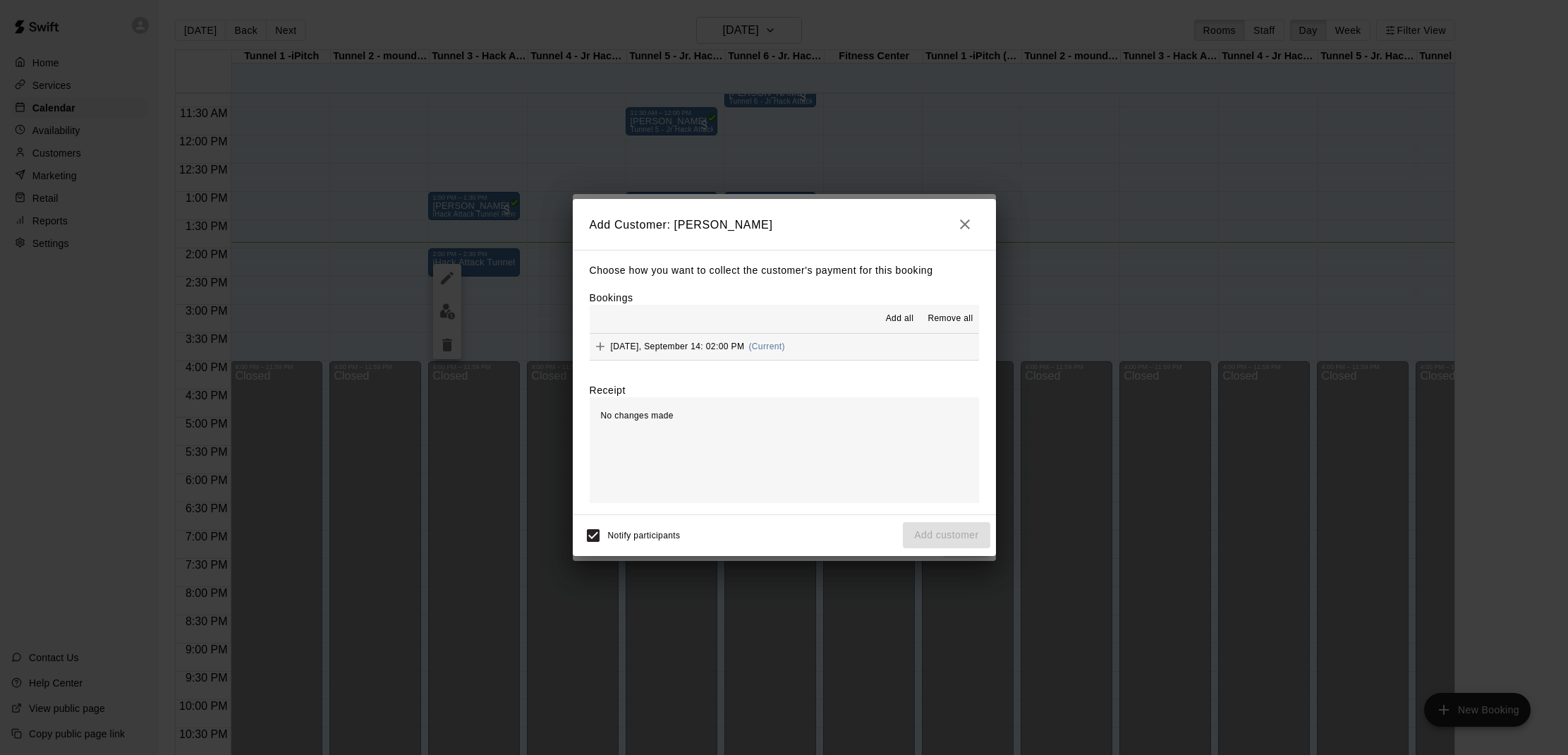
click at [891, 313] on span "Add all" at bounding box center [900, 319] width 29 height 14
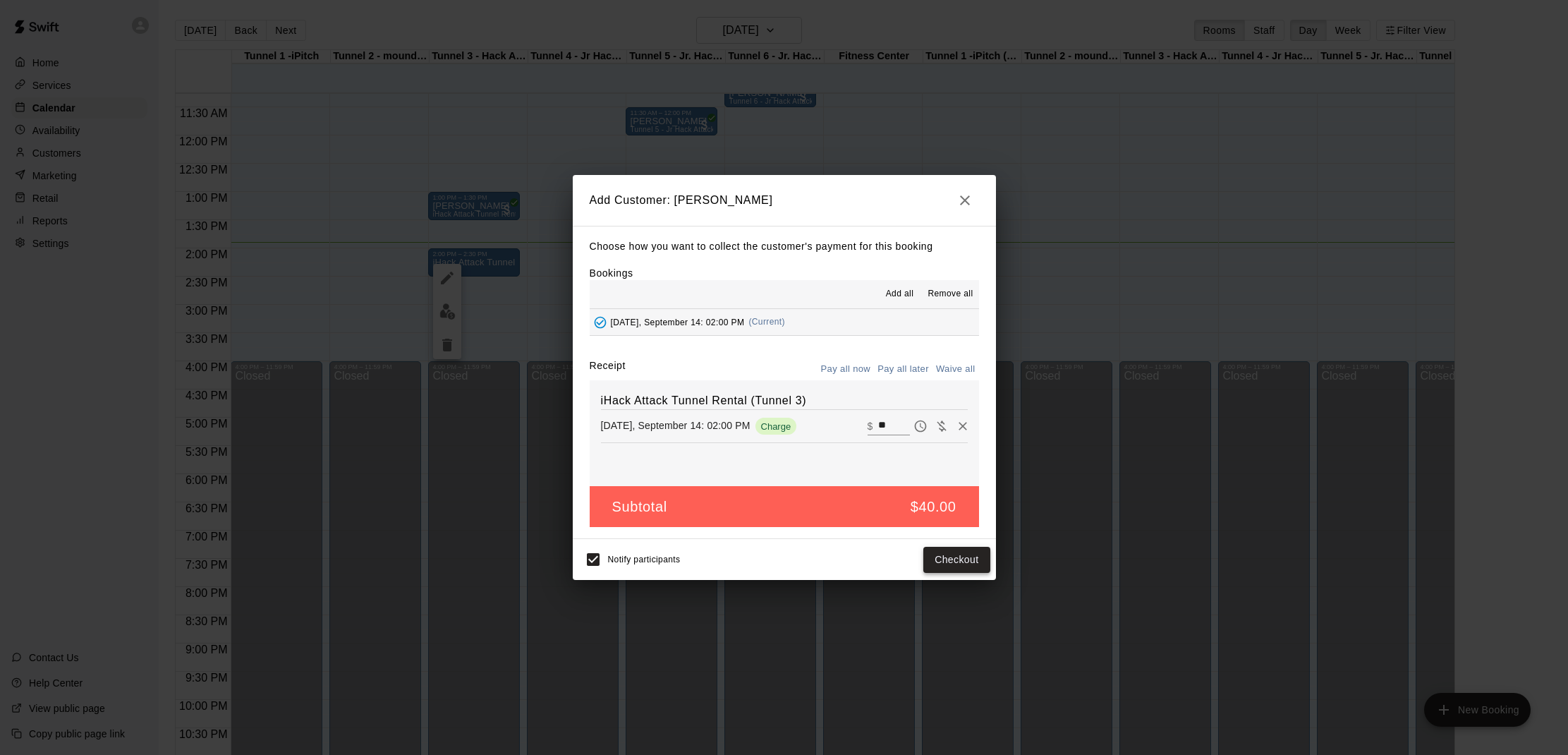
click at [934, 554] on button "Checkout" at bounding box center [956, 560] width 66 height 26
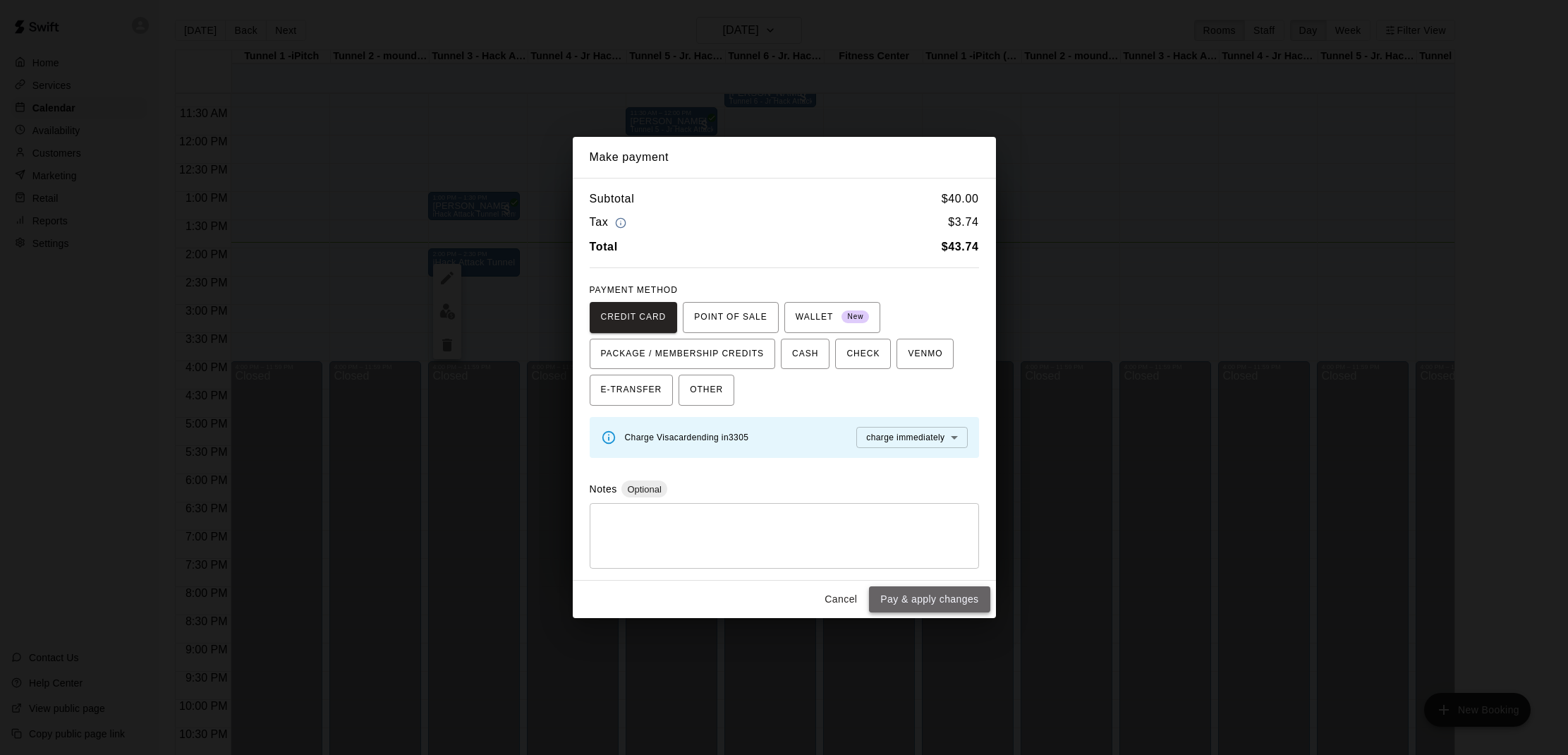
click at [898, 602] on button "Pay & apply changes" at bounding box center [928, 599] width 120 height 26
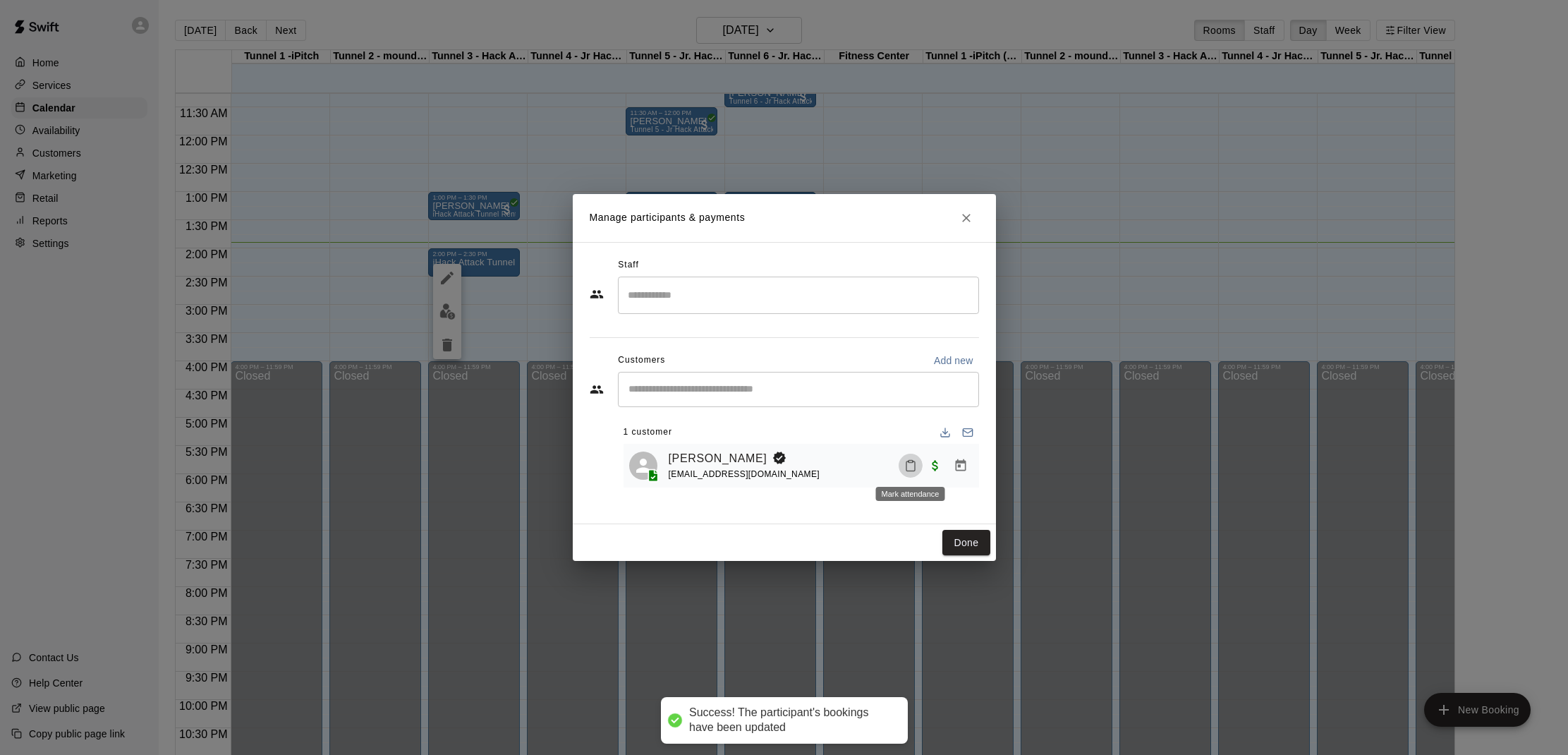
click at [909, 469] on icon "Mark attendance" at bounding box center [911, 466] width 12 height 12
click at [958, 469] on p "[PERSON_NAME] attended" at bounding box center [1007, 470] width 125 height 14
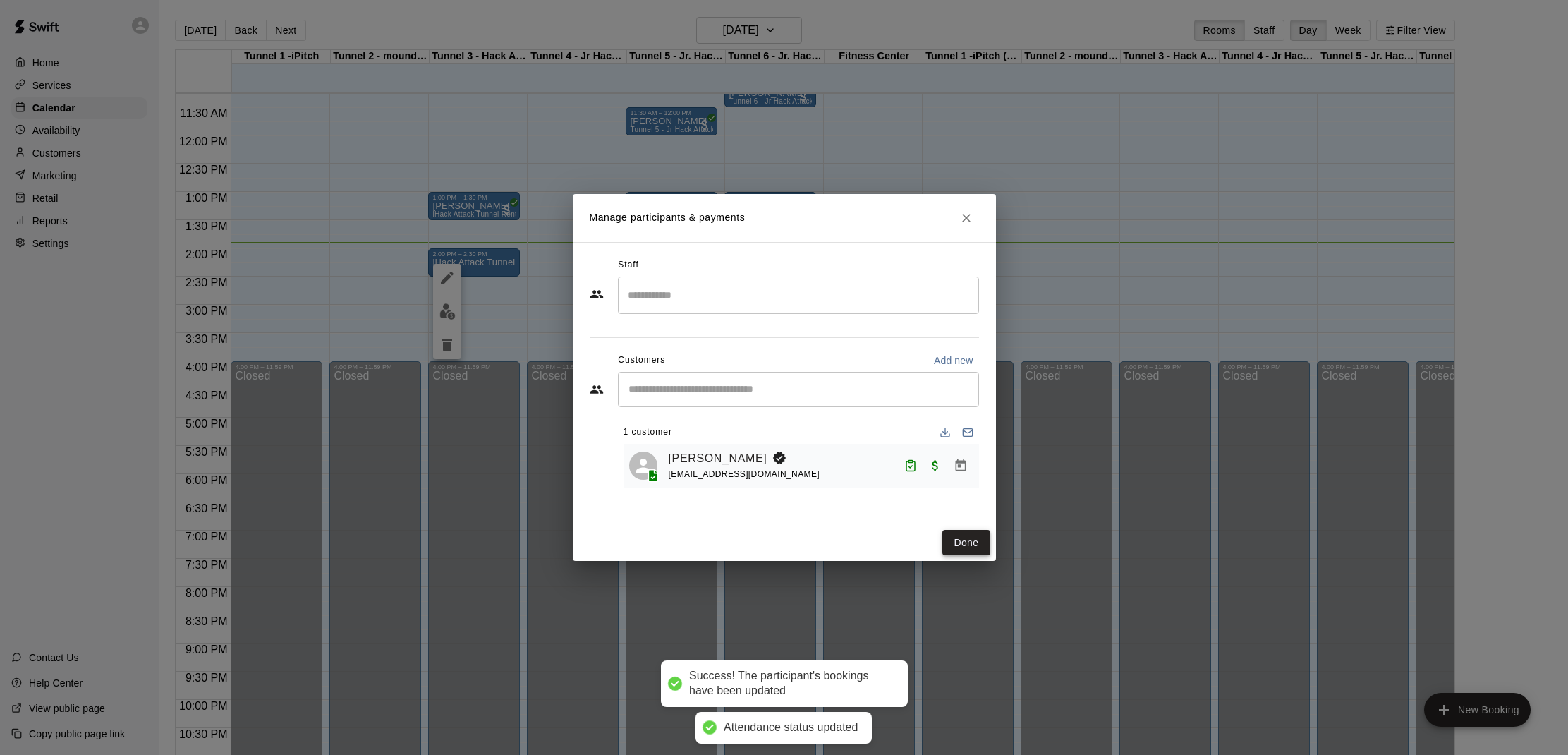
click at [965, 548] on button "Done" at bounding box center [965, 543] width 47 height 26
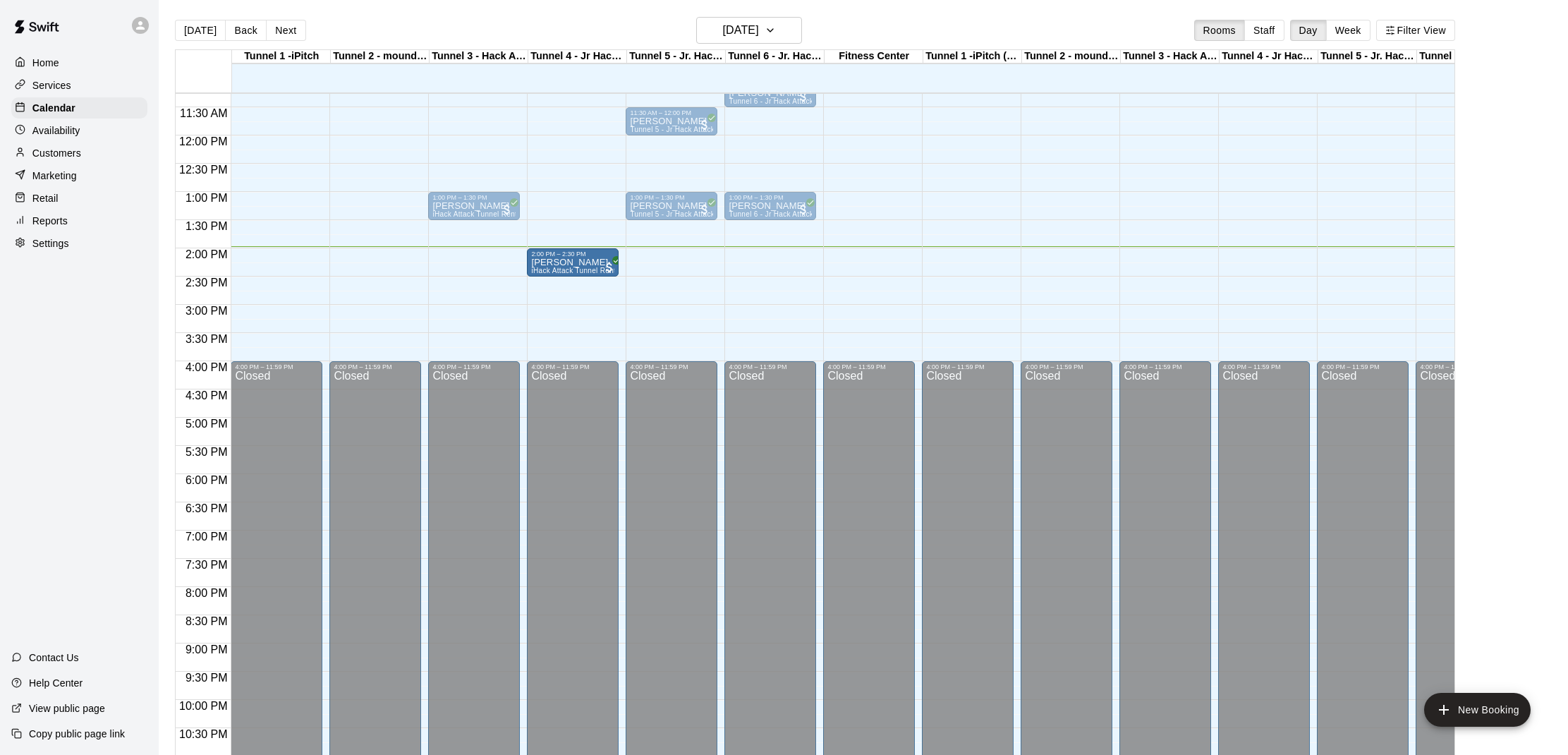
drag, startPoint x: 489, startPoint y: 258, endPoint x: 552, endPoint y: 258, distance: 63.0
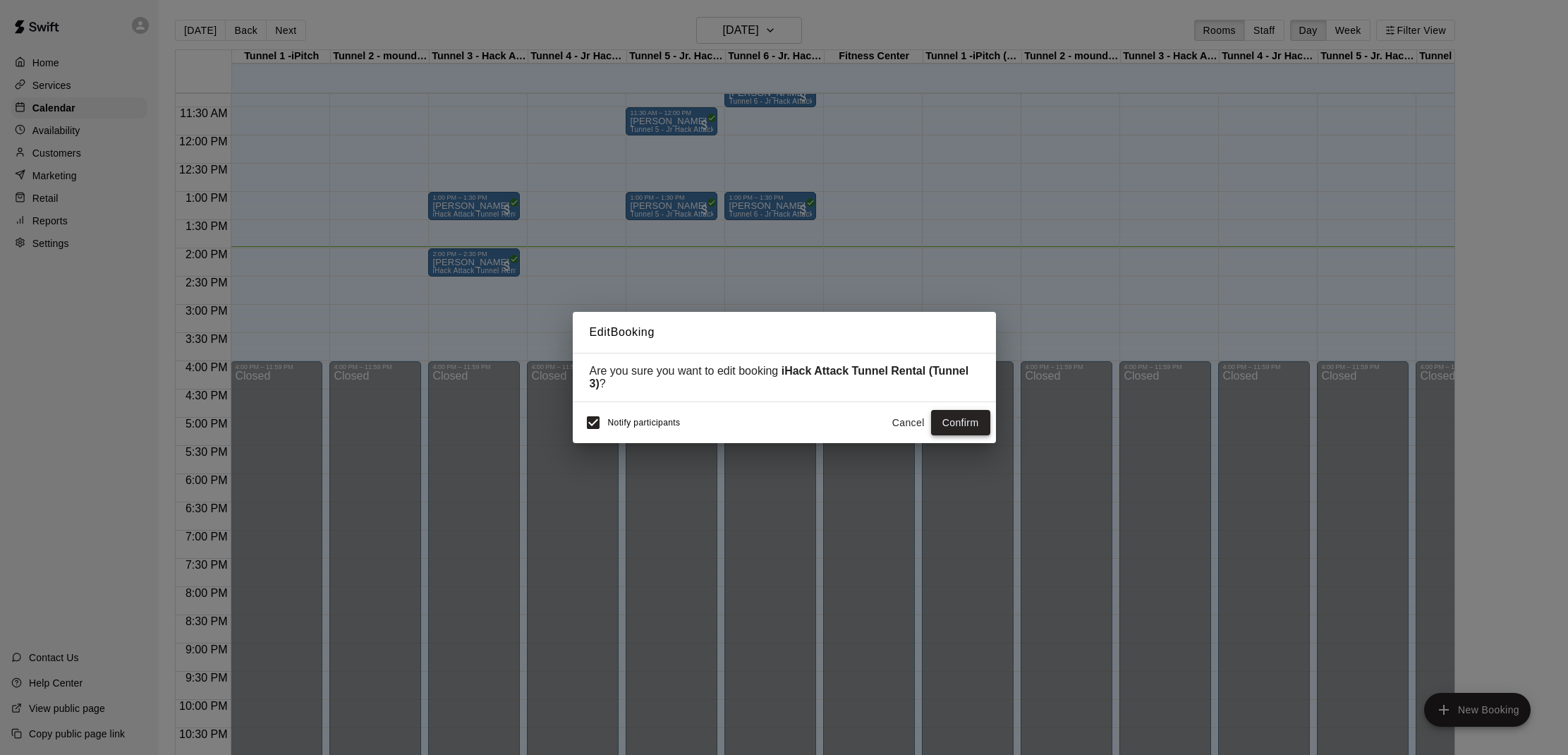
click at [969, 427] on button "Confirm" at bounding box center [961, 422] width 59 height 26
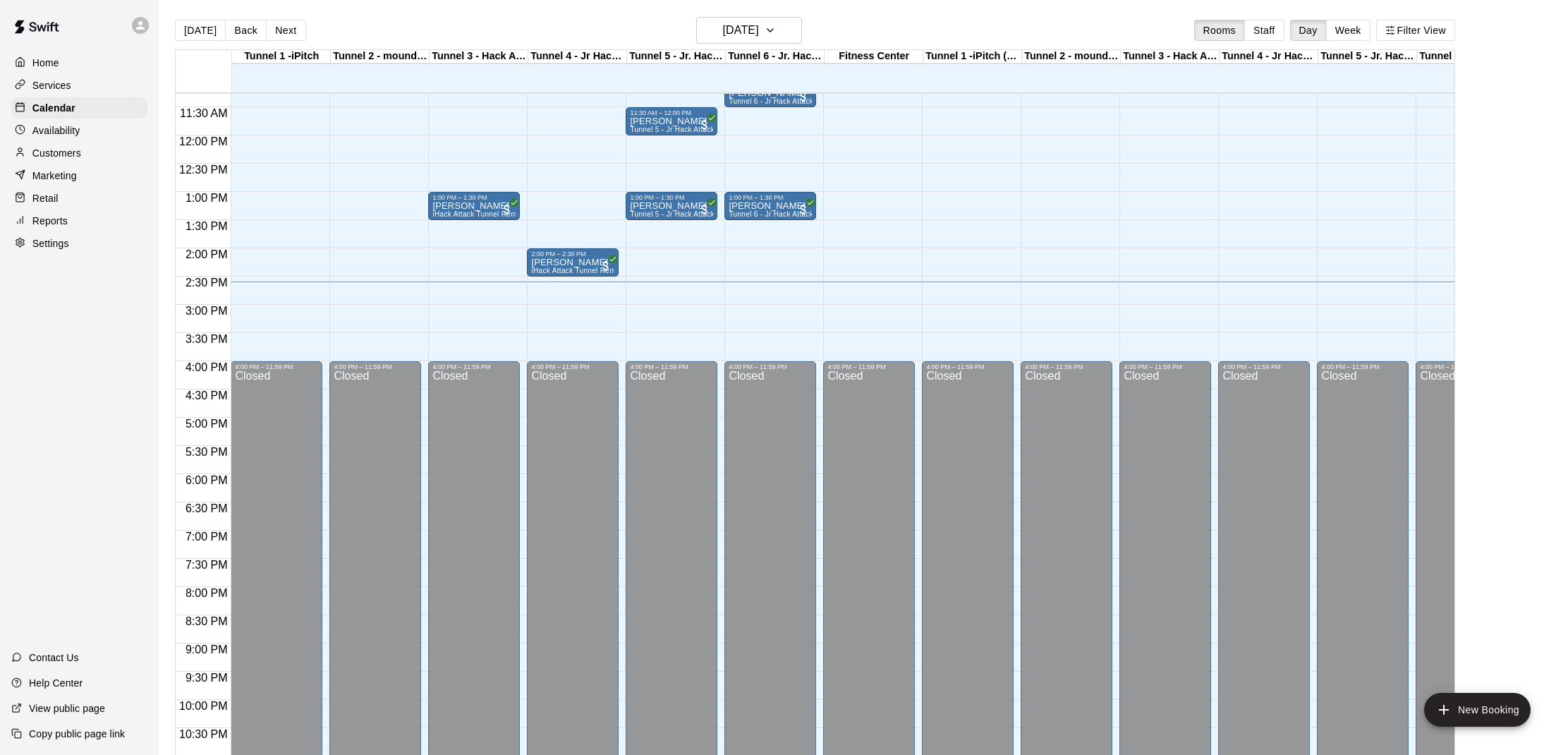
click at [54, 146] on p "Customers" at bounding box center [56, 153] width 49 height 14
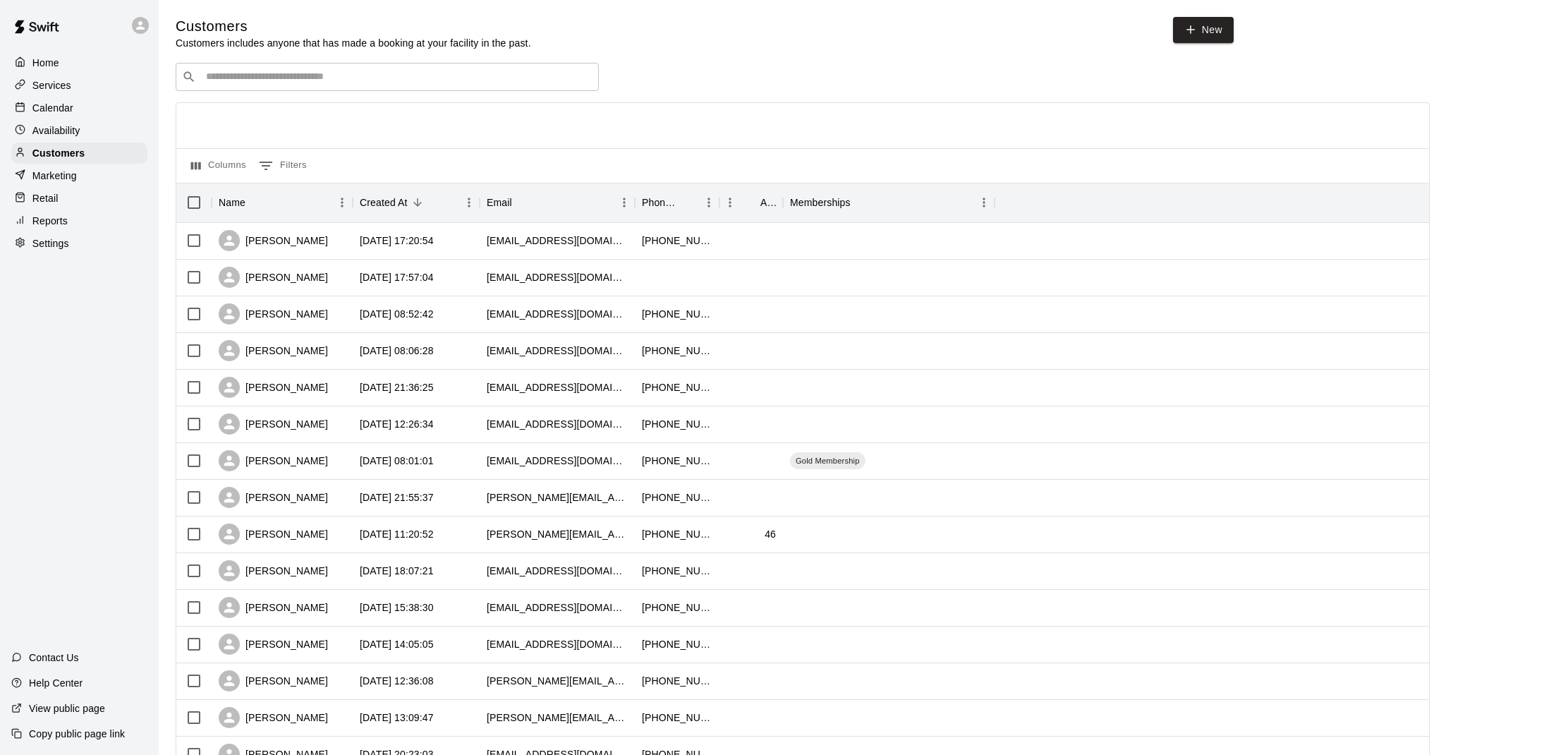
click at [465, 77] on input "Search customers by name or email" at bounding box center [397, 77] width 391 height 14
type input "*"
type input "****"
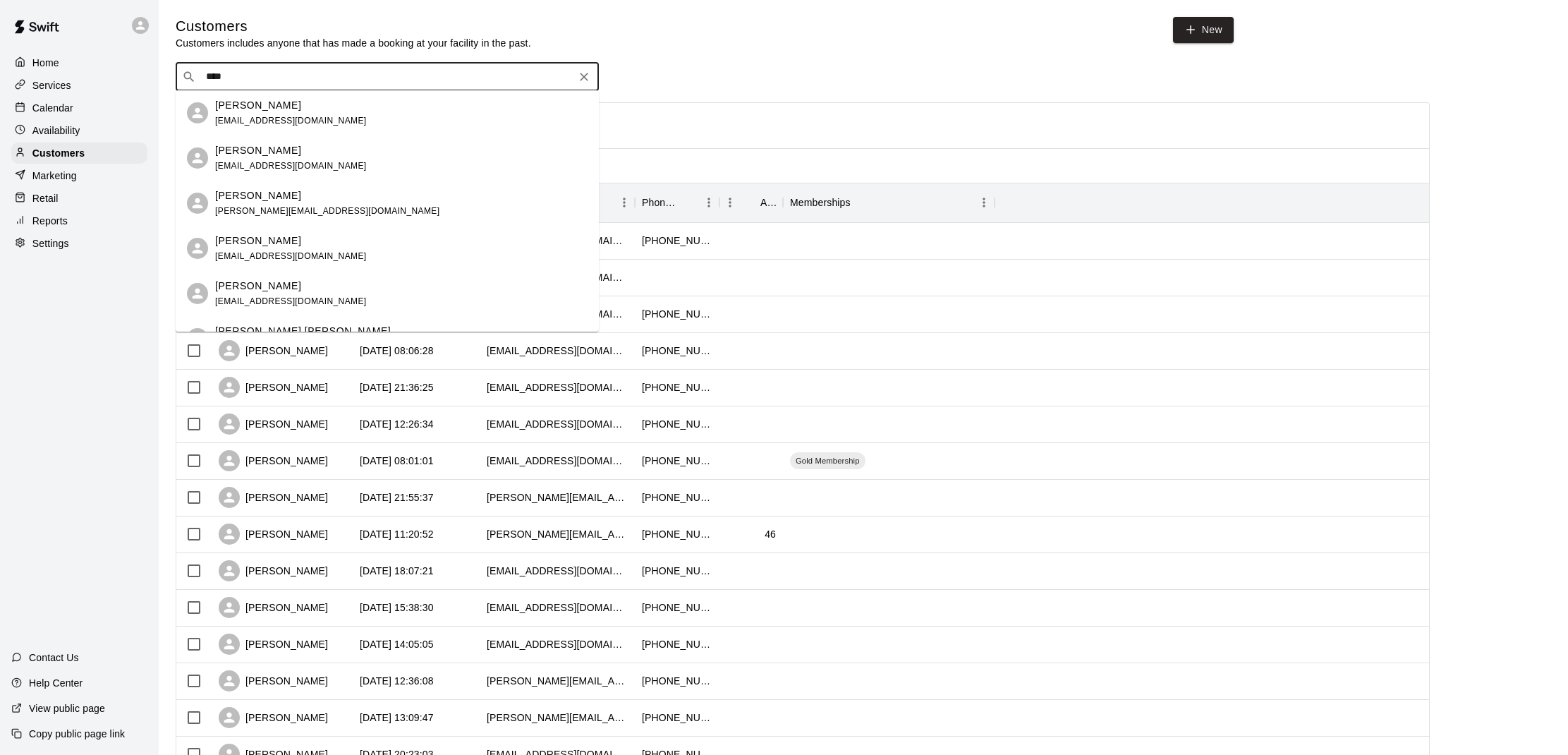
click at [404, 116] on div "[PERSON_NAME] [EMAIL_ADDRESS][DOMAIN_NAME]" at bounding box center [400, 113] width 372 height 30
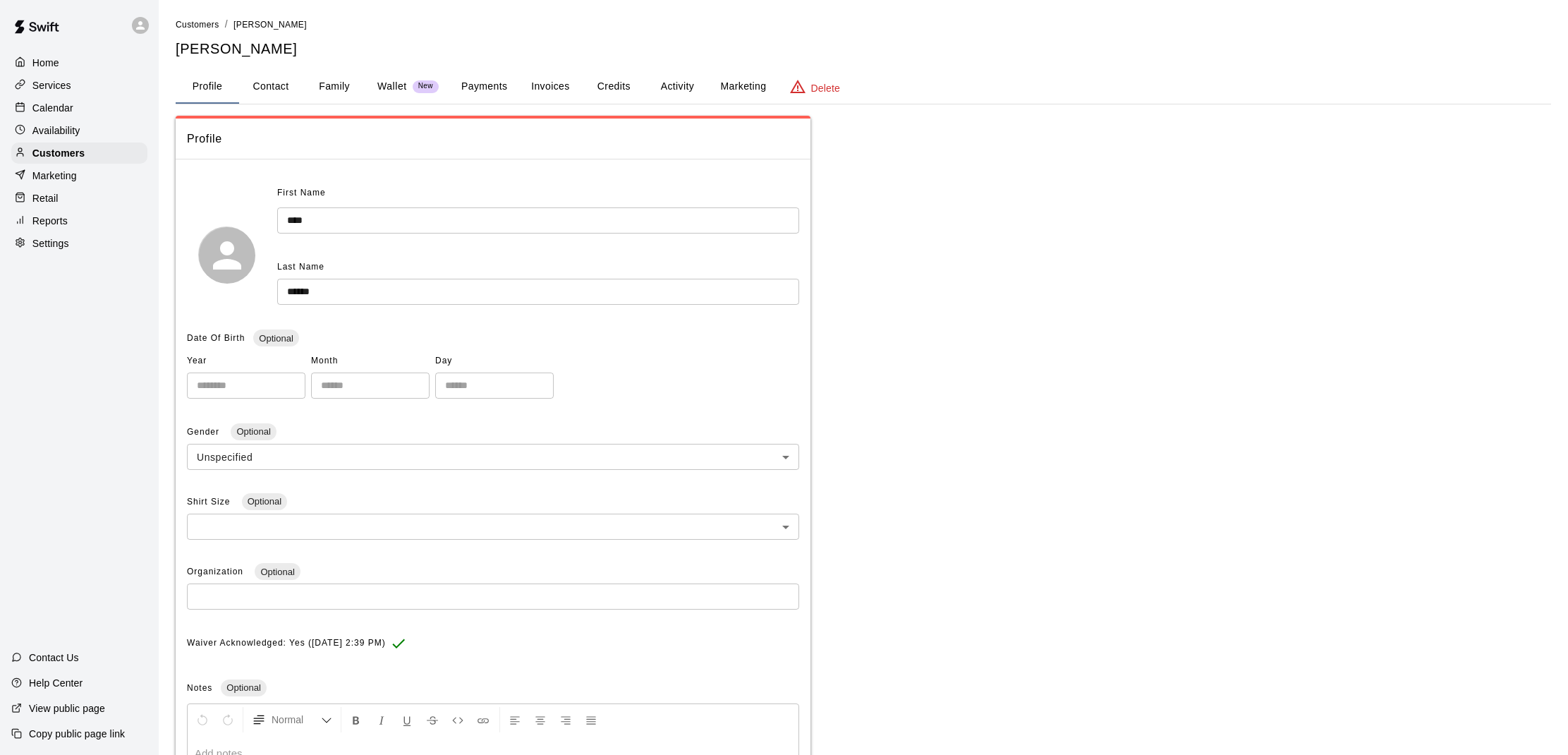
click at [748, 82] on button "Marketing" at bounding box center [743, 87] width 69 height 34
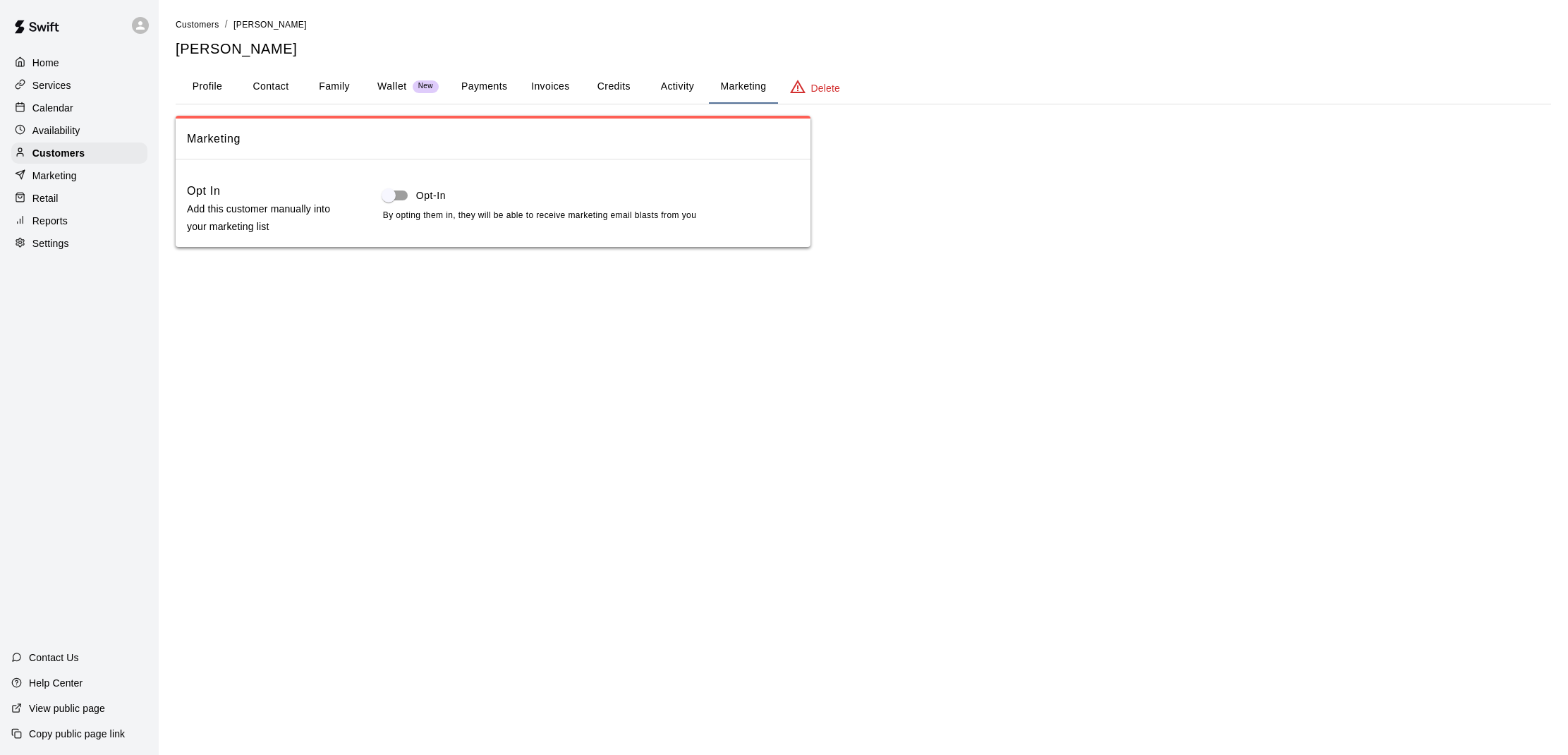
click at [674, 93] on button "Activity" at bounding box center [676, 87] width 63 height 34
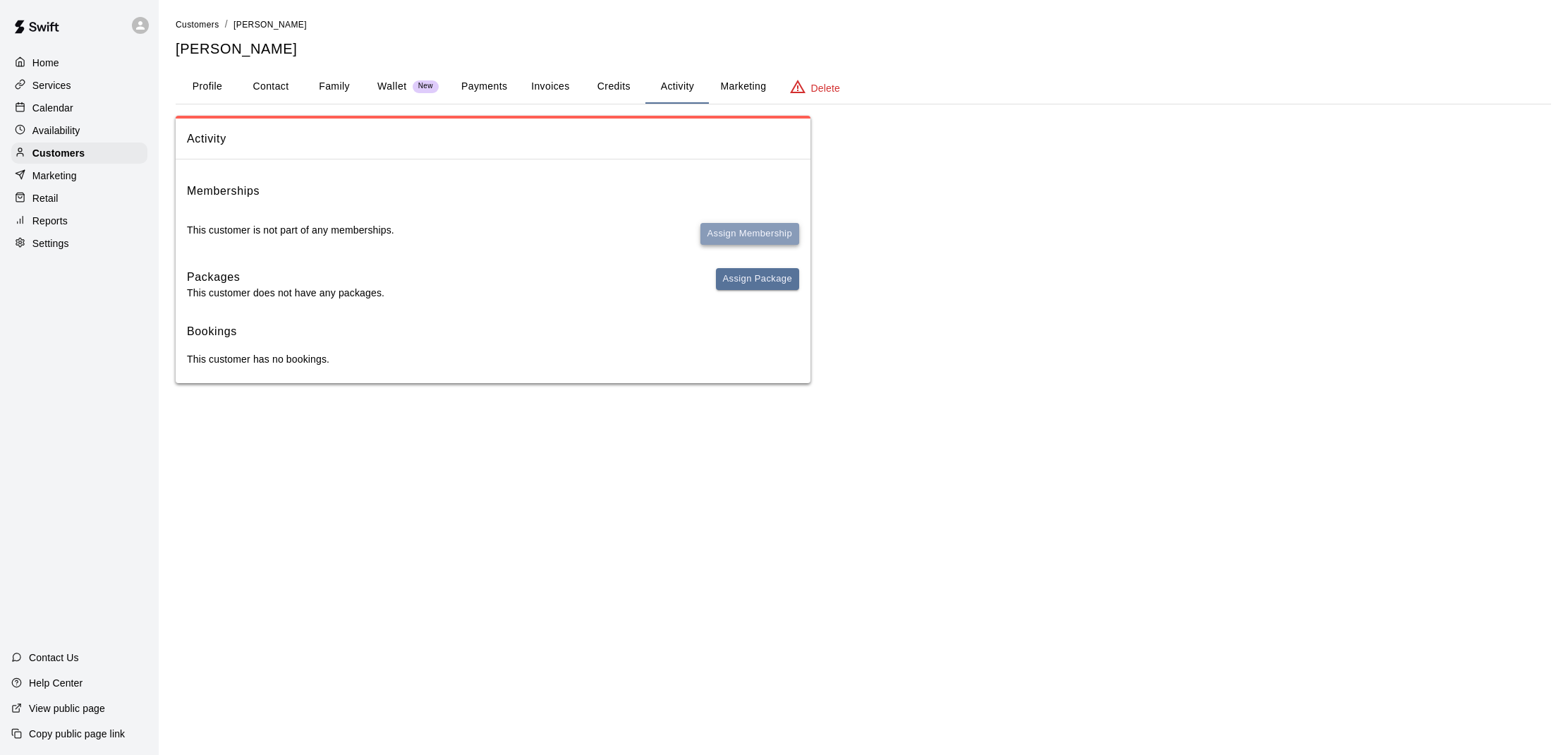
click at [739, 231] on button "Assign Membership" at bounding box center [749, 234] width 99 height 22
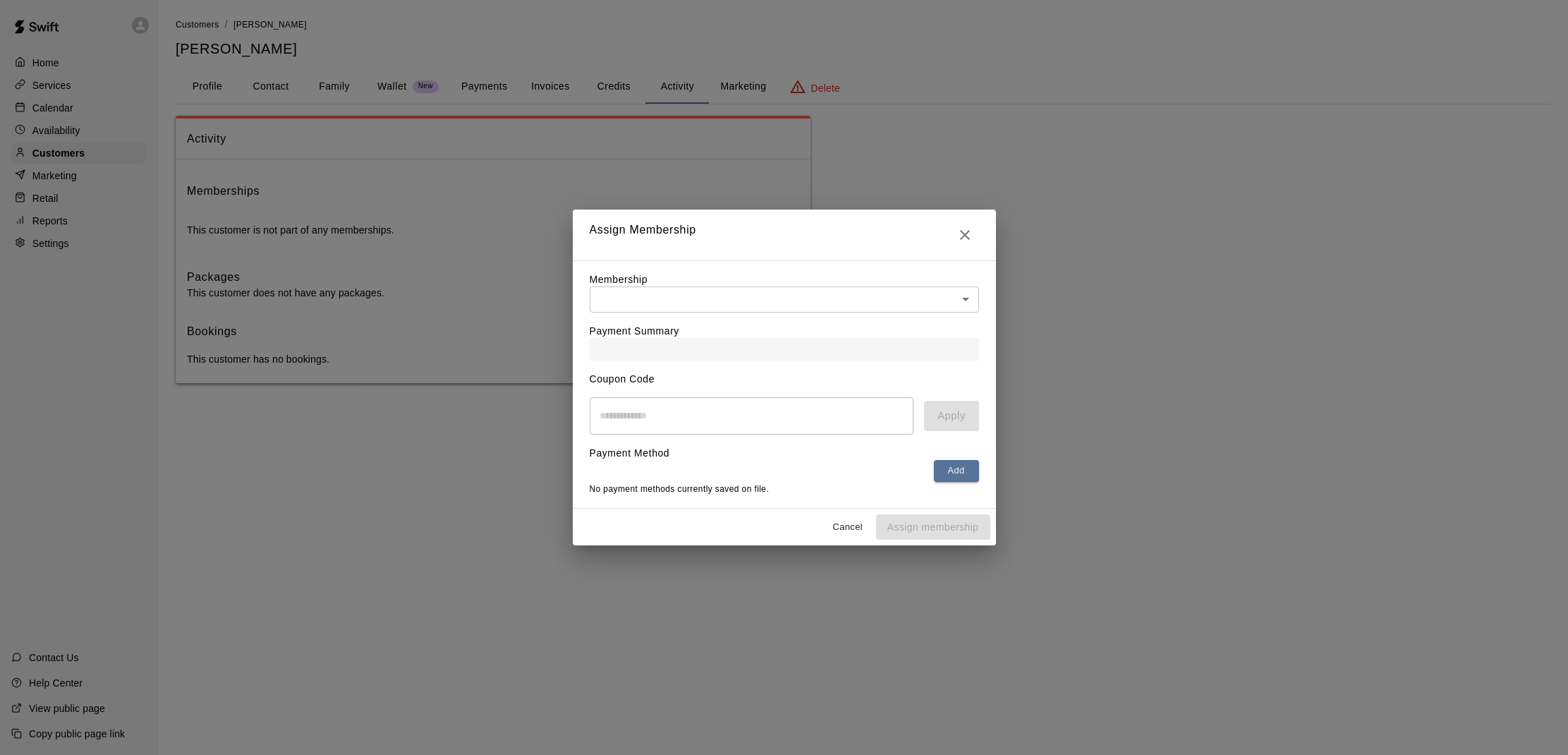
click at [800, 299] on body "Home Services Calendar Availability Customers Marketing Retail Reports Settings…" at bounding box center [784, 205] width 1568 height 411
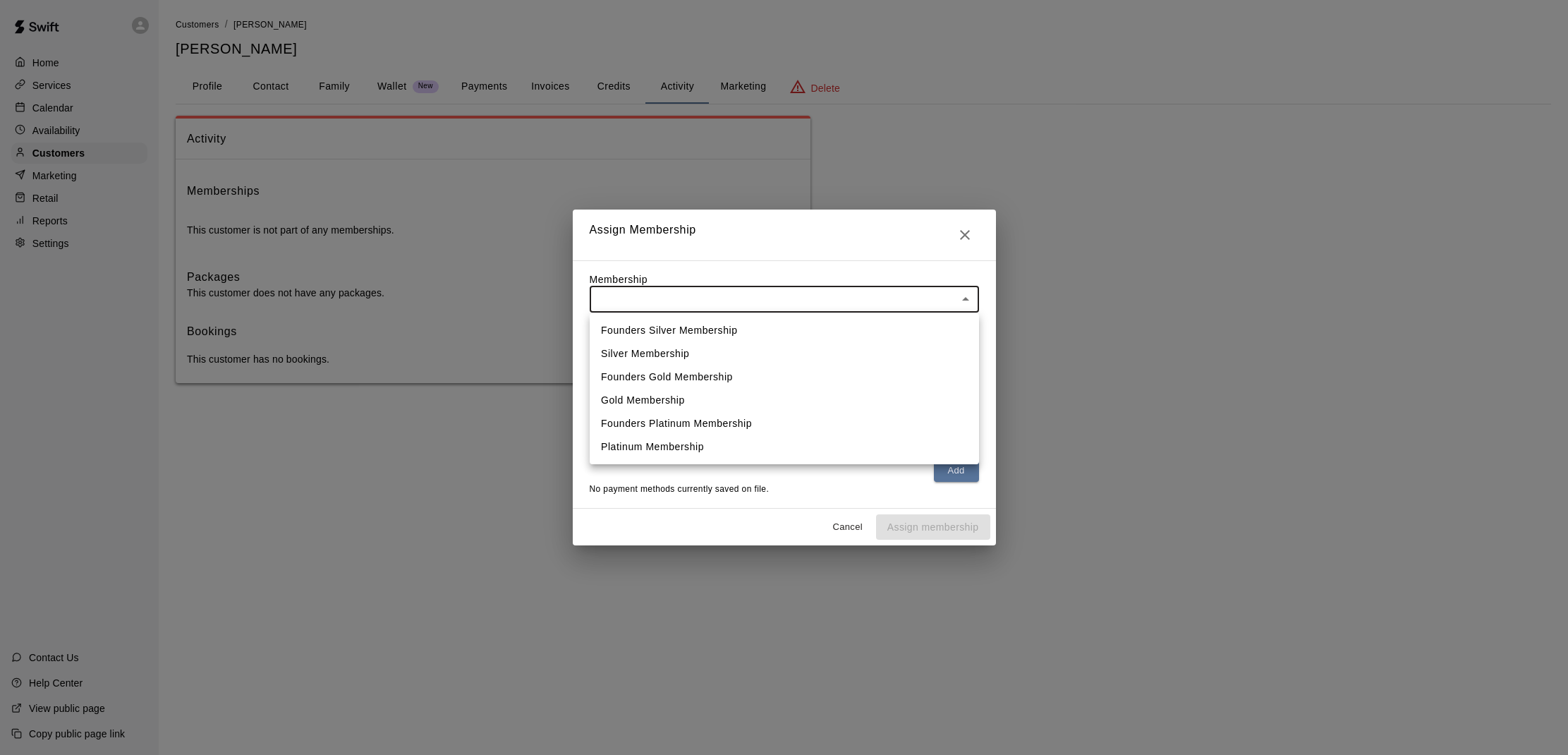
click at [697, 394] on li "Gold Membership" at bounding box center [784, 401] width 389 height 23
type input "**********"
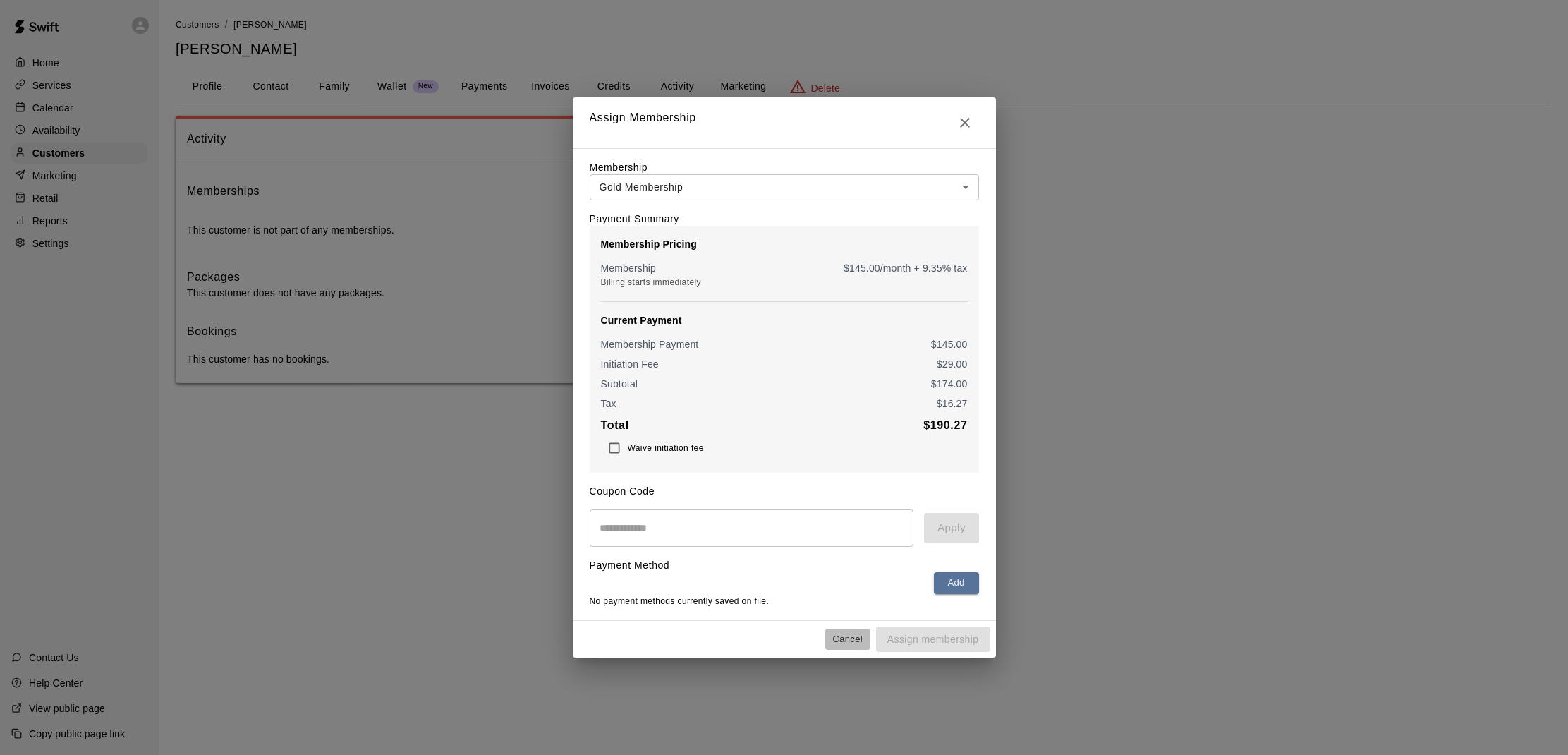
click at [834, 636] on button "Cancel" at bounding box center [847, 639] width 45 height 22
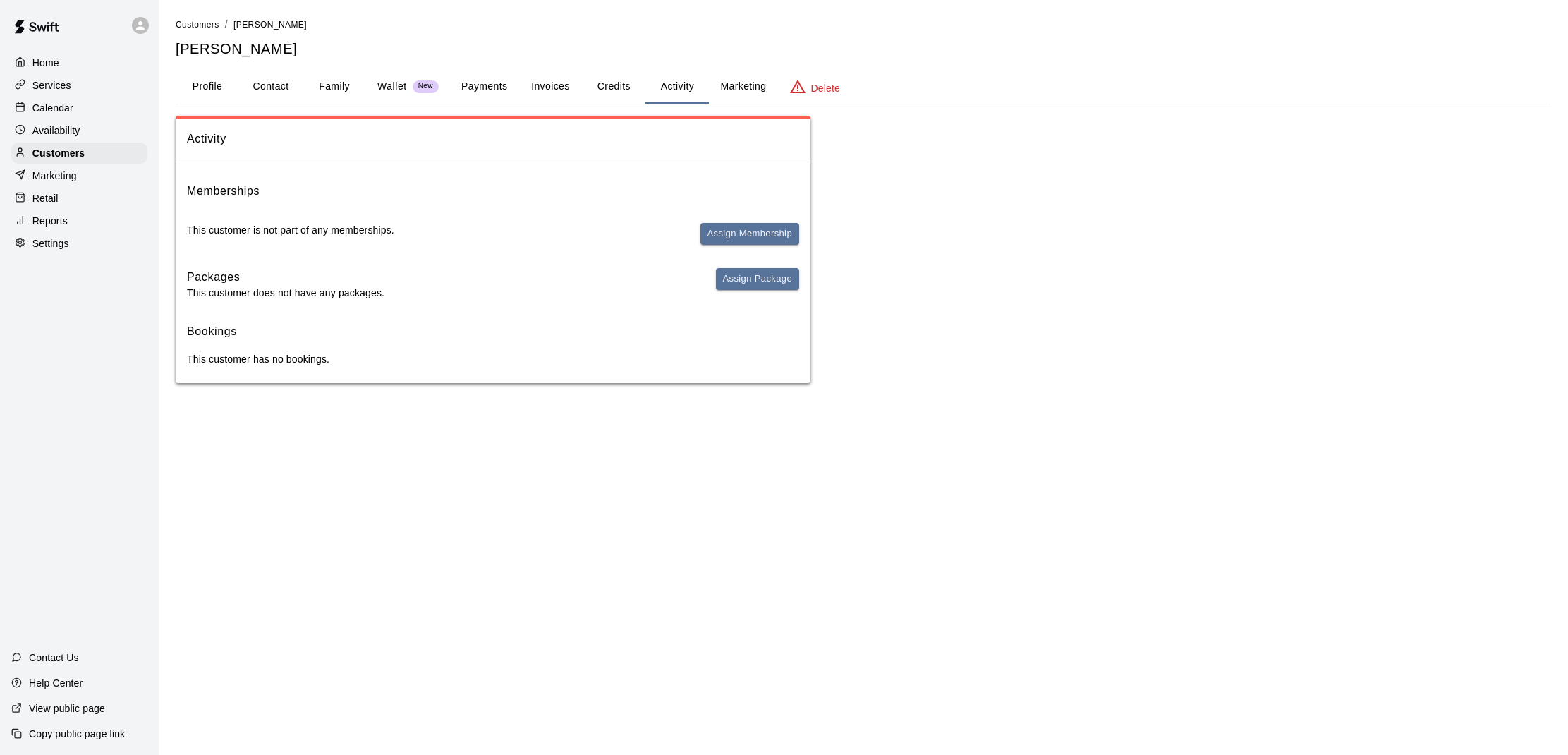
click at [337, 89] on button "Family" at bounding box center [334, 87] width 63 height 34
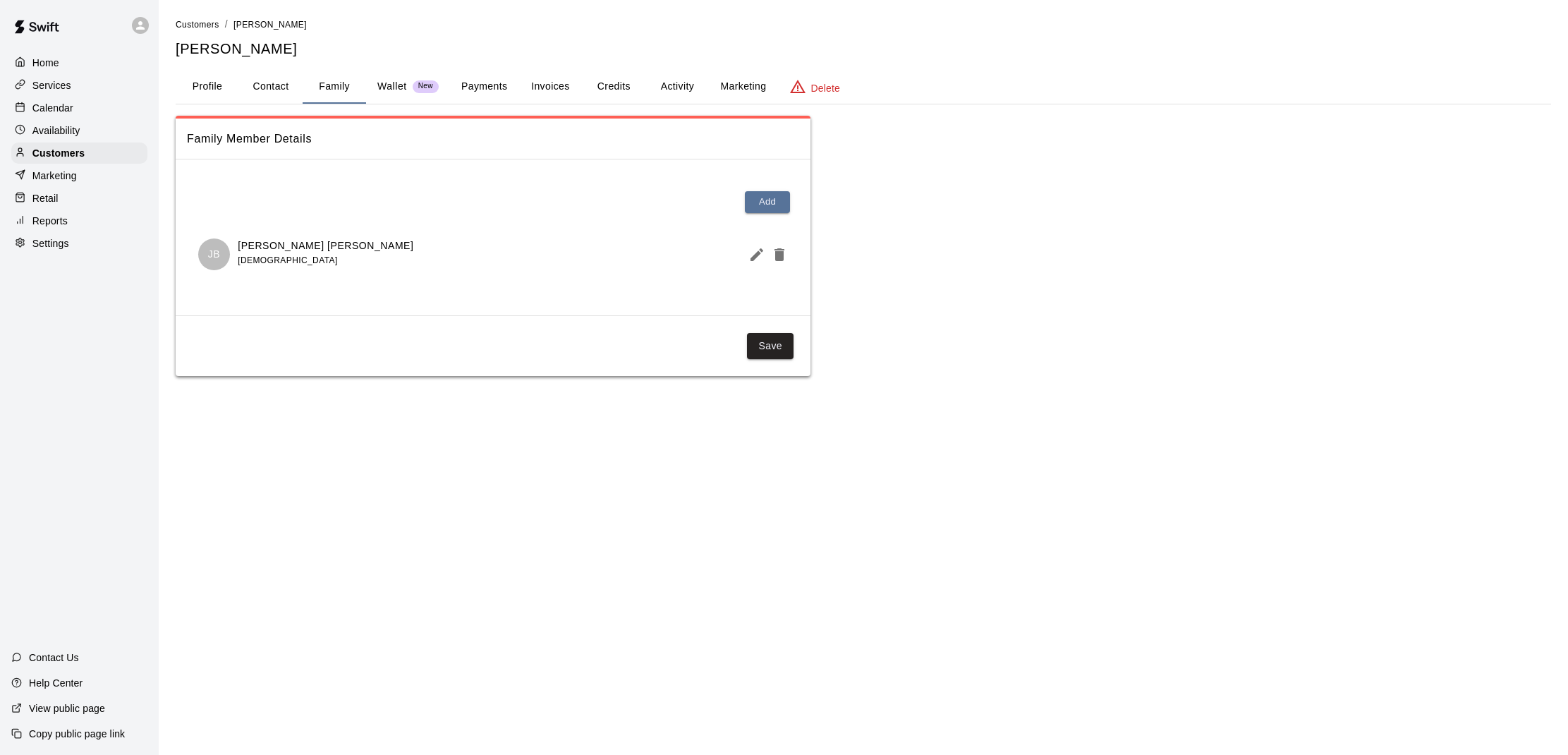
click at [689, 92] on button "Activity" at bounding box center [676, 87] width 63 height 34
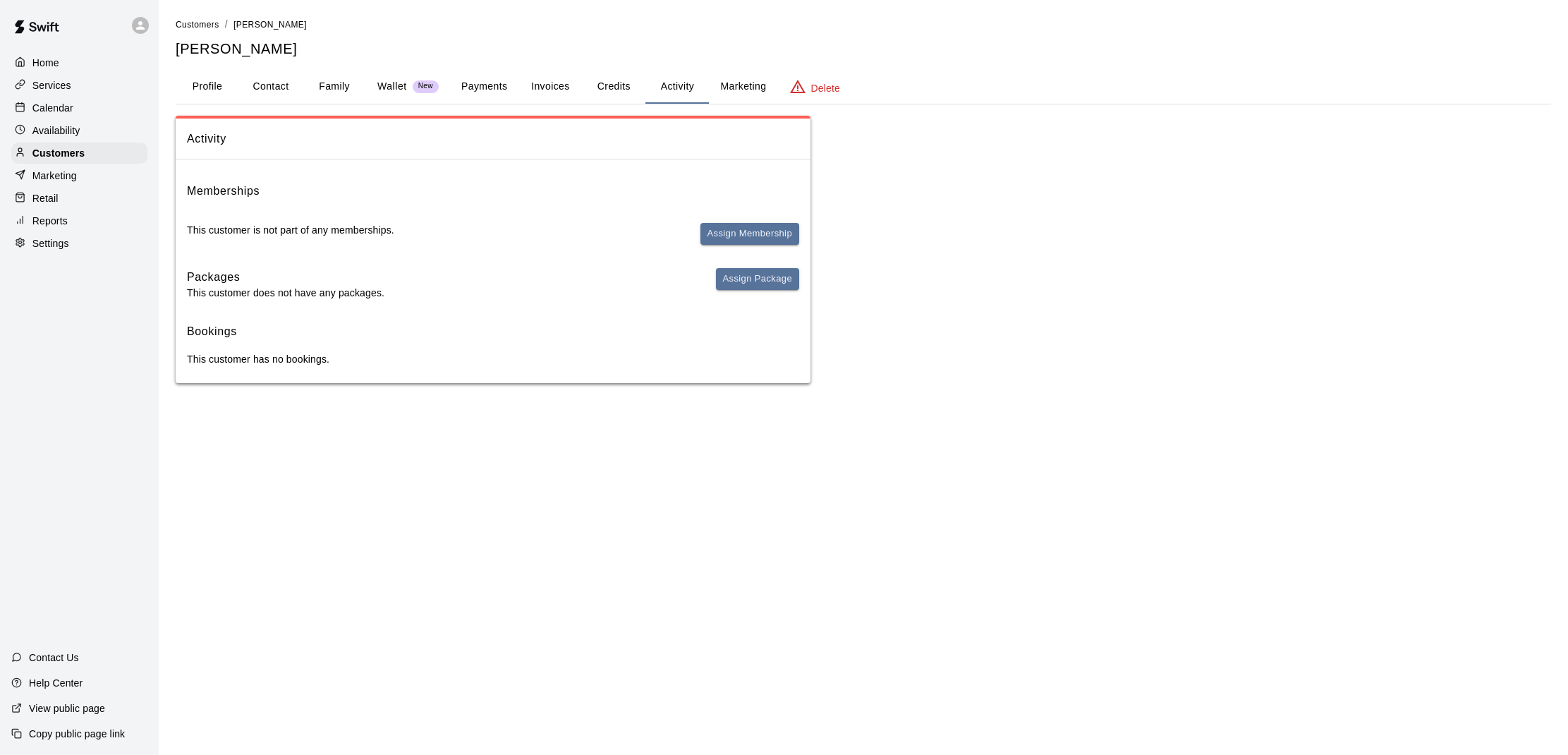
click at [328, 87] on button "Family" at bounding box center [334, 87] width 63 height 34
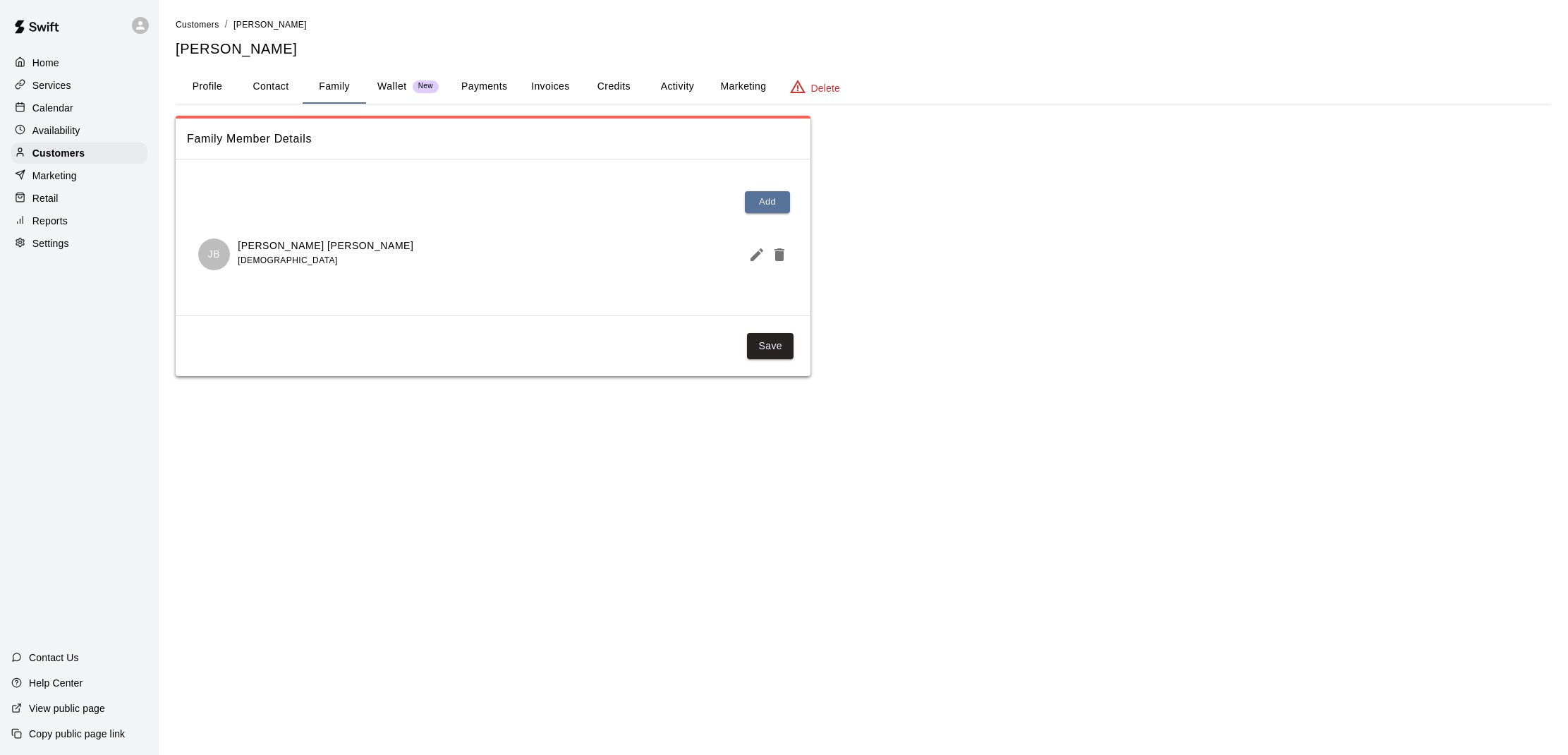
click at [392, 88] on p "Wallet" at bounding box center [392, 87] width 29 height 15
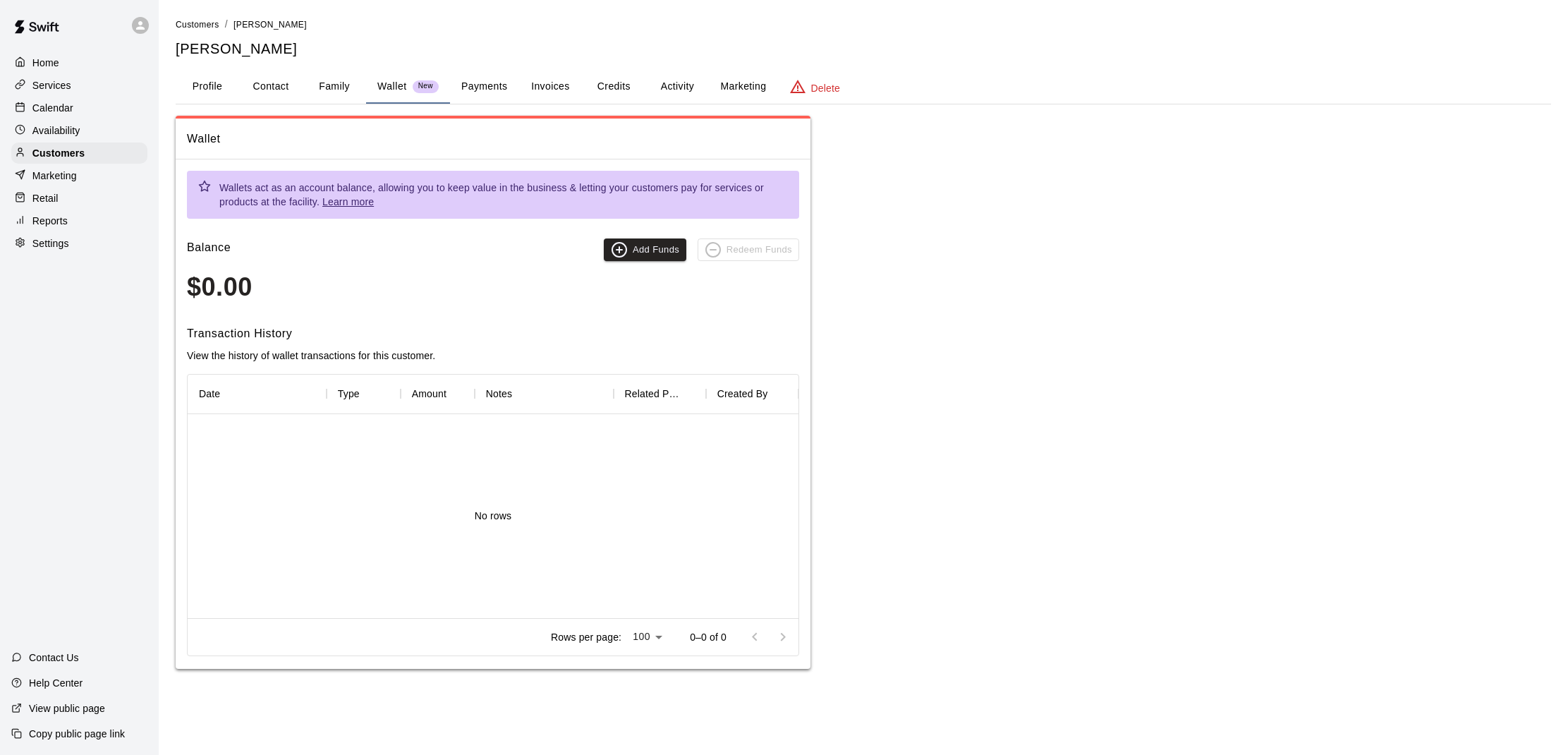
click at [275, 94] on button "Contact" at bounding box center [270, 87] width 63 height 34
select select "**"
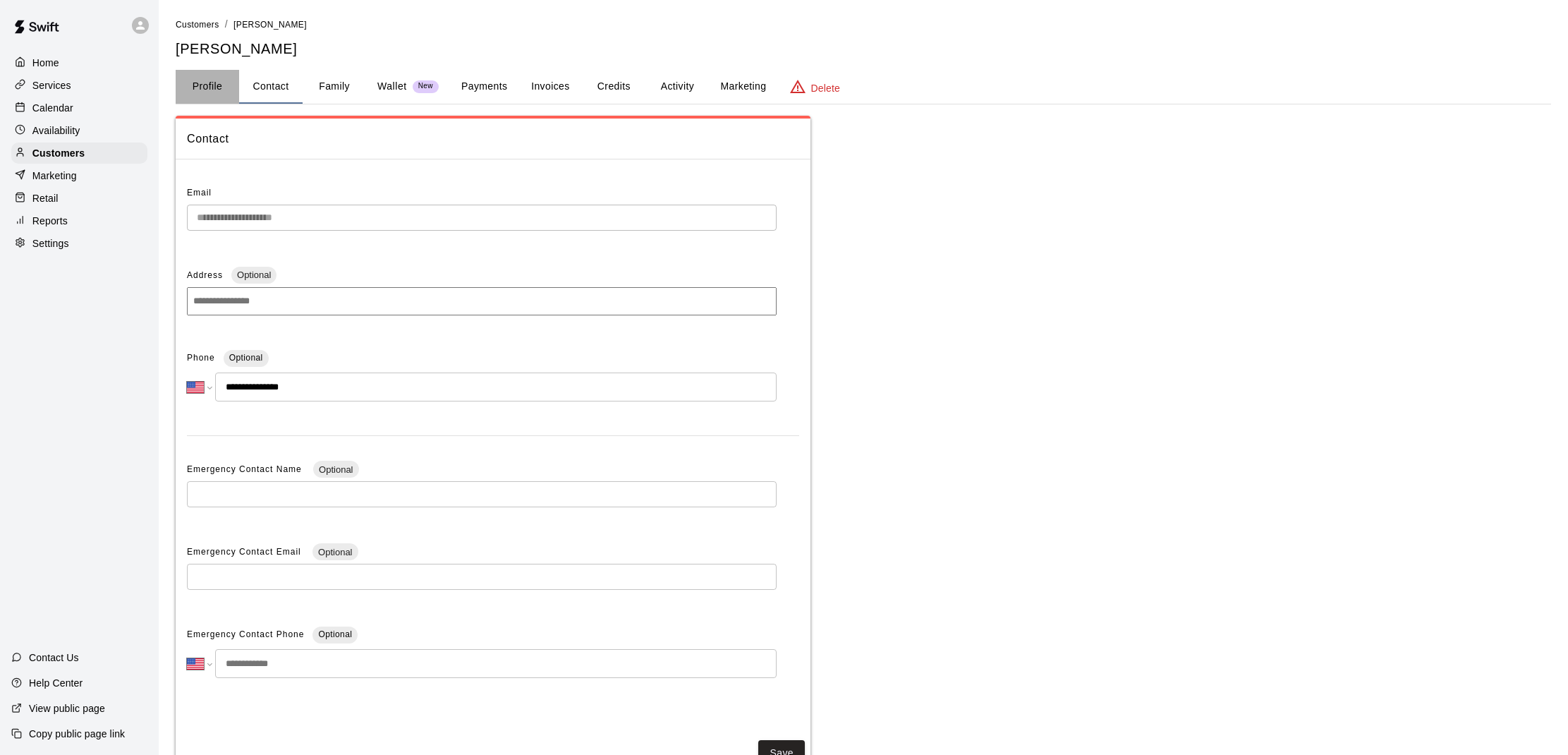
click at [201, 89] on button "Profile" at bounding box center [207, 87] width 63 height 34
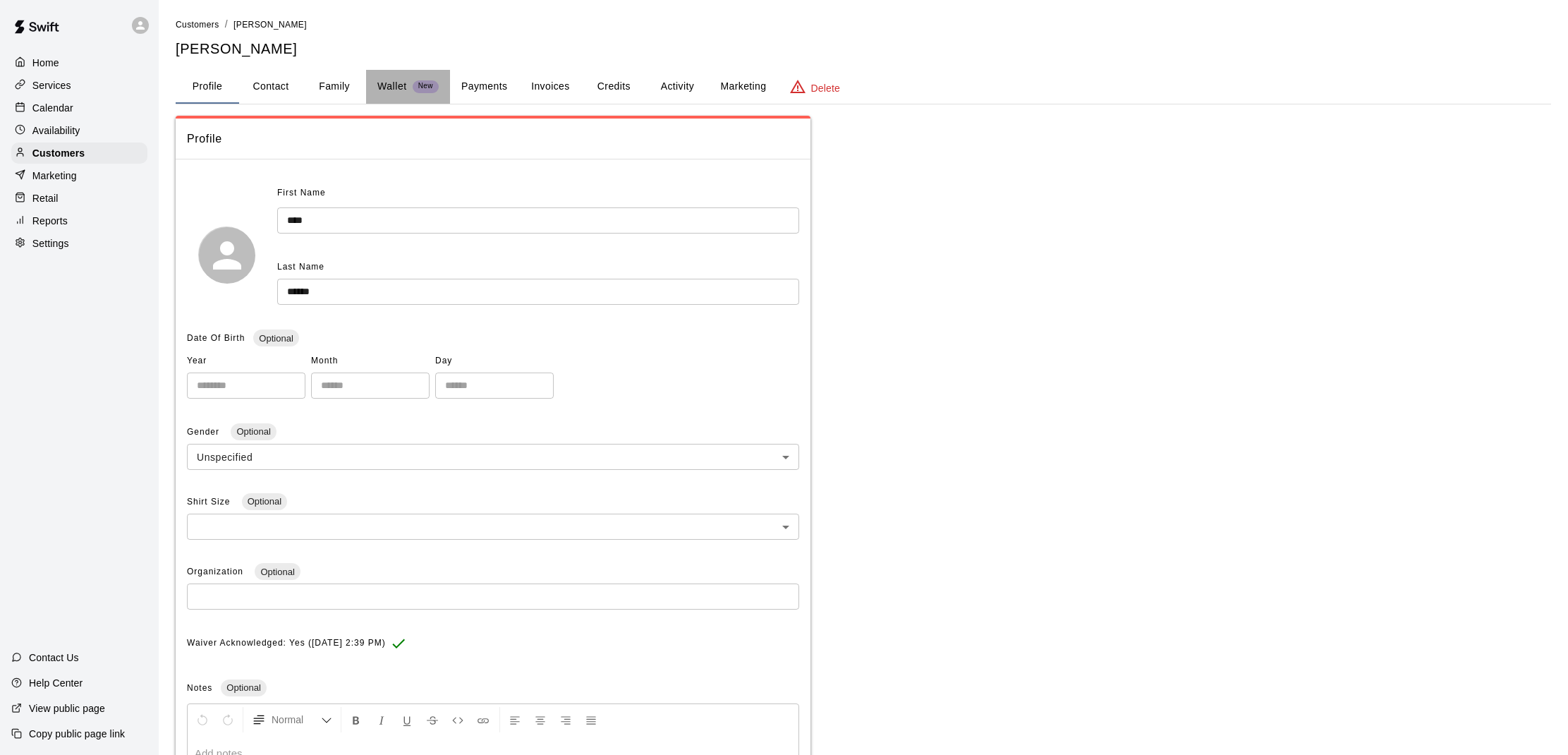
click at [373, 82] on button "Wallet New" at bounding box center [408, 87] width 84 height 34
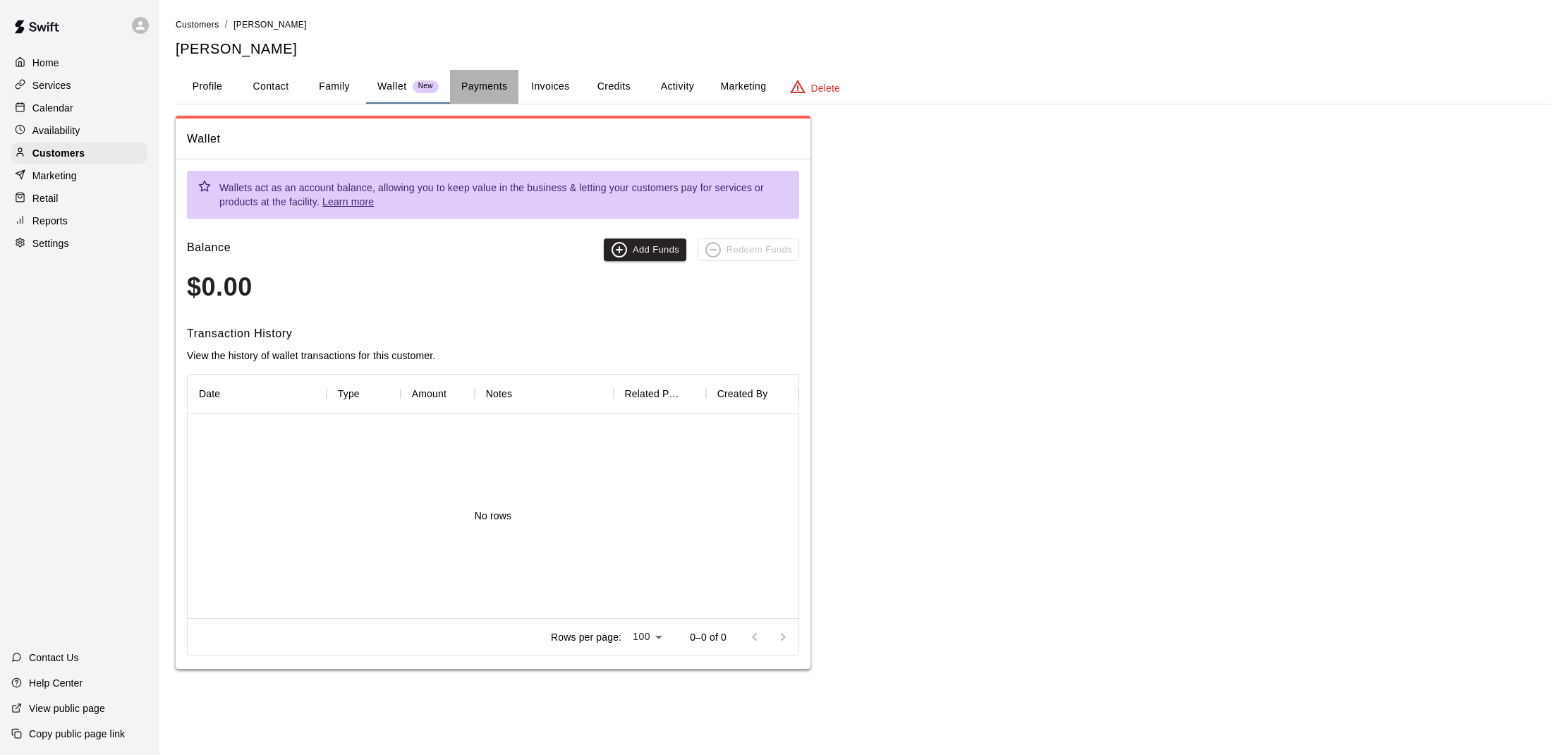
click at [458, 82] on button "Payments" at bounding box center [483, 87] width 69 height 34
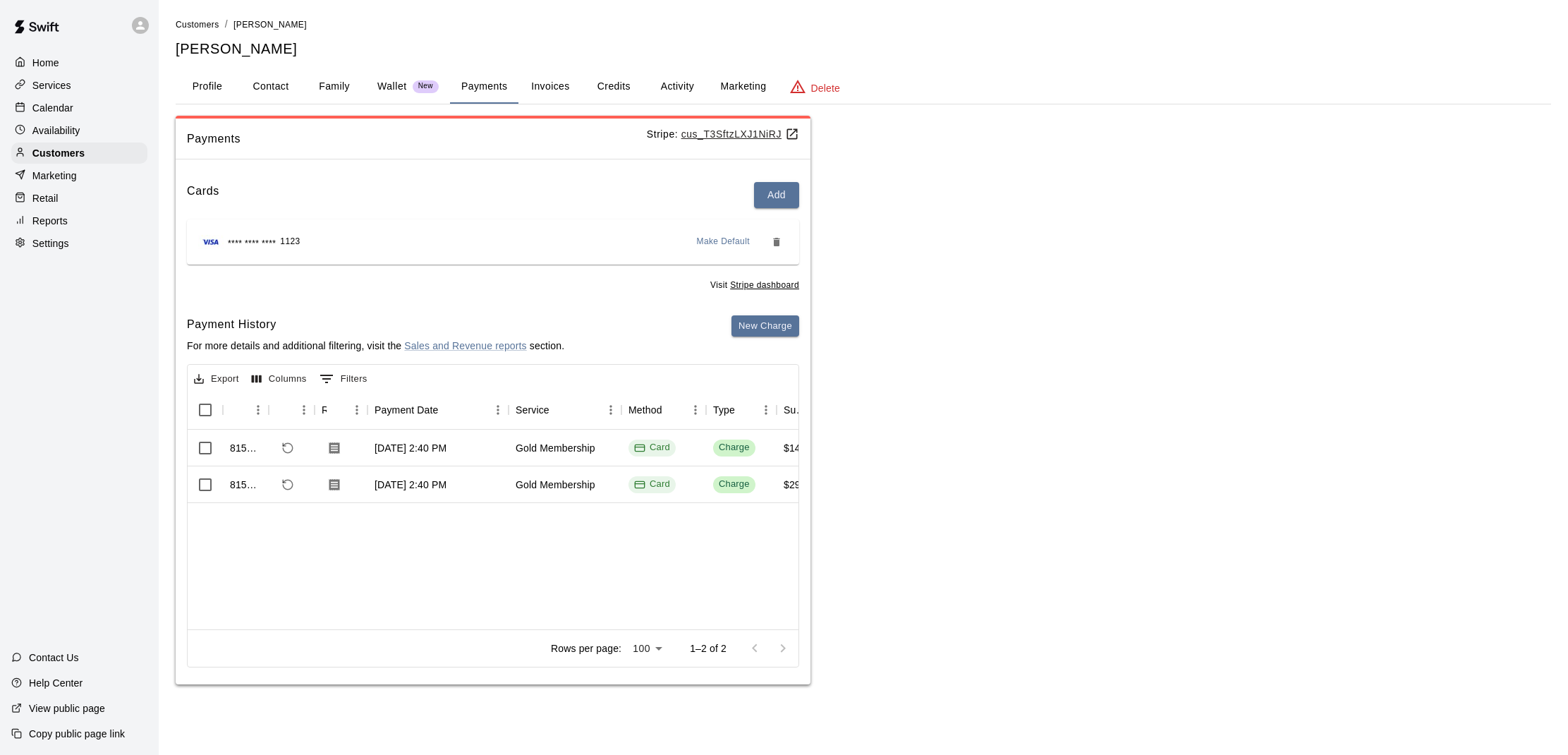
drag, startPoint x: 612, startPoint y: 535, endPoint x: 572, endPoint y: 535, distance: 40.0
click at [573, 535] on div "815449 [DATE] 2:40 PM Gold Membership Card Charge $145.00 $13.56 $158.56 815448…" at bounding box center [1135, 530] width 1897 height 200
click at [210, 82] on button "Profile" at bounding box center [207, 87] width 63 height 34
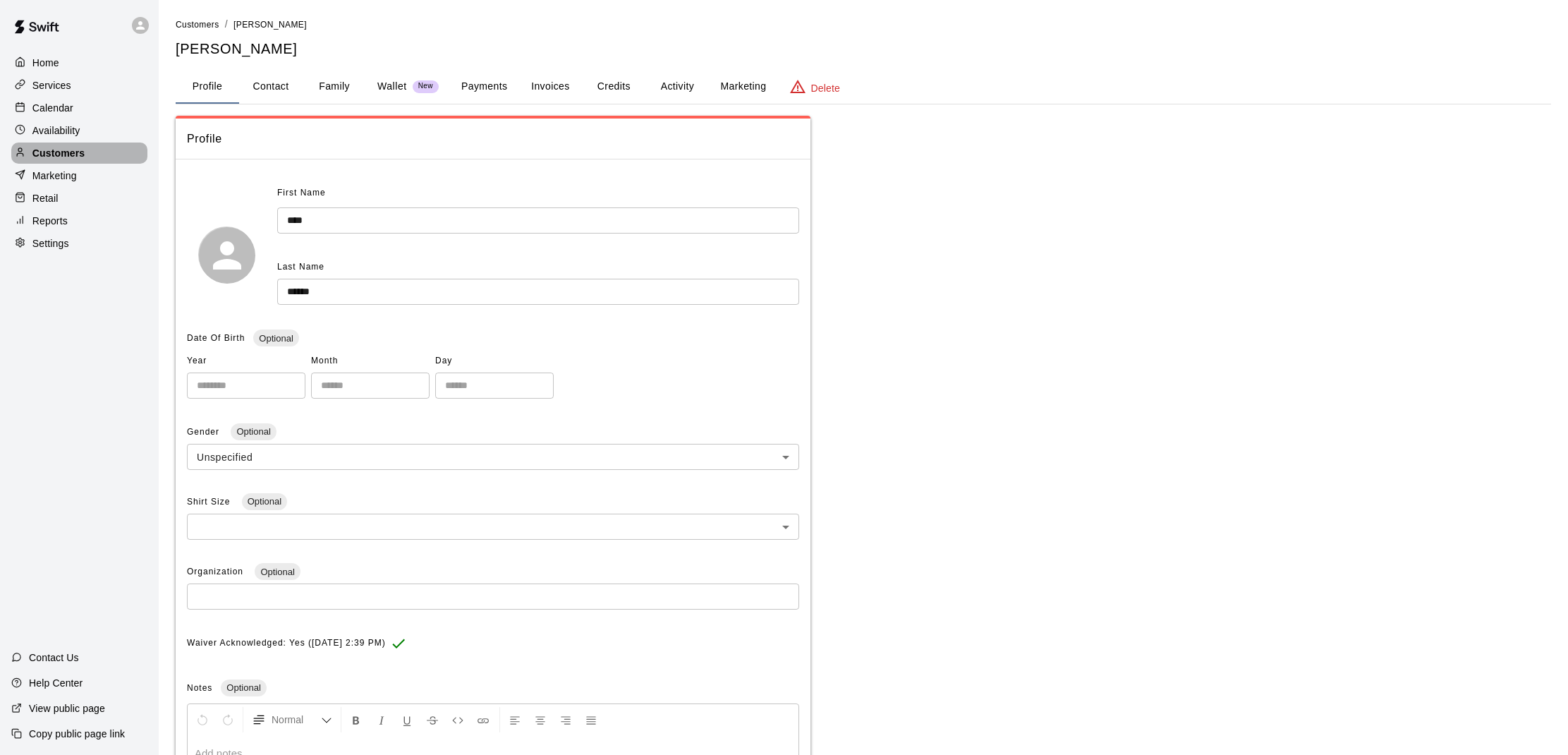
click at [37, 151] on p "Customers" at bounding box center [58, 153] width 53 height 14
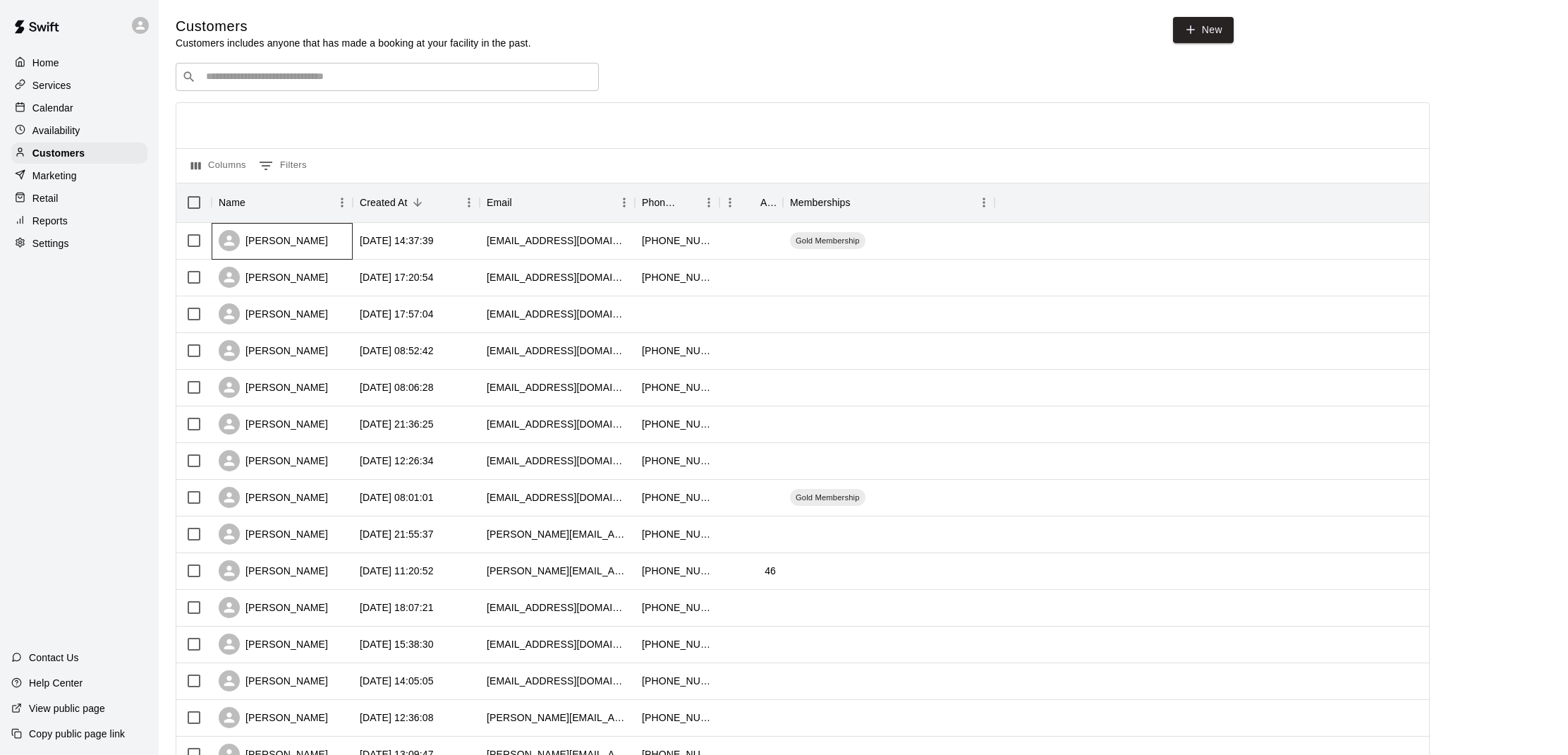
click at [302, 228] on div "[PERSON_NAME]" at bounding box center [282, 241] width 141 height 37
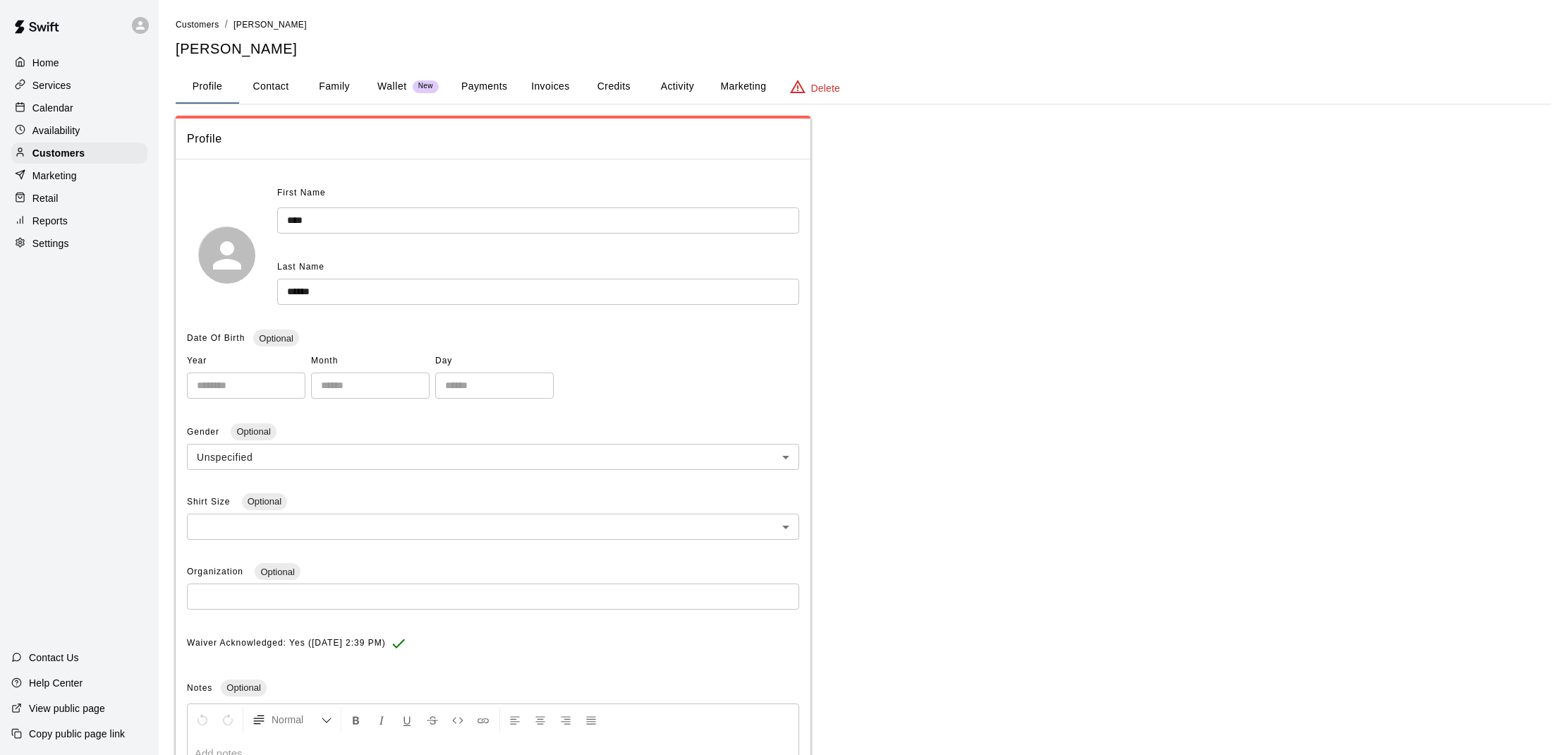
click at [51, 99] on div "Calendar" at bounding box center [79, 108] width 136 height 21
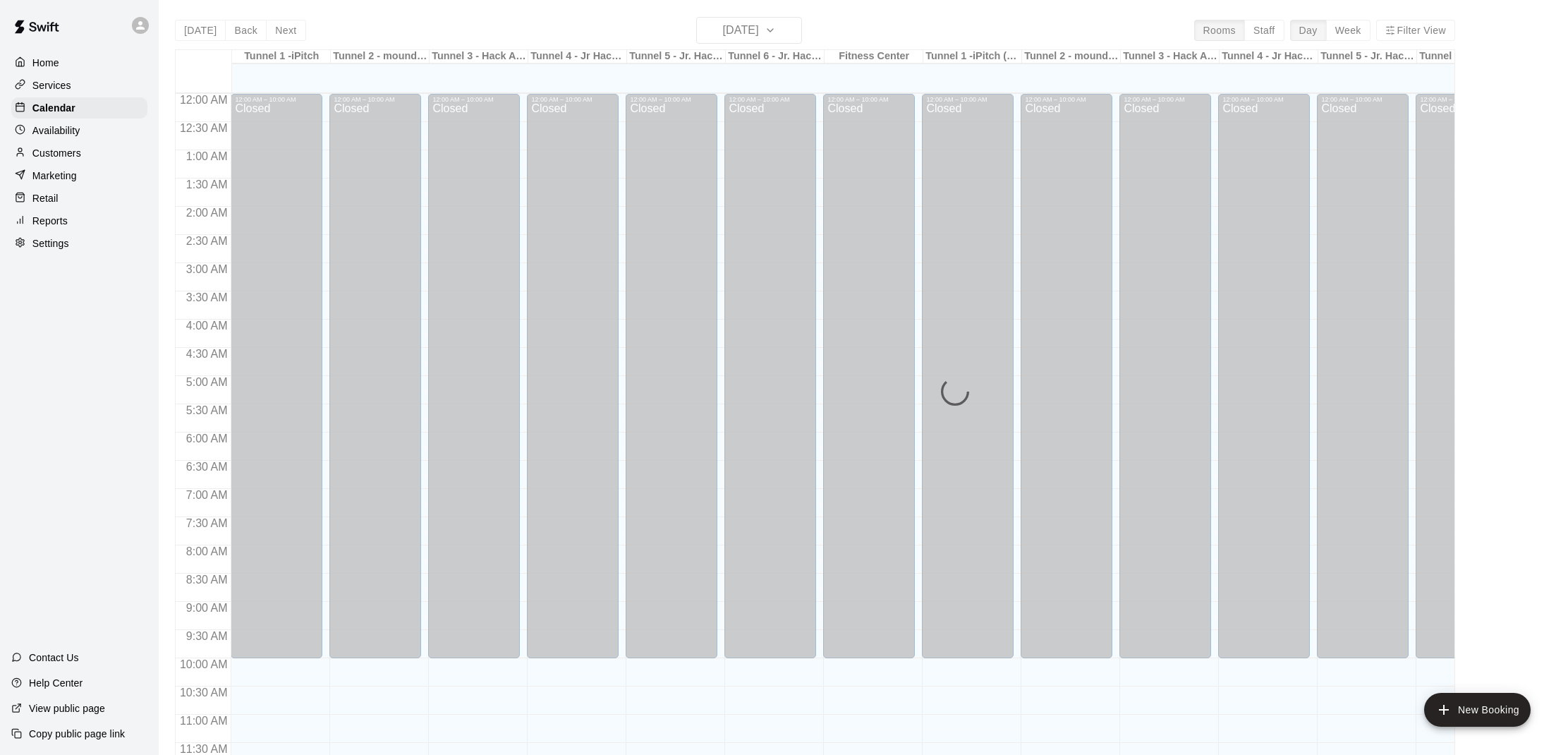
scroll to position [635, 0]
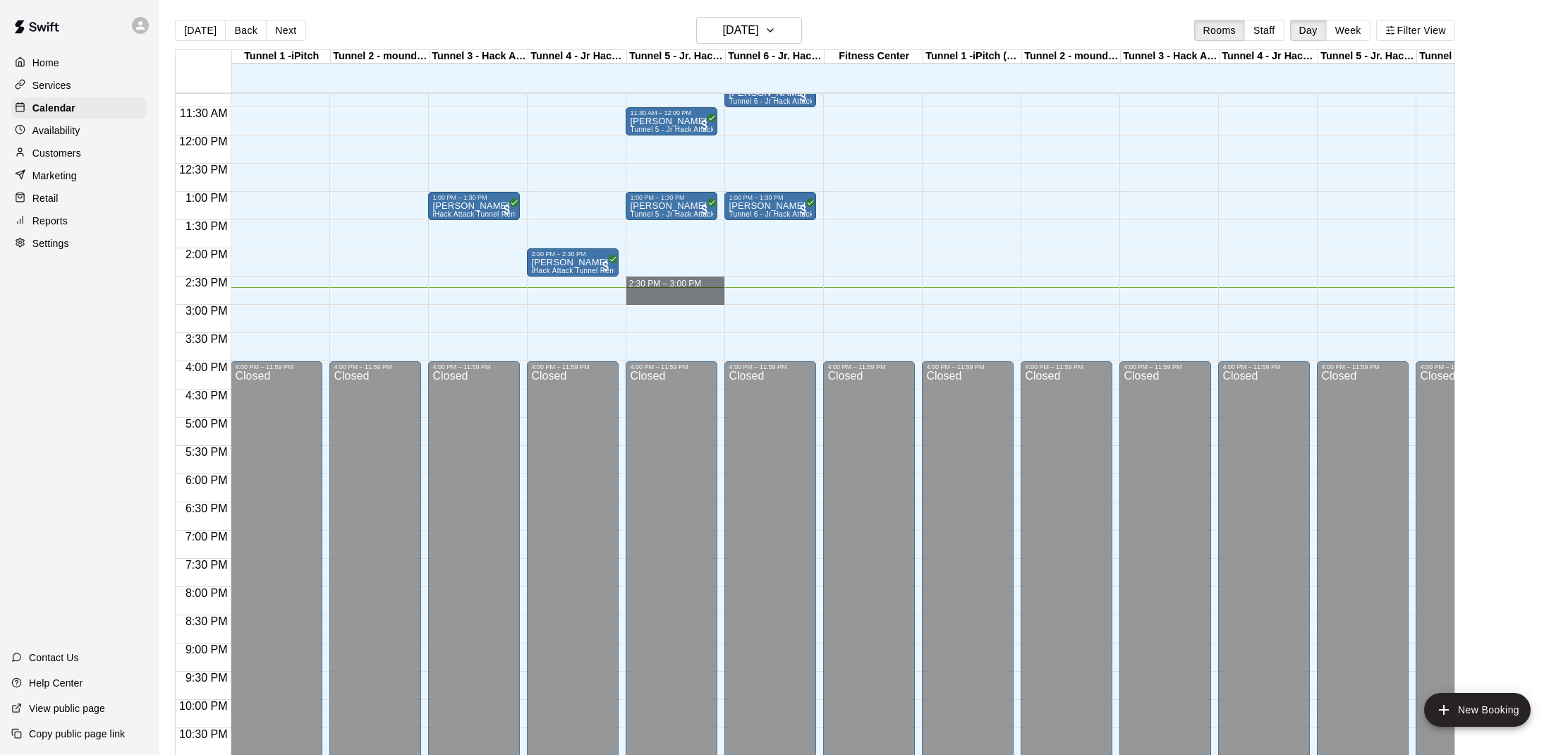
drag, startPoint x: 627, startPoint y: 281, endPoint x: 648, endPoint y: 300, distance: 28.3
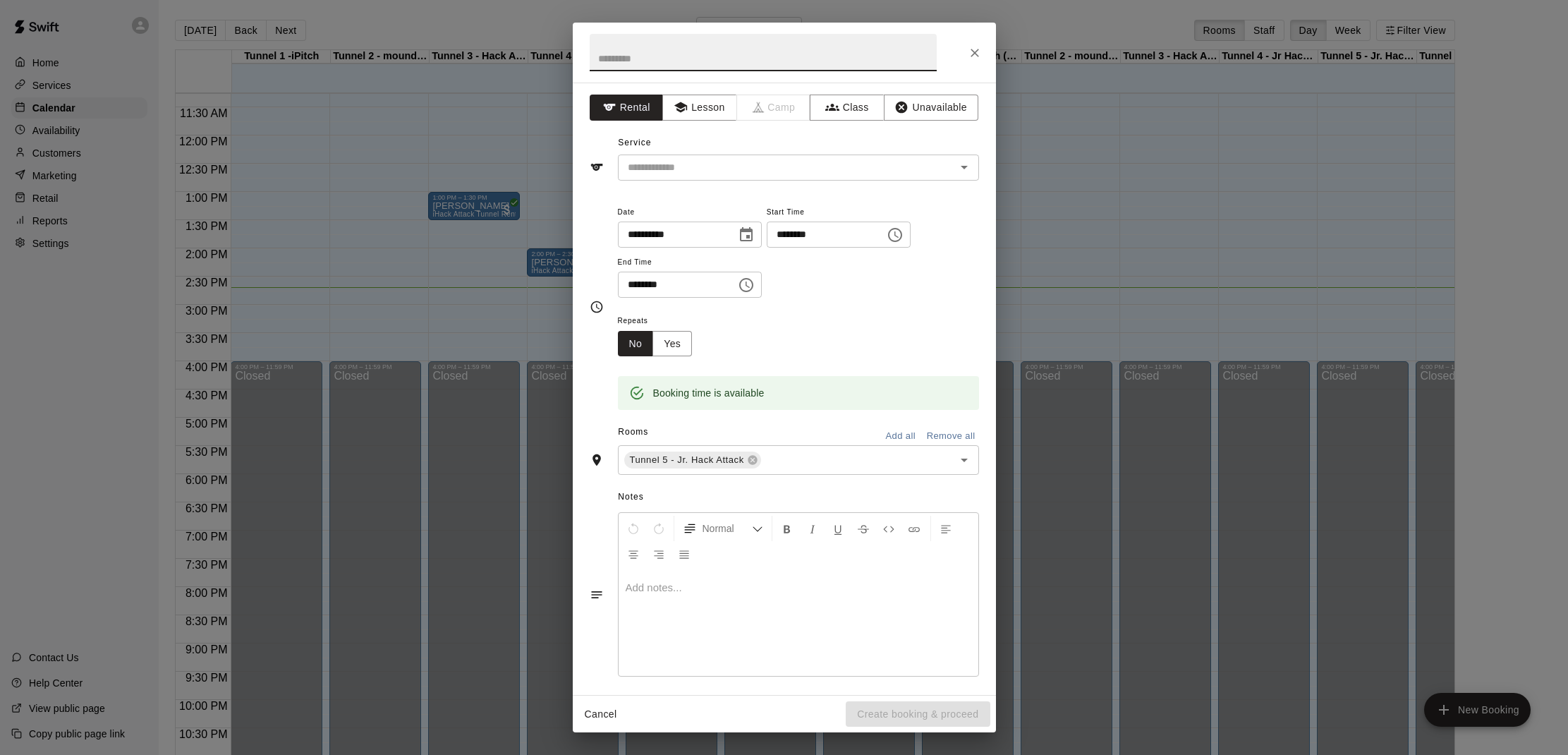
scroll to position [2, 0]
click at [648, 169] on input "text" at bounding box center [777, 166] width 311 height 18
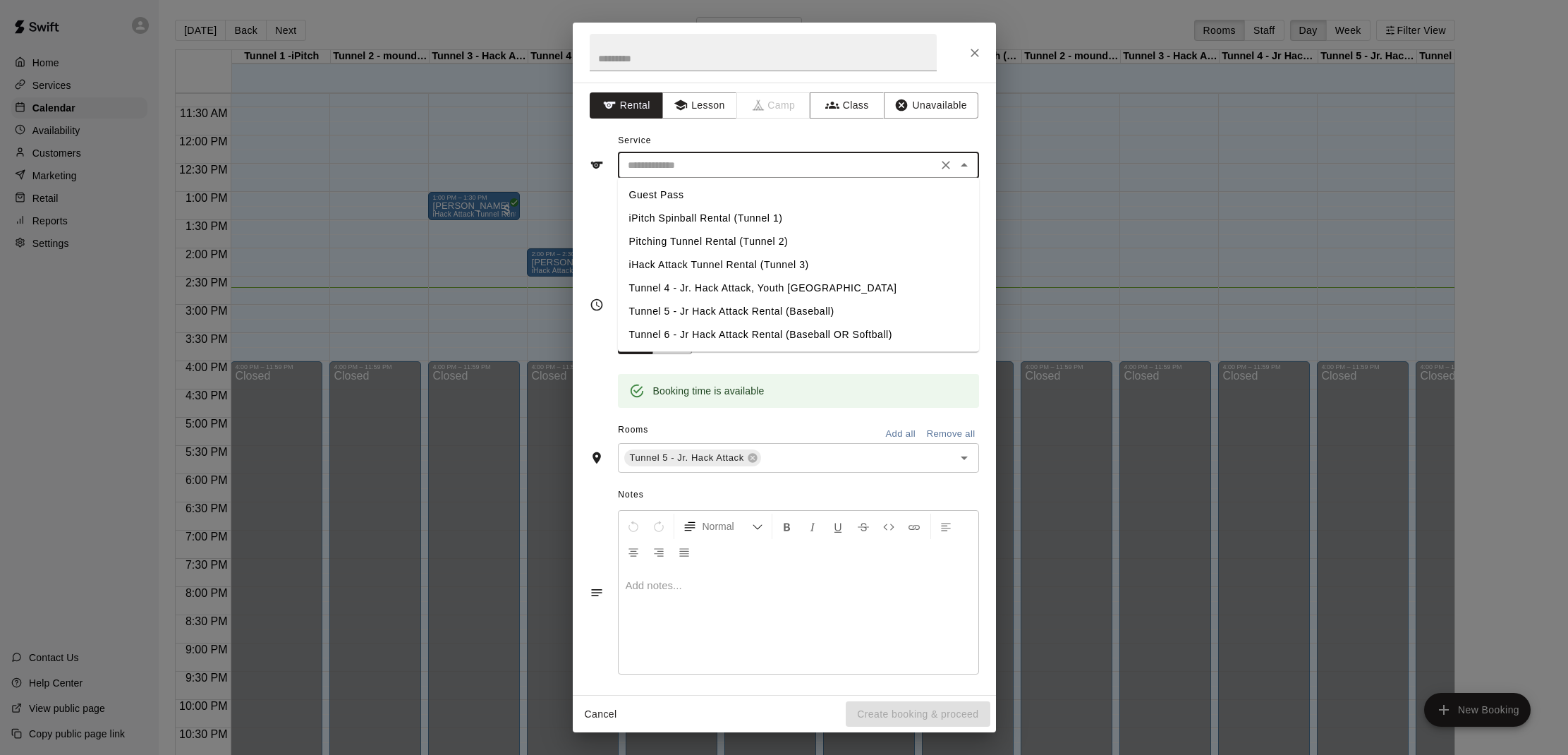
click at [750, 306] on li "Tunnel 5 - Jr Hack Attack Rental (Baseball)" at bounding box center [798, 311] width 361 height 23
type input "**********"
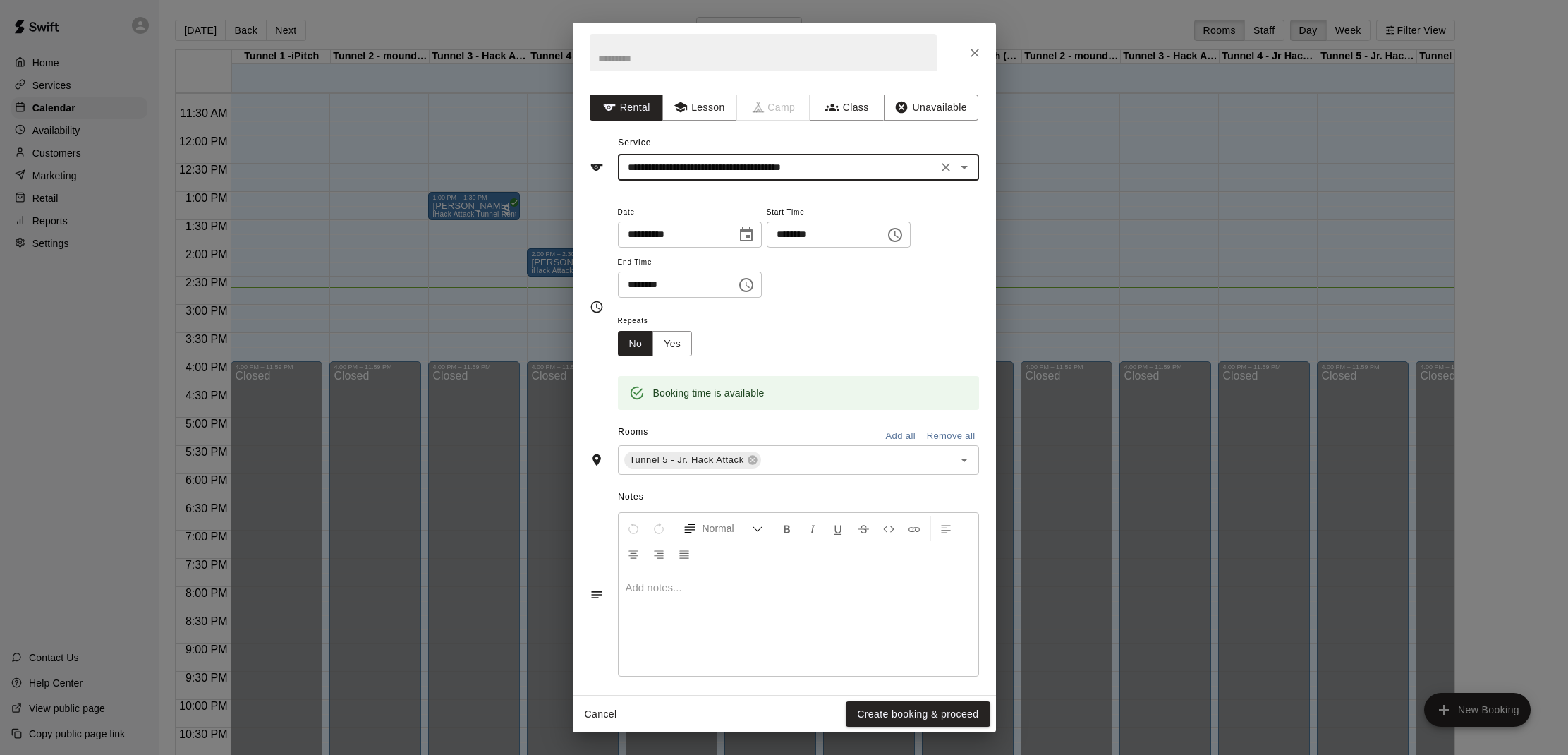
scroll to position [0, 0]
click at [895, 717] on button "Create booking & proceed" at bounding box center [917, 714] width 144 height 26
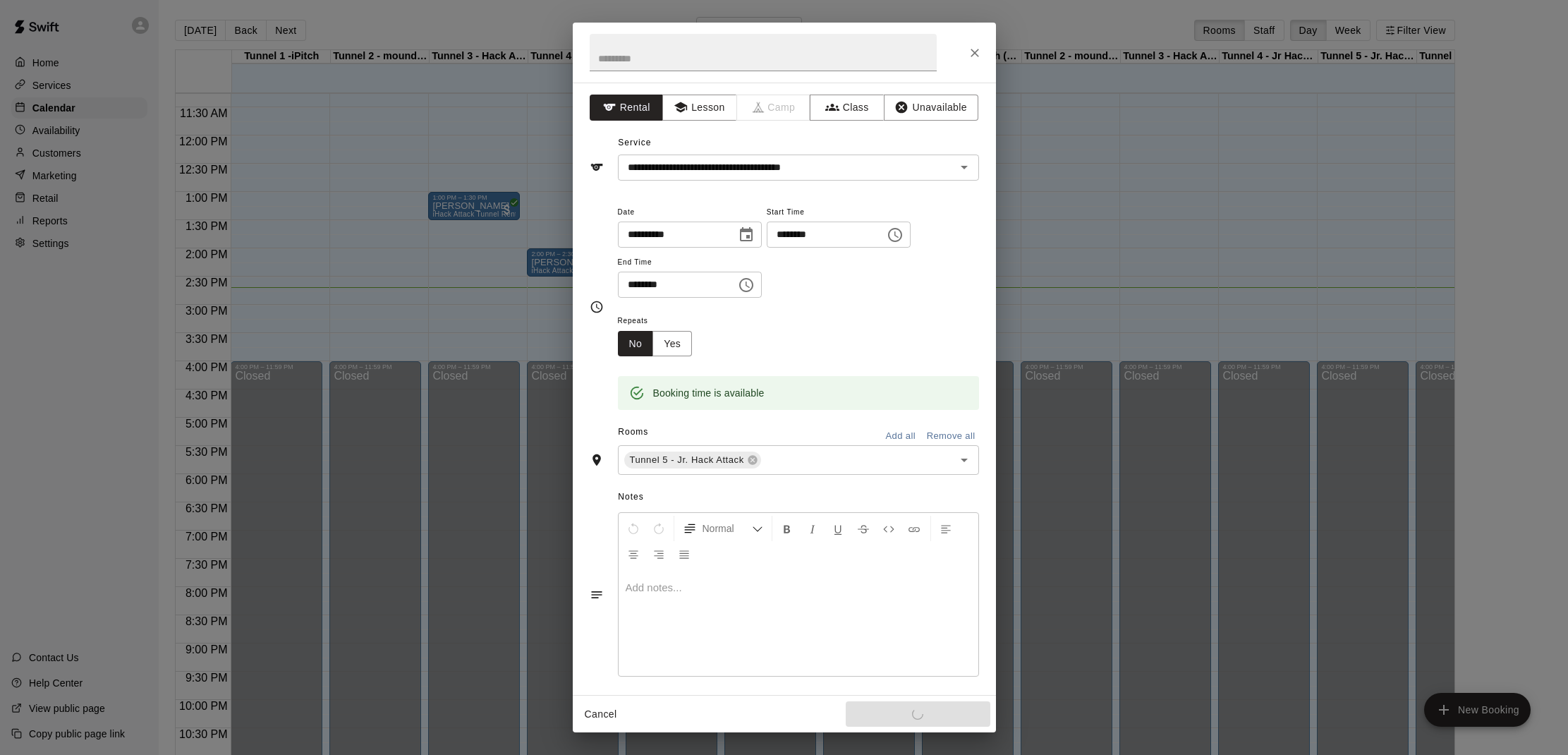
scroll to position [5, 0]
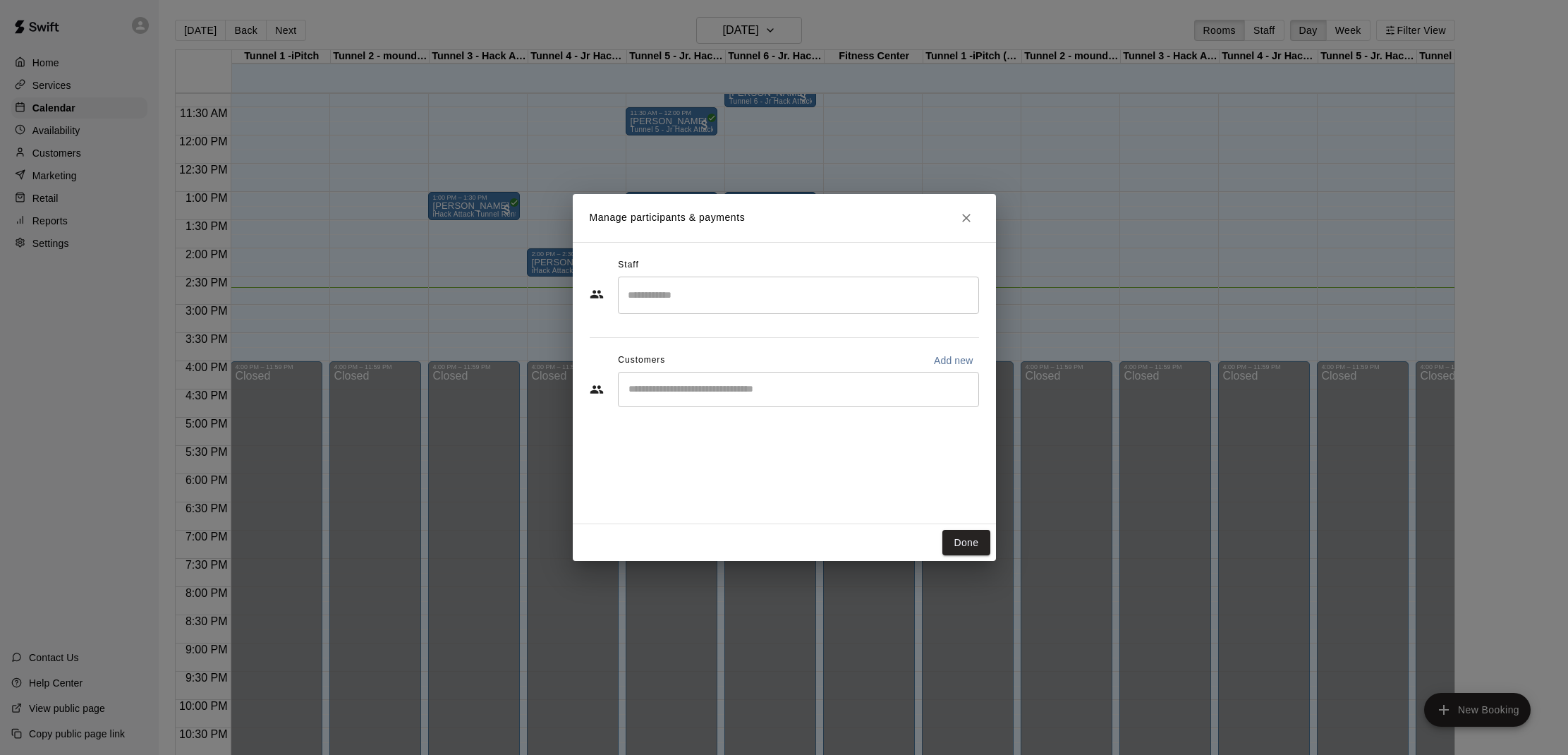
click at [736, 396] on input "Start typing to search customers..." at bounding box center [798, 390] width 349 height 14
type input "****"
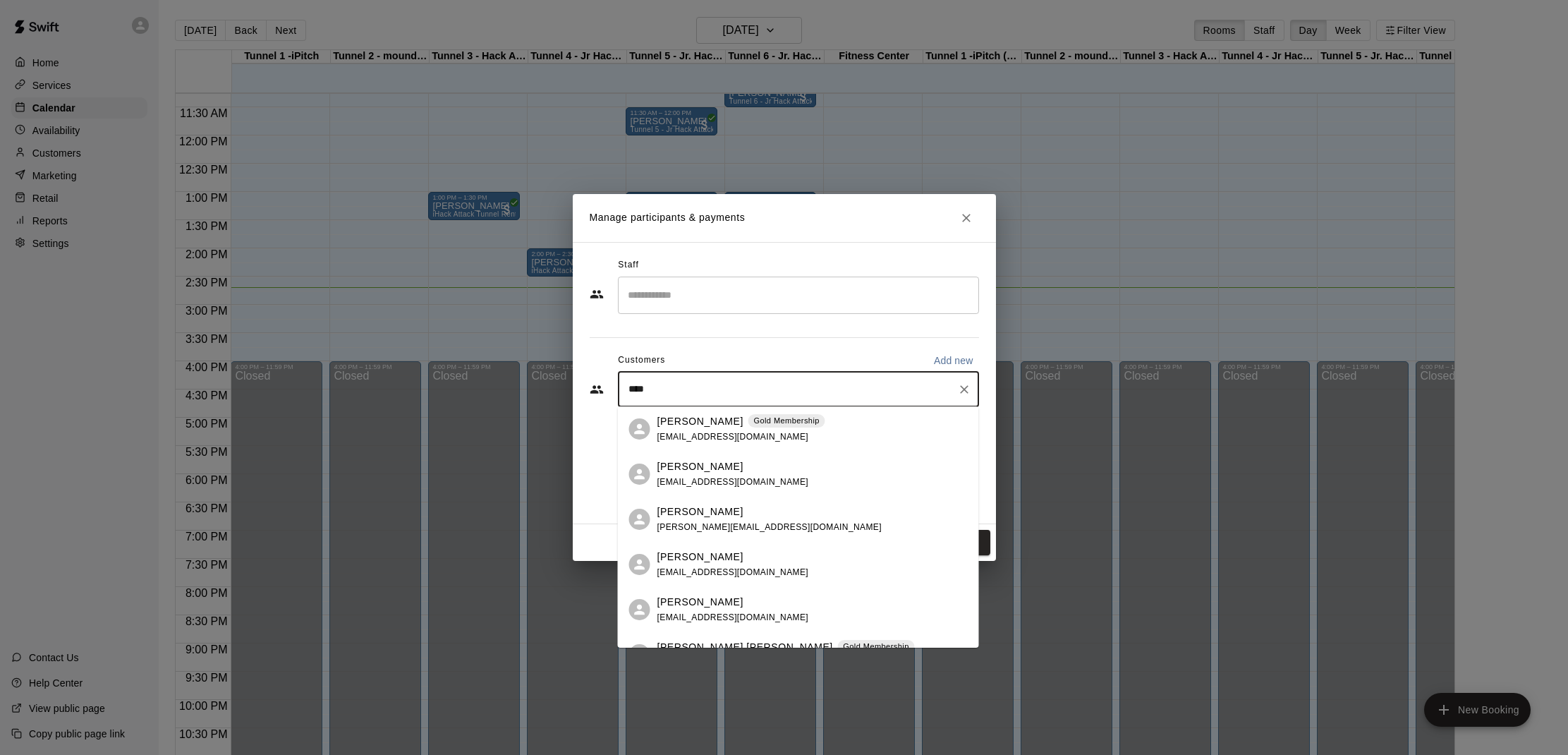
click at [709, 427] on p "[PERSON_NAME]" at bounding box center [700, 421] width 86 height 15
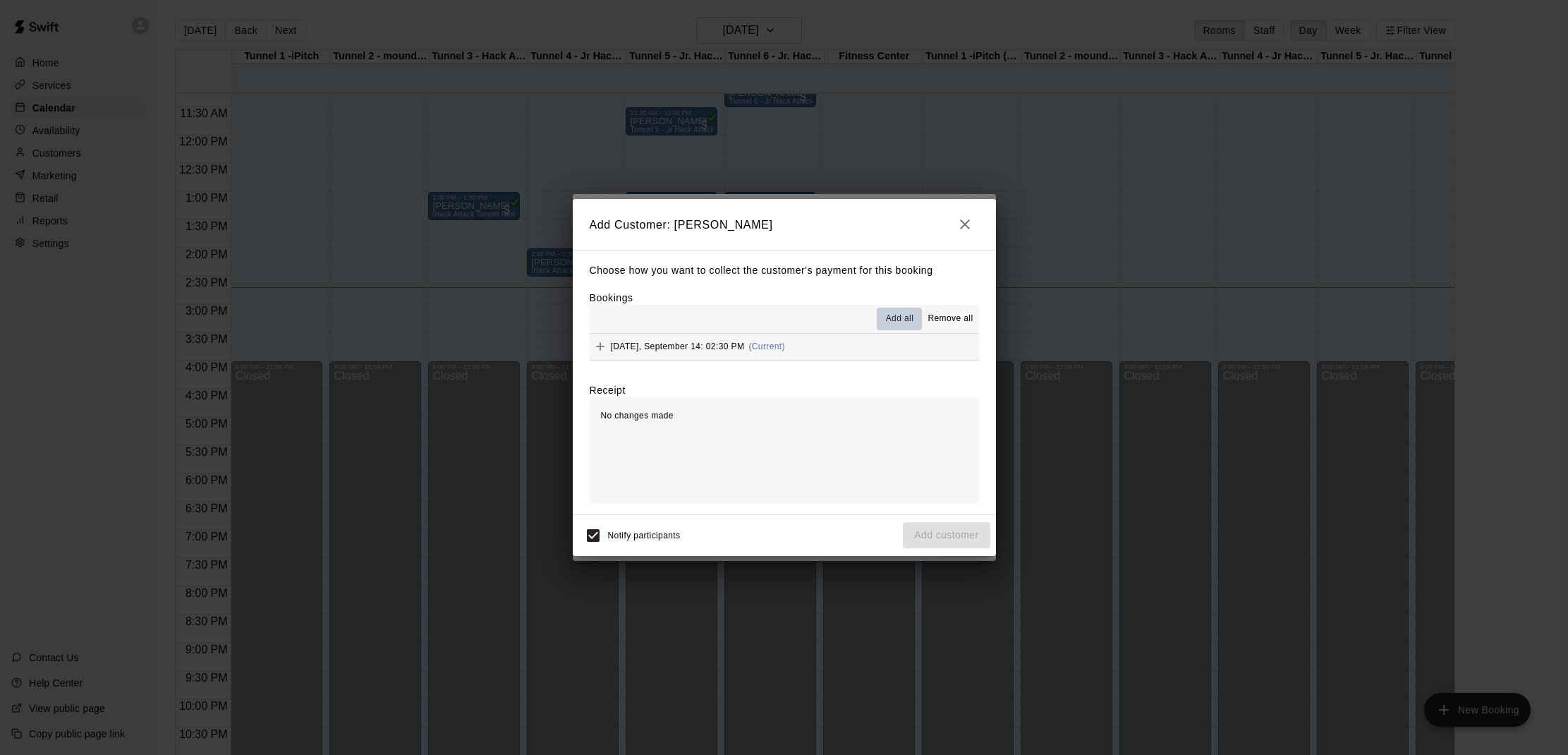
click at [895, 320] on span "Add all" at bounding box center [900, 319] width 29 height 14
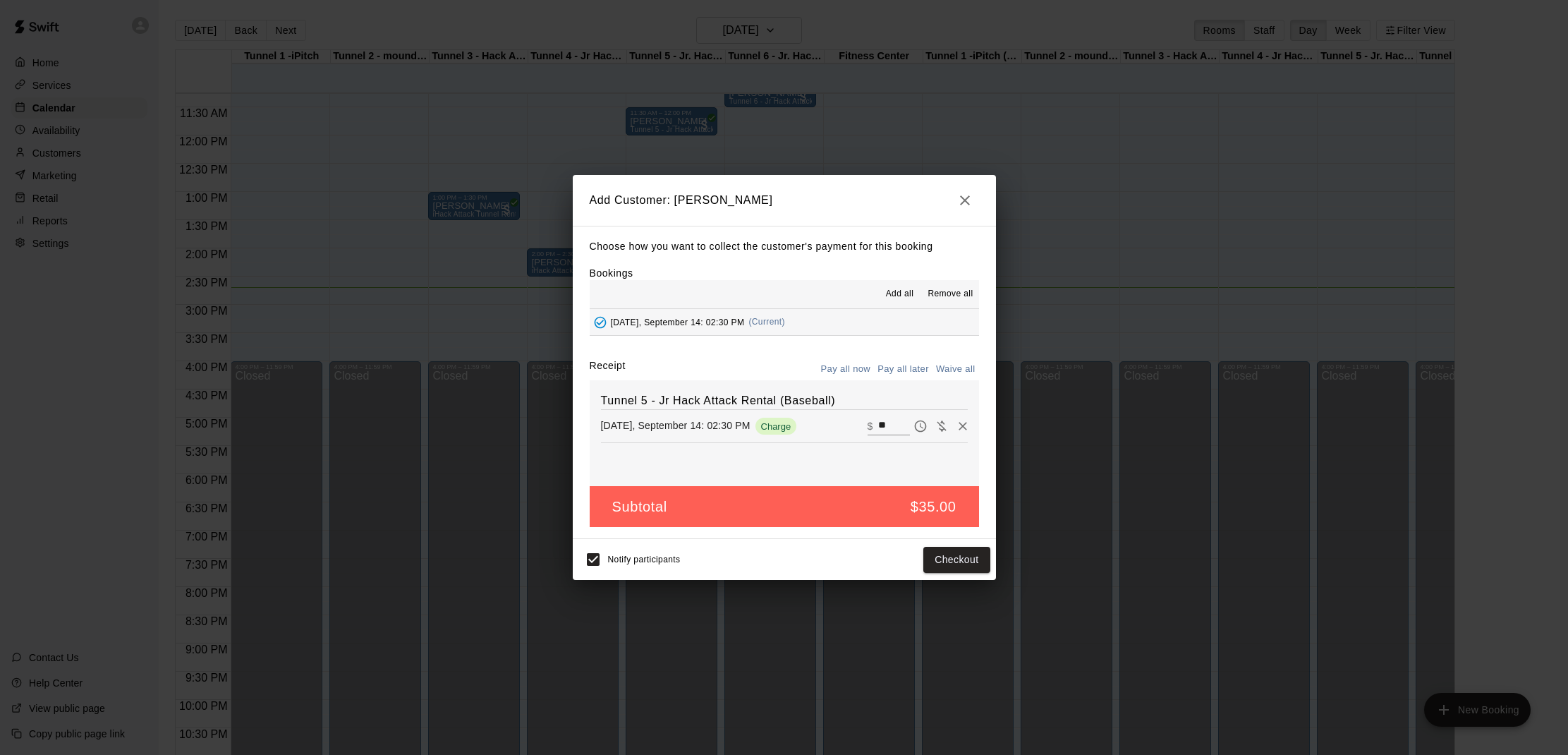
click at [954, 367] on button "Waive all" at bounding box center [955, 369] width 46 height 22
type input "*"
click at [961, 563] on button "Add customer" at bounding box center [945, 560] width 87 height 26
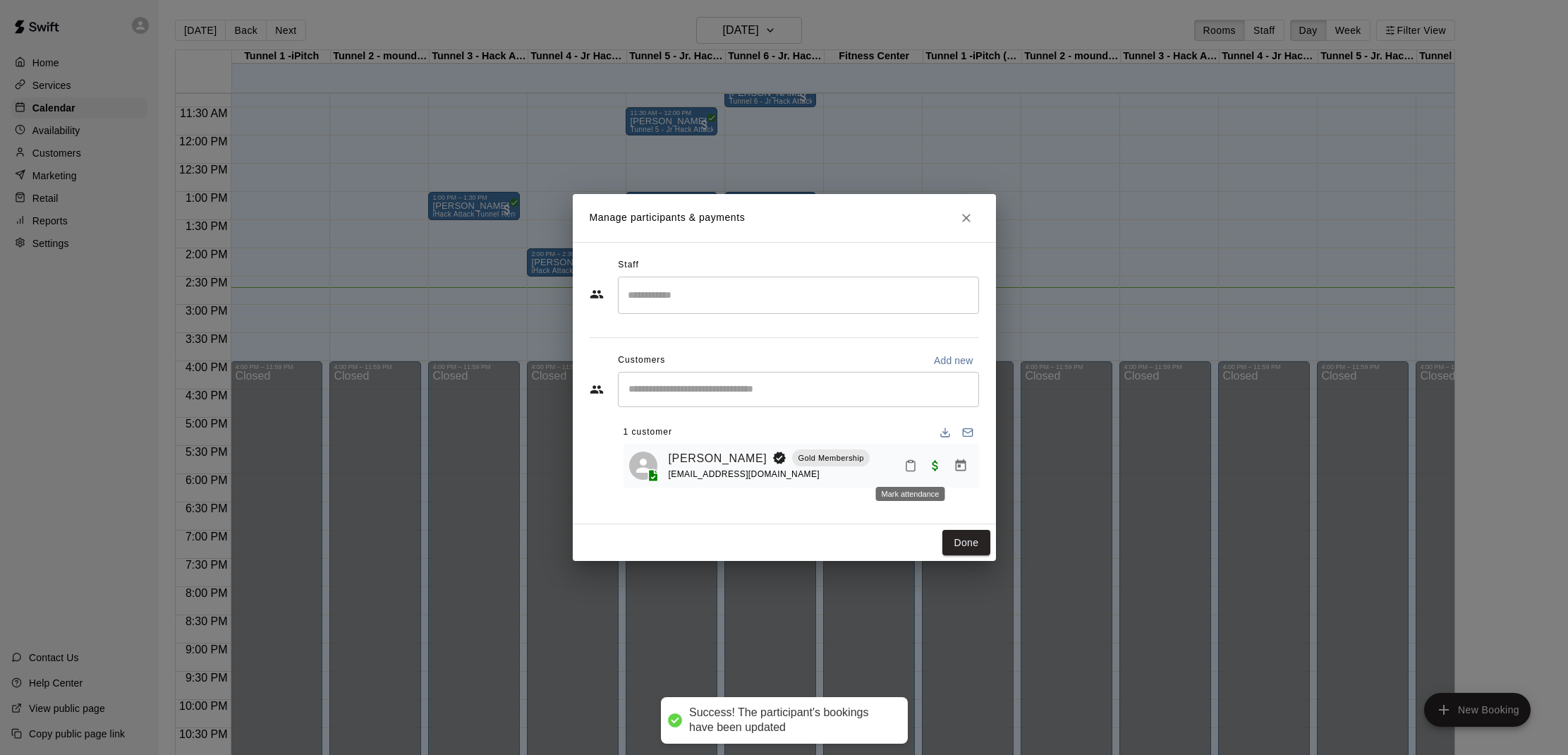
click at [908, 463] on icon "Mark attendance" at bounding box center [911, 466] width 12 height 12
drag, startPoint x: 953, startPoint y: 465, endPoint x: 964, endPoint y: 477, distance: 16.3
click at [957, 465] on p "[PERSON_NAME] attended" at bounding box center [1007, 470] width 125 height 14
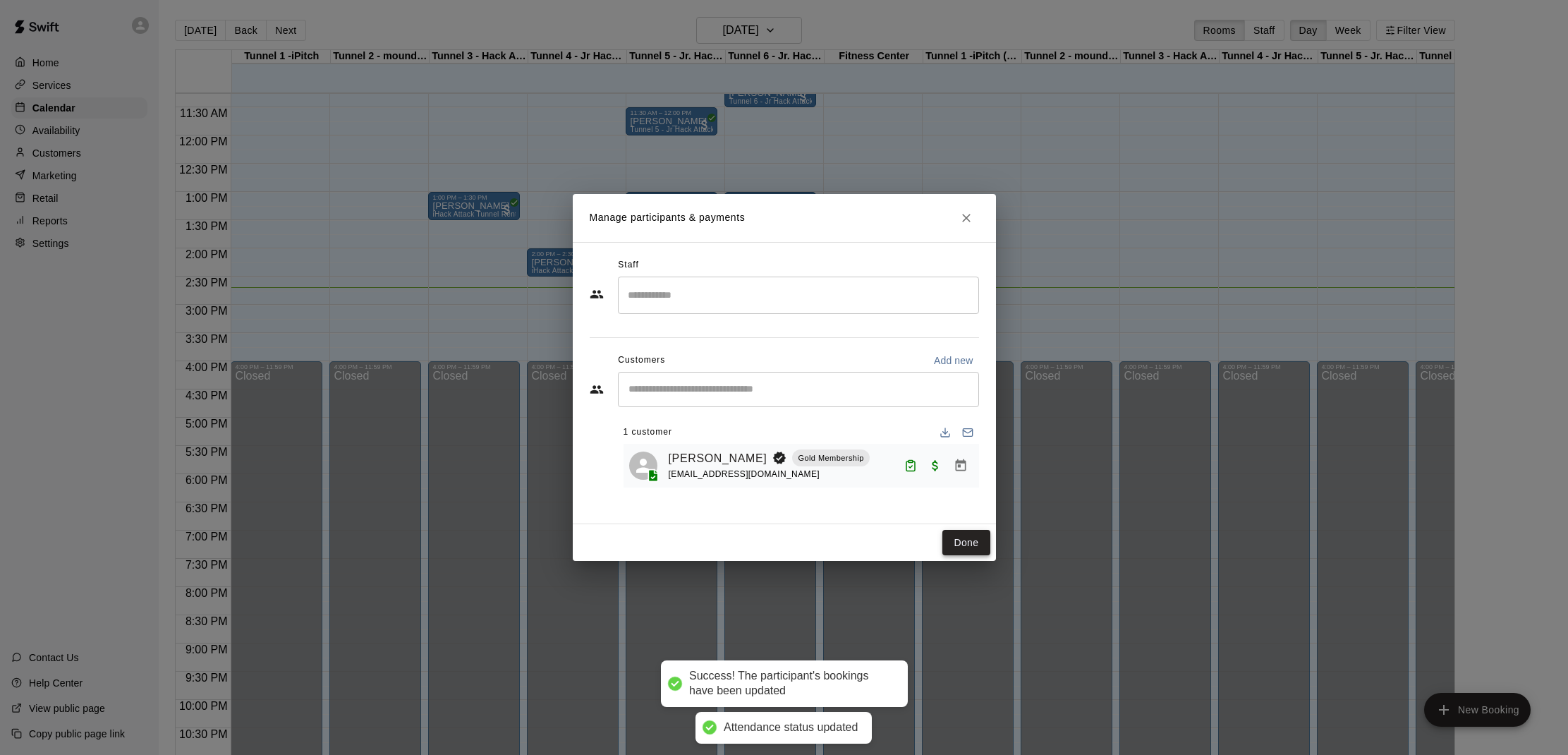
click at [965, 543] on button "Done" at bounding box center [965, 543] width 47 height 26
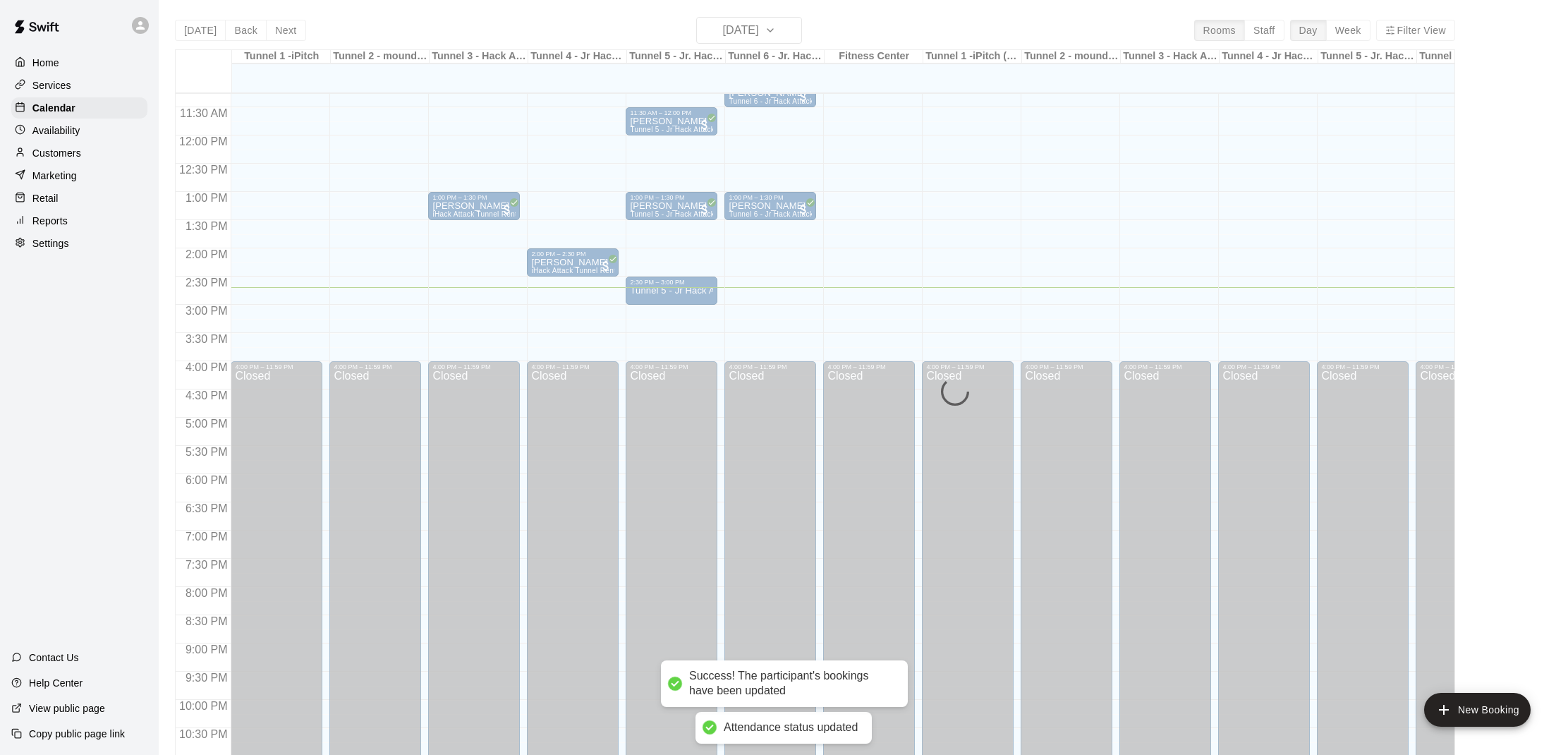
scroll to position [2, 0]
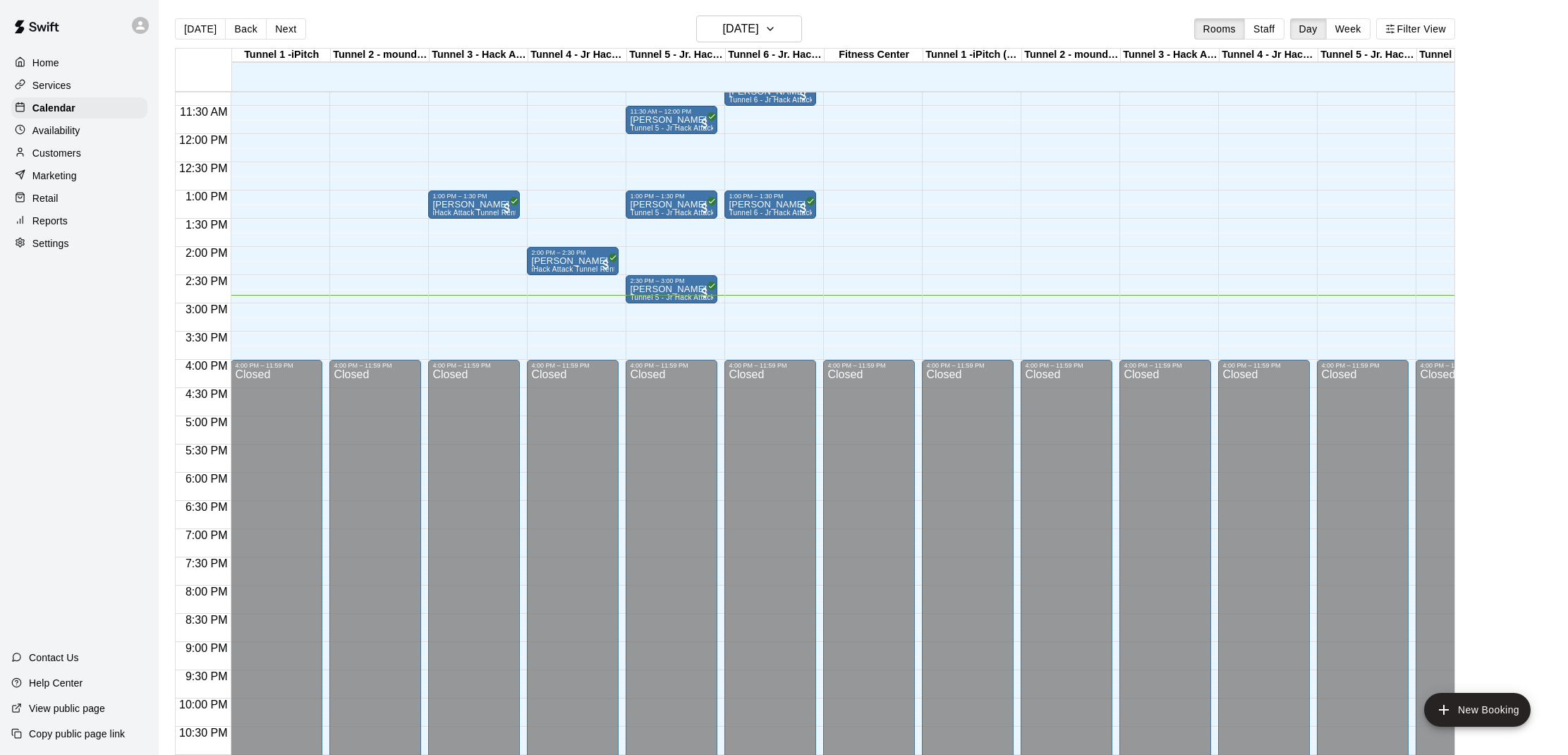
click at [73, 591] on div "Home Services Calendar Availability Customers Marketing Retail Reports Settings…" at bounding box center [79, 378] width 159 height 755
